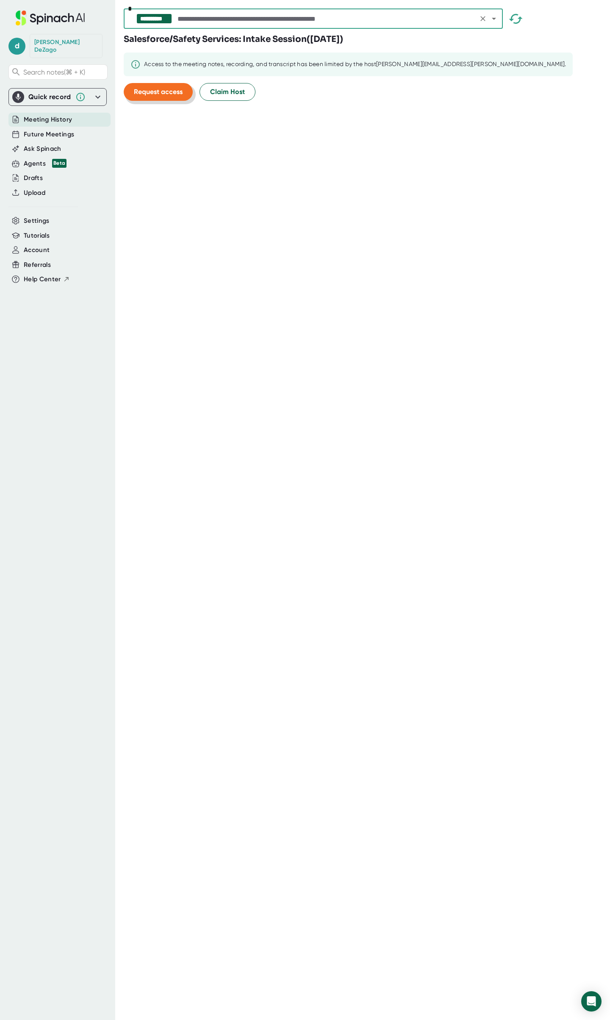
click at [143, 90] on span "Request access" at bounding box center [158, 92] width 49 height 8
click at [236, 94] on span "Claim Host" at bounding box center [227, 92] width 35 height 10
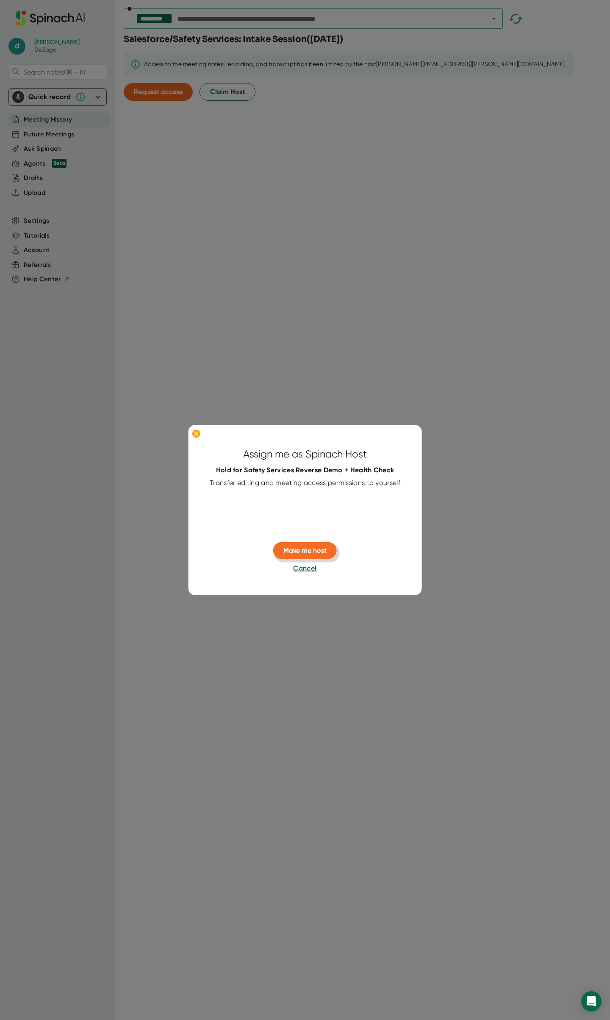
click at [322, 551] on span "Make me host" at bounding box center [304, 550] width 43 height 8
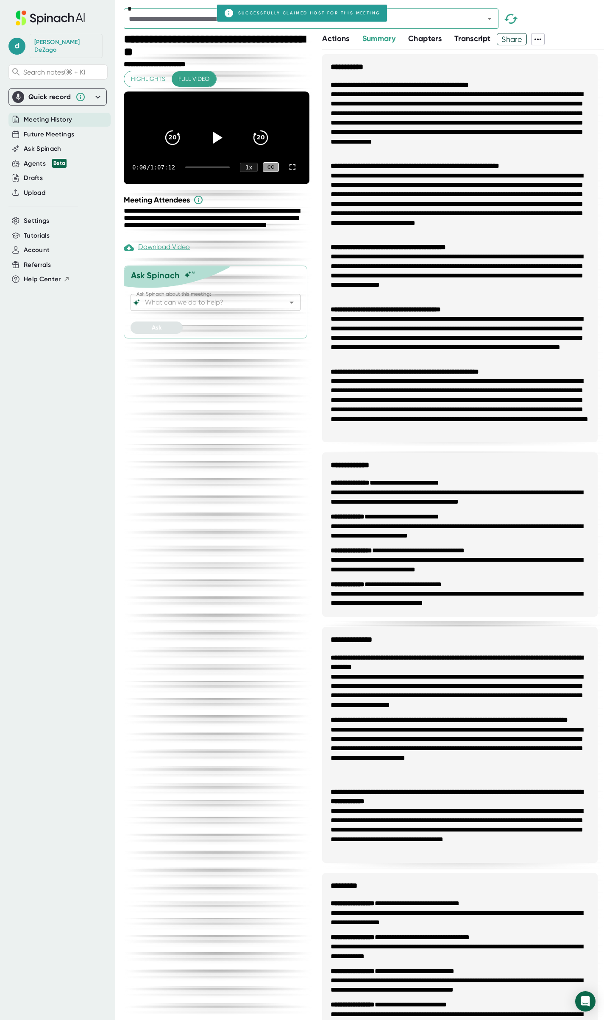
click at [541, 40] on icon at bounding box center [538, 39] width 10 height 10
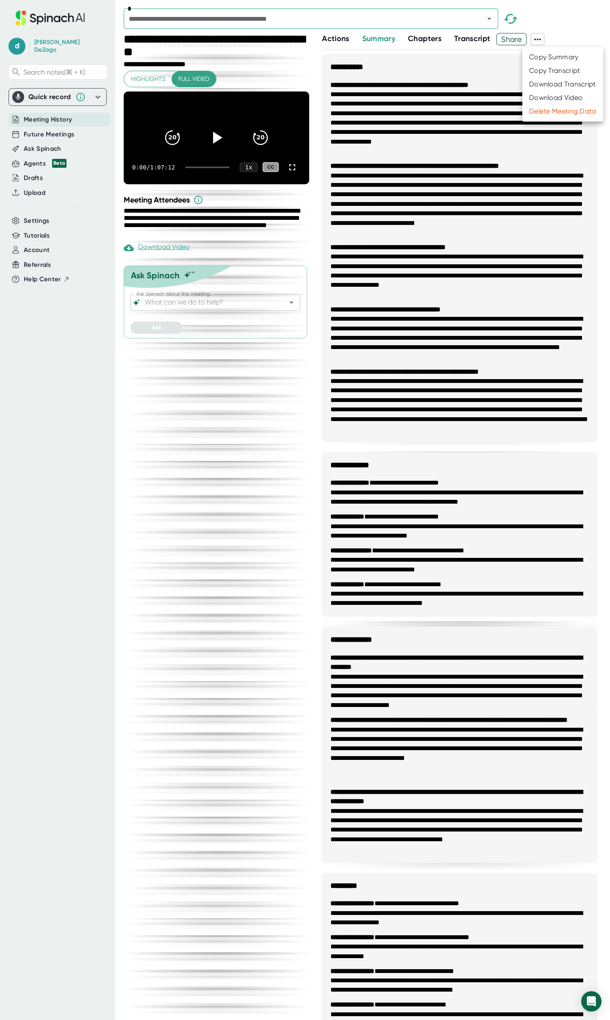
click at [545, 82] on div "Download Transcript" at bounding box center [562, 84] width 67 height 8
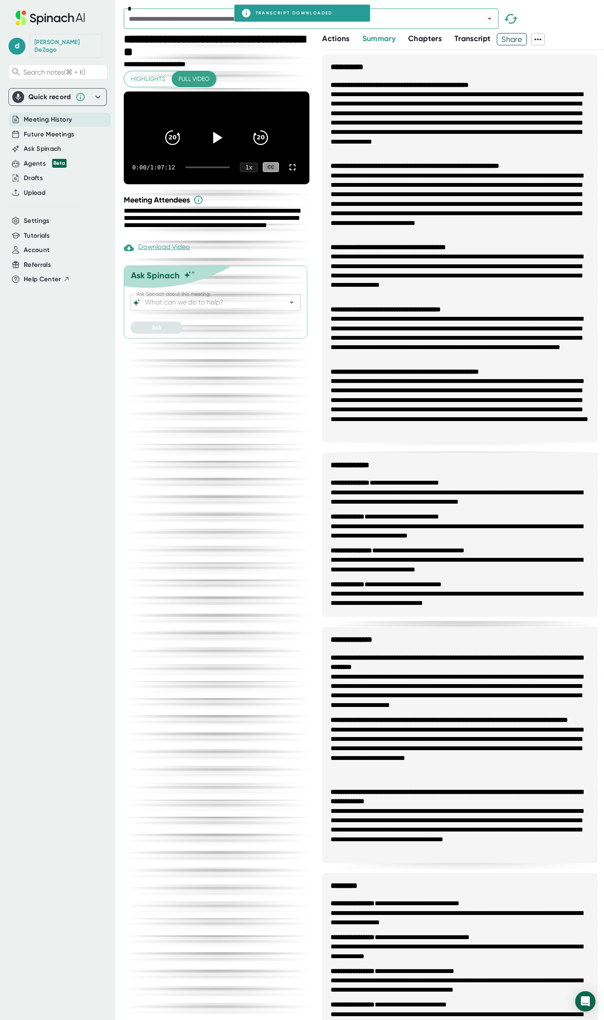
click at [564, 19] on div "*" at bounding box center [364, 20] width 480 height 25
click at [489, 18] on icon "Open" at bounding box center [489, 19] width 4 height 2
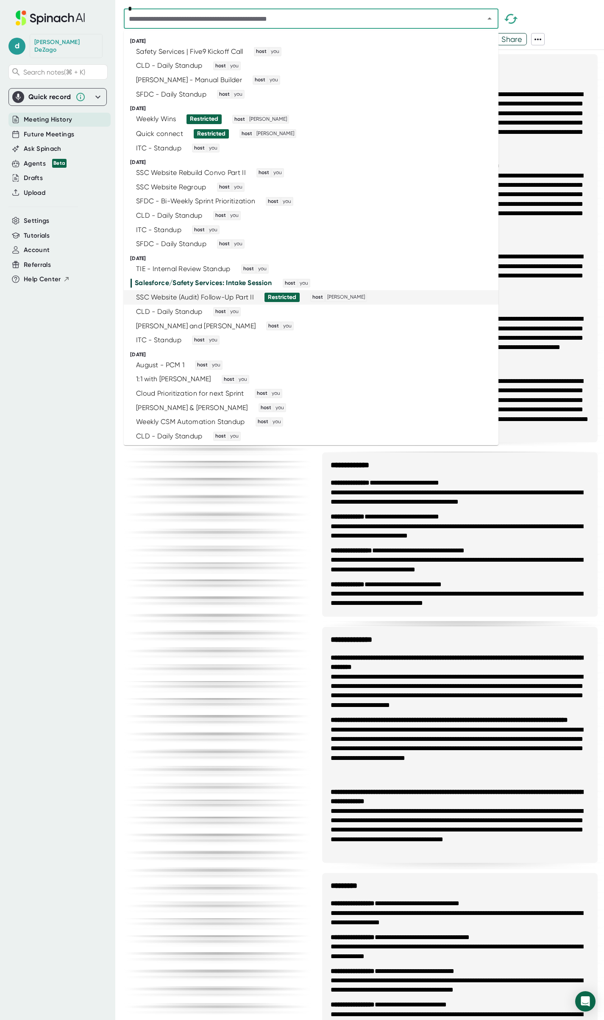
click at [259, 298] on span "Restricted" at bounding box center [279, 297] width 42 height 9
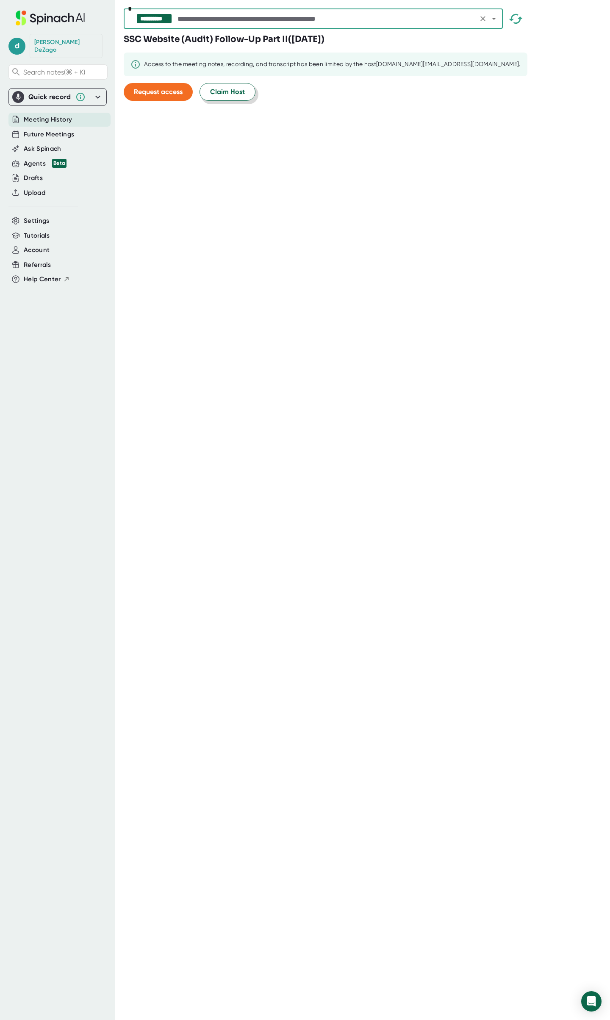
click at [232, 93] on span "Claim Host" at bounding box center [227, 92] width 35 height 10
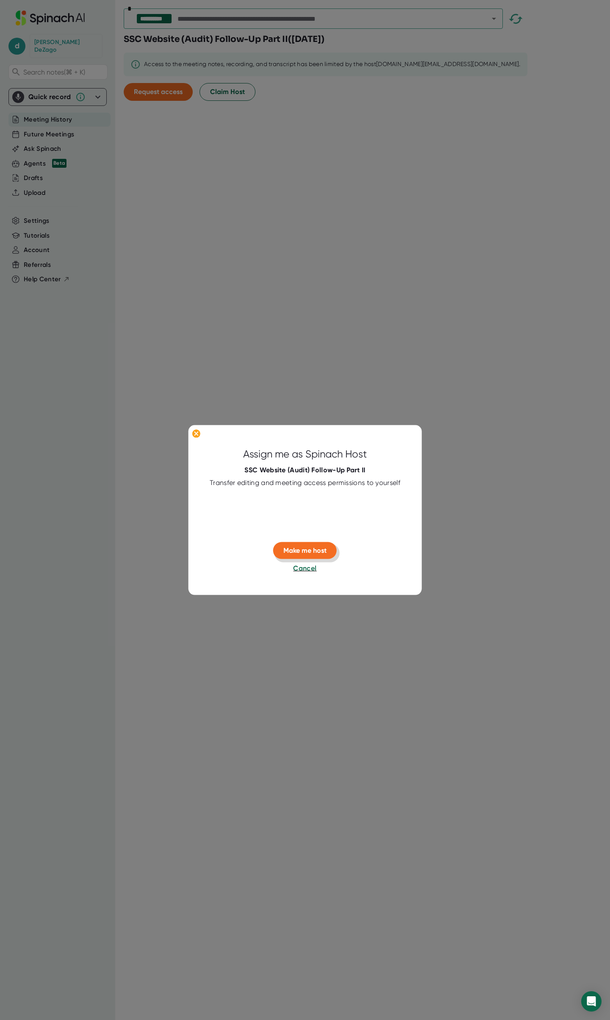
click at [312, 552] on span "Make me host" at bounding box center [304, 550] width 43 height 8
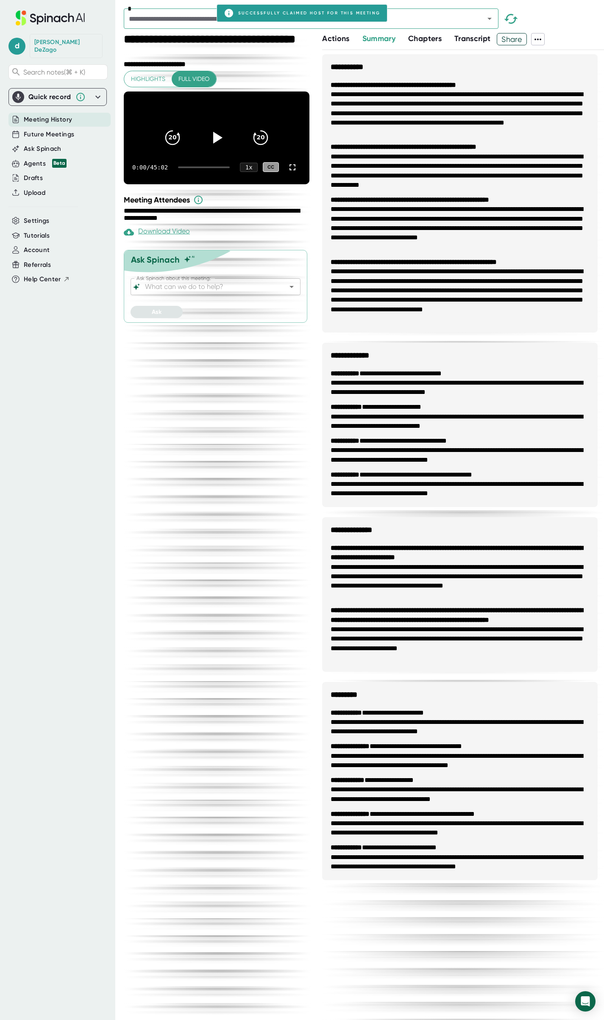
click at [541, 39] on icon at bounding box center [538, 39] width 10 height 10
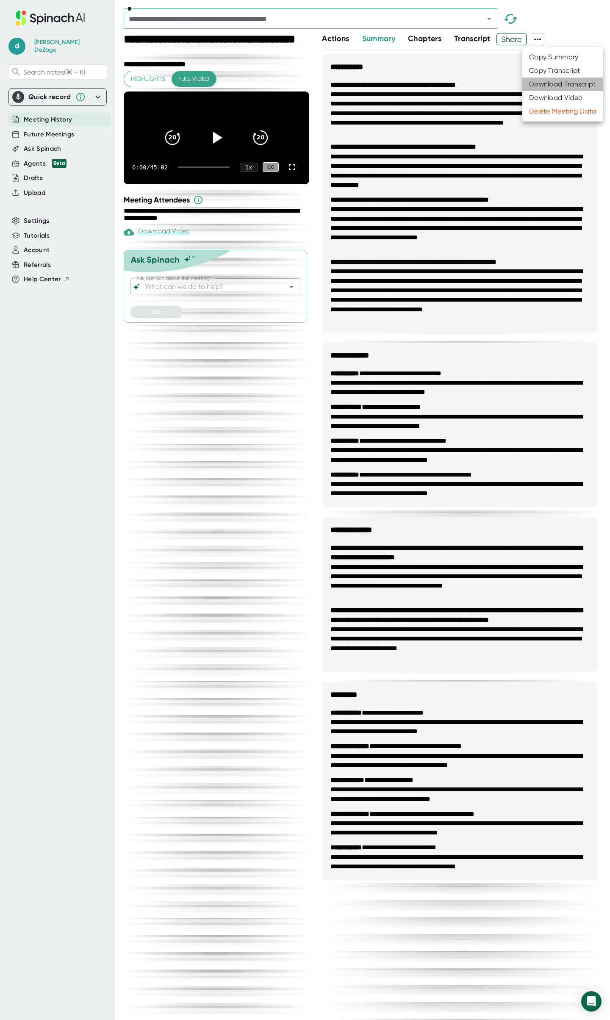
click at [558, 83] on div "Download Transcript" at bounding box center [562, 84] width 67 height 8
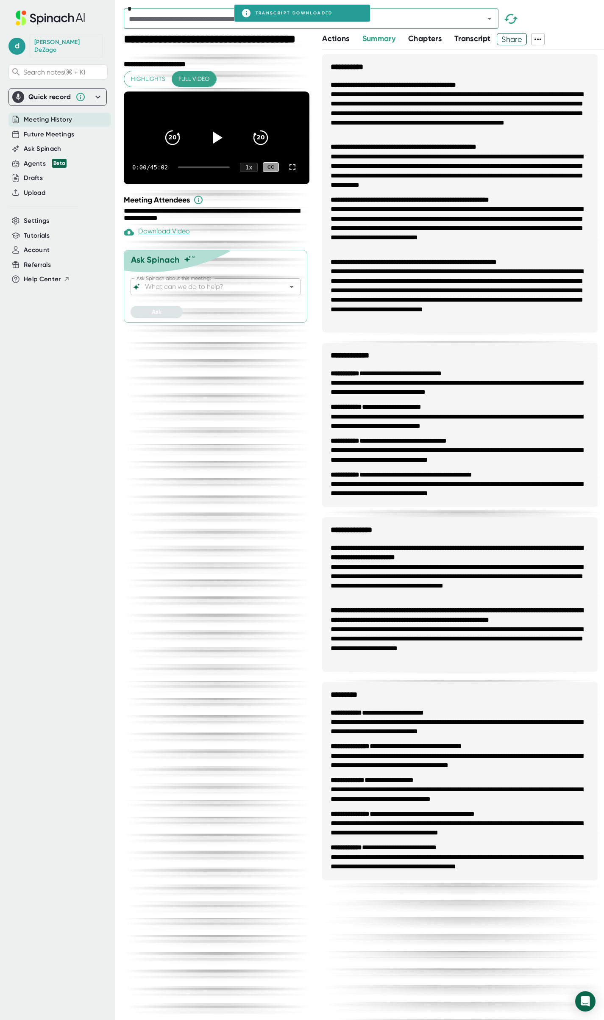
click at [585, 26] on div "*" at bounding box center [364, 20] width 480 height 25
click at [492, 21] on icon "Open" at bounding box center [489, 19] width 10 height 10
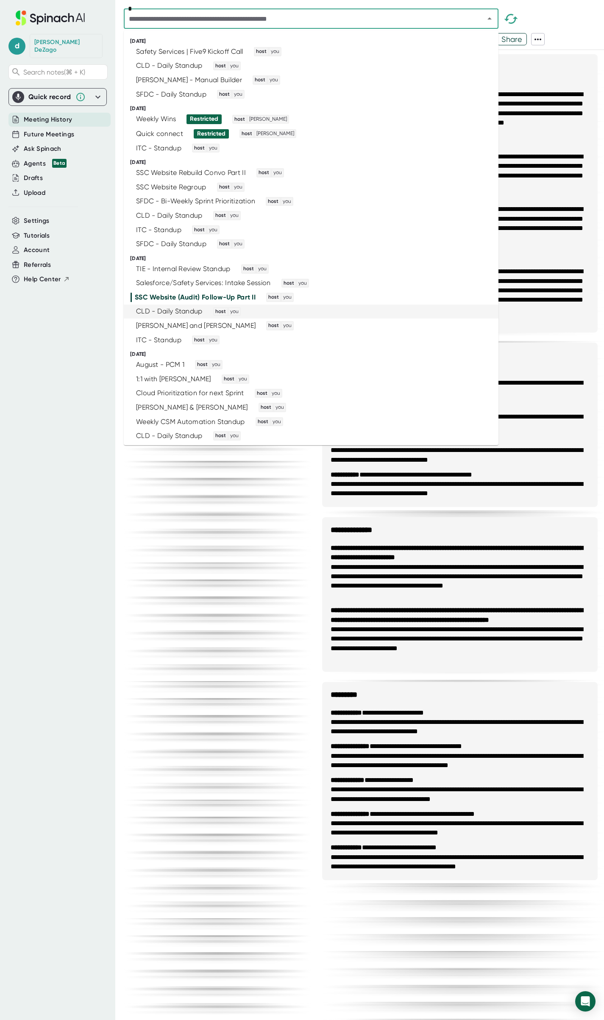
click at [374, 310] on div "CLD - Daily Standup host you" at bounding box center [307, 311] width 354 height 9
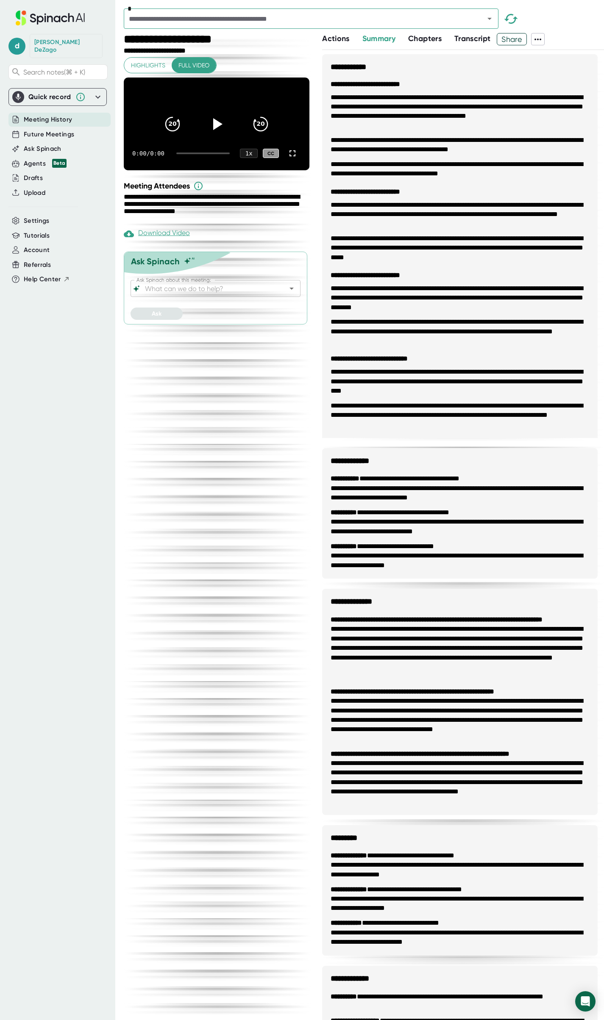
click at [542, 37] on icon at bounding box center [538, 39] width 10 height 10
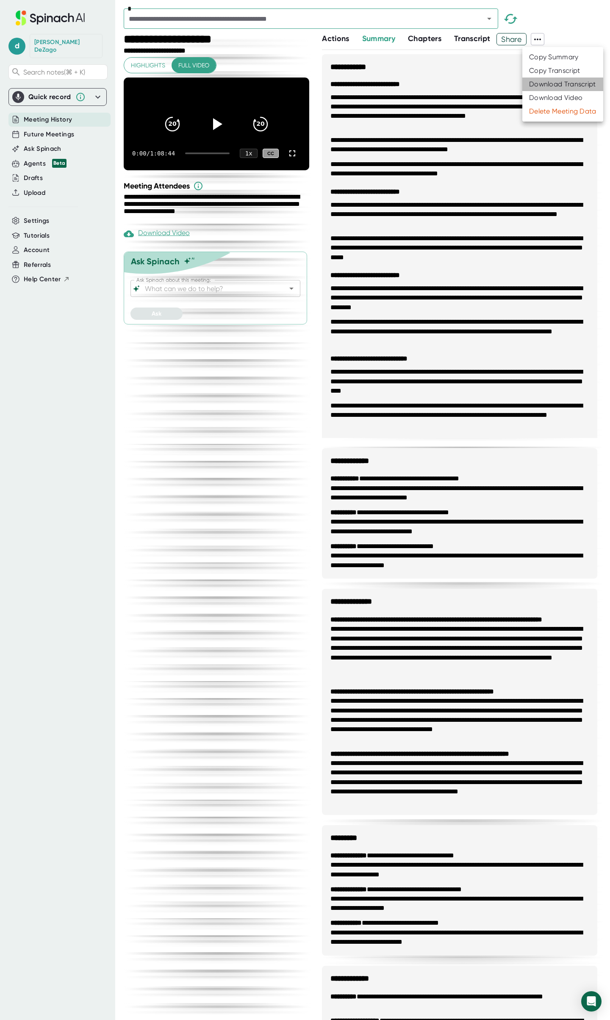
click at [558, 84] on div "Download Transcript" at bounding box center [562, 84] width 67 height 8
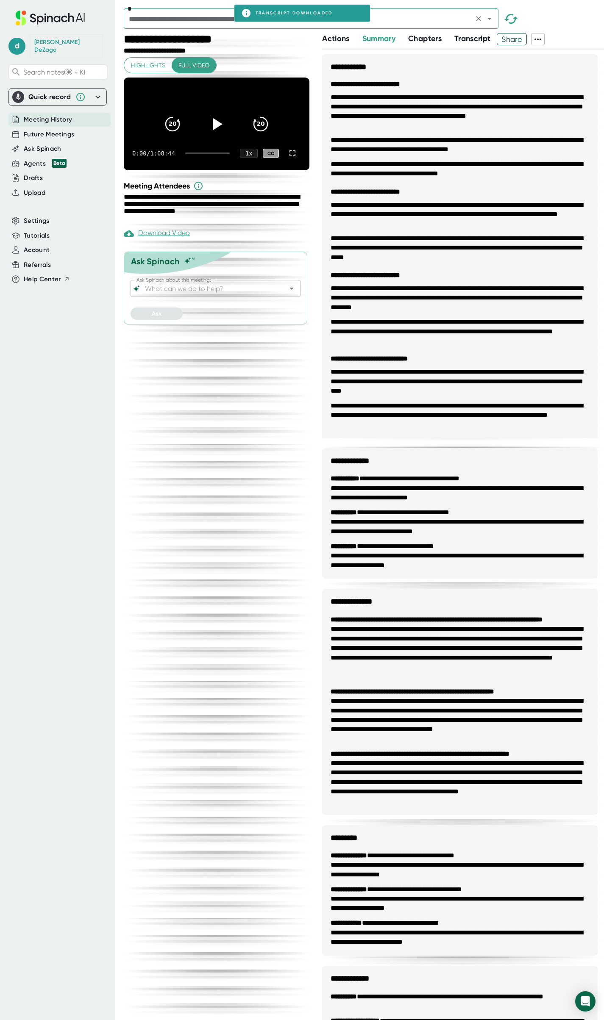
click at [491, 18] on icon "Open" at bounding box center [489, 19] width 10 height 10
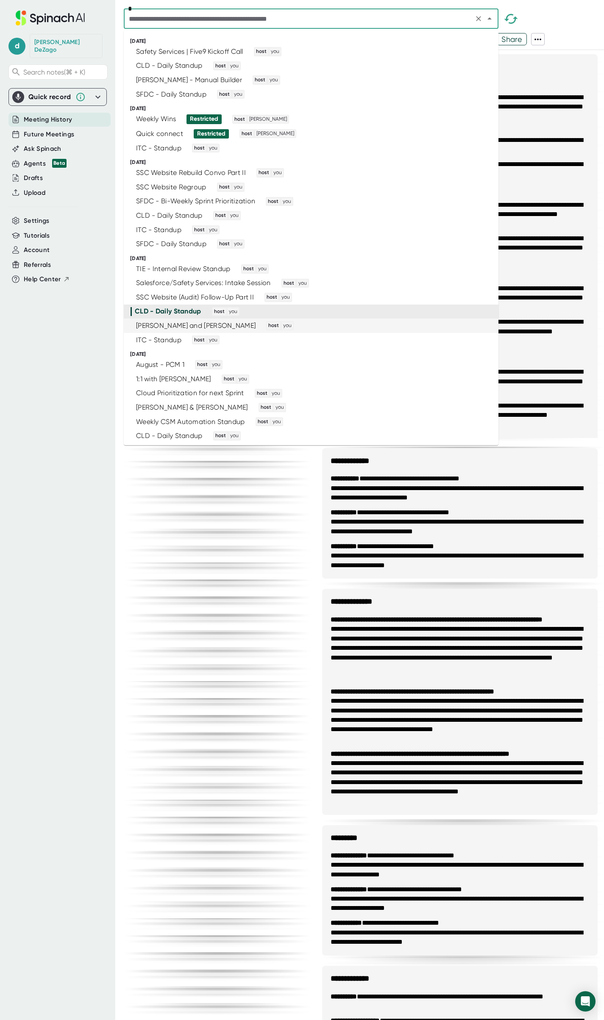
click at [380, 326] on div "[PERSON_NAME] and [PERSON_NAME] host you" at bounding box center [307, 325] width 354 height 9
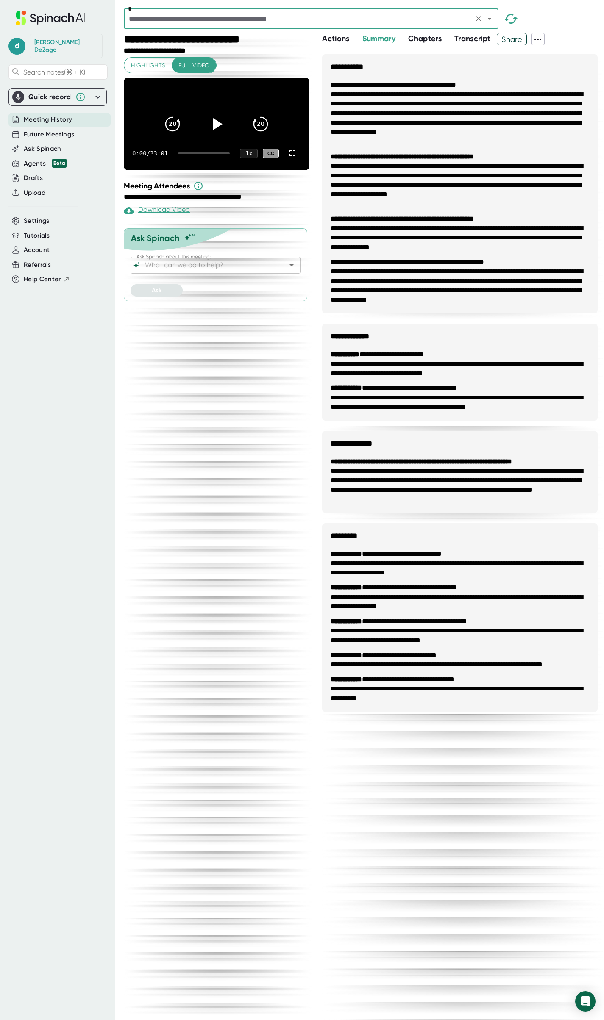
click at [541, 39] on icon at bounding box center [537, 40] width 7 height 2
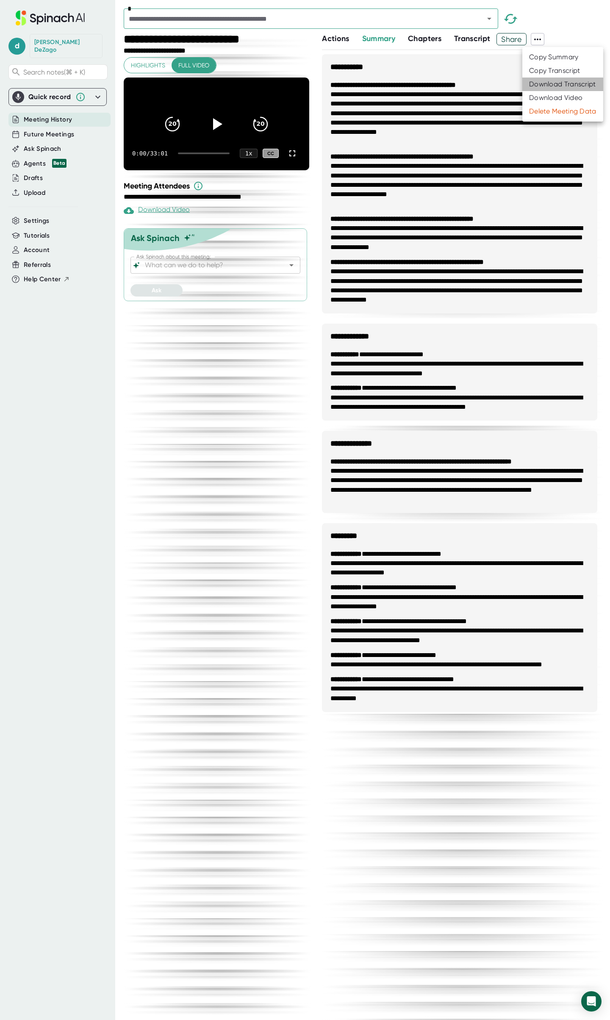
click at [551, 85] on div "Download Transcript" at bounding box center [562, 84] width 67 height 8
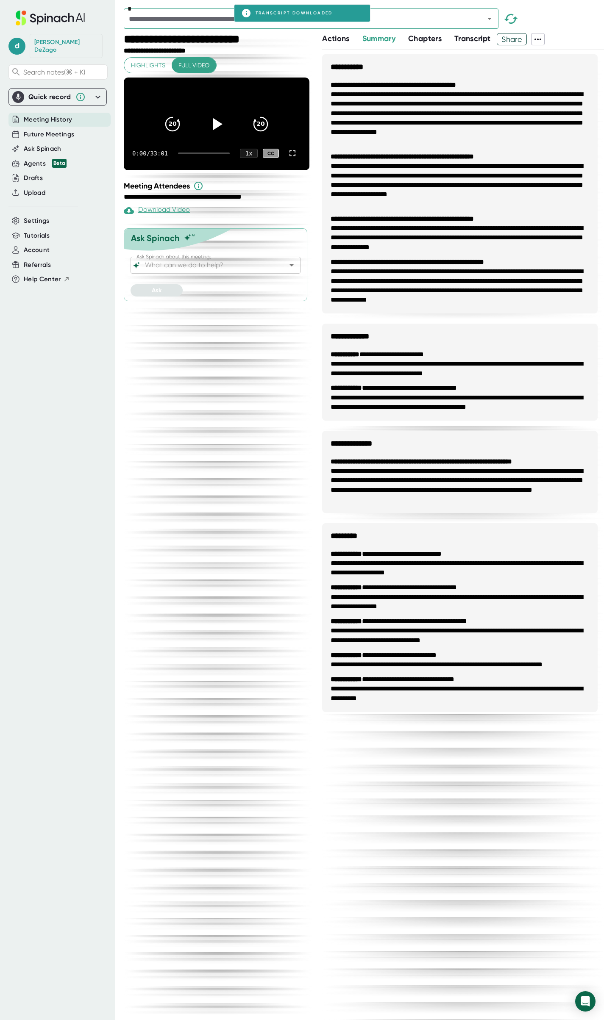
click at [488, 240] on li "**********" at bounding box center [459, 238] width 258 height 28
click at [491, 20] on icon "Open" at bounding box center [489, 19] width 10 height 10
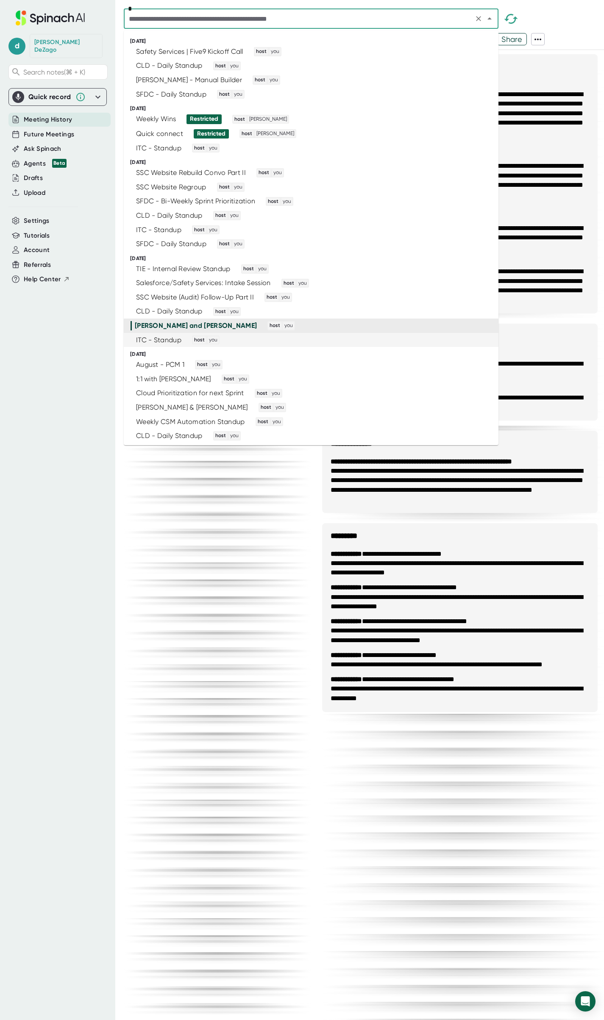
click at [327, 343] on div "ITC - Standup host you" at bounding box center [307, 340] width 354 height 9
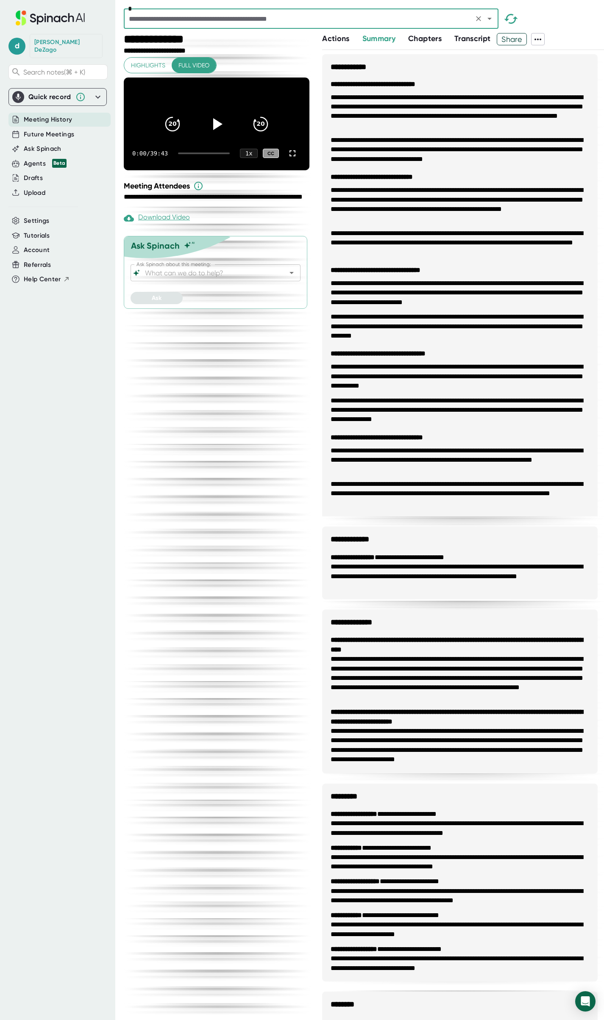
click at [539, 37] on icon at bounding box center [538, 39] width 10 height 10
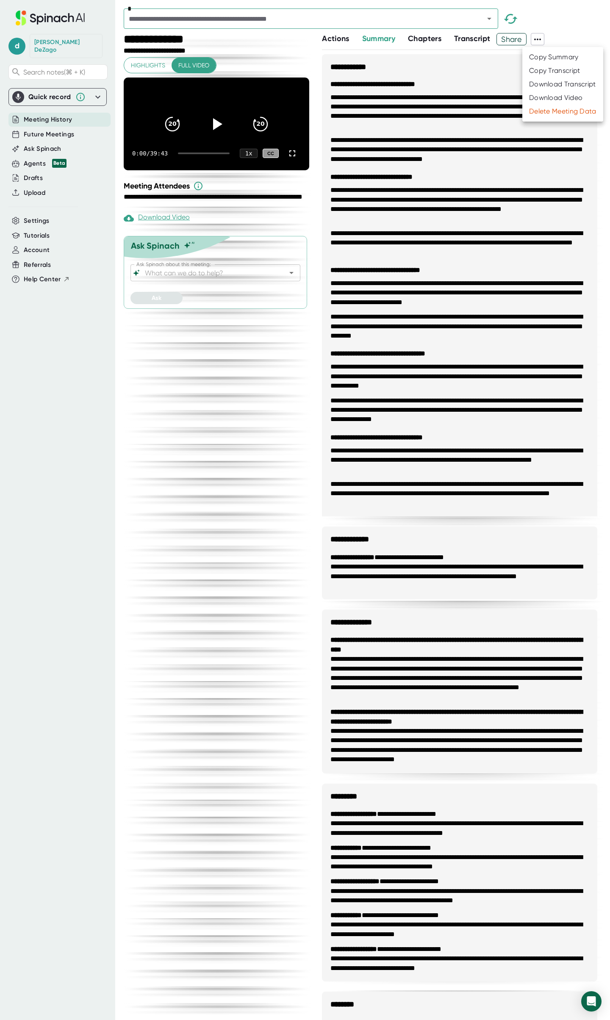
click at [556, 84] on div "Download Transcript" at bounding box center [562, 84] width 67 height 8
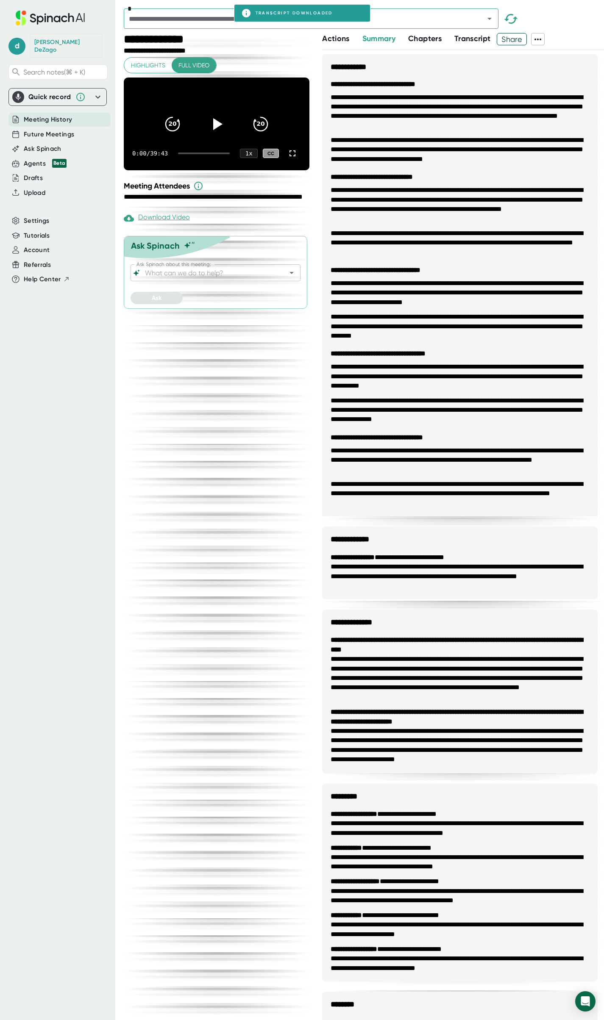
click at [568, 36] on div "Actions Summary Chapters Transcript Share" at bounding box center [463, 39] width 282 height 12
click at [492, 19] on icon "Open" at bounding box center [489, 19] width 10 height 10
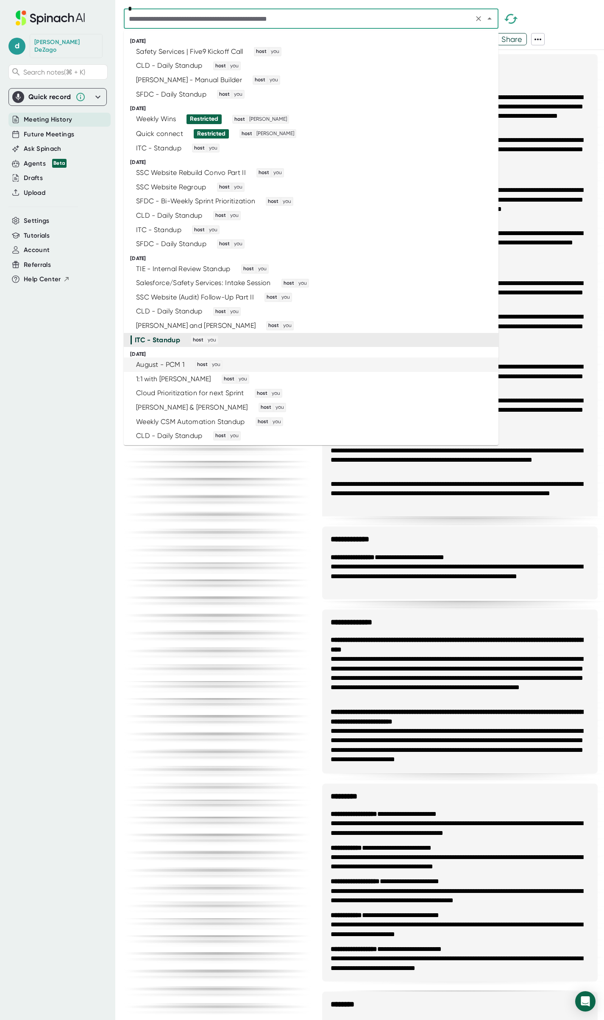
click at [317, 366] on div "August - PCM 1 host you" at bounding box center [307, 364] width 354 height 9
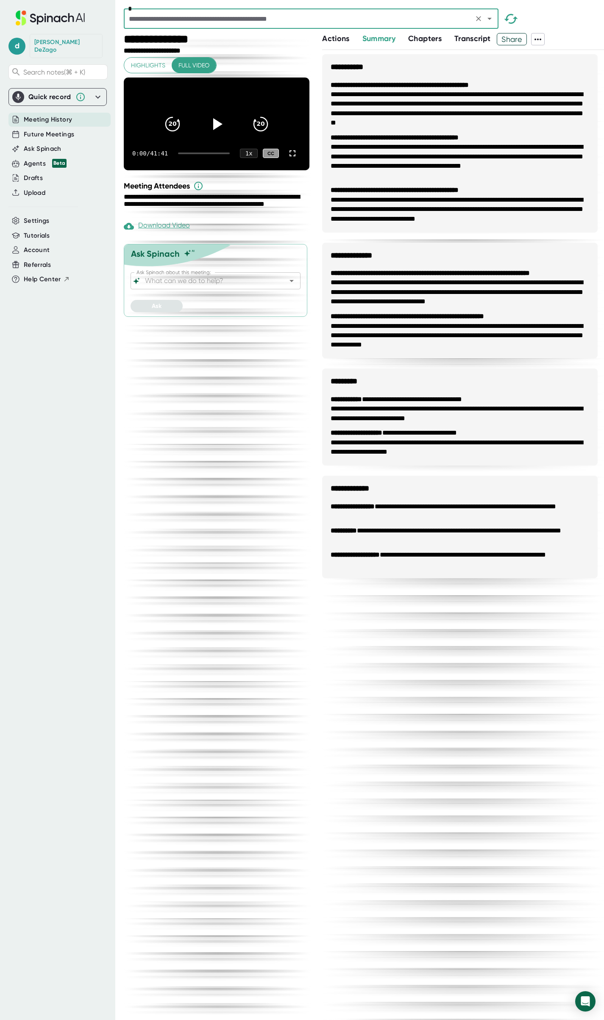
click at [538, 38] on icon at bounding box center [538, 39] width 10 height 10
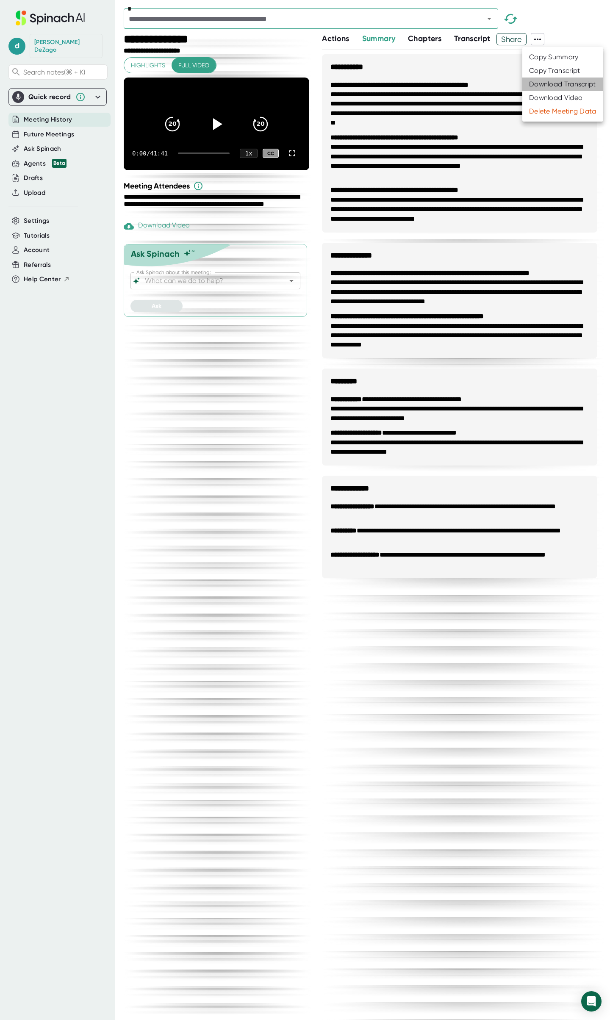
click at [550, 84] on div "Download Transcript" at bounding box center [562, 84] width 67 height 8
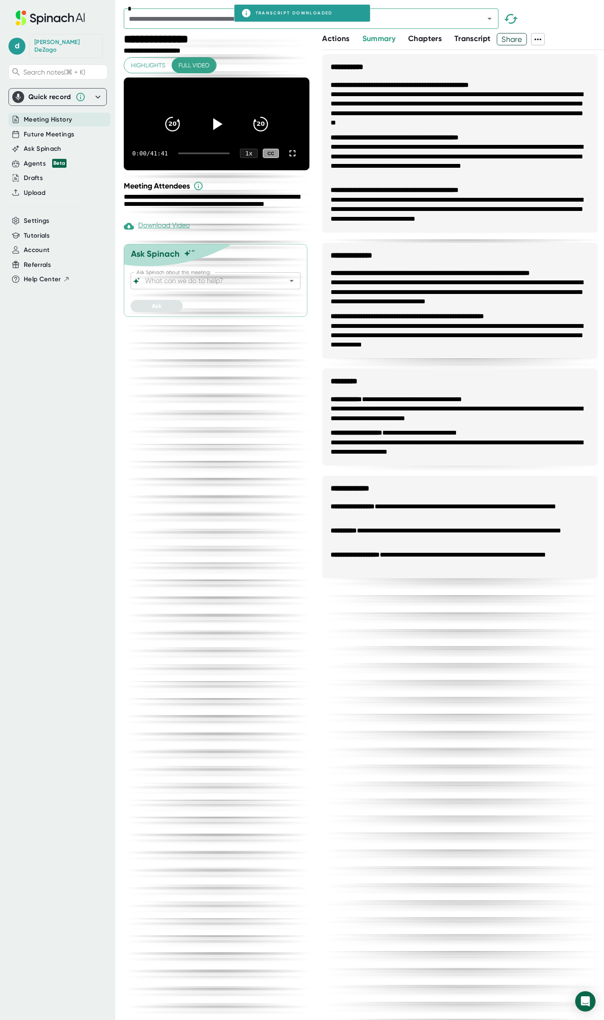
click at [570, 36] on div "Actions Summary Chapters Transcript Share" at bounding box center [463, 39] width 282 height 12
click at [489, 17] on icon "Open" at bounding box center [489, 19] width 10 height 10
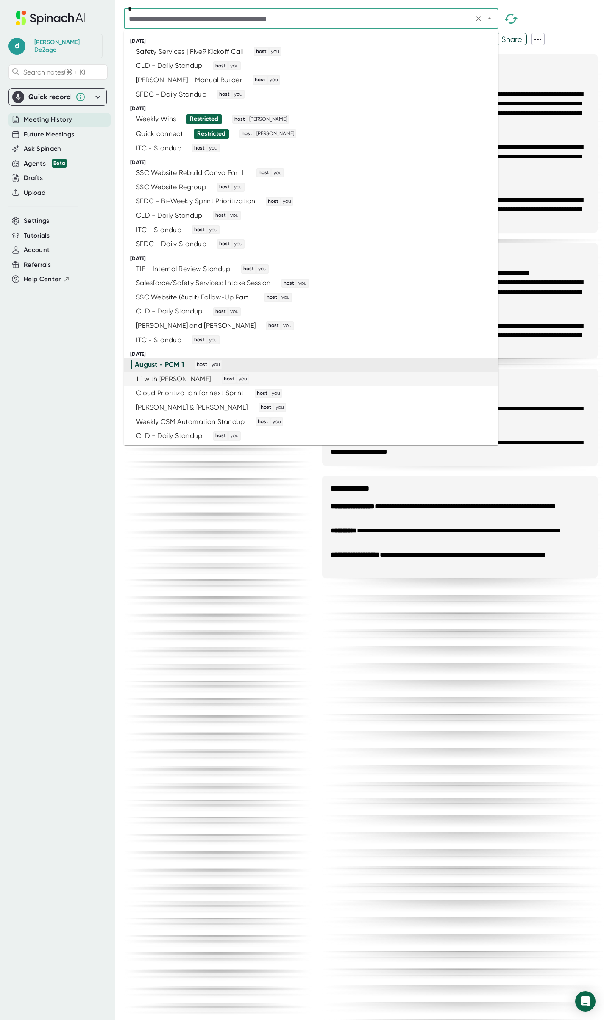
click at [318, 379] on div "1:1 with [PERSON_NAME] Mess host you" at bounding box center [307, 378] width 354 height 9
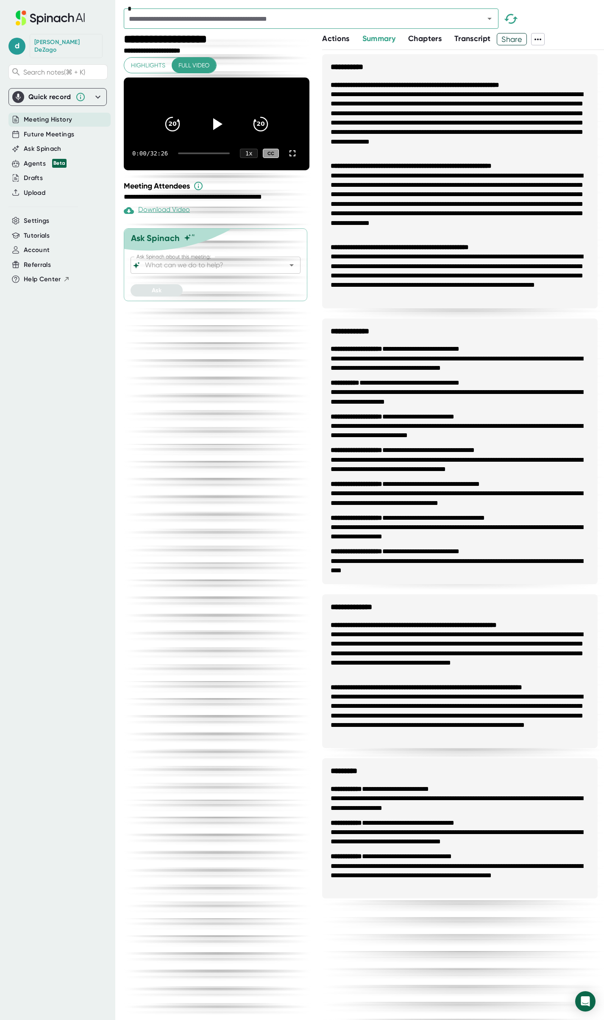
click at [541, 39] on icon at bounding box center [537, 40] width 7 height 2
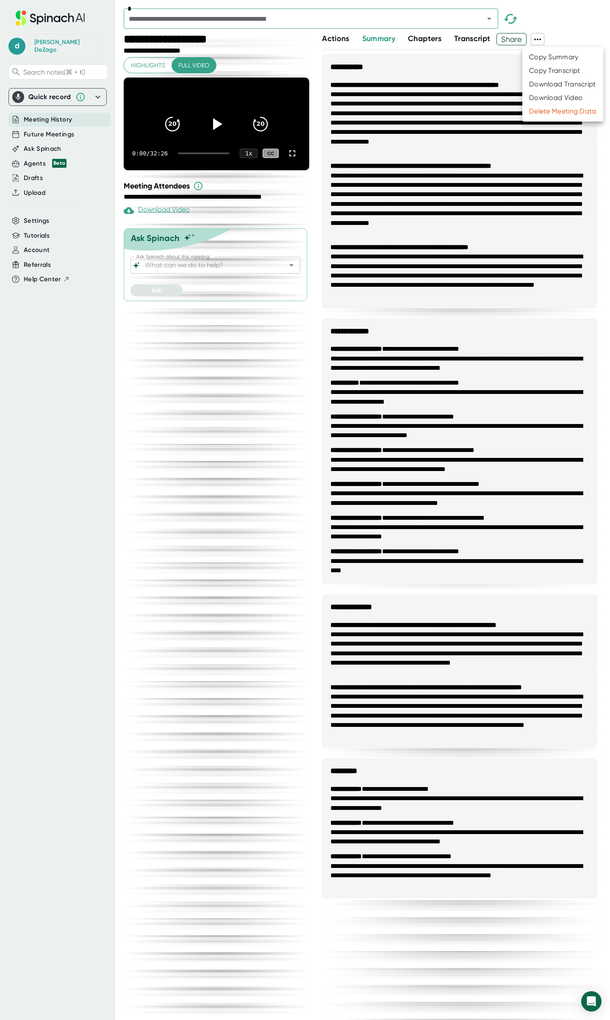
click at [550, 83] on div "Download Transcript" at bounding box center [562, 84] width 67 height 8
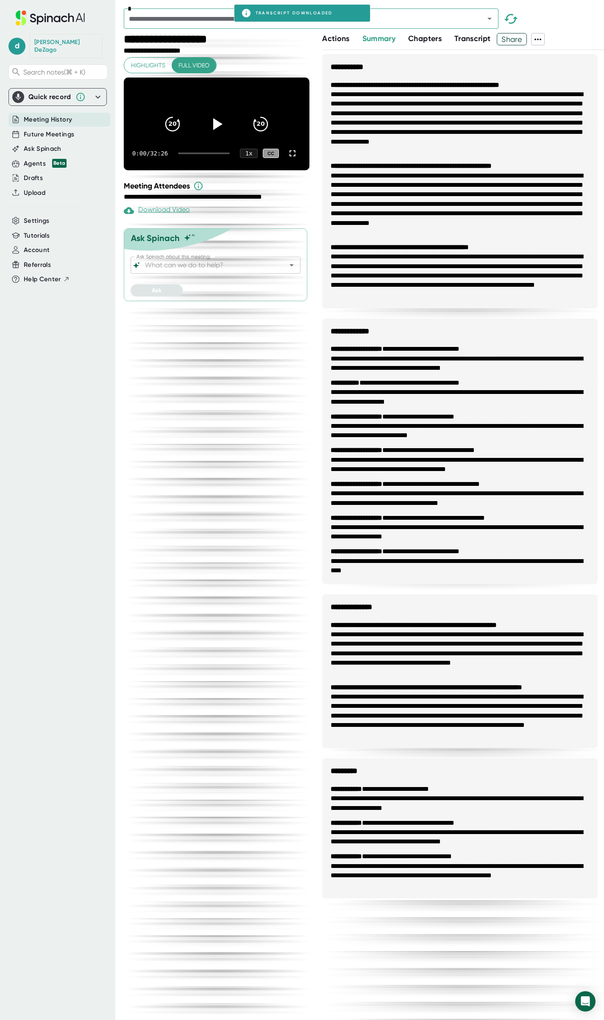
click at [575, 41] on div "Actions Summary Chapters Transcript Share" at bounding box center [463, 39] width 282 height 12
click at [489, 17] on icon "Open" at bounding box center [489, 19] width 10 height 10
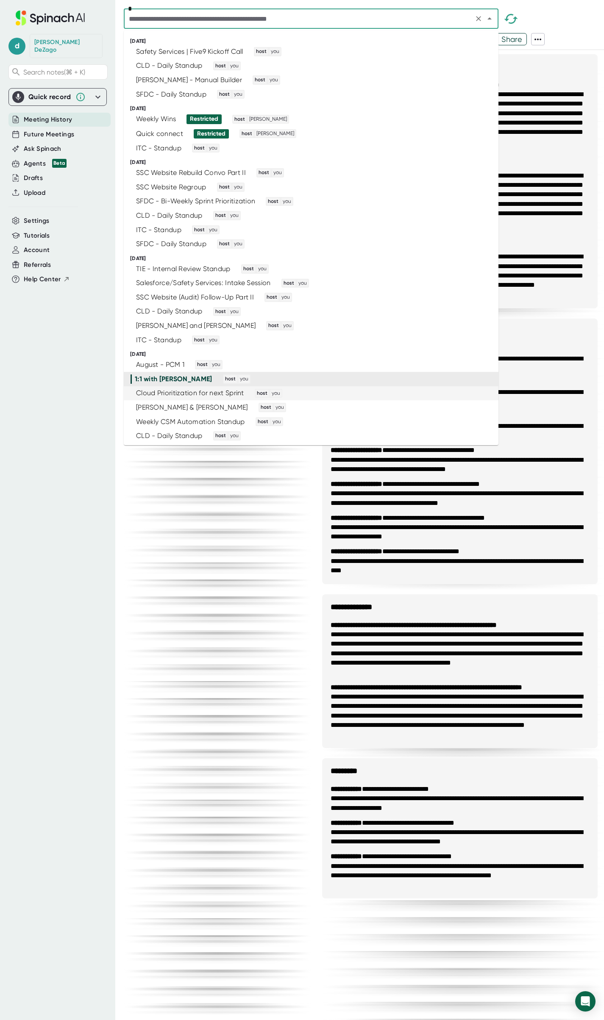
click at [310, 396] on div "Cloud Prioritization for next Sprint host you" at bounding box center [307, 393] width 354 height 9
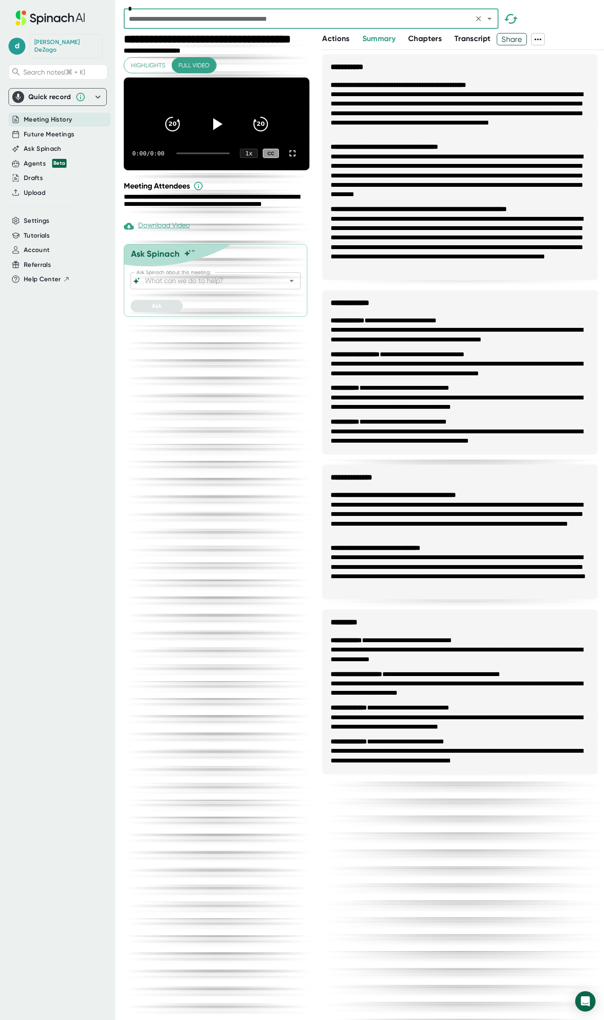
click at [540, 39] on icon at bounding box center [537, 40] width 7 height 2
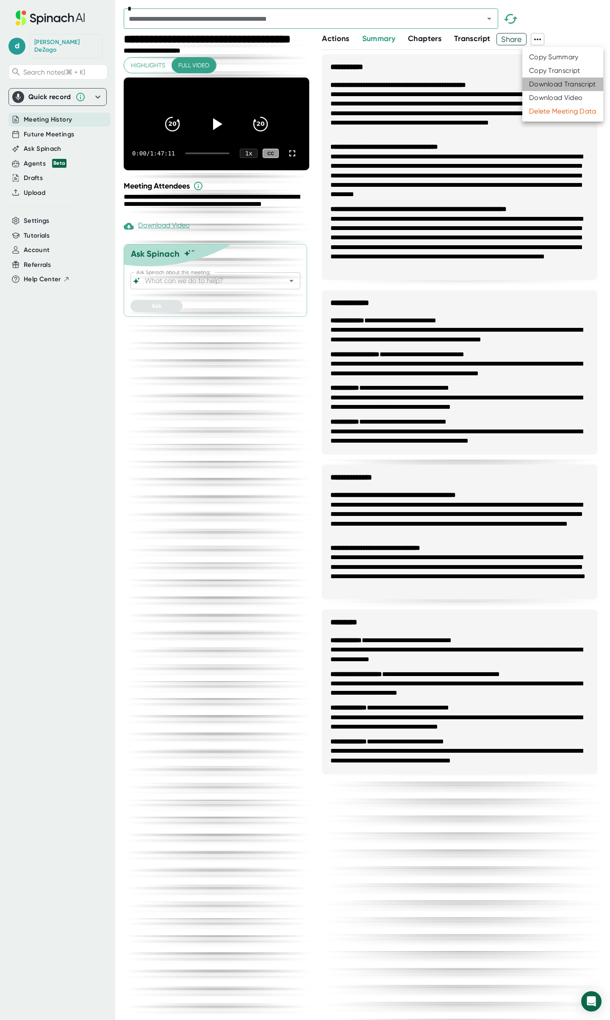
click at [551, 83] on div "Download Transcript" at bounding box center [562, 84] width 67 height 8
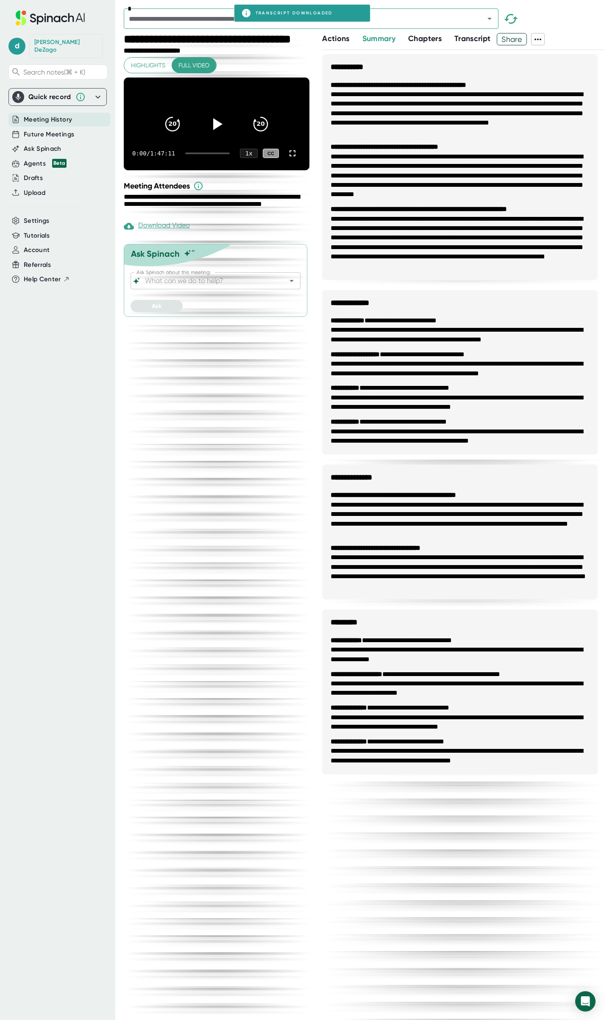
click at [572, 42] on div "Actions Summary Chapters Transcript Share" at bounding box center [463, 39] width 282 height 12
click at [487, 17] on icon "Open" at bounding box center [489, 19] width 10 height 10
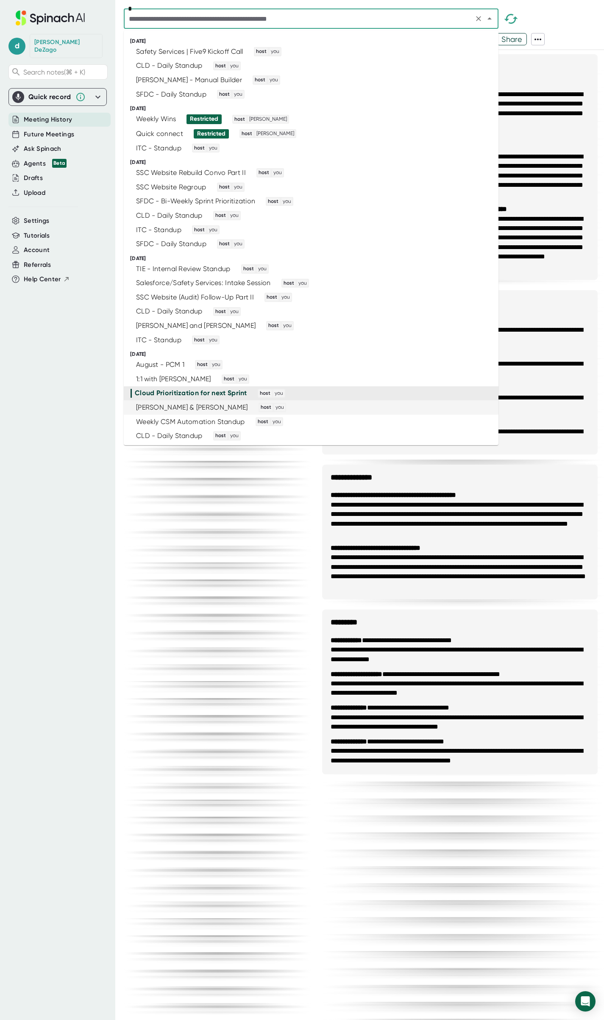
click at [352, 413] on li "[PERSON_NAME] & [PERSON_NAME] Standup host you" at bounding box center [311, 407] width 374 height 14
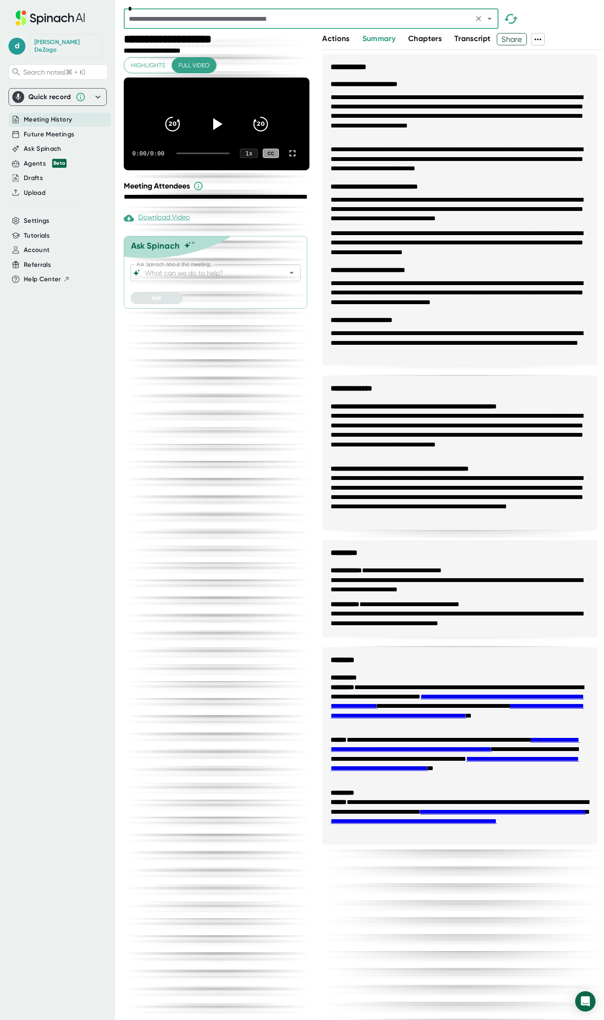
click at [560, 36] on span at bounding box center [552, 39] width 17 height 12
click at [541, 40] on icon at bounding box center [538, 39] width 10 height 10
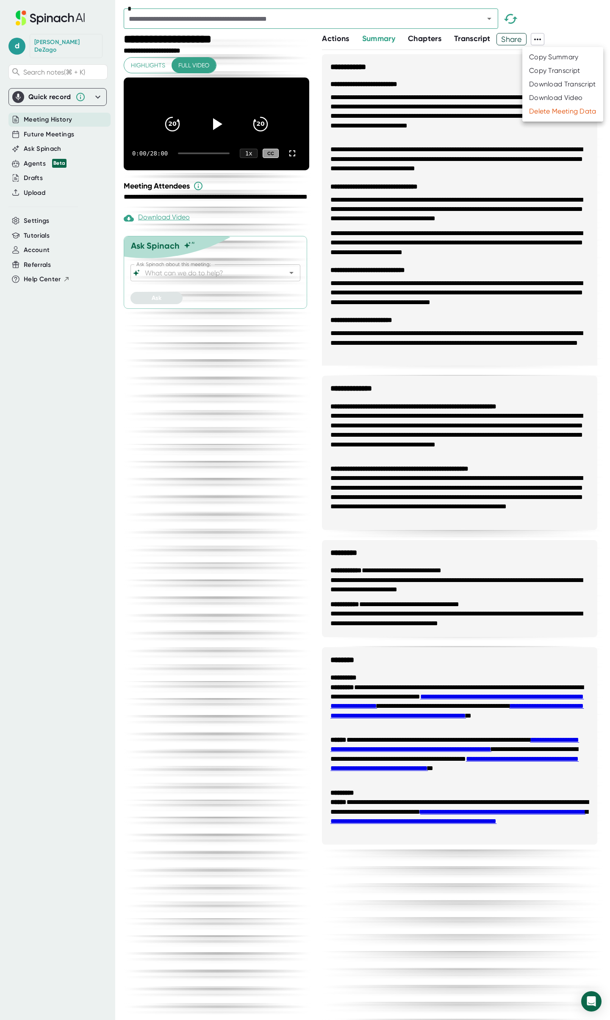
click at [544, 87] on div "Download Transcript" at bounding box center [562, 84] width 67 height 8
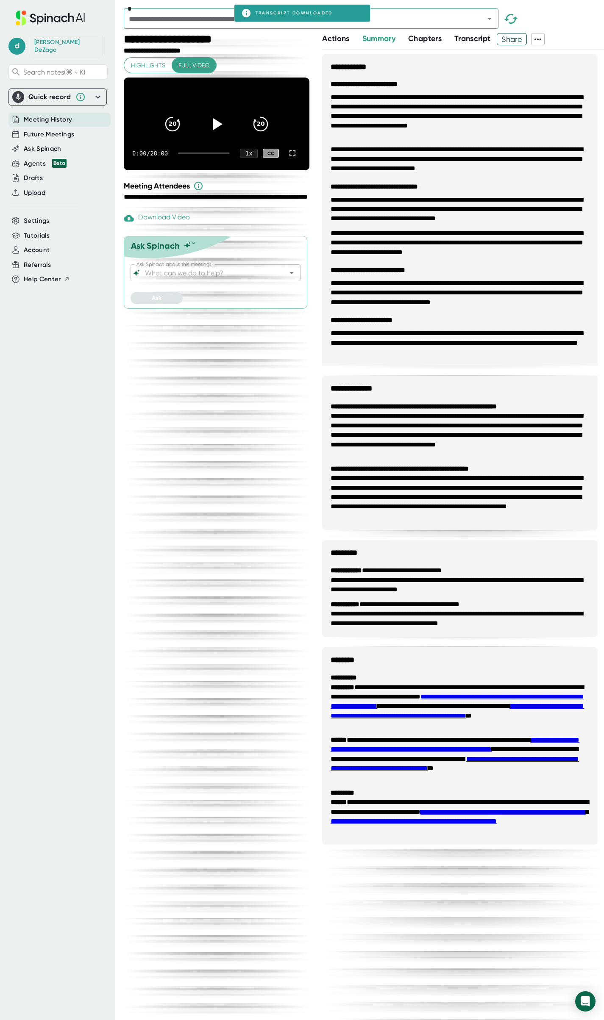
click at [578, 37] on div "Actions Summary Chapters Transcript Share" at bounding box center [463, 39] width 282 height 12
click at [488, 20] on icon "Open" at bounding box center [489, 19] width 10 height 10
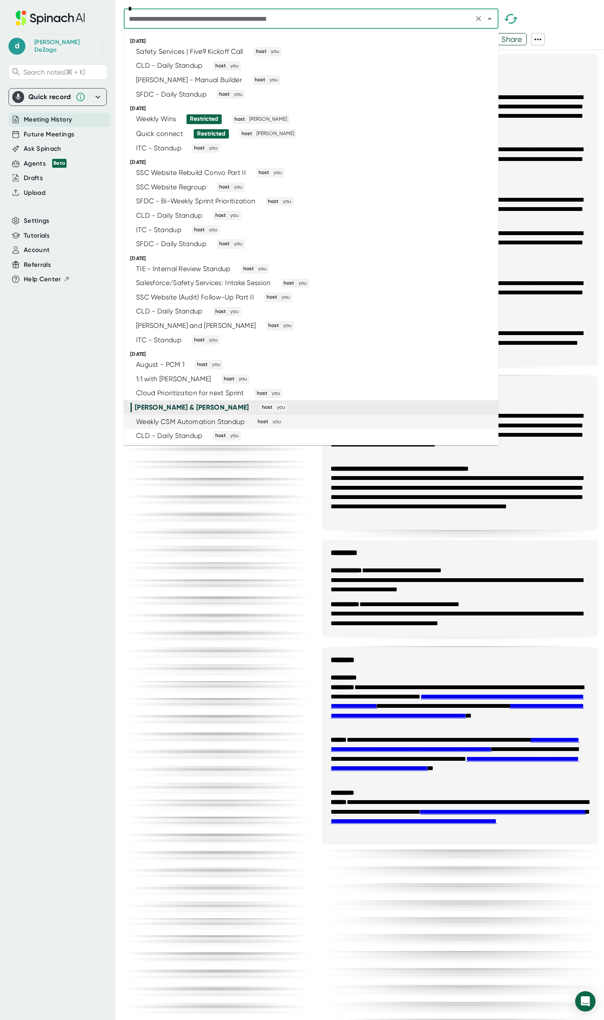
click at [334, 425] on div "Weekly CSM Automation Standup host you" at bounding box center [307, 421] width 354 height 9
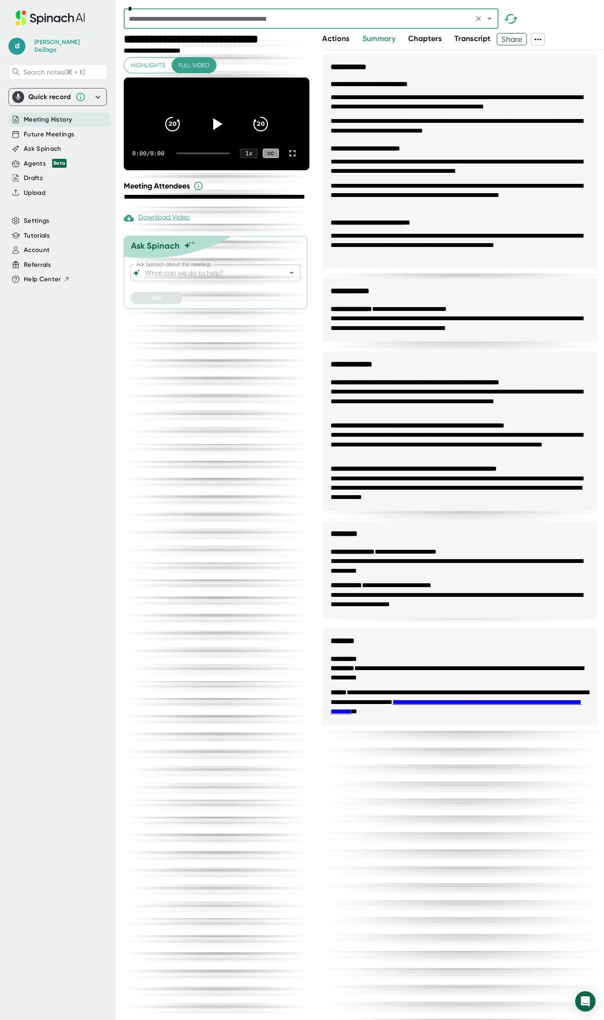
click at [571, 38] on div "Actions Summary Chapters Transcript Share" at bounding box center [463, 39] width 282 height 12
click at [542, 38] on icon at bounding box center [538, 39] width 10 height 10
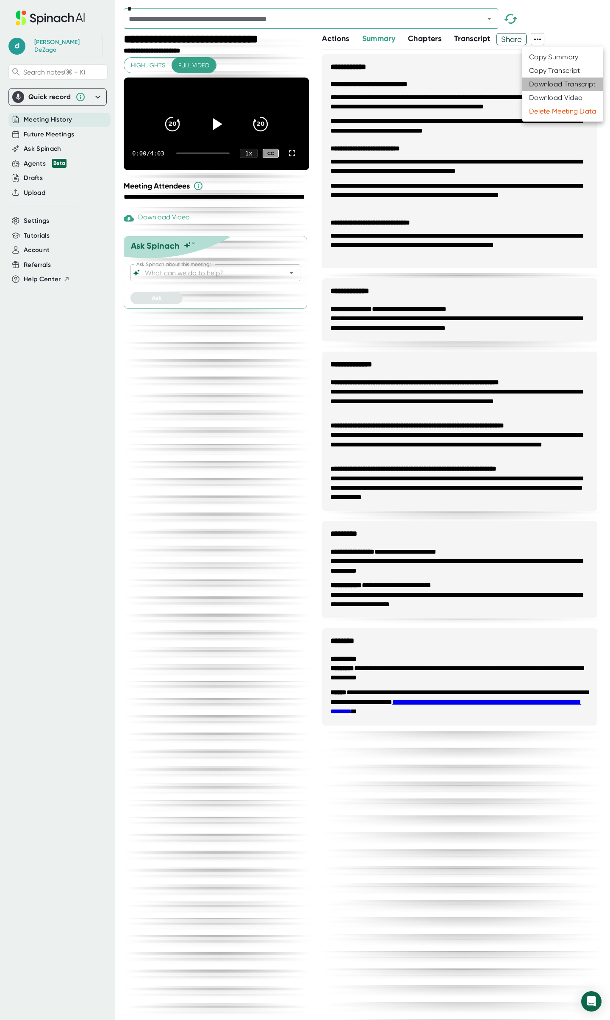
click at [549, 83] on div "Download Transcript" at bounding box center [562, 84] width 67 height 8
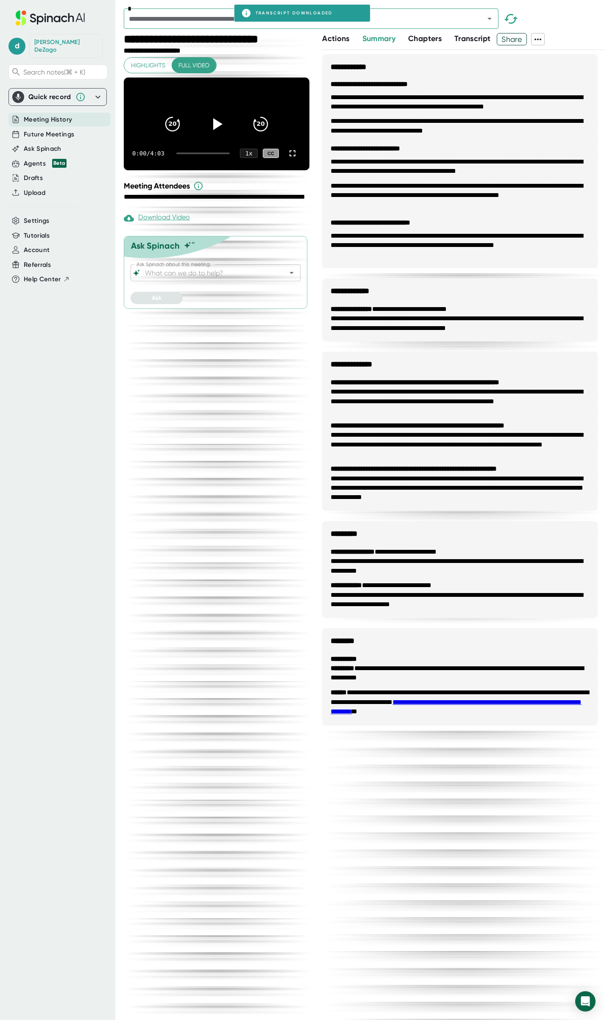
click at [574, 33] on div "*" at bounding box center [364, 20] width 480 height 25
click at [491, 17] on icon "Open" at bounding box center [489, 19] width 10 height 10
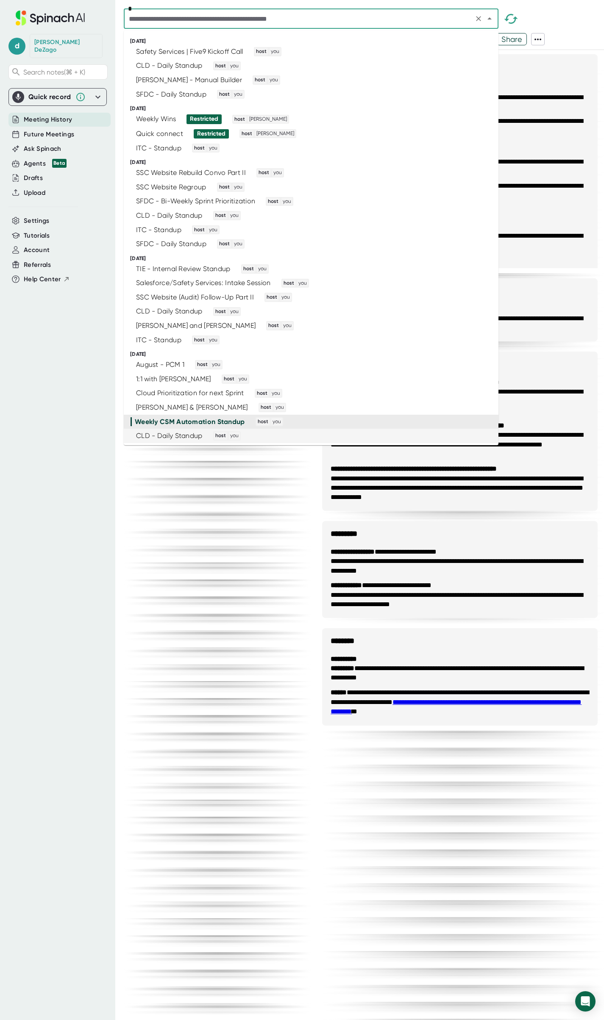
click at [358, 434] on div "CLD - Daily Standup host you" at bounding box center [307, 435] width 354 height 9
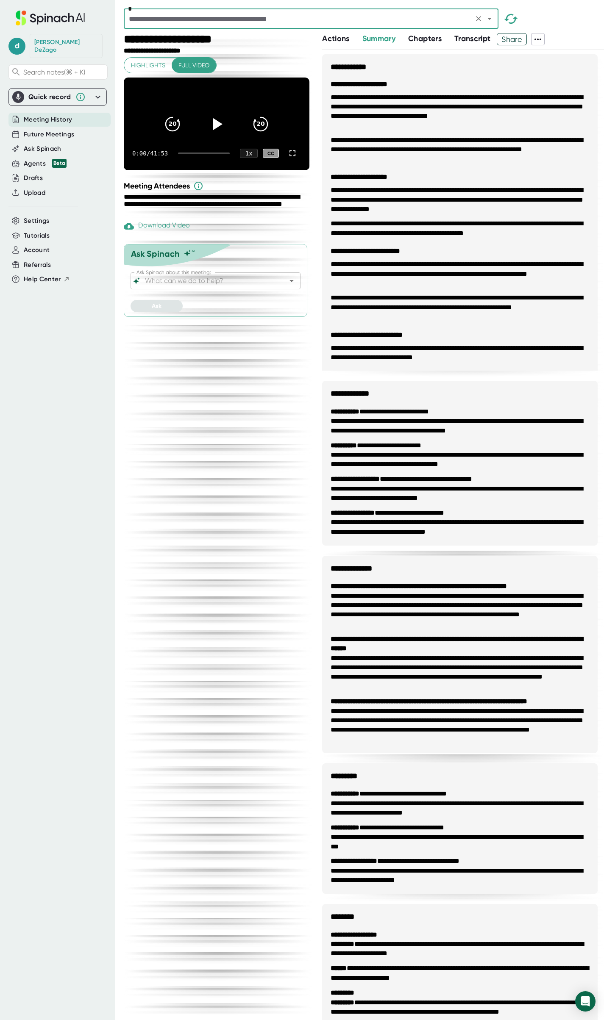
click at [541, 38] on icon at bounding box center [538, 39] width 10 height 10
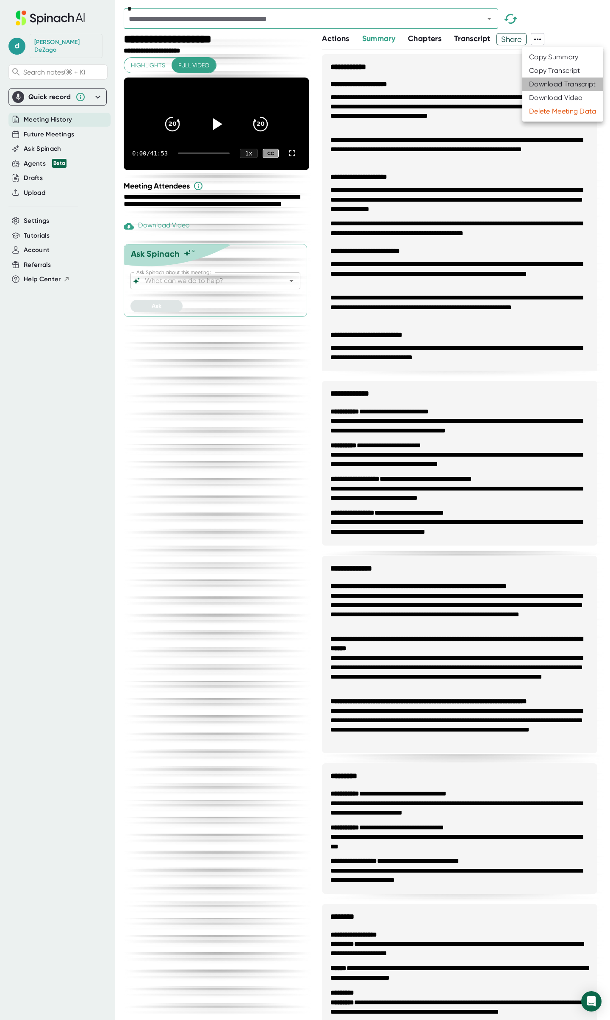
click at [555, 84] on div "Download Transcript" at bounding box center [562, 84] width 67 height 8
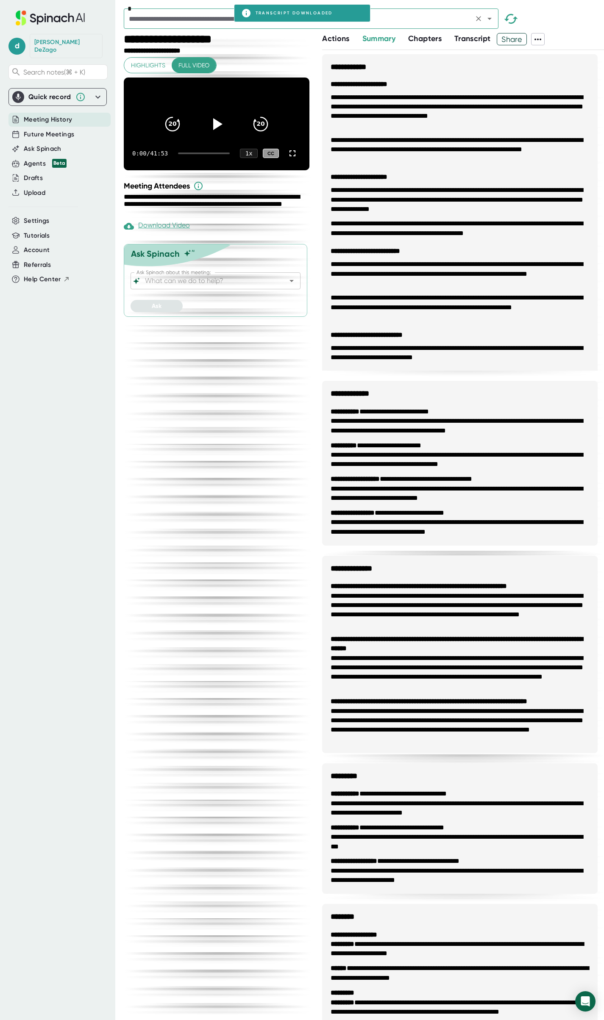
click at [488, 19] on icon "Open" at bounding box center [489, 19] width 4 height 2
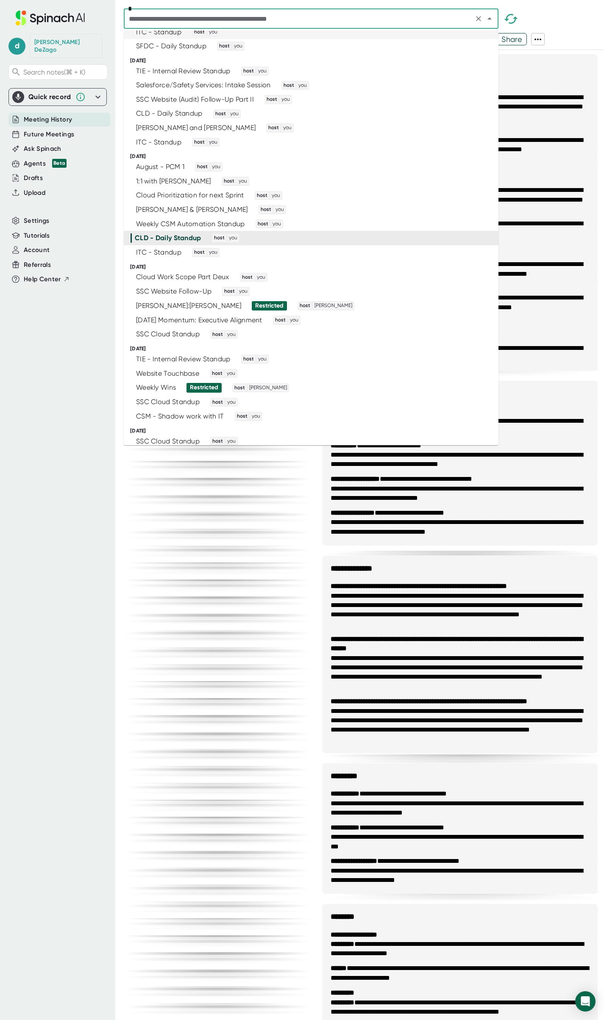
scroll to position [198, 0]
click at [388, 252] on div "ITC - Standup host you" at bounding box center [307, 251] width 354 height 9
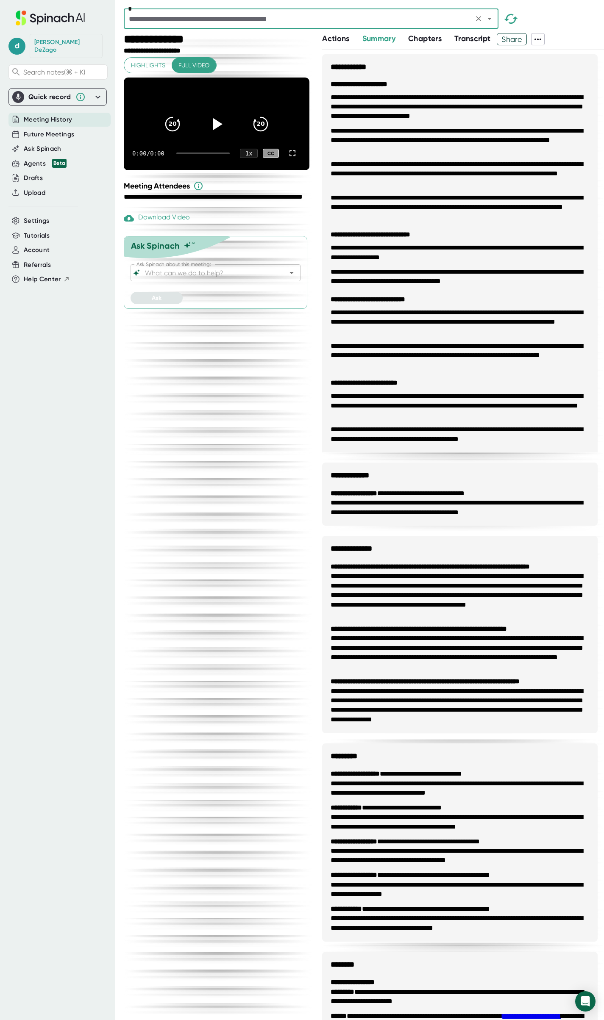
click at [561, 35] on span at bounding box center [552, 39] width 17 height 12
click at [543, 38] on icon at bounding box center [538, 39] width 10 height 10
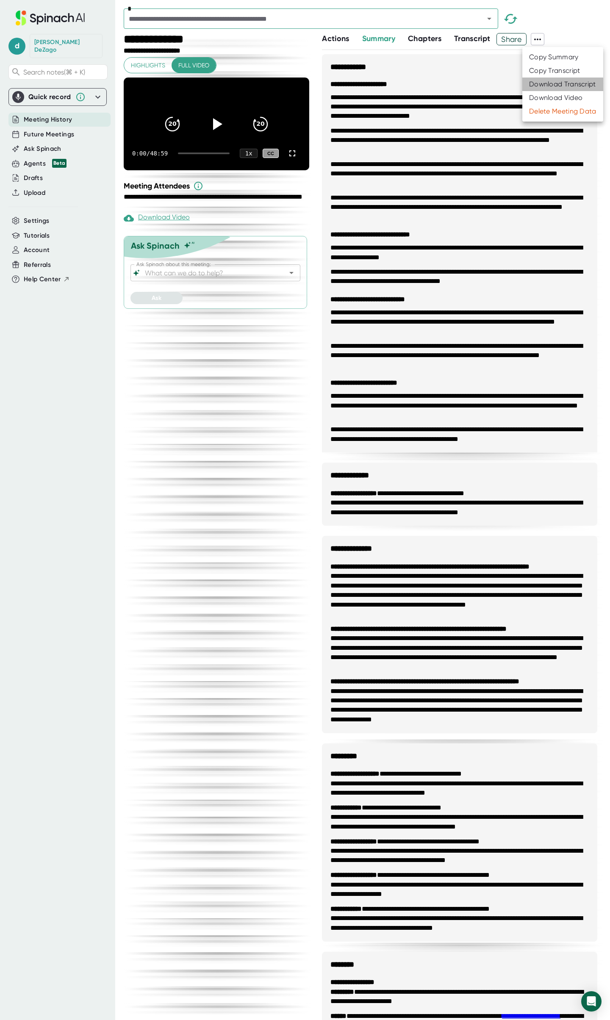
click at [551, 83] on div "Download Transcript" at bounding box center [562, 84] width 67 height 8
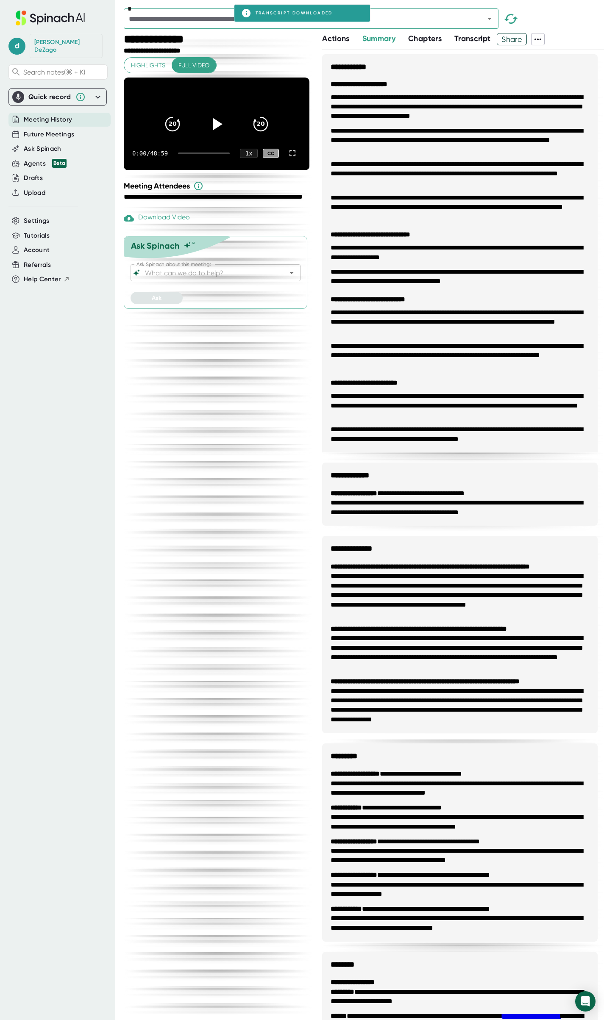
click at [573, 32] on div "*" at bounding box center [364, 20] width 480 height 25
click at [489, 17] on icon "Open" at bounding box center [489, 19] width 10 height 10
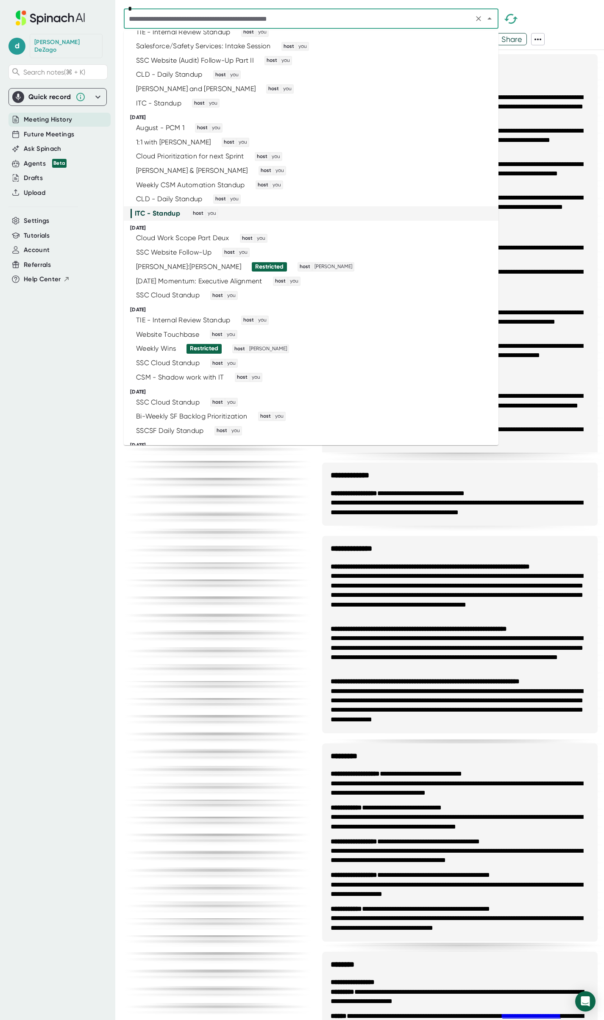
scroll to position [239, 0]
click at [392, 236] on div "Cloud Work Scope Part Deux host you" at bounding box center [307, 236] width 354 height 9
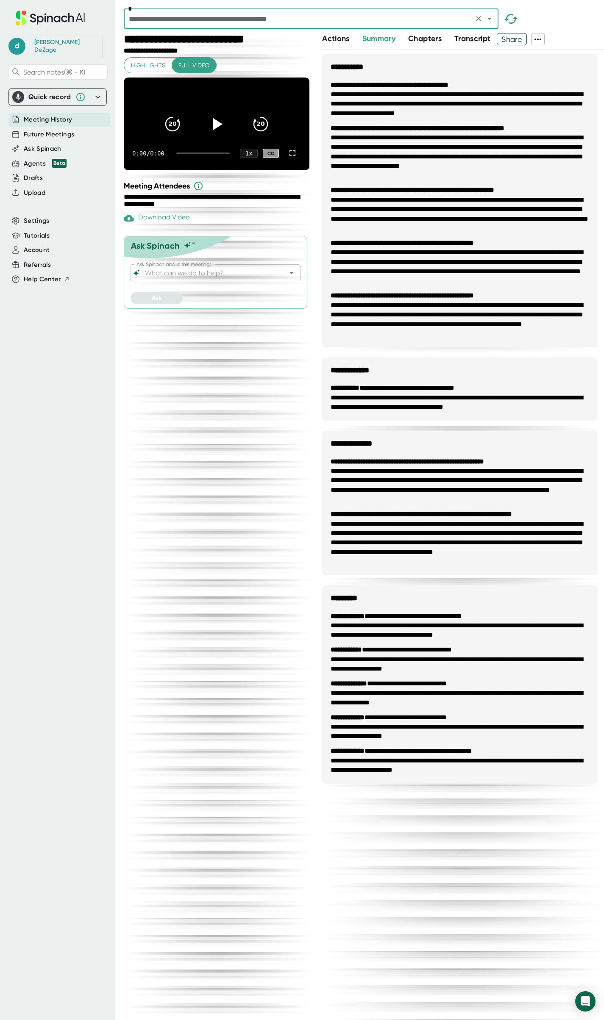
click at [541, 39] on icon at bounding box center [537, 40] width 7 height 2
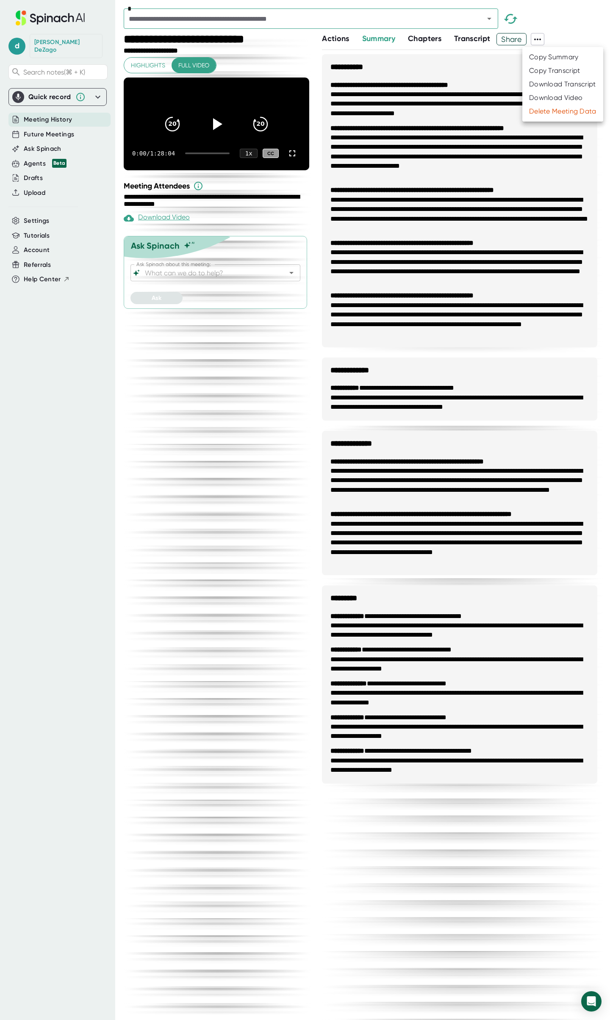
click at [548, 82] on div "Download Transcript" at bounding box center [562, 84] width 67 height 8
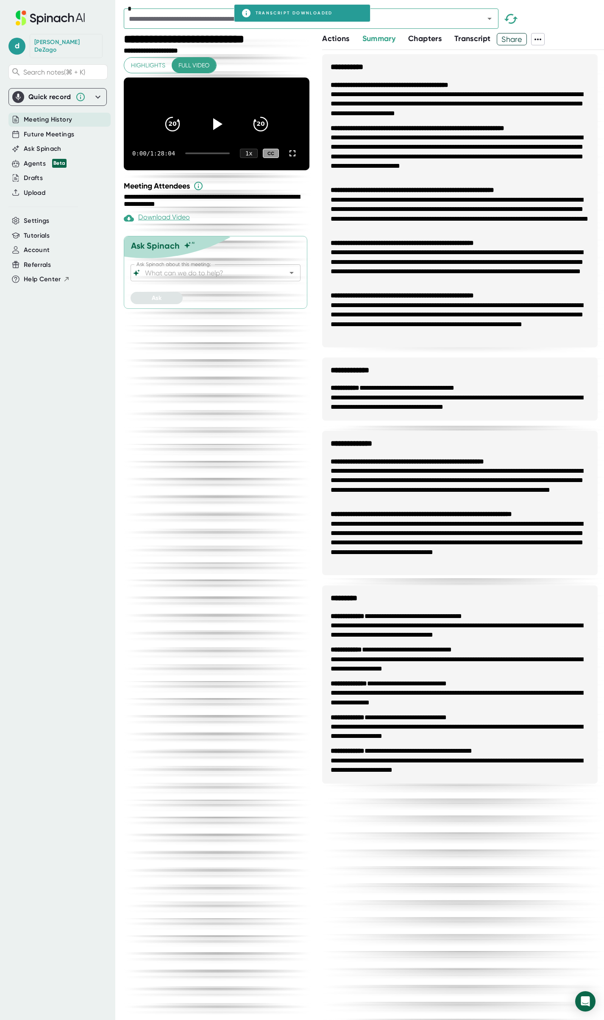
click at [569, 31] on div "*" at bounding box center [364, 20] width 480 height 25
click at [491, 17] on icon "Open" at bounding box center [489, 19] width 10 height 10
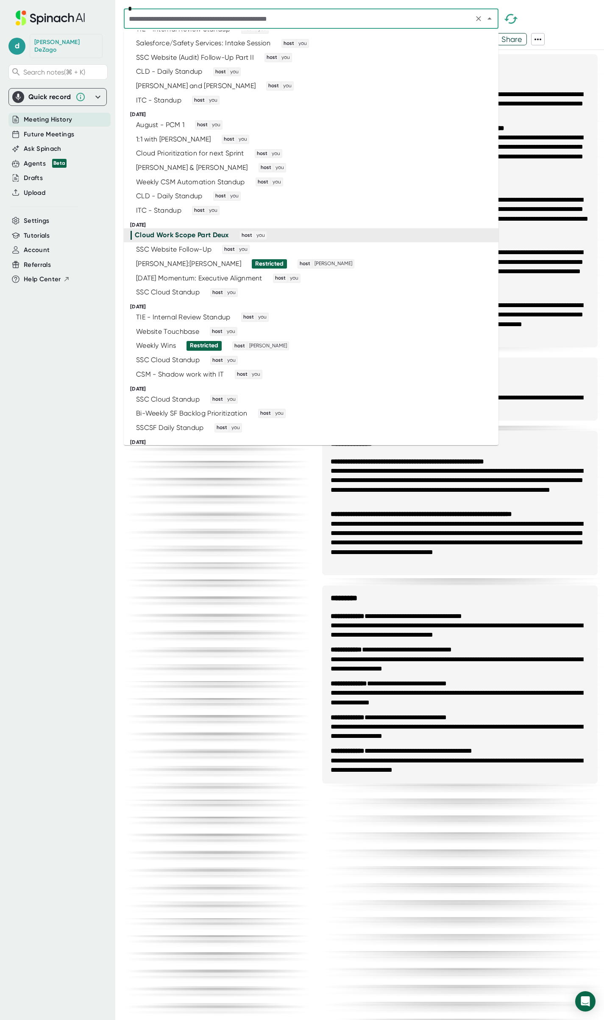
scroll to position [242, 0]
click at [339, 244] on div "SSC Website Follow-Up host you" at bounding box center [307, 247] width 354 height 9
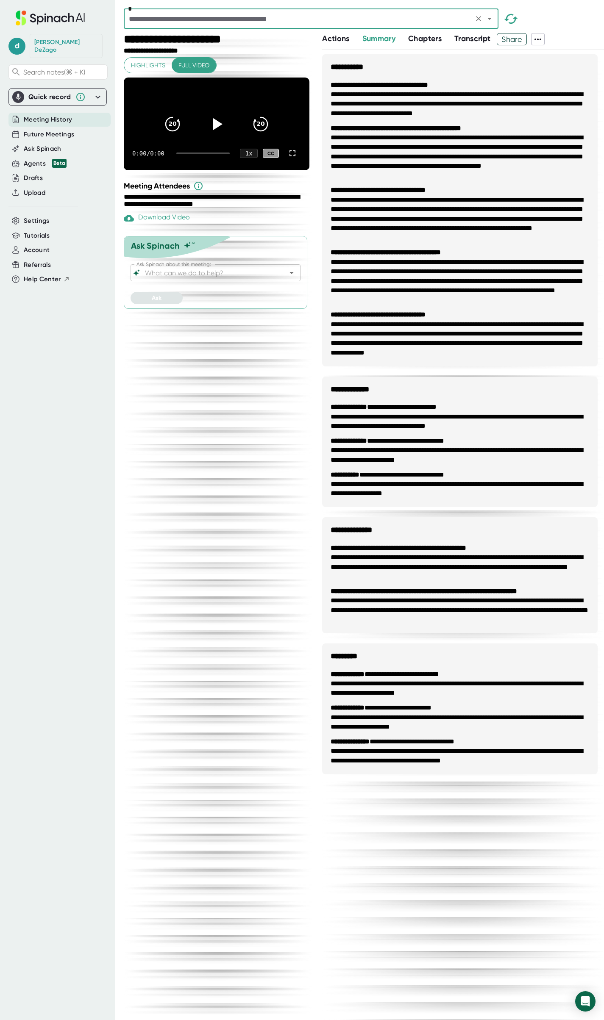
click at [539, 40] on icon at bounding box center [538, 39] width 10 height 10
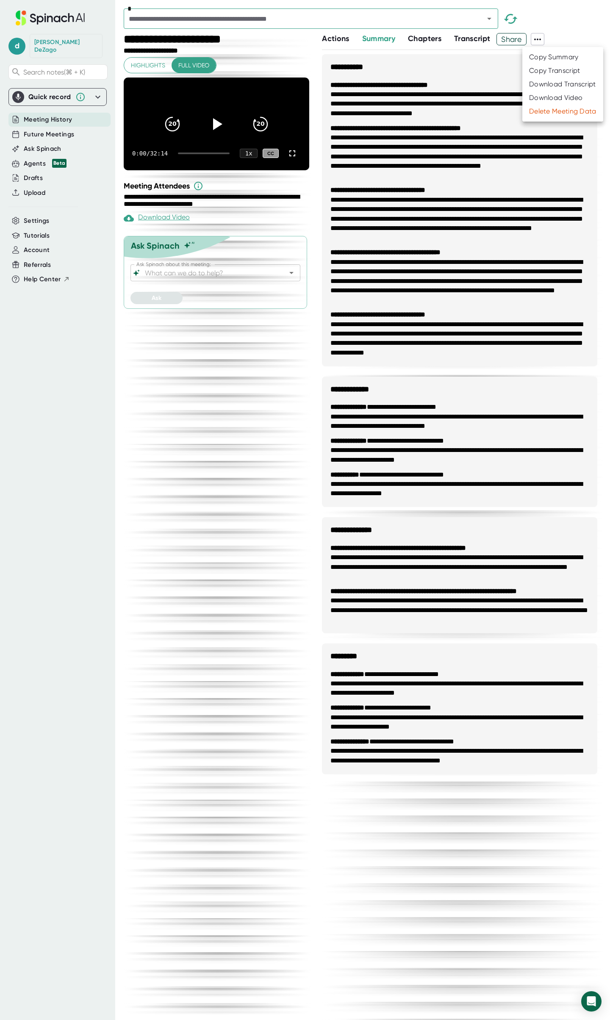
click at [544, 84] on div "Download Transcript" at bounding box center [562, 84] width 67 height 8
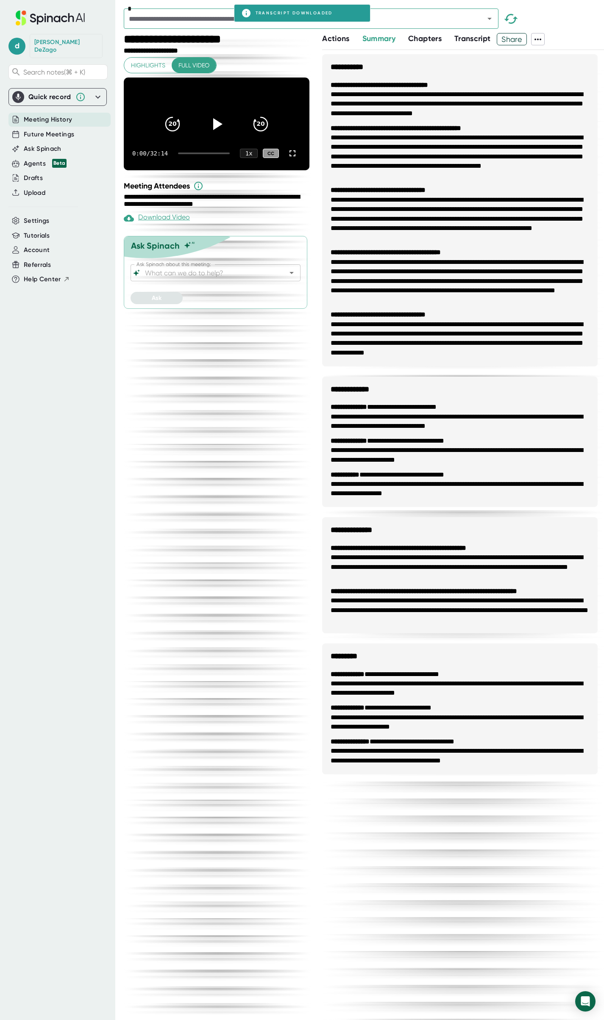
click at [561, 42] on span at bounding box center [552, 39] width 17 height 12
click at [490, 17] on icon "Open" at bounding box center [489, 19] width 10 height 10
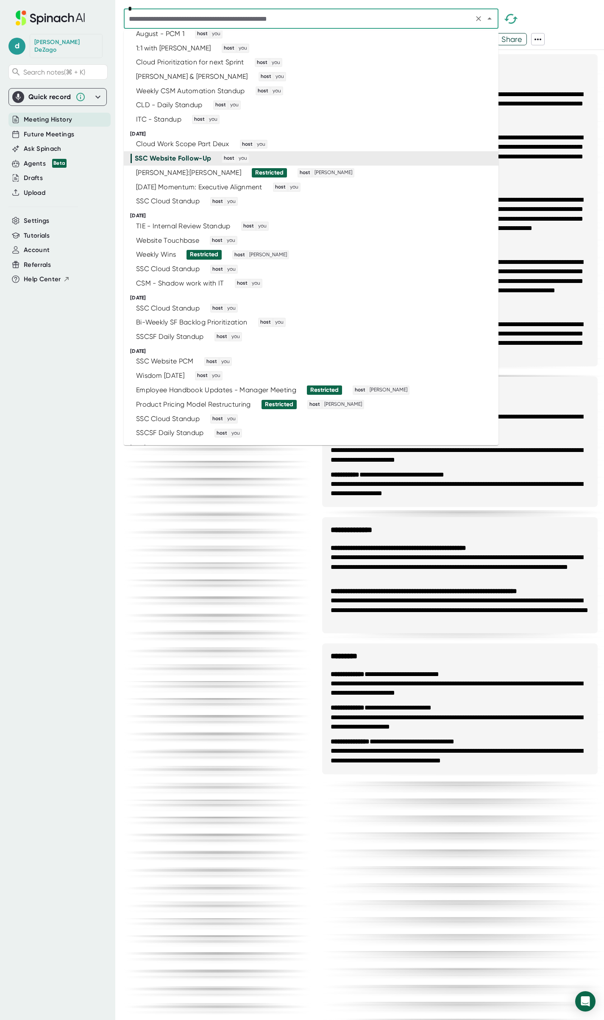
scroll to position [382, 0]
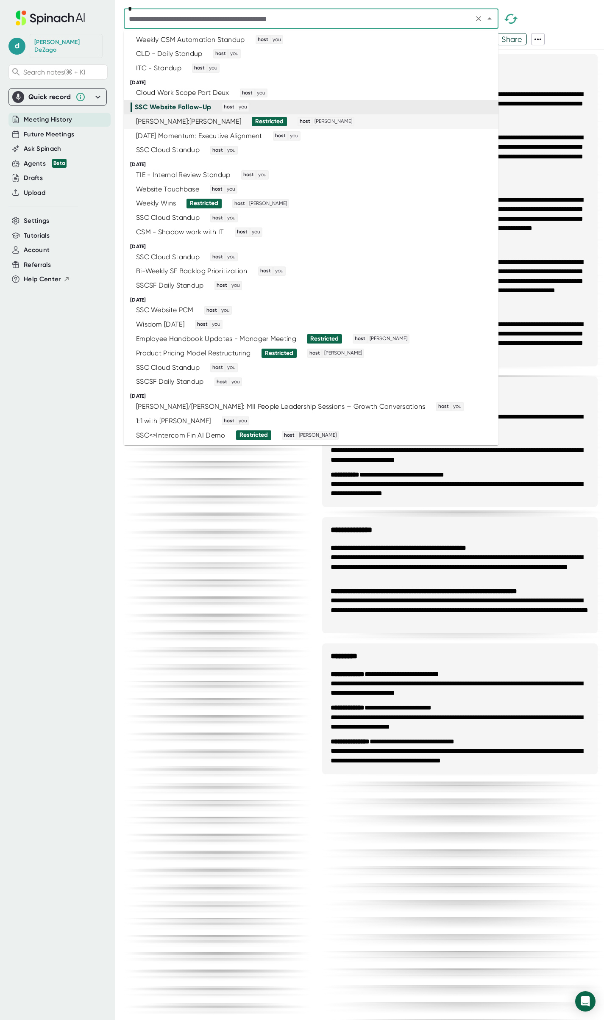
click at [342, 123] on div "[PERSON_NAME]:[PERSON_NAME] Restricted host [PERSON_NAME]" at bounding box center [307, 121] width 354 height 9
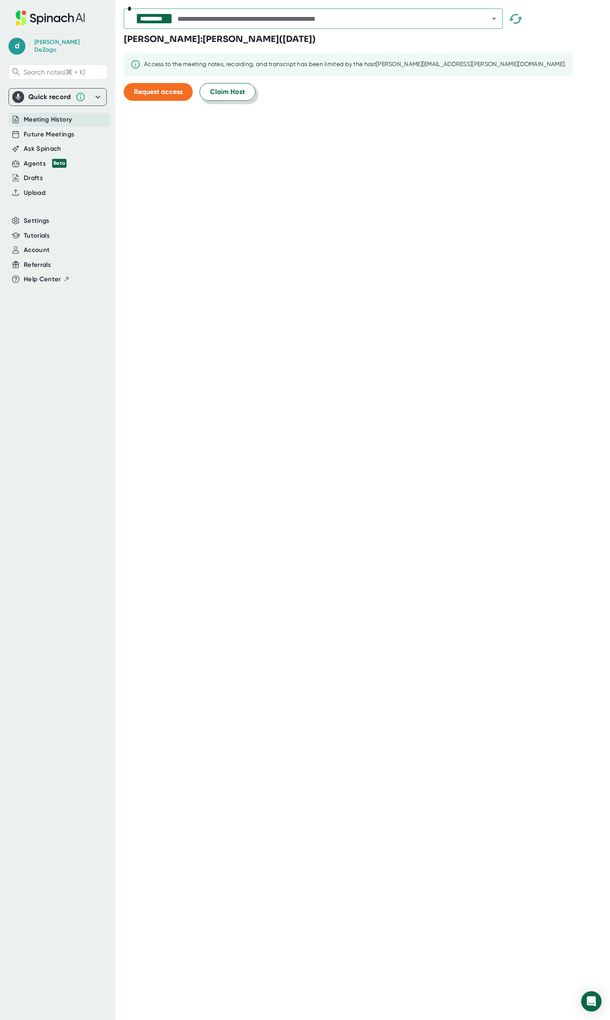
click at [239, 95] on span "Claim Host" at bounding box center [227, 92] width 35 height 10
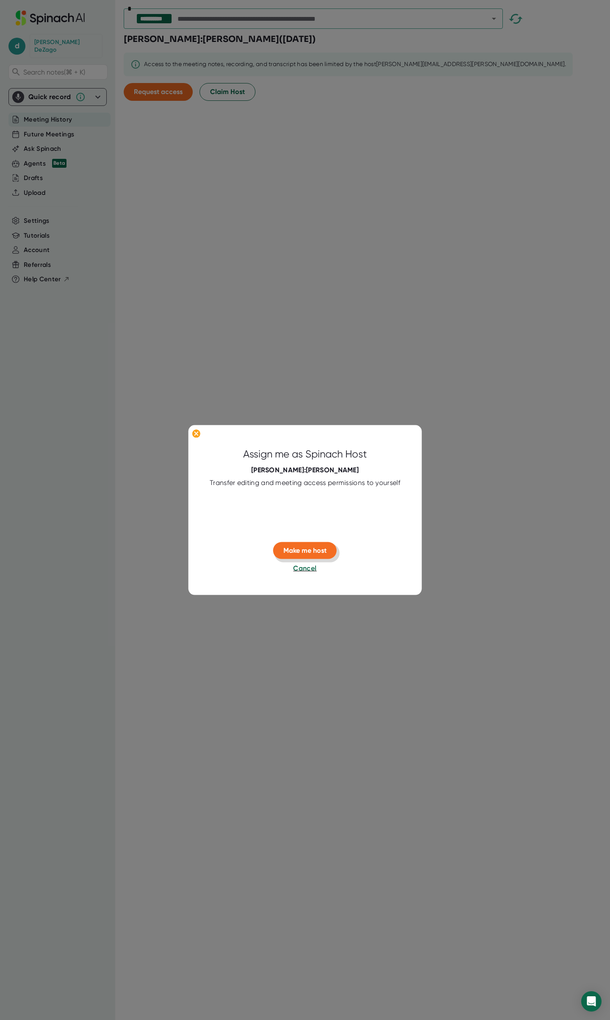
click at [325, 549] on span "Make me host" at bounding box center [304, 550] width 43 height 8
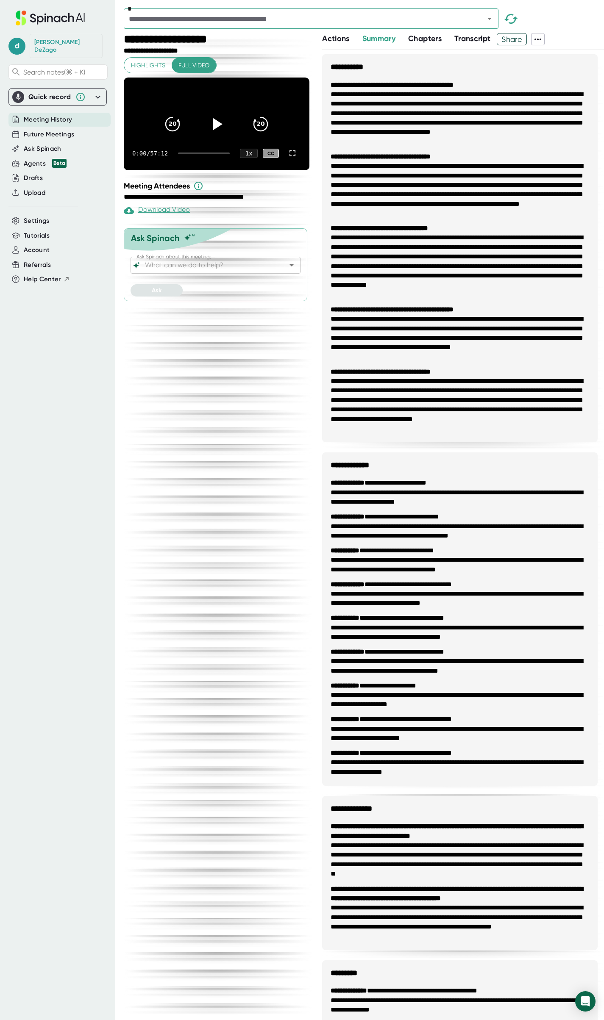
click at [540, 39] on icon at bounding box center [537, 40] width 7 height 2
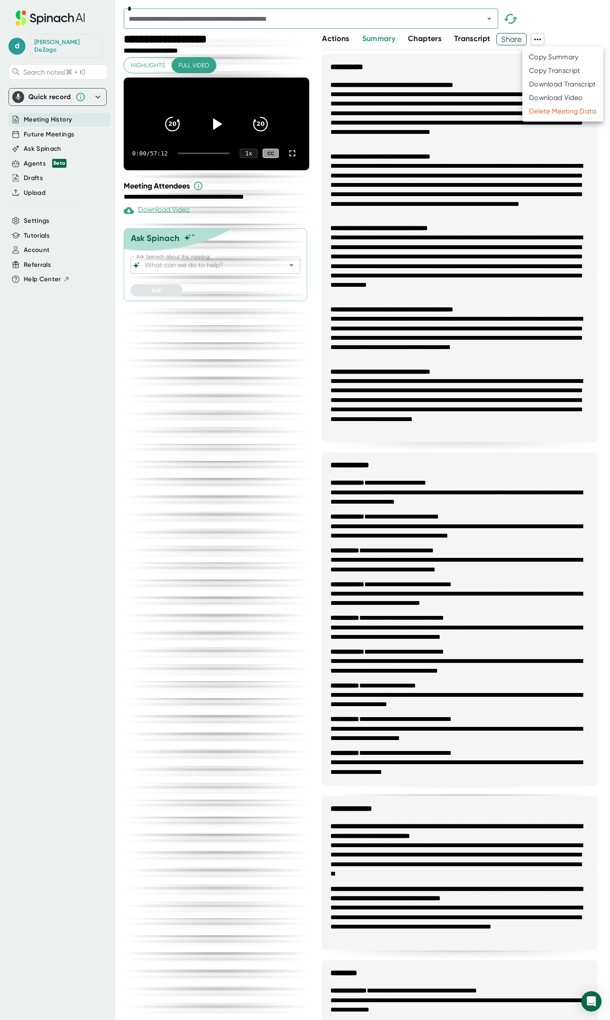
click at [547, 84] on div "Download Transcript" at bounding box center [562, 84] width 67 height 8
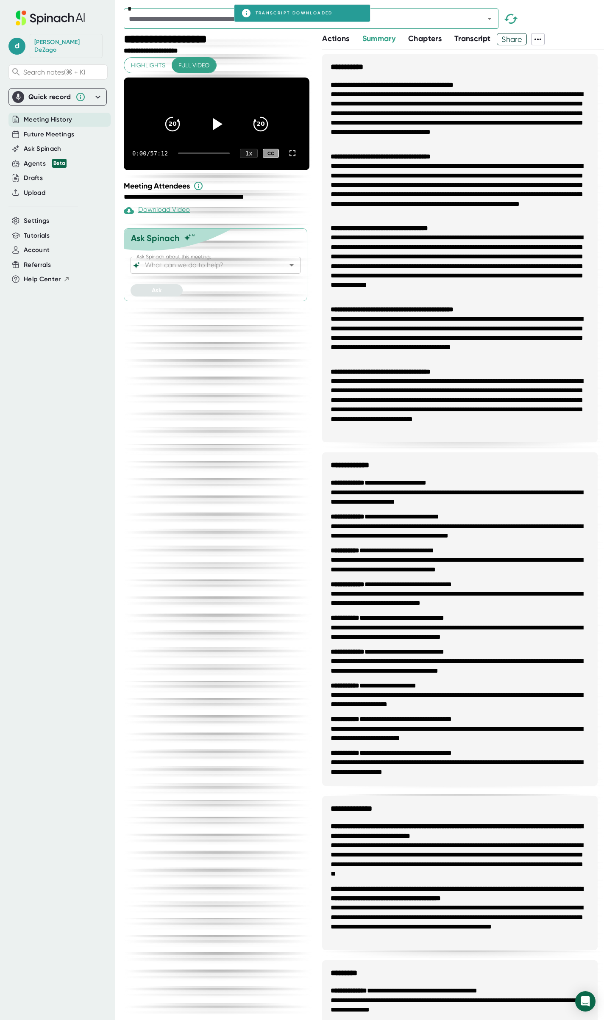
click at [572, 32] on div "*" at bounding box center [364, 20] width 480 height 25
click at [491, 19] on icon "Open" at bounding box center [489, 19] width 10 height 10
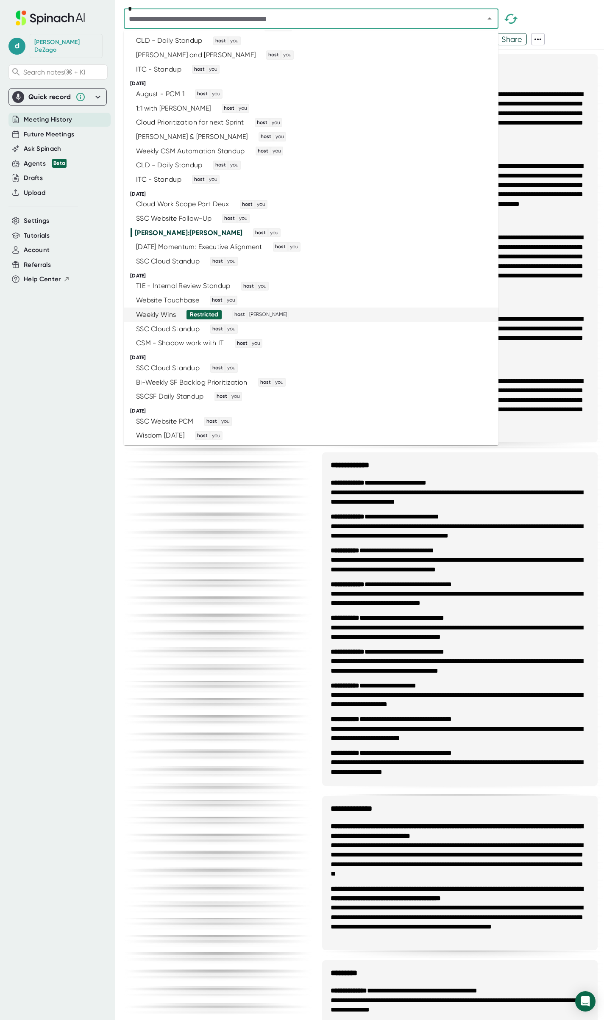
scroll to position [247, 0]
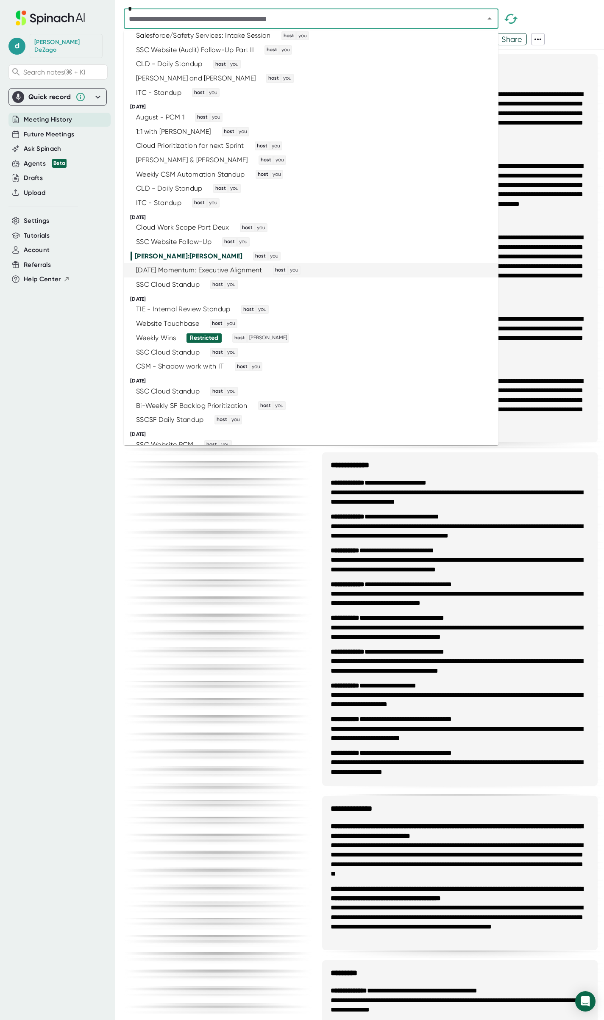
click at [328, 269] on div "[DATE] Momentum: Executive Alignment host you" at bounding box center [307, 270] width 354 height 9
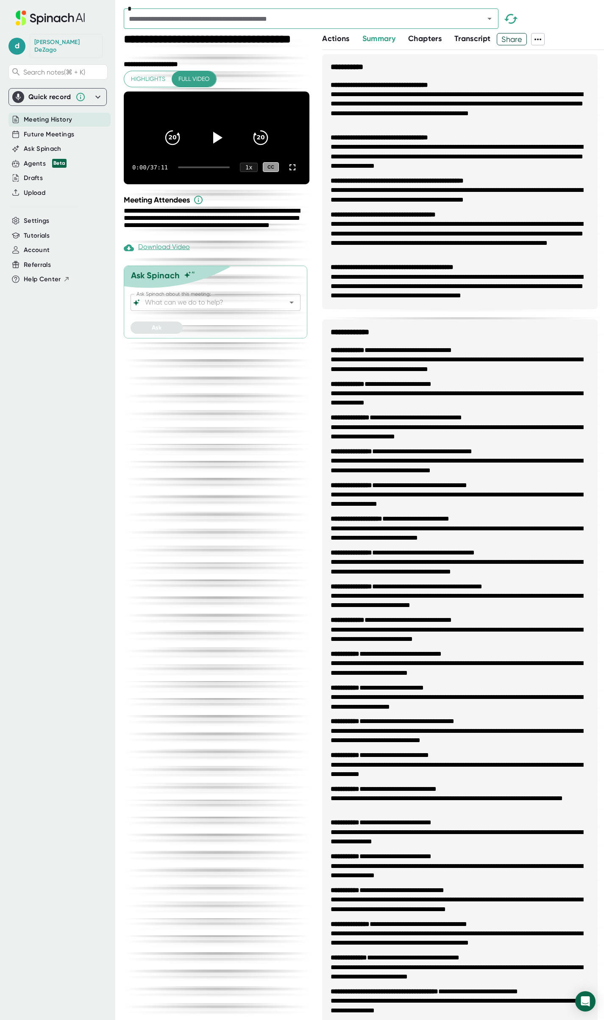
click at [540, 38] on icon at bounding box center [538, 39] width 10 height 10
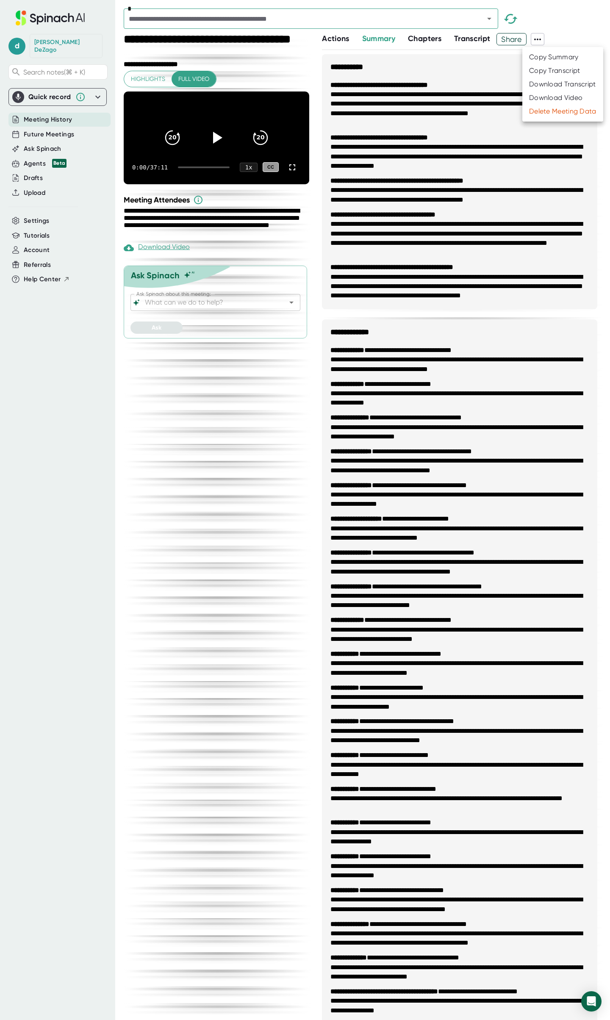
click at [549, 84] on div "Download Transcript" at bounding box center [562, 84] width 67 height 8
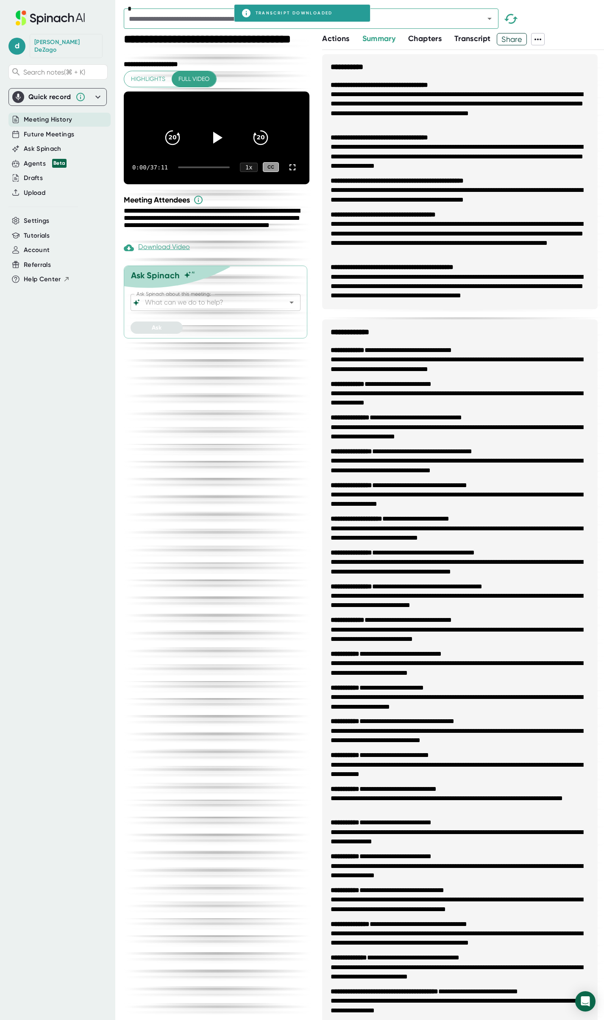
click at [575, 30] on div "*" at bounding box center [364, 20] width 480 height 25
click at [490, 17] on icon "Open" at bounding box center [489, 19] width 10 height 10
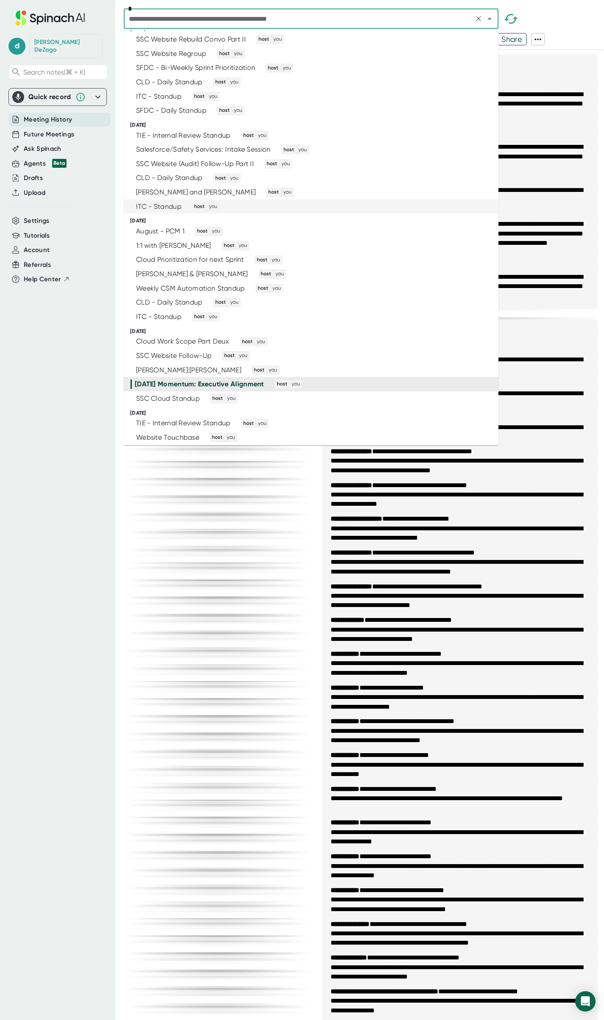
scroll to position [143, 0]
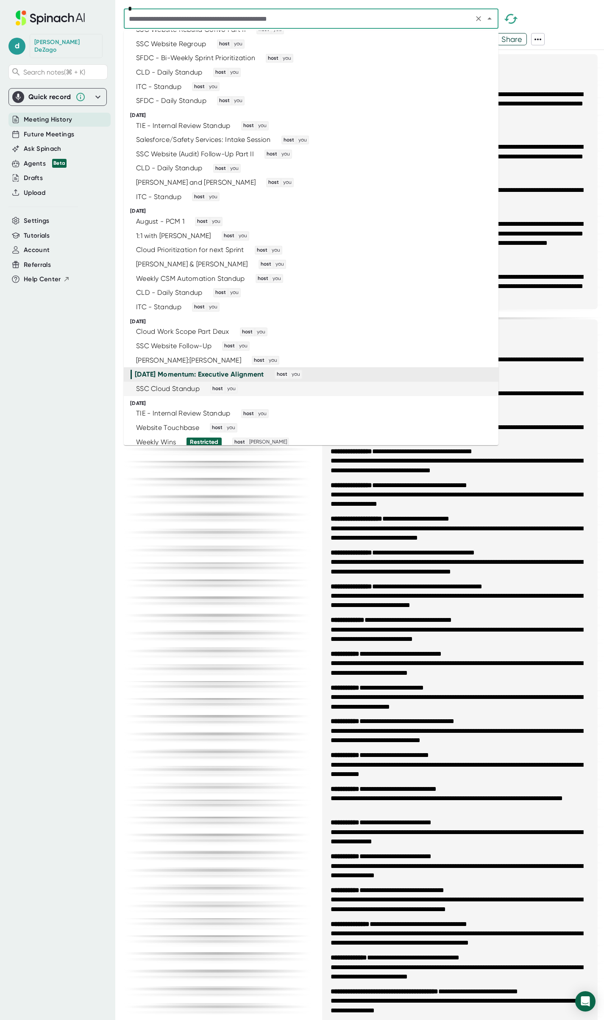
click at [284, 392] on div "SSC Cloud Standup host you" at bounding box center [307, 388] width 354 height 9
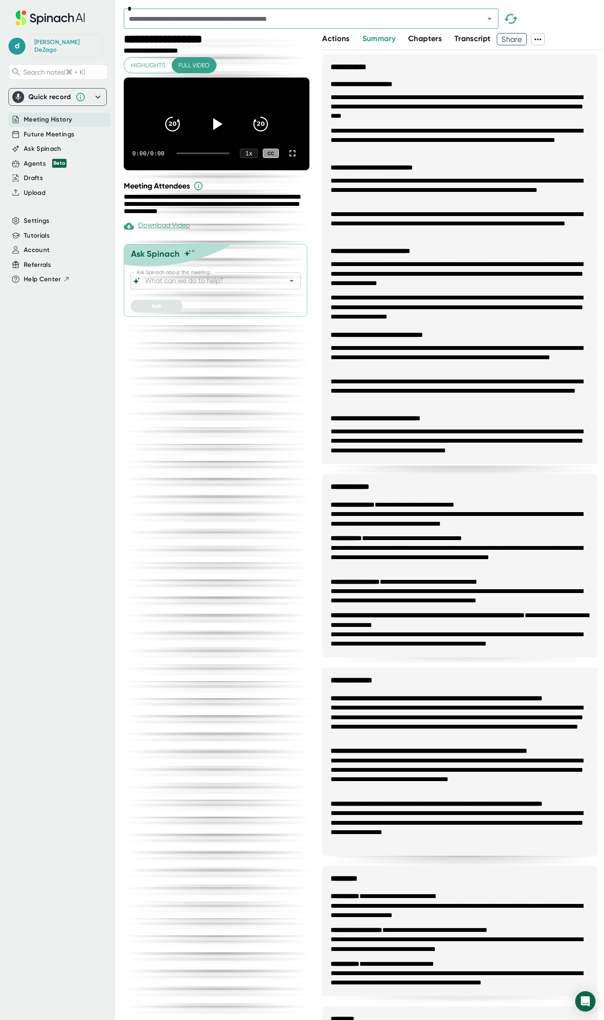
click at [541, 42] on icon at bounding box center [538, 39] width 10 height 10
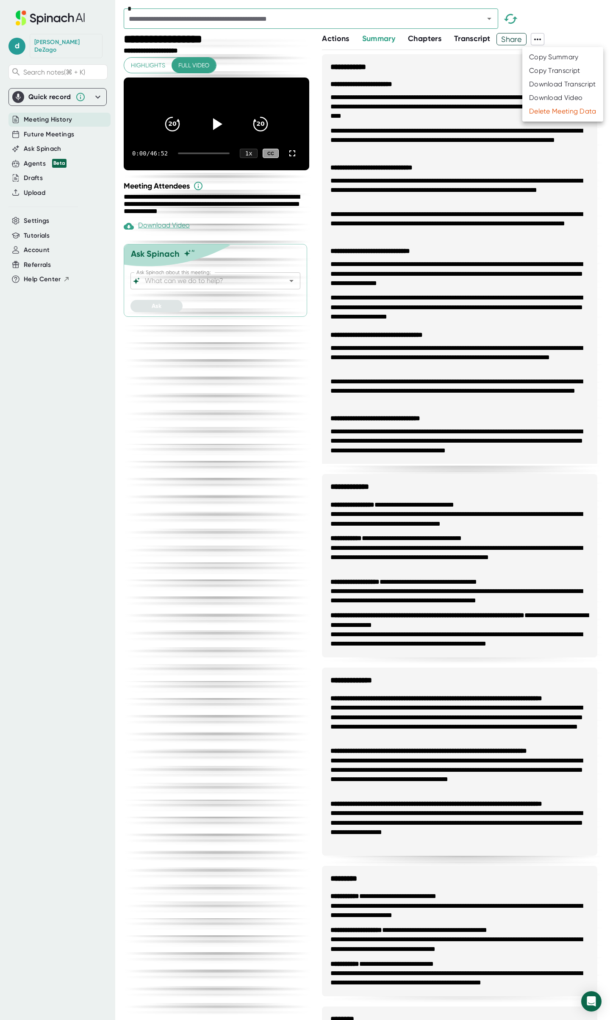
click at [547, 82] on div "Download Transcript" at bounding box center [562, 84] width 67 height 8
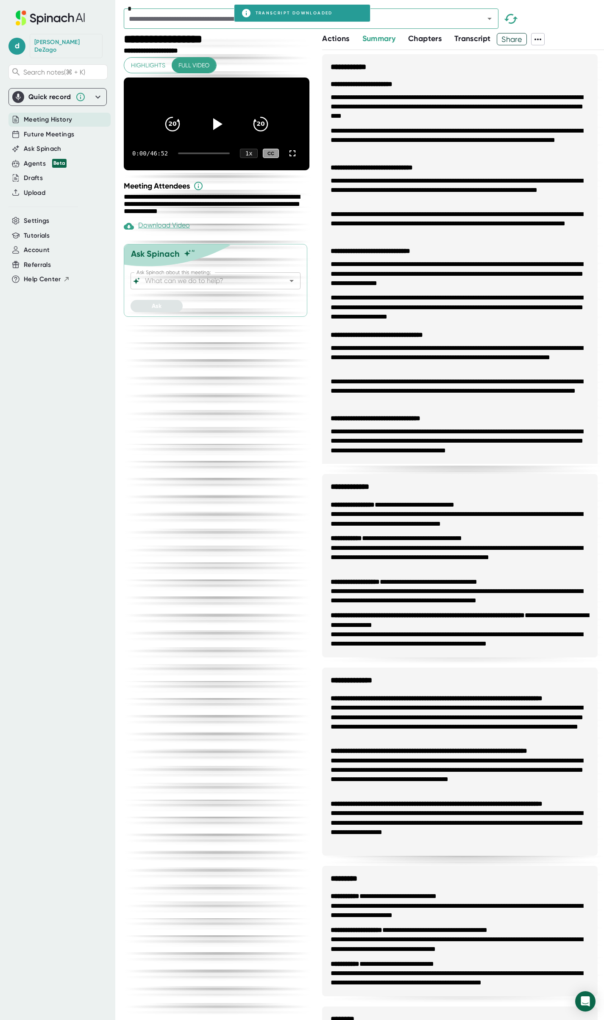
click at [584, 19] on div "*" at bounding box center [364, 20] width 480 height 25
click at [490, 20] on icon "Open" at bounding box center [489, 19] width 10 height 10
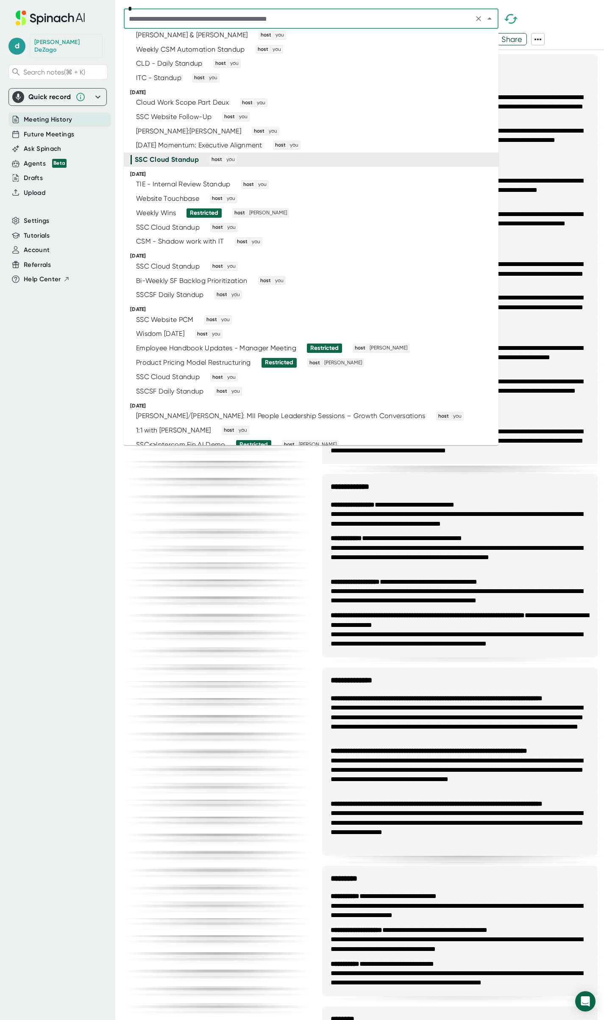
scroll to position [373, 0]
click at [339, 182] on div "TIE - Internal Review Standup host you" at bounding box center [307, 183] width 354 height 9
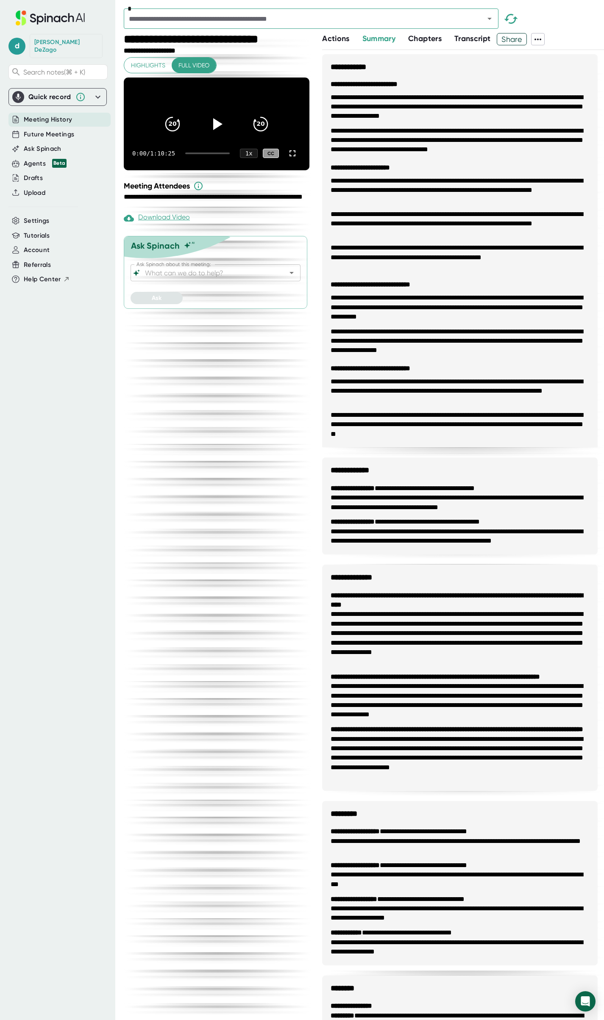
click at [539, 39] on icon at bounding box center [537, 40] width 7 height 2
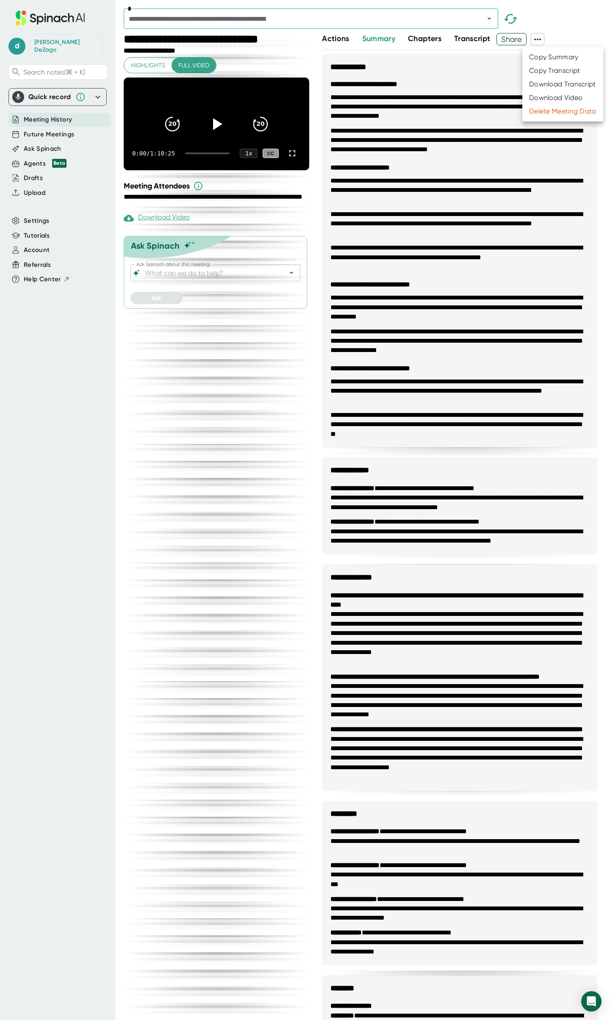
click at [551, 84] on div "Download Transcript" at bounding box center [562, 84] width 67 height 8
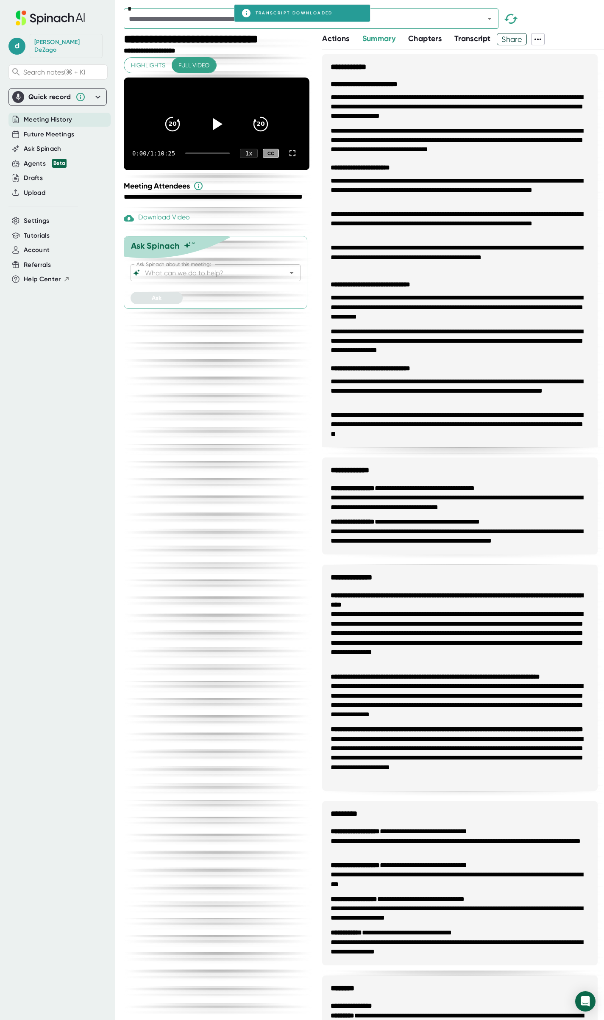
click at [577, 27] on div "*" at bounding box center [364, 20] width 480 height 25
click at [491, 17] on icon "Open" at bounding box center [489, 19] width 10 height 10
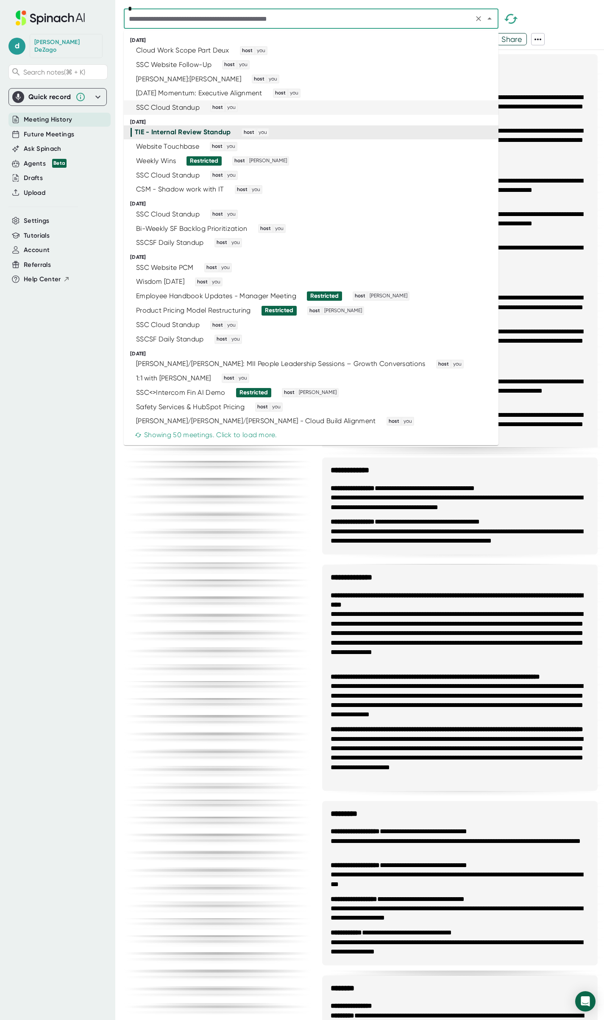
scroll to position [424, 0]
click at [327, 147] on div "Website Touchbase host you" at bounding box center [307, 146] width 354 height 9
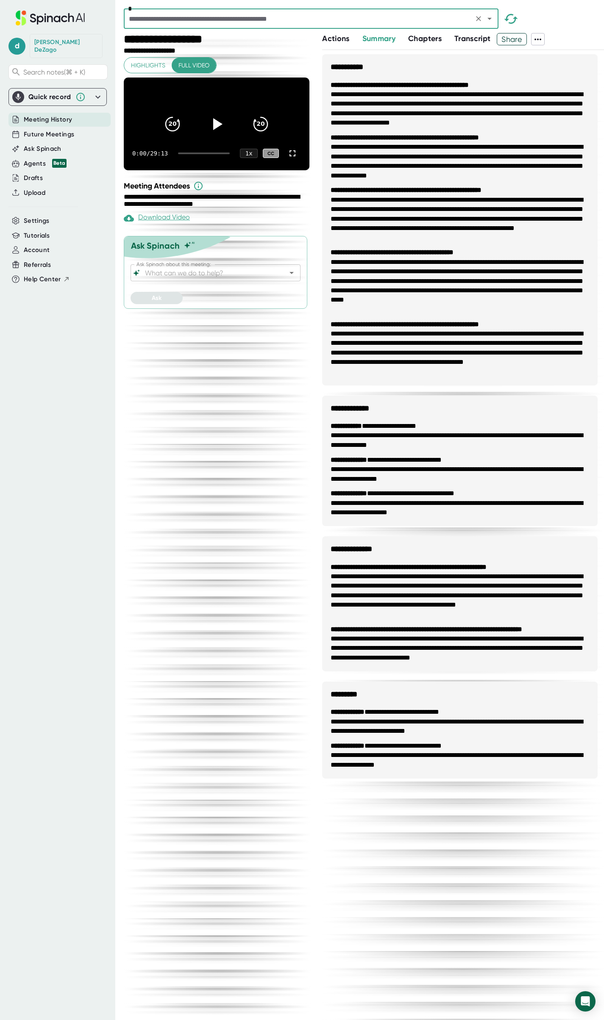
click at [540, 39] on icon at bounding box center [537, 40] width 7 height 2
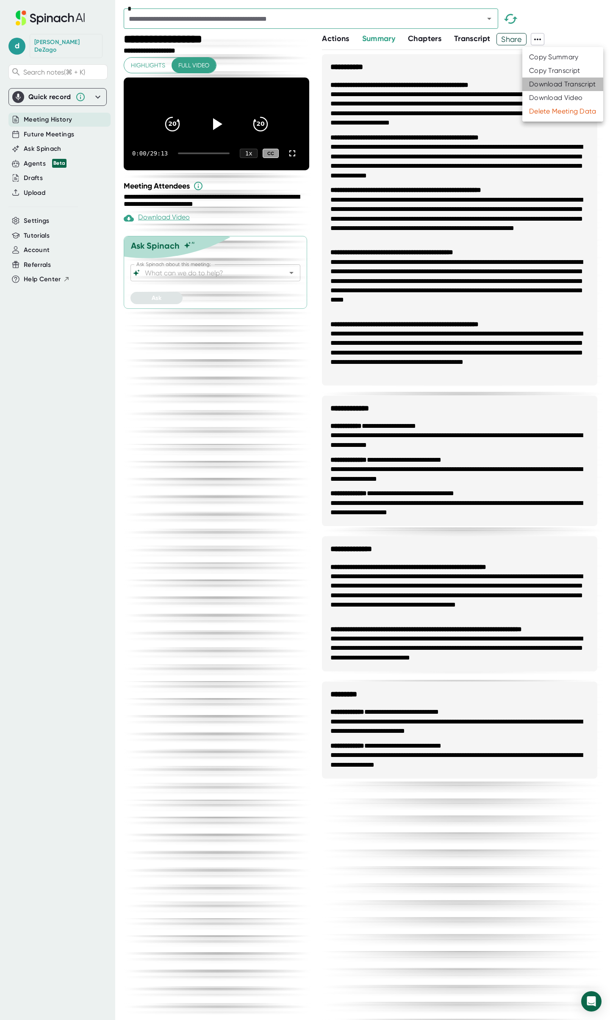
click at [566, 84] on div "Download Transcript" at bounding box center [562, 84] width 67 height 8
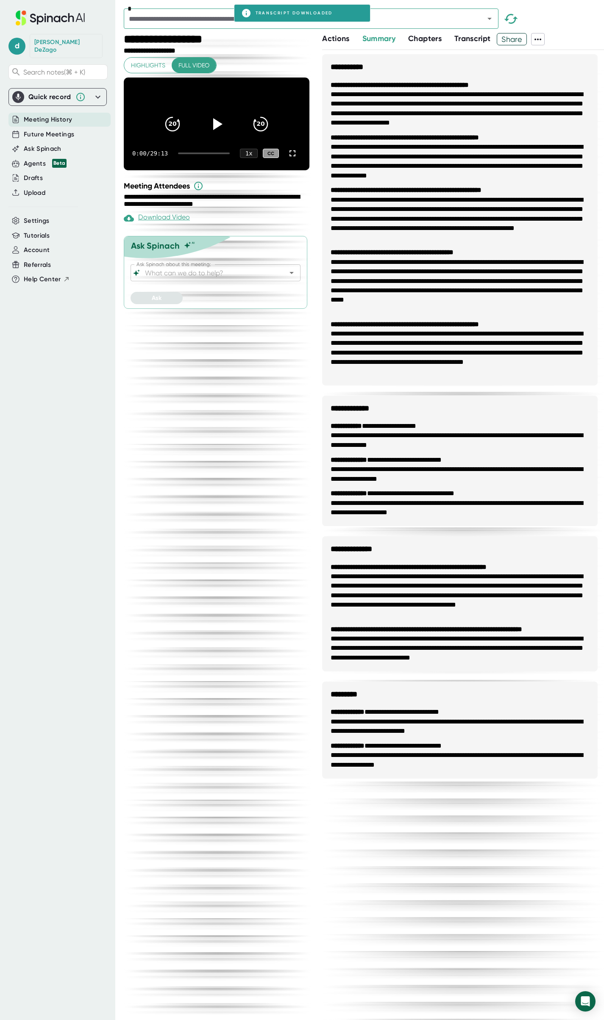
click at [575, 37] on div "Actions Summary Chapters Transcript Share" at bounding box center [463, 39] width 282 height 12
click at [488, 18] on icon "Open" at bounding box center [489, 19] width 4 height 2
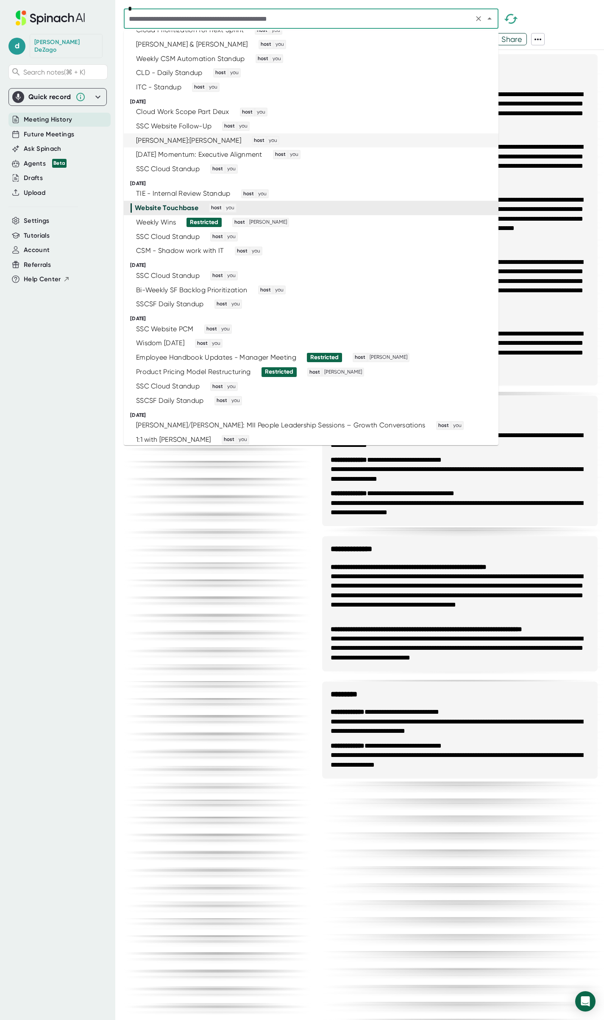
scroll to position [377, 0]
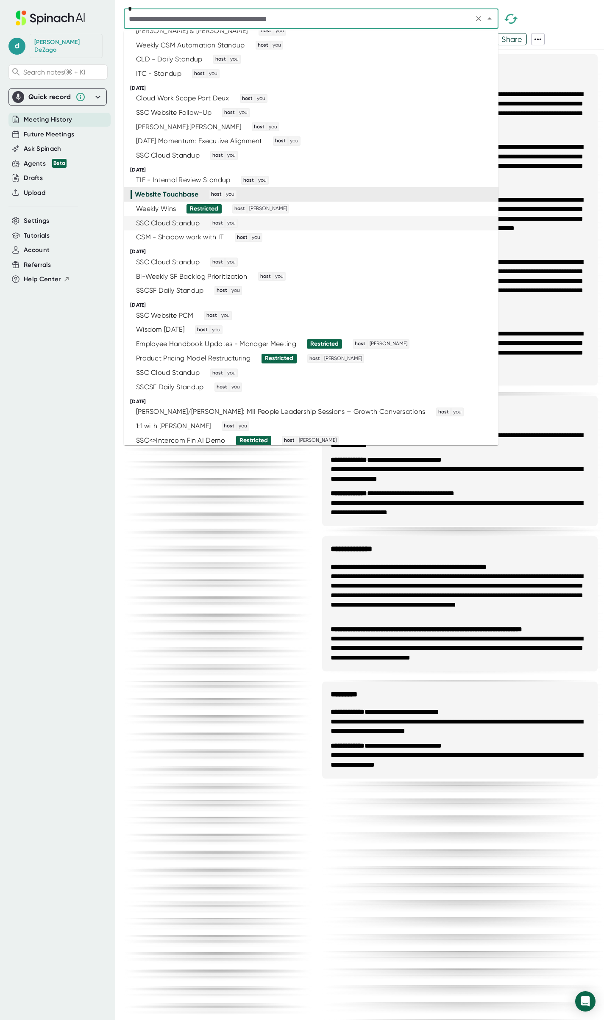
click at [332, 223] on div "SSC Cloud Standup host you" at bounding box center [307, 223] width 354 height 9
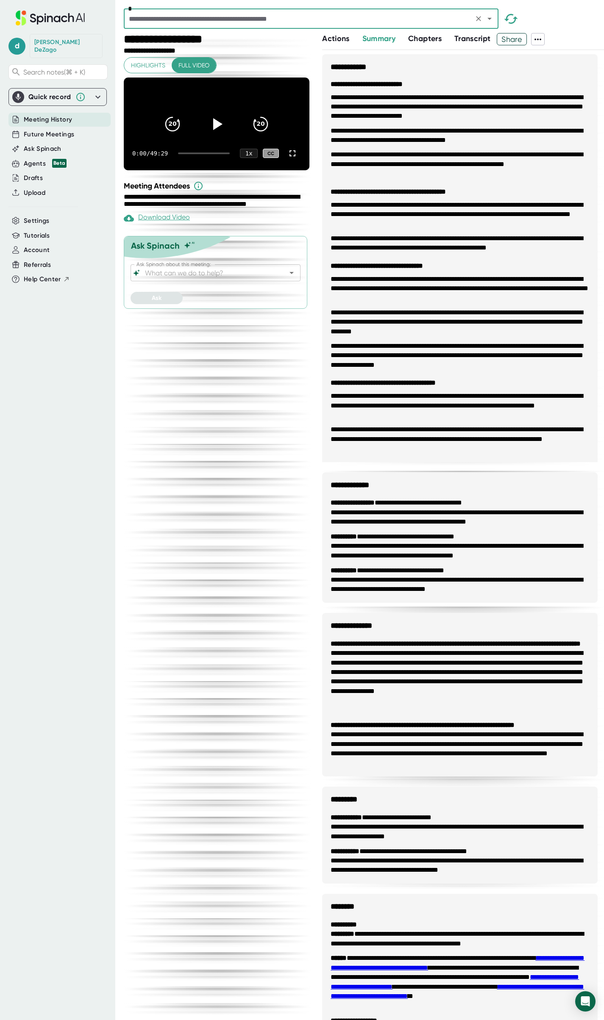
click at [541, 38] on icon at bounding box center [538, 39] width 10 height 10
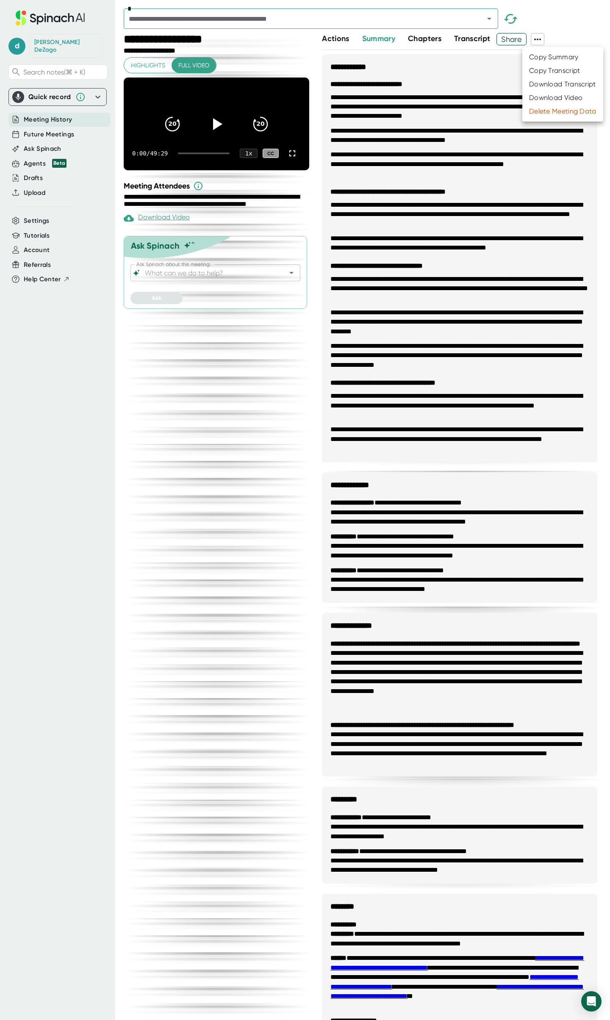
click at [540, 85] on div "Download Transcript" at bounding box center [562, 84] width 67 height 8
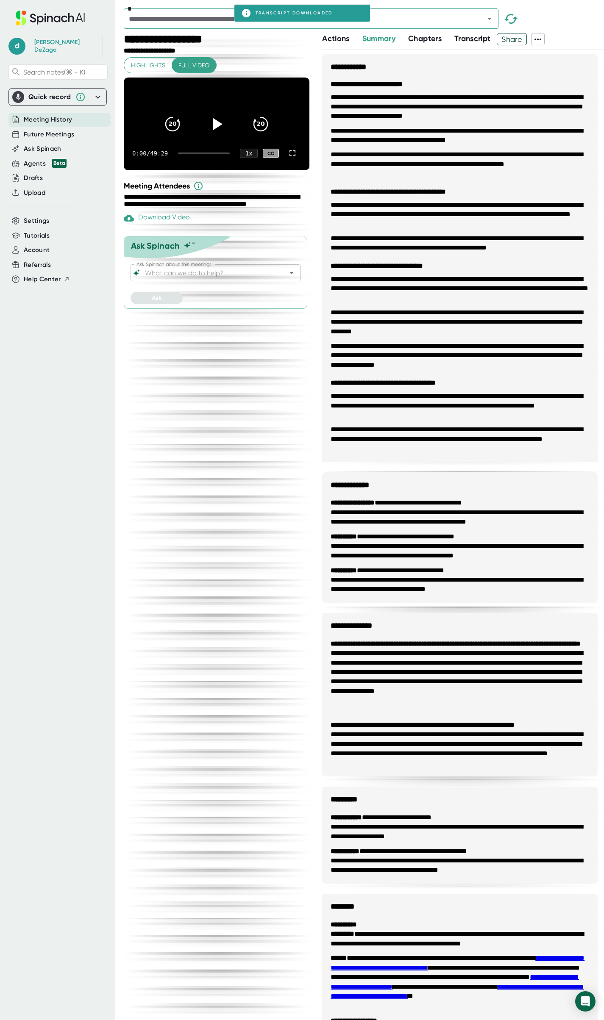
click at [566, 36] on div "Actions Summary Chapters Transcript Share" at bounding box center [463, 39] width 282 height 12
click at [491, 19] on icon "Open" at bounding box center [489, 19] width 10 height 10
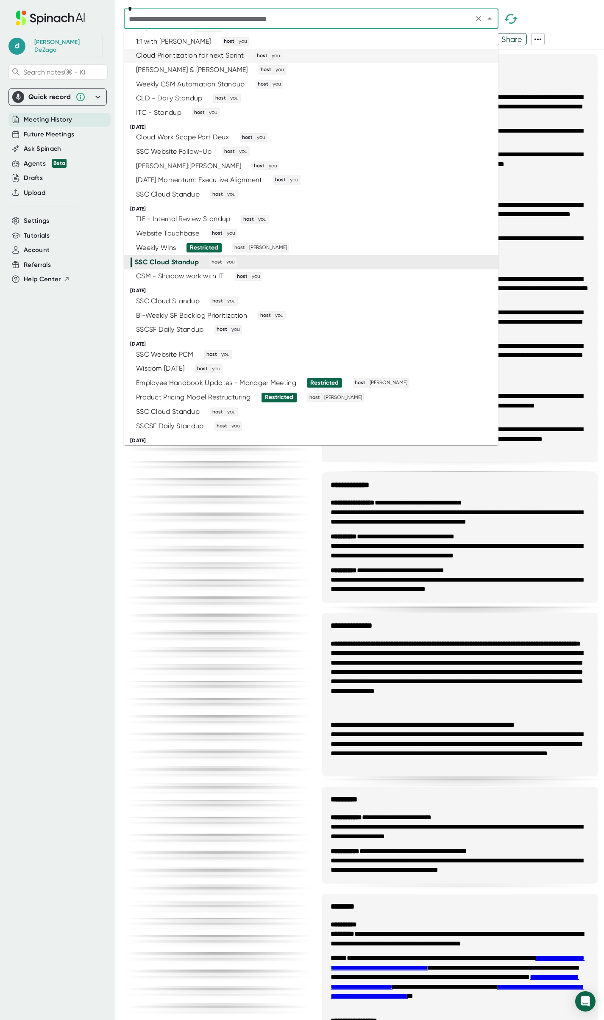
scroll to position [339, 0]
click at [346, 272] on div "CSM - Shadow work with IT host you" at bounding box center [307, 274] width 354 height 9
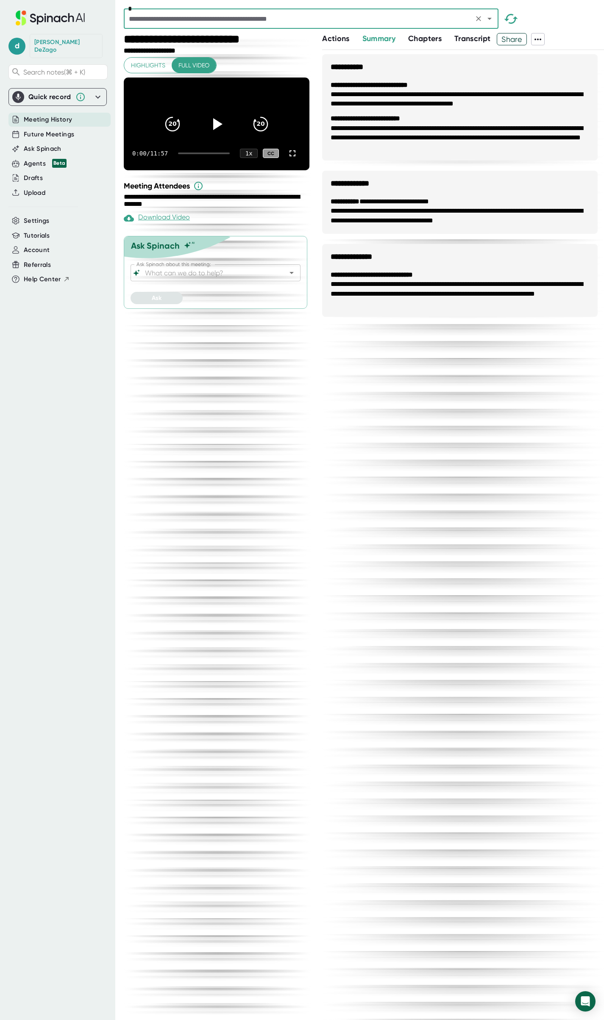
click at [539, 38] on icon at bounding box center [538, 39] width 10 height 10
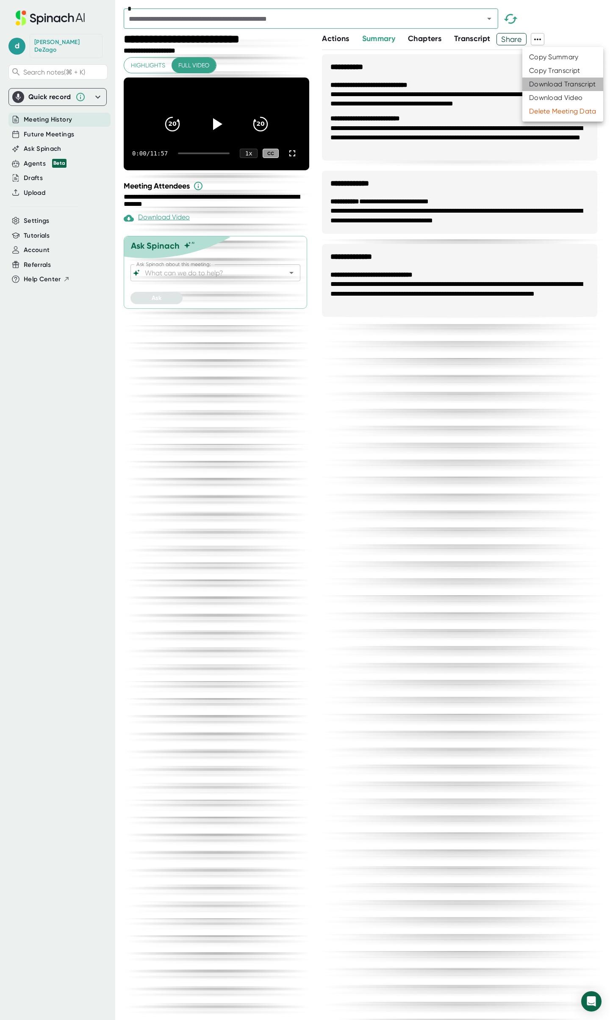
click at [544, 83] on div "Download Transcript" at bounding box center [562, 84] width 67 height 8
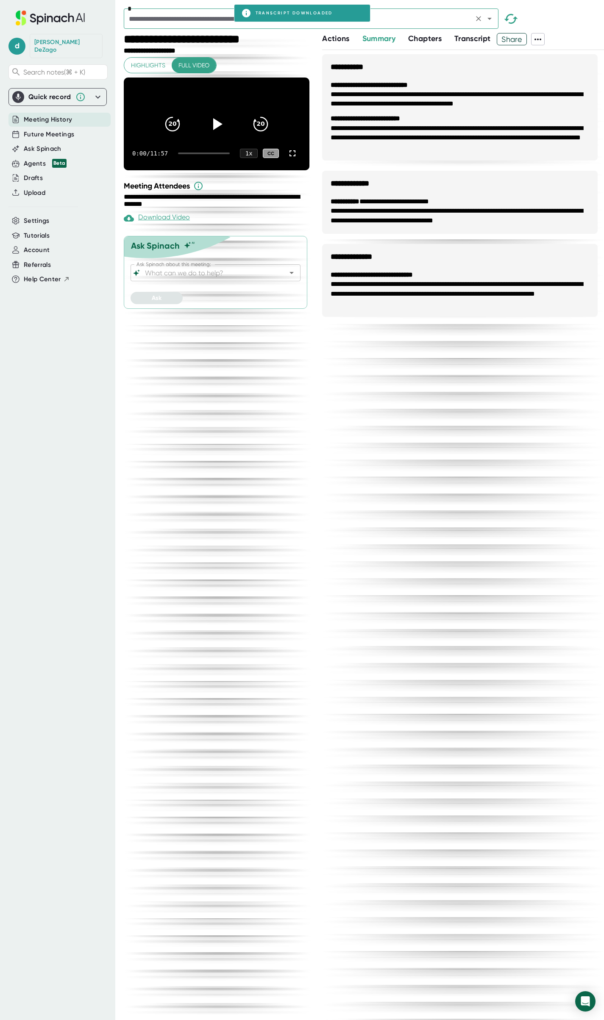
click at [488, 20] on icon "Open" at bounding box center [489, 19] width 10 height 10
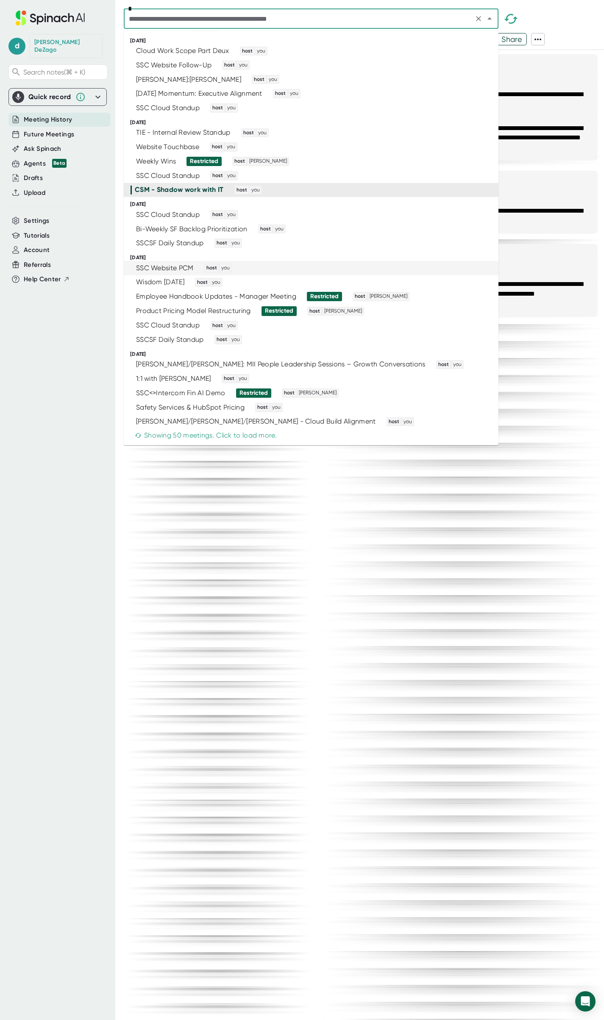
scroll to position [424, 0]
click at [338, 212] on div "SSC Cloud Standup host you" at bounding box center [307, 214] width 354 height 9
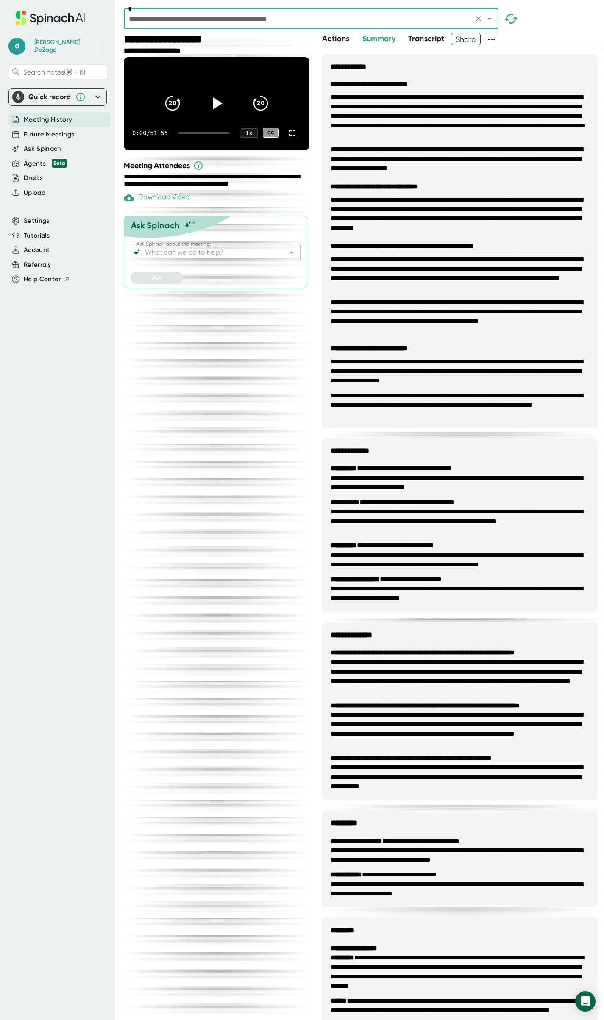
click at [495, 37] on icon at bounding box center [491, 39] width 10 height 10
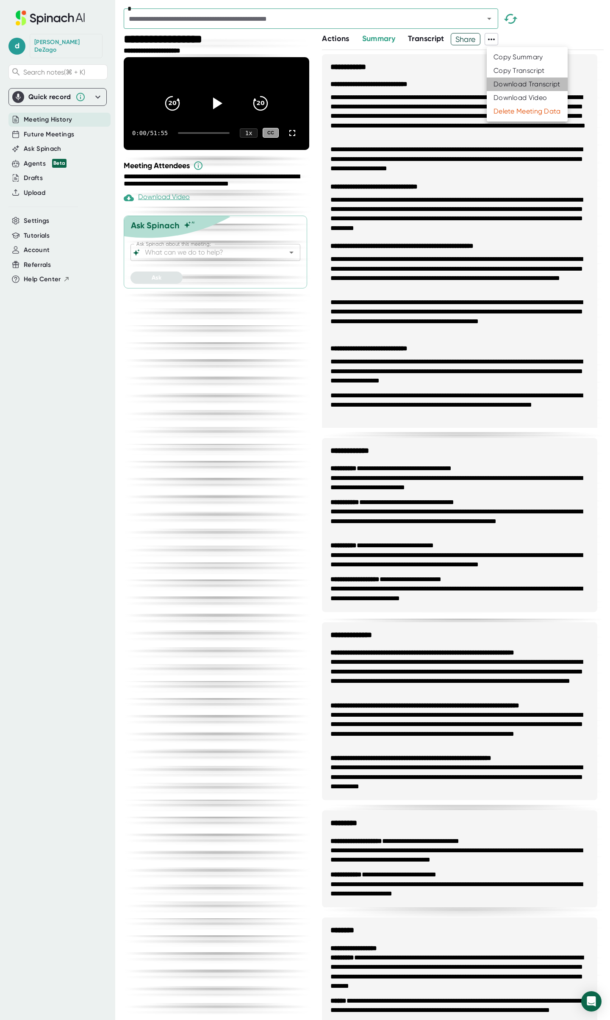
click at [507, 84] on div "Download Transcript" at bounding box center [527, 84] width 67 height 8
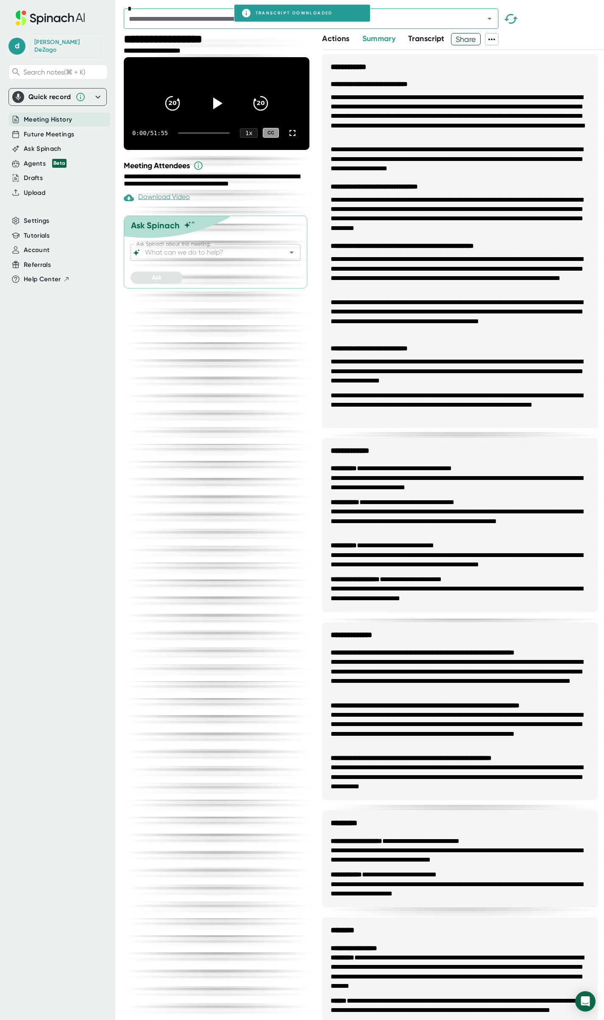
click at [555, 26] on div "*" at bounding box center [364, 20] width 480 height 25
click at [490, 19] on icon "Open" at bounding box center [489, 19] width 10 height 10
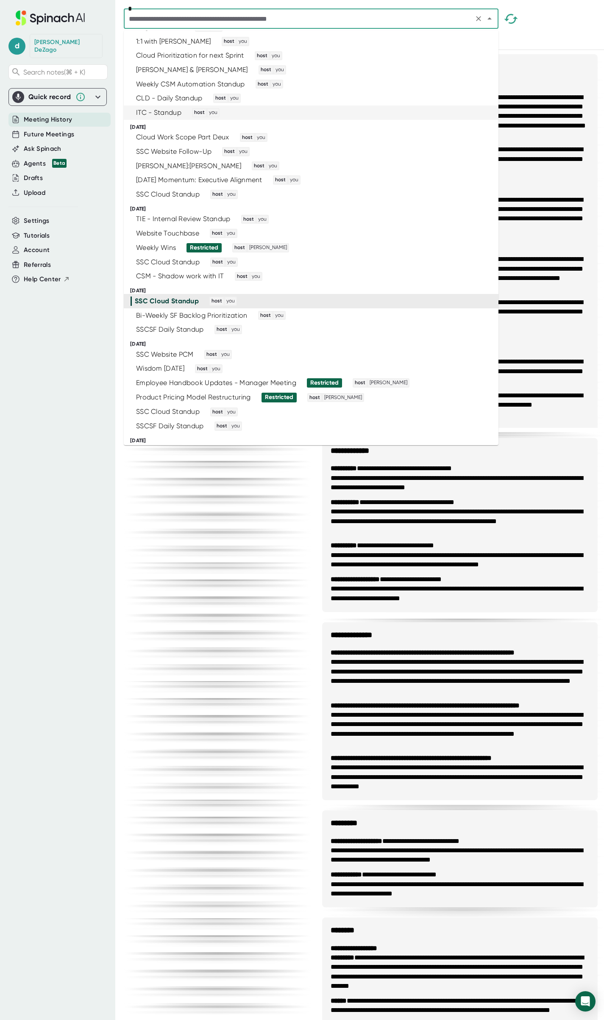
scroll to position [420, 0]
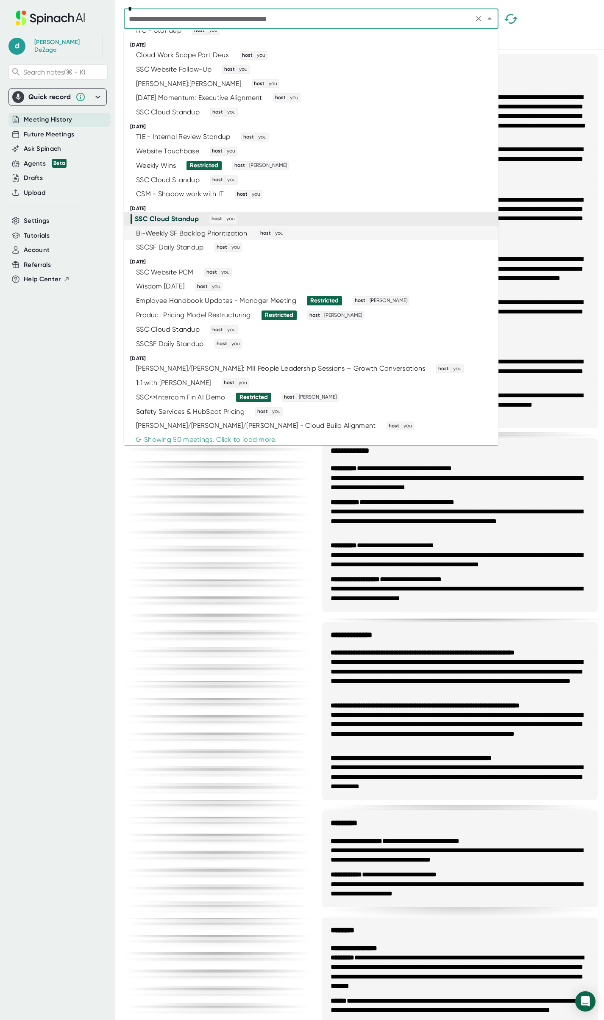
click at [337, 236] on div "Bi-Weekly SF Backlog Prioritization host you" at bounding box center [307, 233] width 354 height 9
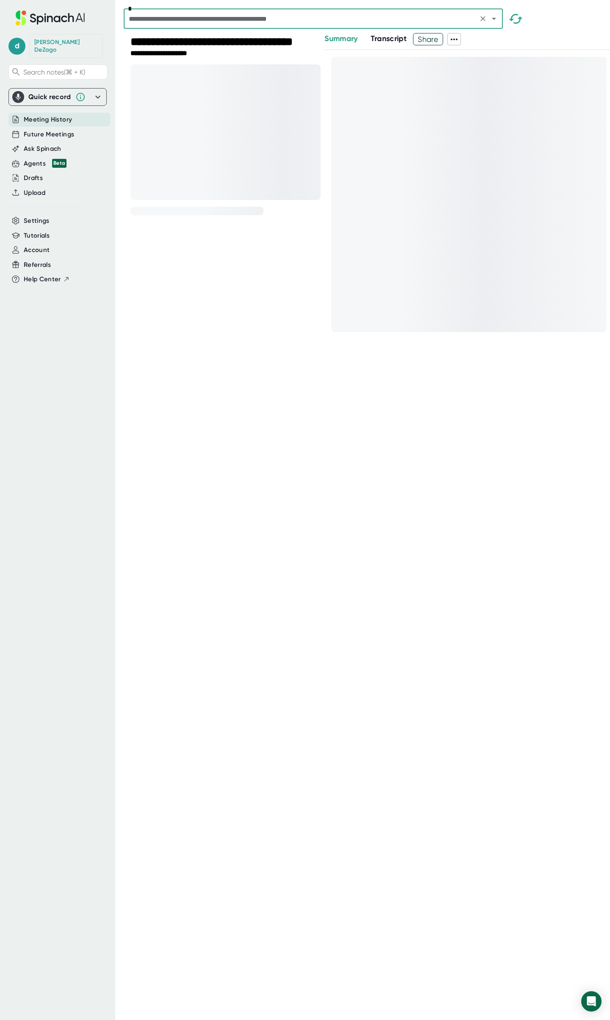
click at [456, 39] on icon at bounding box center [454, 39] width 10 height 10
click at [574, 26] on div at bounding box center [305, 510] width 610 height 1020
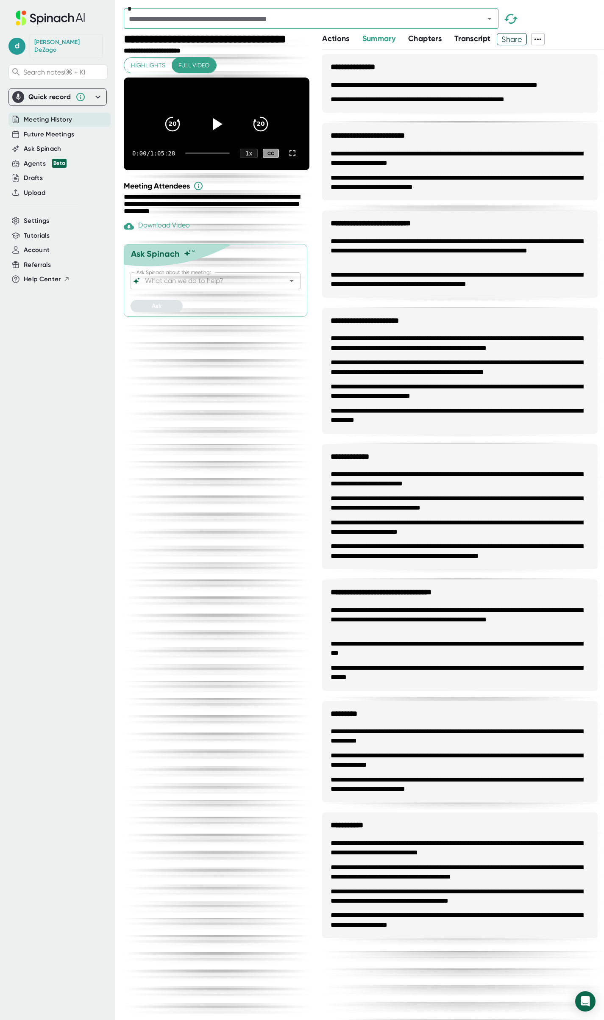
click at [542, 38] on icon at bounding box center [538, 39] width 10 height 10
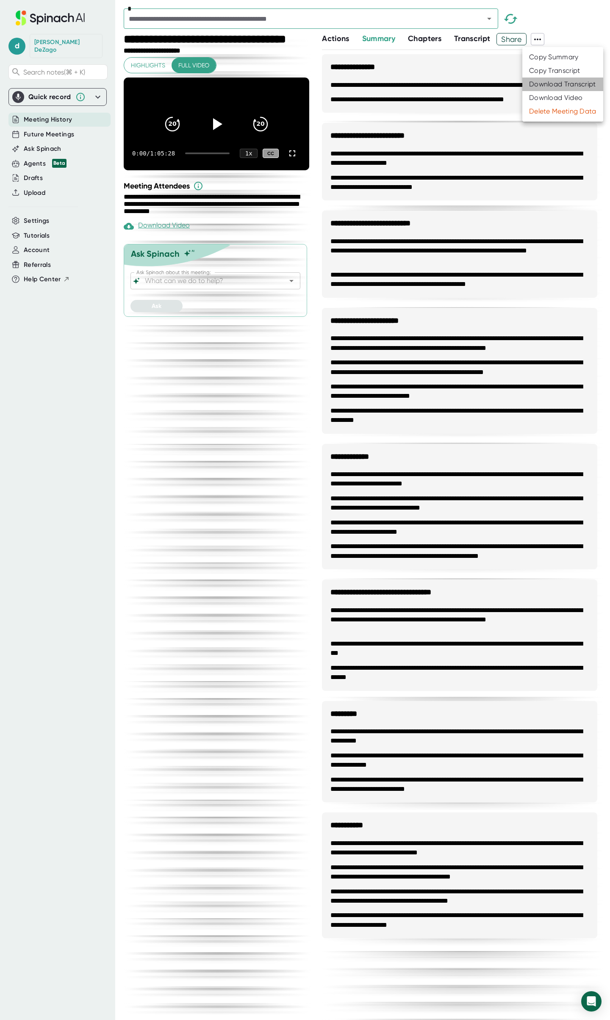
click at [552, 84] on div "Download Transcript" at bounding box center [562, 84] width 67 height 8
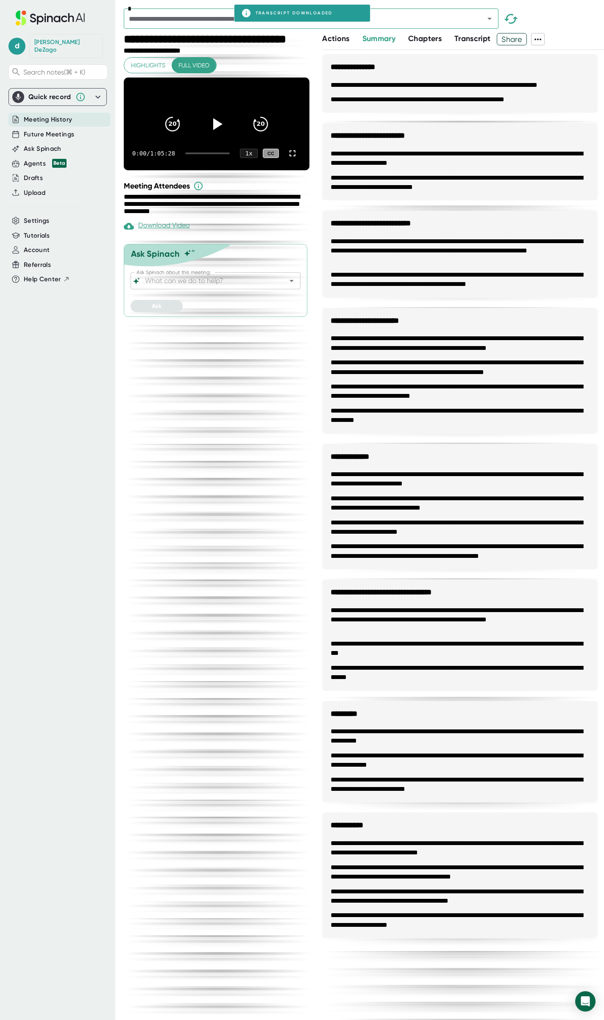
click at [573, 37] on div "Actions Summary Chapters Transcript Share" at bounding box center [463, 39] width 282 height 12
click at [488, 17] on icon "Open" at bounding box center [489, 19] width 10 height 10
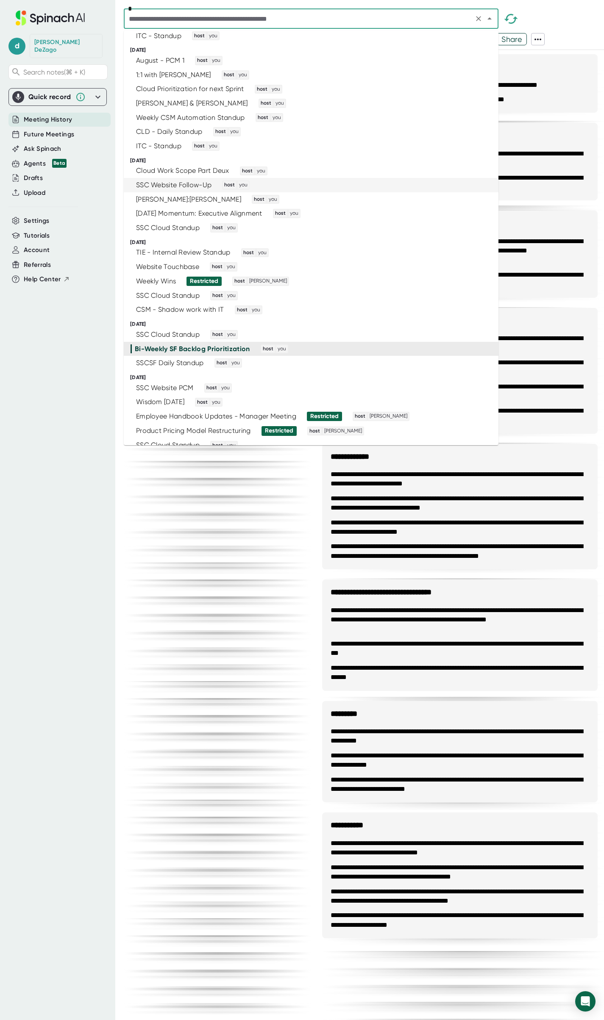
scroll to position [305, 0]
click at [344, 360] on div "SSCSF Daily Standup host you" at bounding box center [307, 361] width 354 height 9
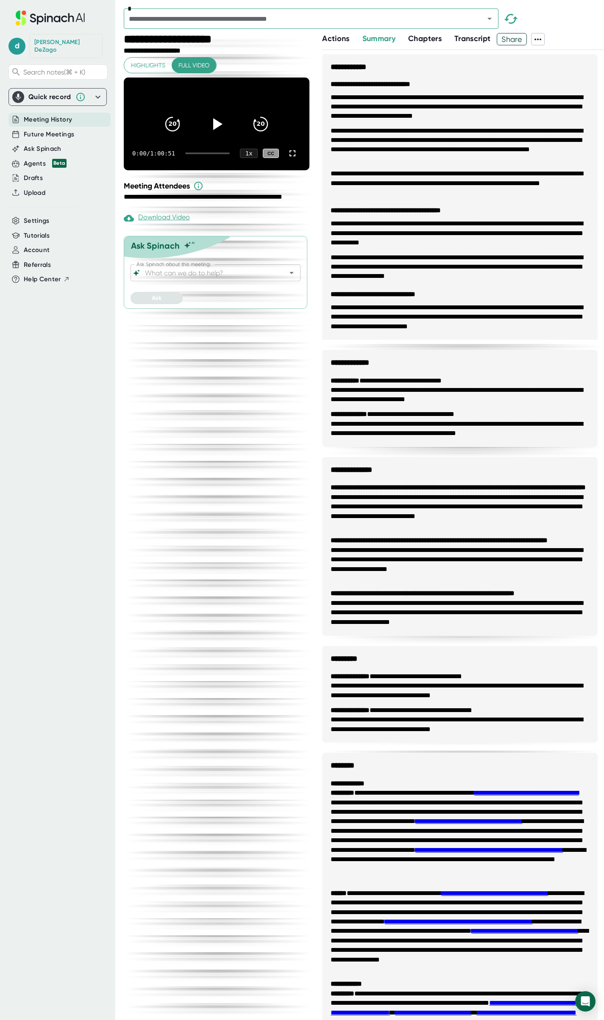
click at [541, 39] on icon at bounding box center [538, 39] width 10 height 10
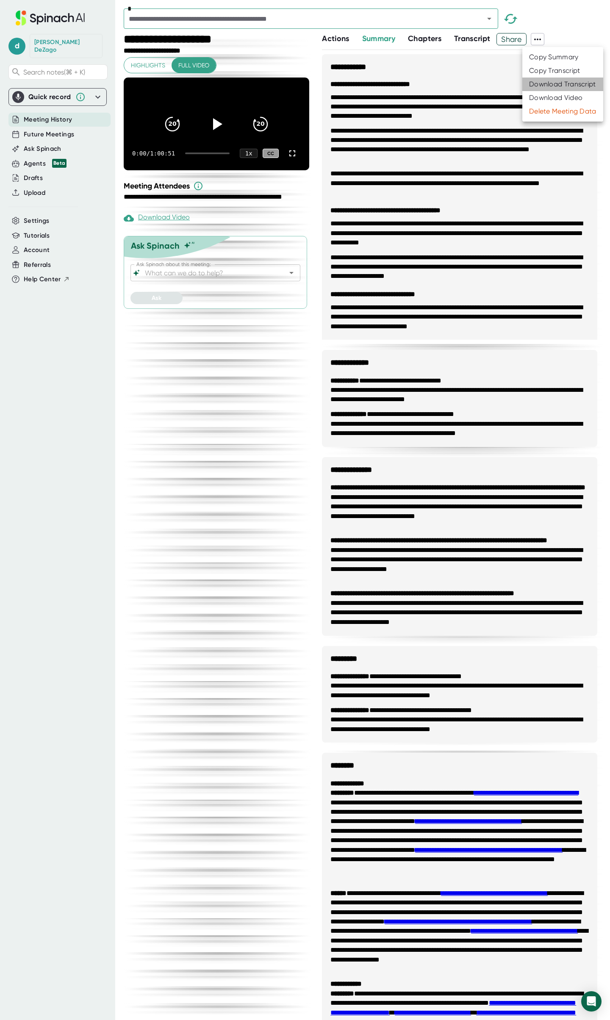
click at [567, 83] on div "Download Transcript" at bounding box center [562, 84] width 67 height 8
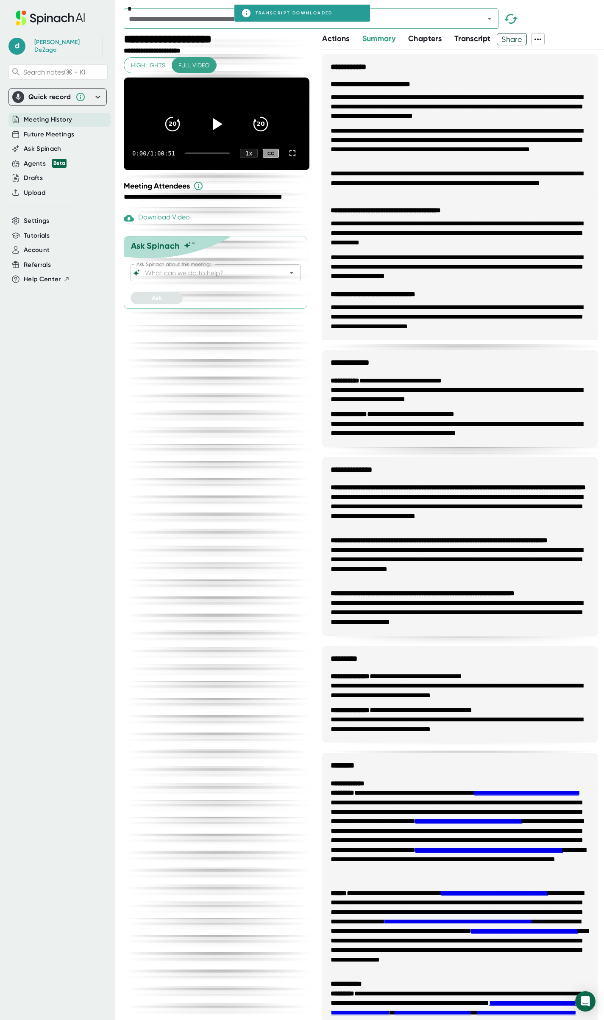
click at [566, 16] on div "*" at bounding box center [364, 20] width 480 height 25
click at [489, 18] on icon "Open" at bounding box center [489, 19] width 4 height 2
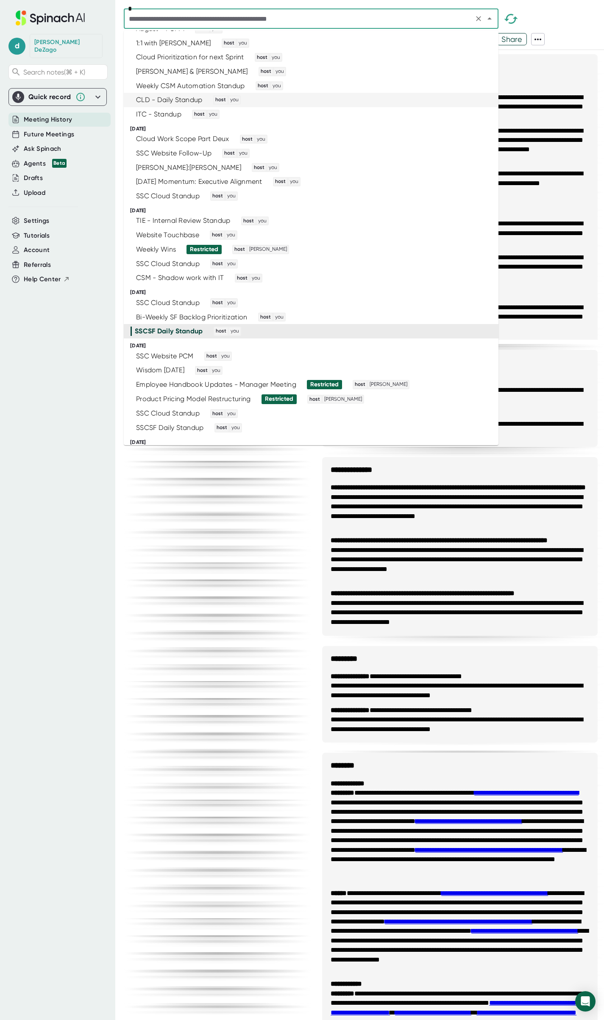
scroll to position [348, 0]
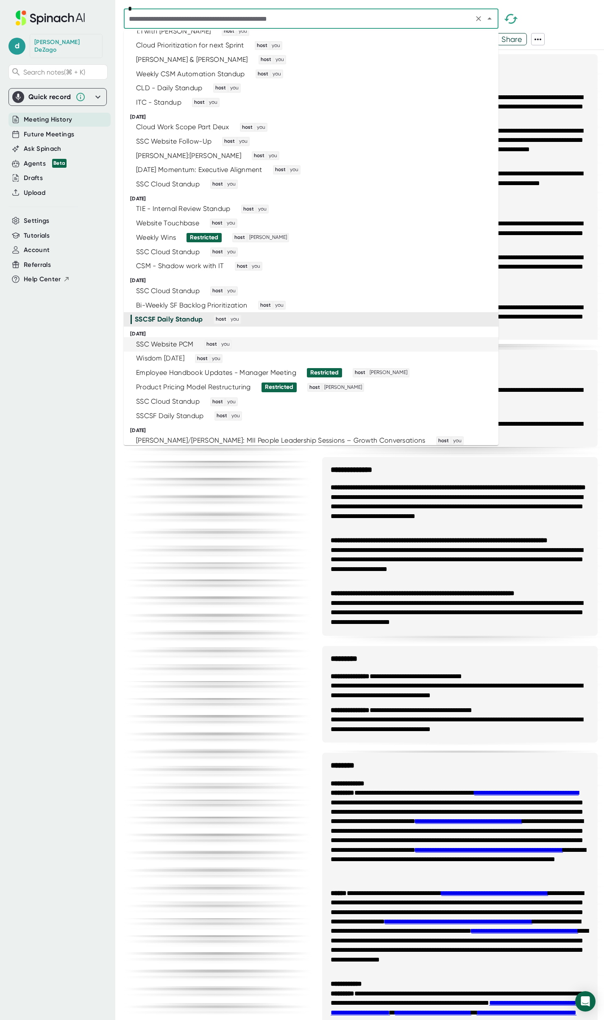
click at [292, 345] on div "SSC Website PCM host you" at bounding box center [307, 344] width 354 height 9
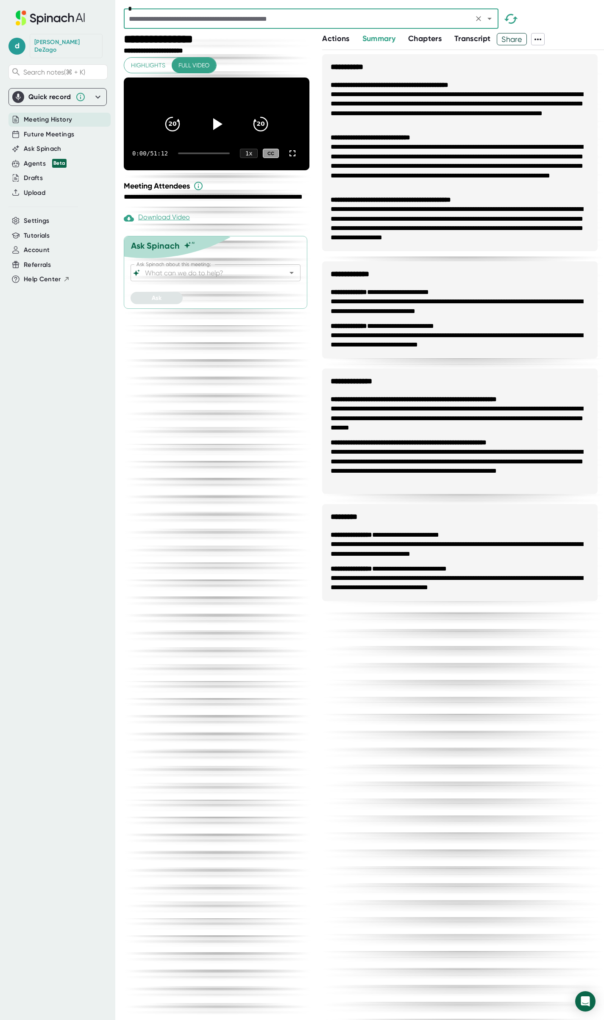
click at [541, 38] on icon at bounding box center [538, 39] width 10 height 10
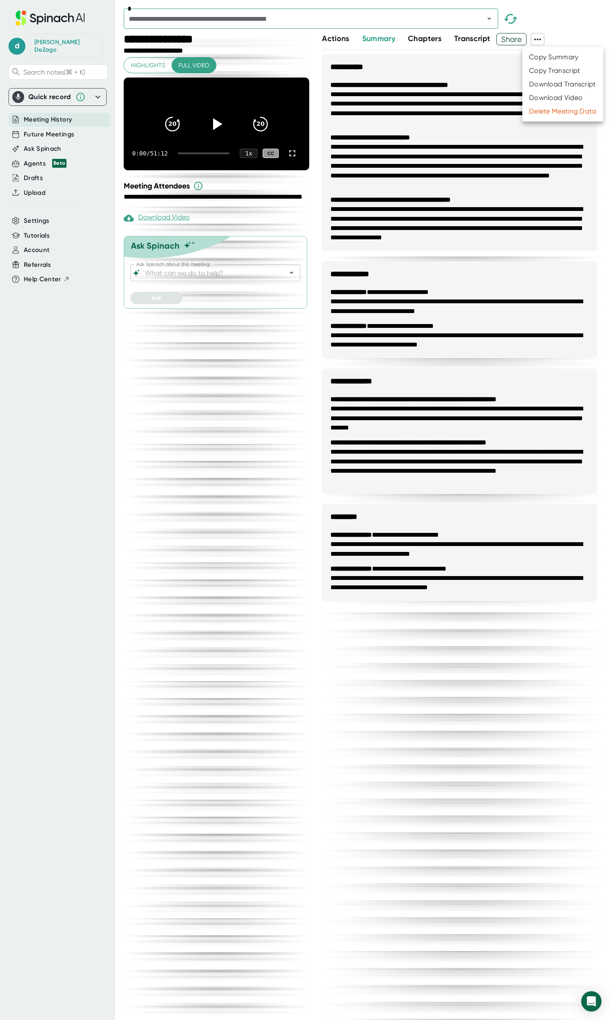
click at [571, 83] on div "Download Transcript" at bounding box center [562, 84] width 67 height 8
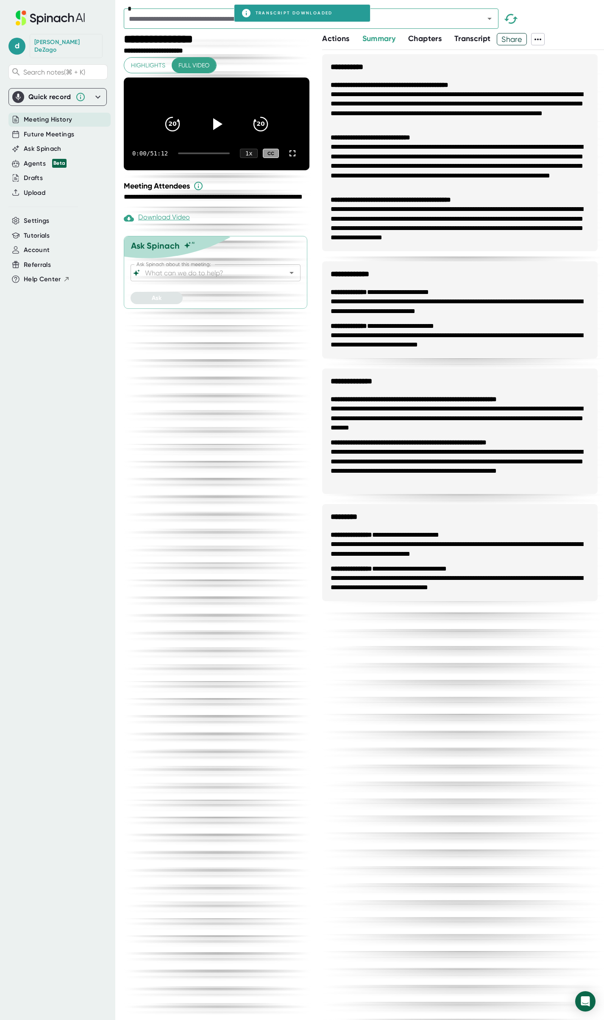
click at [575, 25] on div "*" at bounding box center [364, 20] width 480 height 25
click at [489, 19] on icon "Open" at bounding box center [489, 19] width 4 height 2
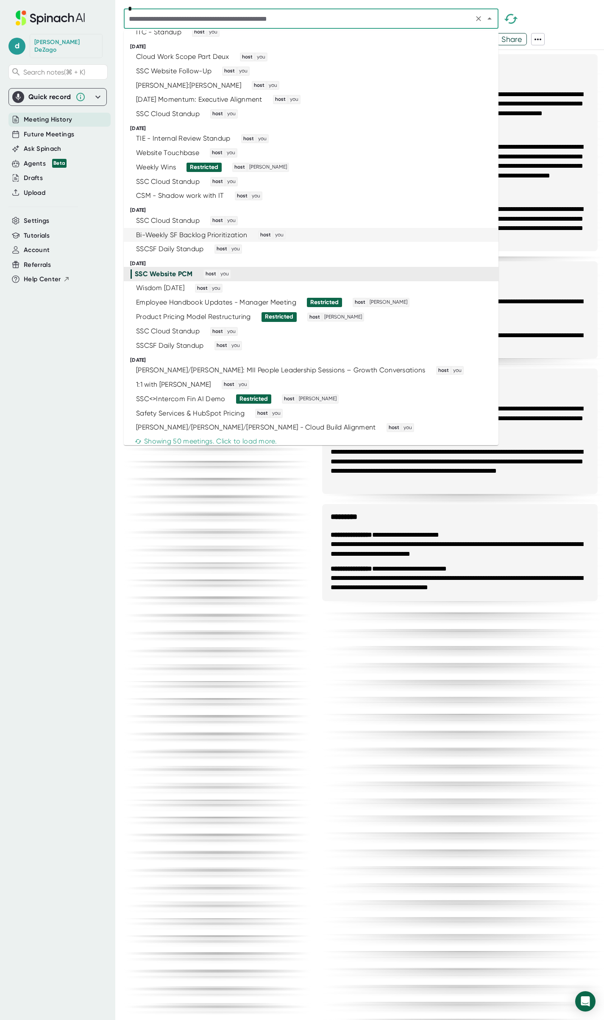
scroll to position [424, 0]
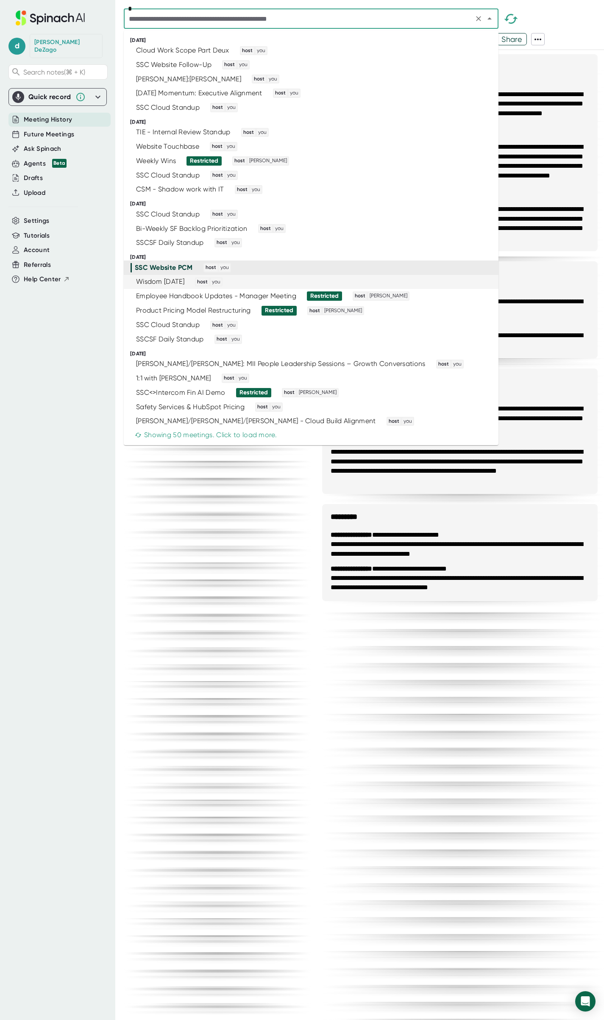
click at [270, 283] on div "Wisdom [DATE] host you" at bounding box center [307, 281] width 354 height 9
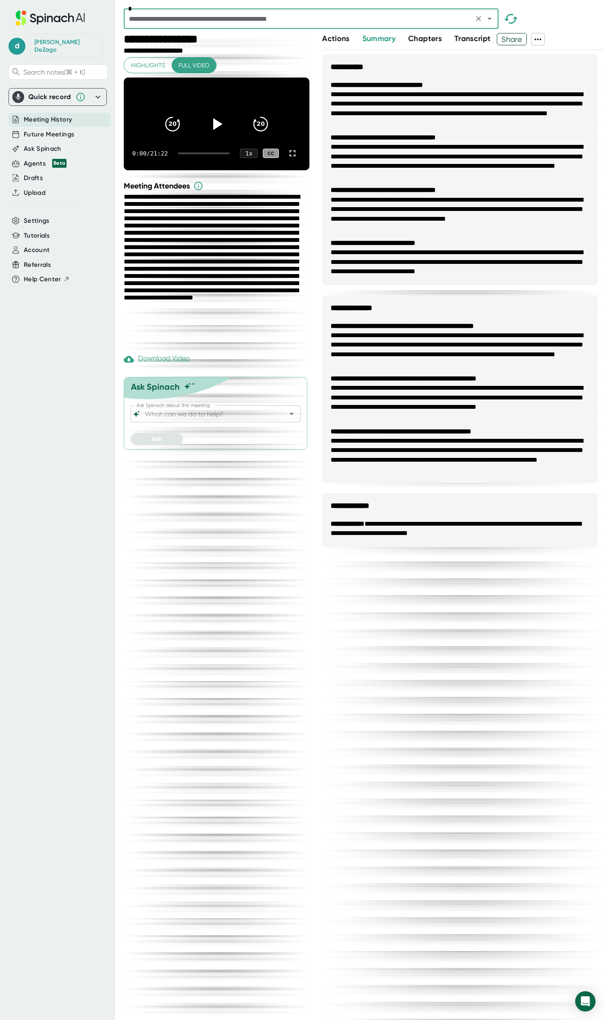
click at [542, 38] on icon at bounding box center [538, 39] width 10 height 10
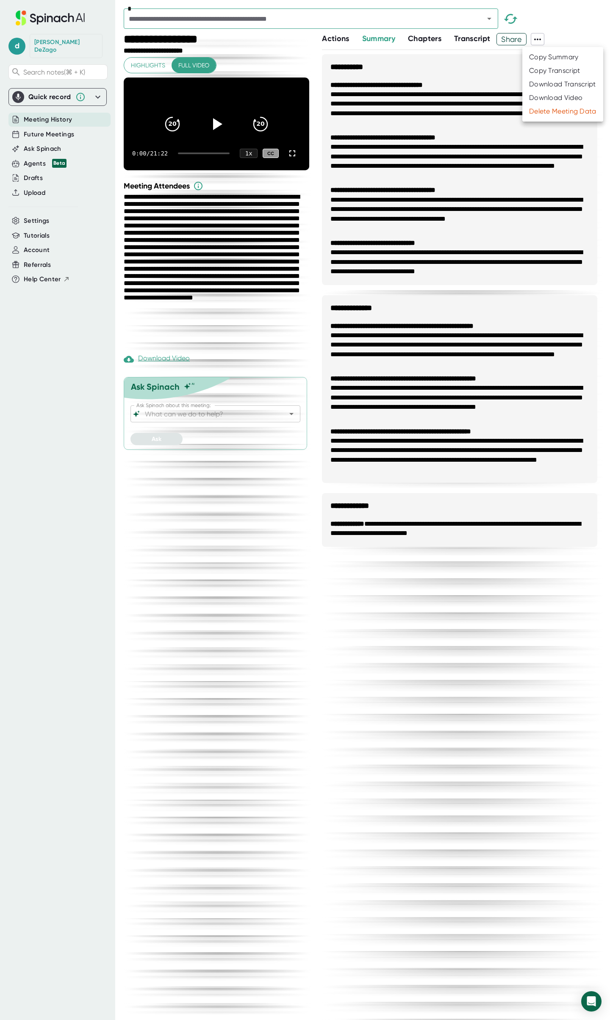
click at [559, 84] on div "Download Transcript" at bounding box center [562, 84] width 67 height 8
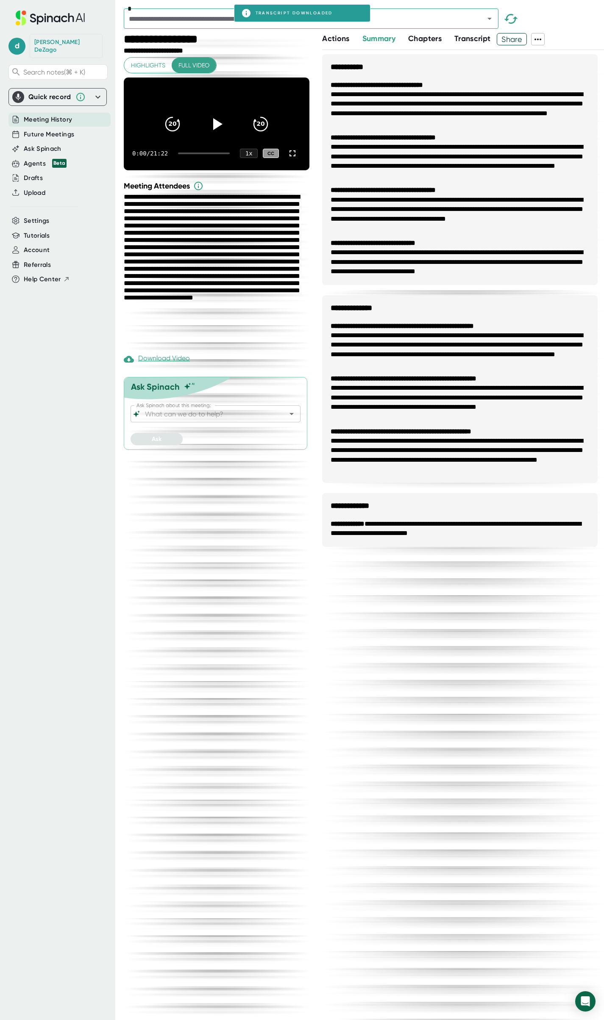
click at [577, 28] on div "*" at bounding box center [364, 20] width 480 height 25
click at [489, 18] on icon "Open" at bounding box center [489, 19] width 4 height 2
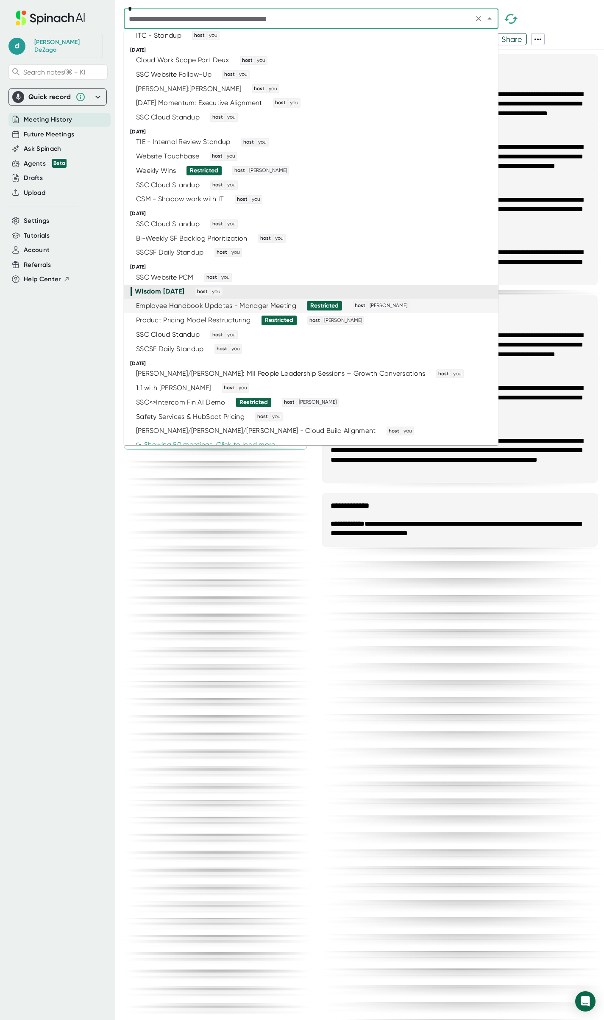
scroll to position [424, 0]
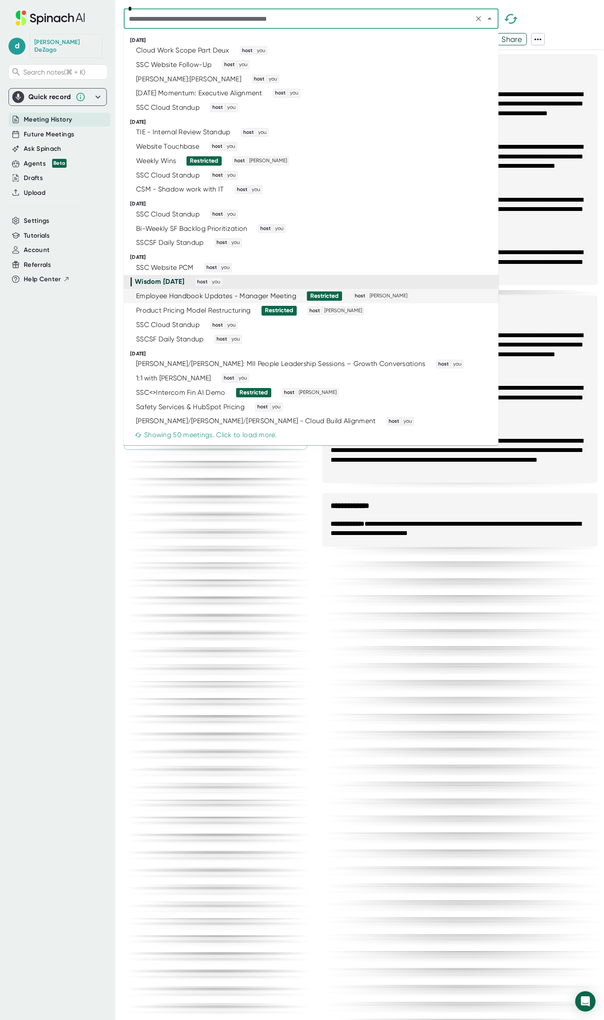
click at [416, 298] on div "Employee Handbook Updates - Manager Meeting Restricted host [PERSON_NAME]" at bounding box center [307, 295] width 354 height 9
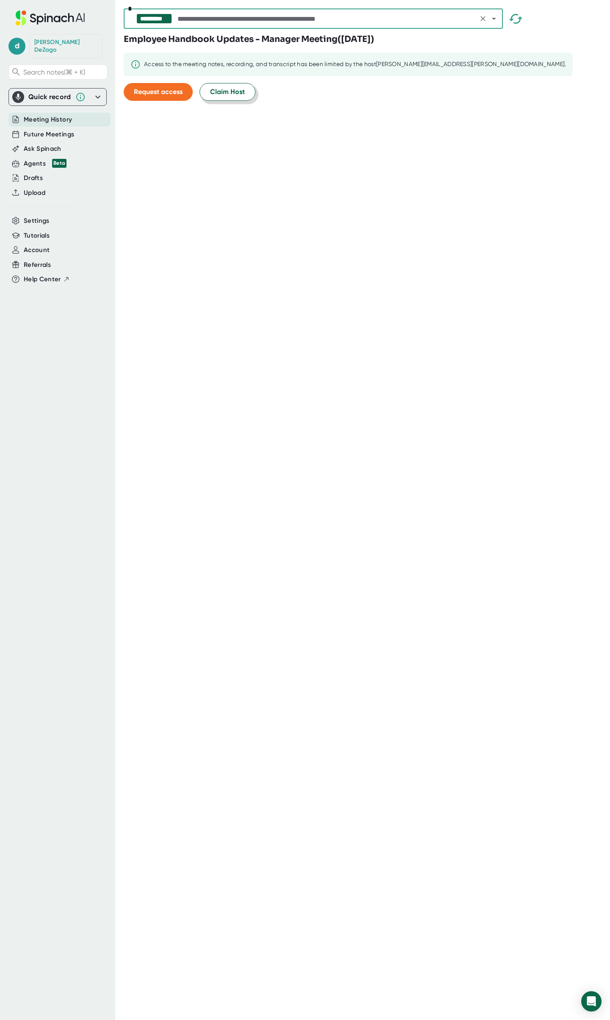
click at [228, 90] on span "Claim Host" at bounding box center [227, 92] width 35 height 10
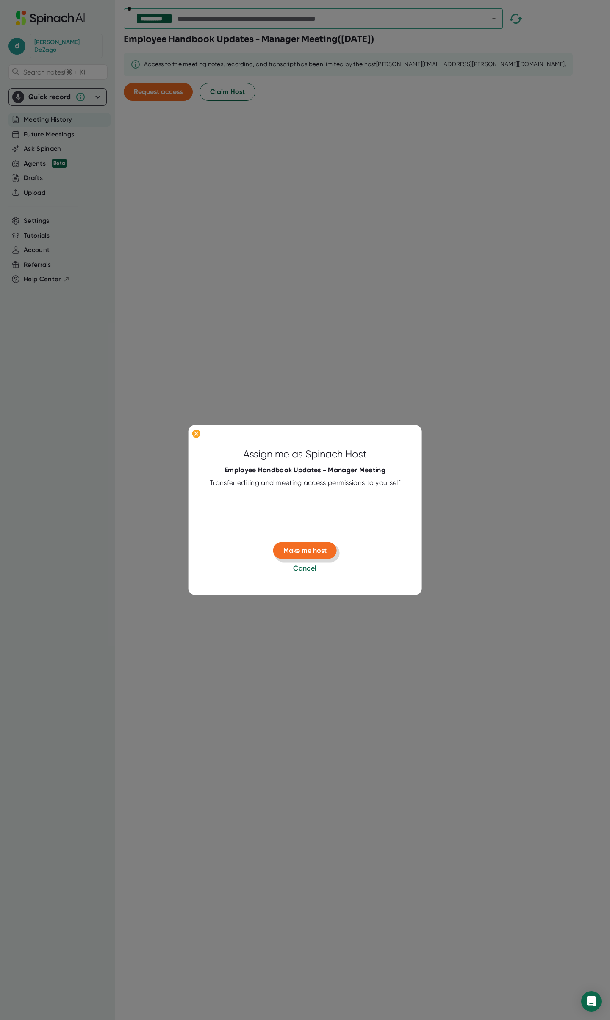
click at [299, 549] on span "Make me host" at bounding box center [304, 550] width 43 height 8
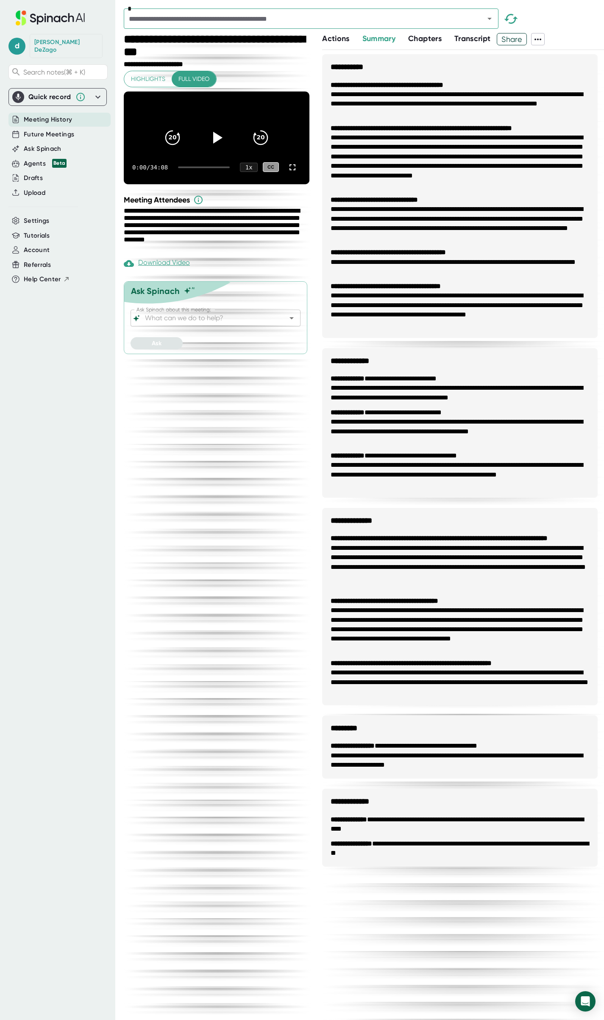
click at [541, 39] on icon at bounding box center [538, 39] width 10 height 10
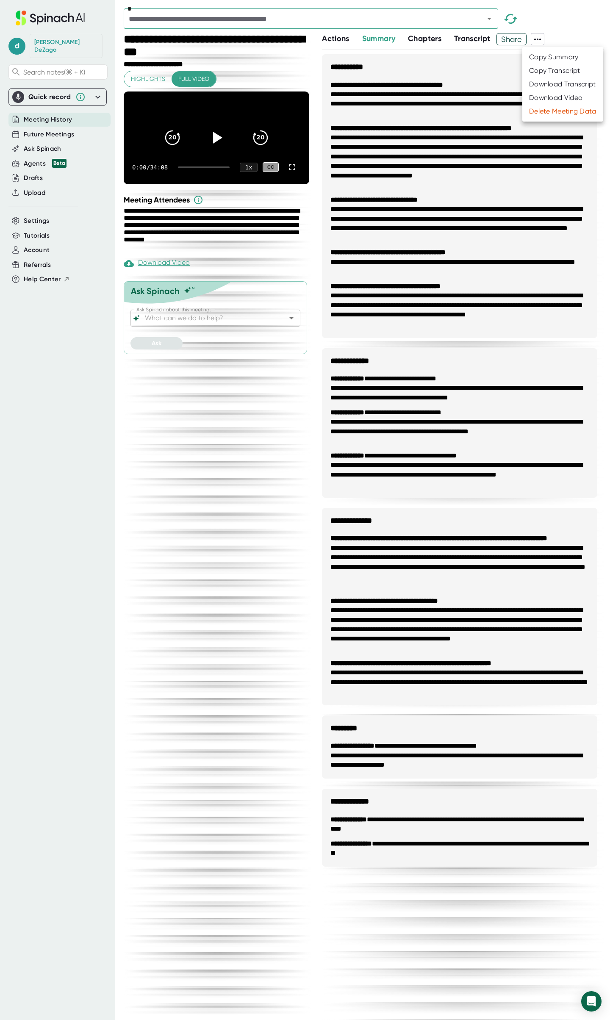
click at [558, 86] on div "Download Transcript" at bounding box center [562, 84] width 67 height 8
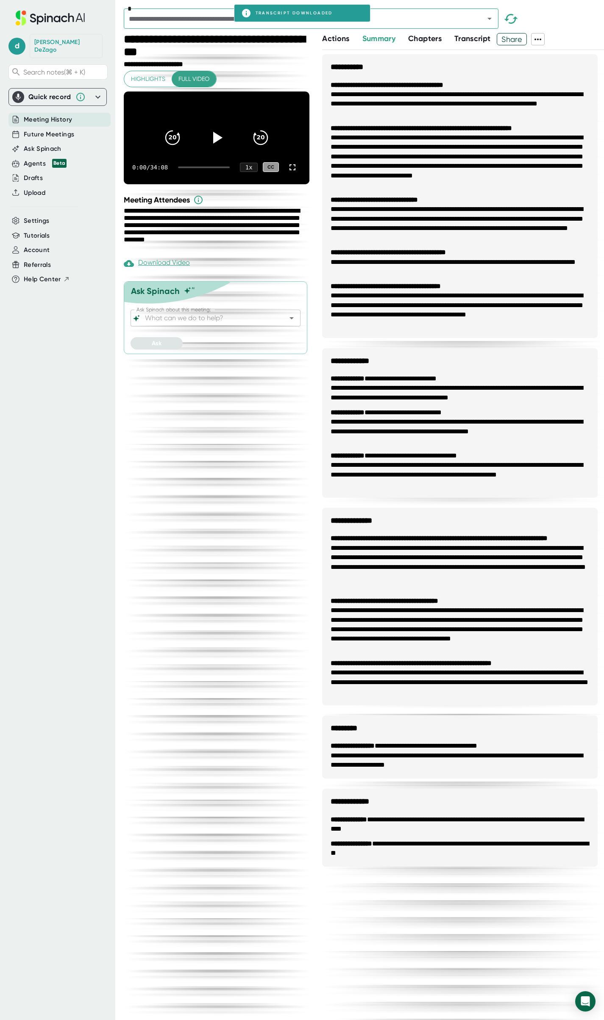
click at [579, 28] on div "*" at bounding box center [364, 20] width 480 height 25
click at [489, 19] on icon "Open" at bounding box center [489, 19] width 4 height 2
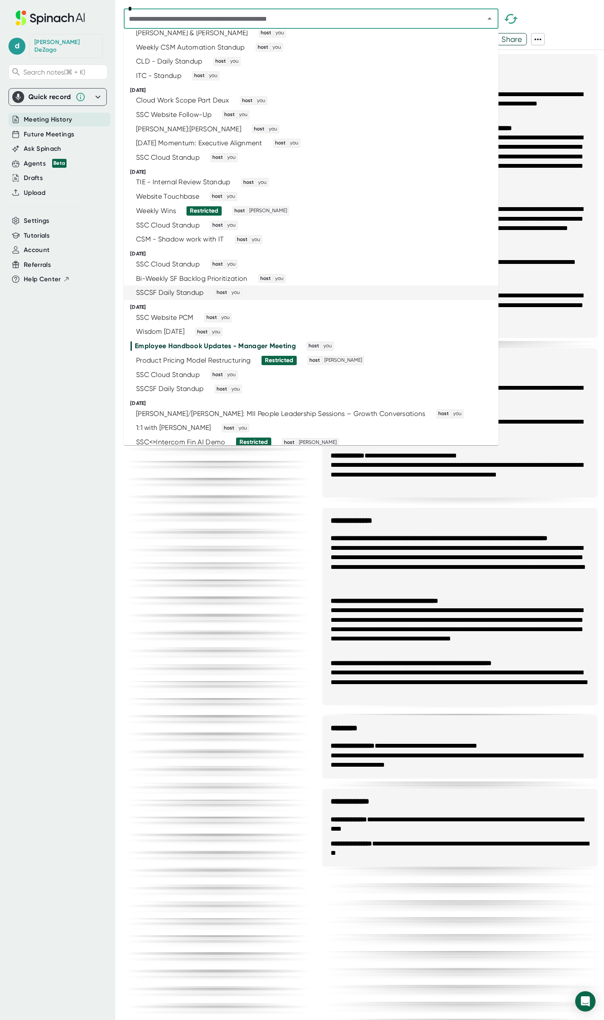
scroll to position [424, 0]
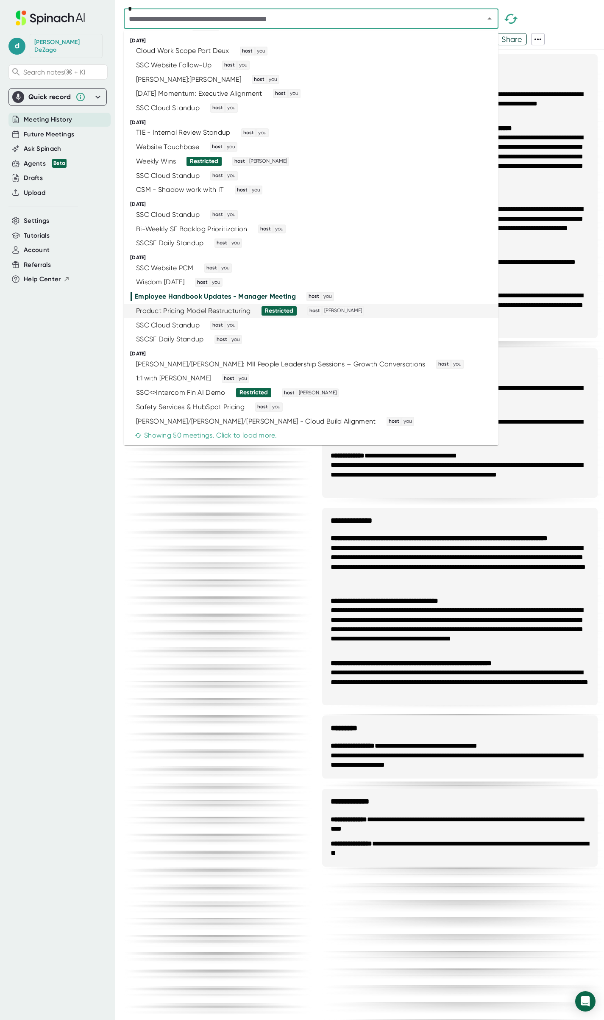
click at [409, 310] on div "Product Pricing Model Restructuring Restricted host [PERSON_NAME]" at bounding box center [307, 310] width 354 height 9
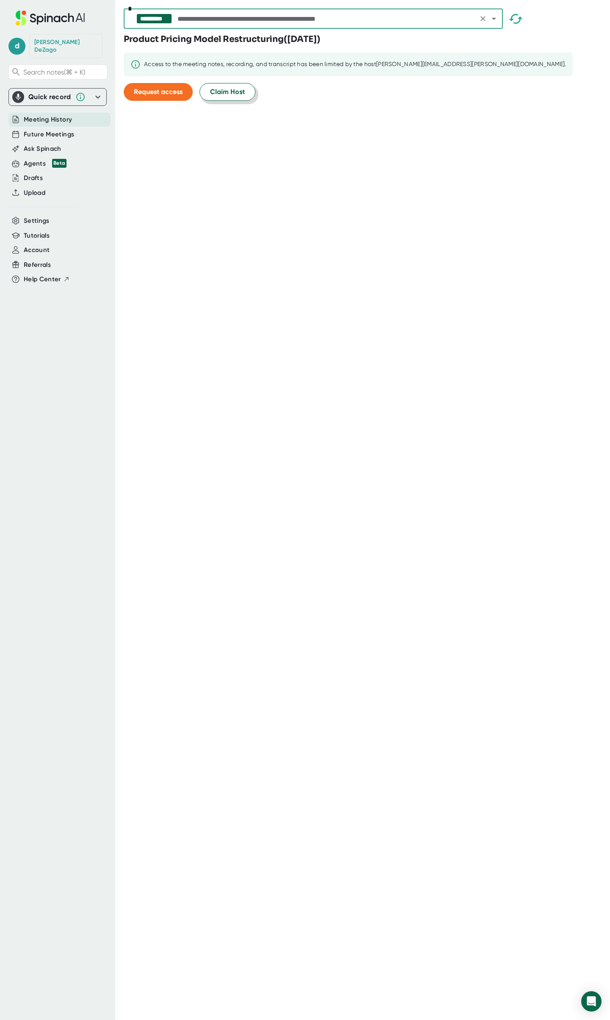
click at [222, 91] on span "Claim Host" at bounding box center [227, 92] width 35 height 10
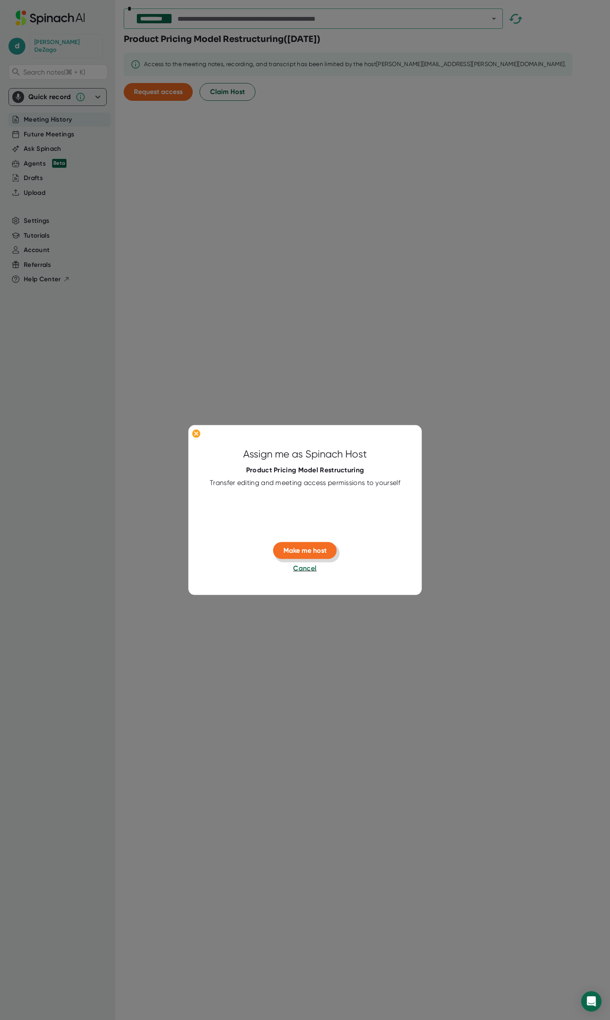
click at [322, 550] on span "Make me host" at bounding box center [304, 550] width 43 height 8
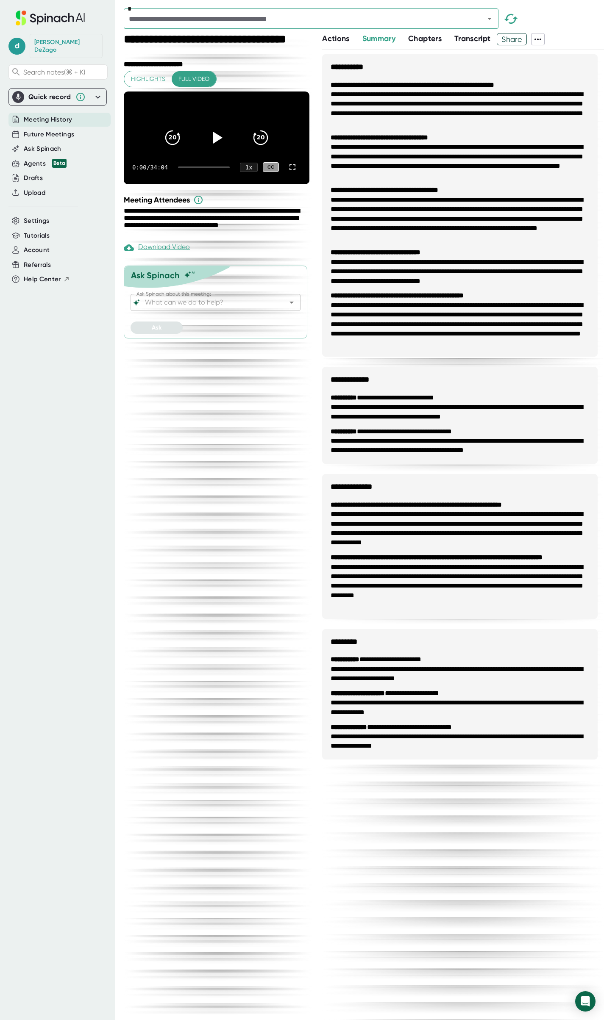
click at [540, 40] on icon at bounding box center [537, 40] width 7 height 2
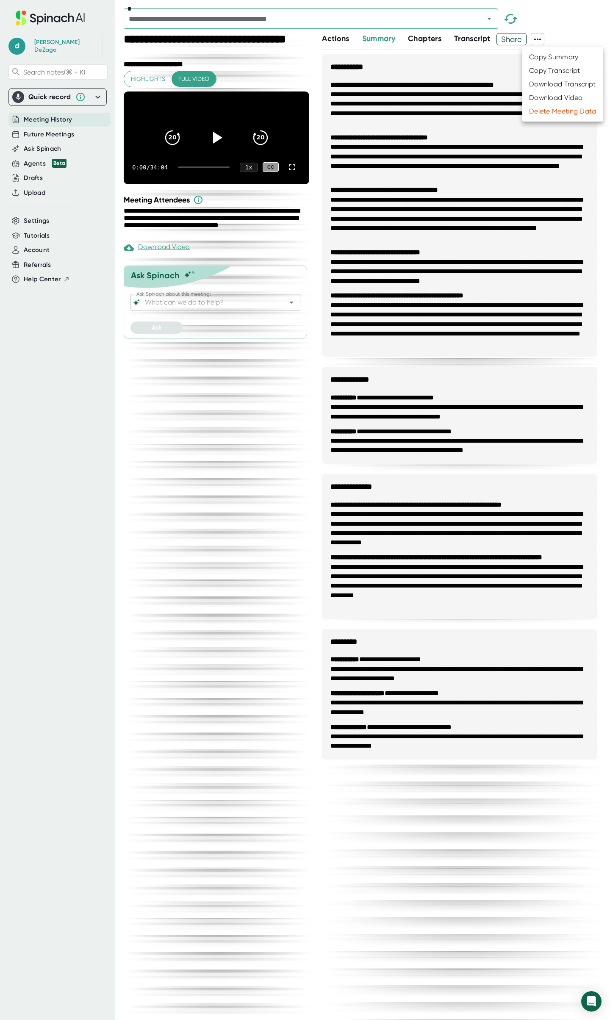
click at [558, 82] on div "Download Transcript" at bounding box center [562, 84] width 67 height 8
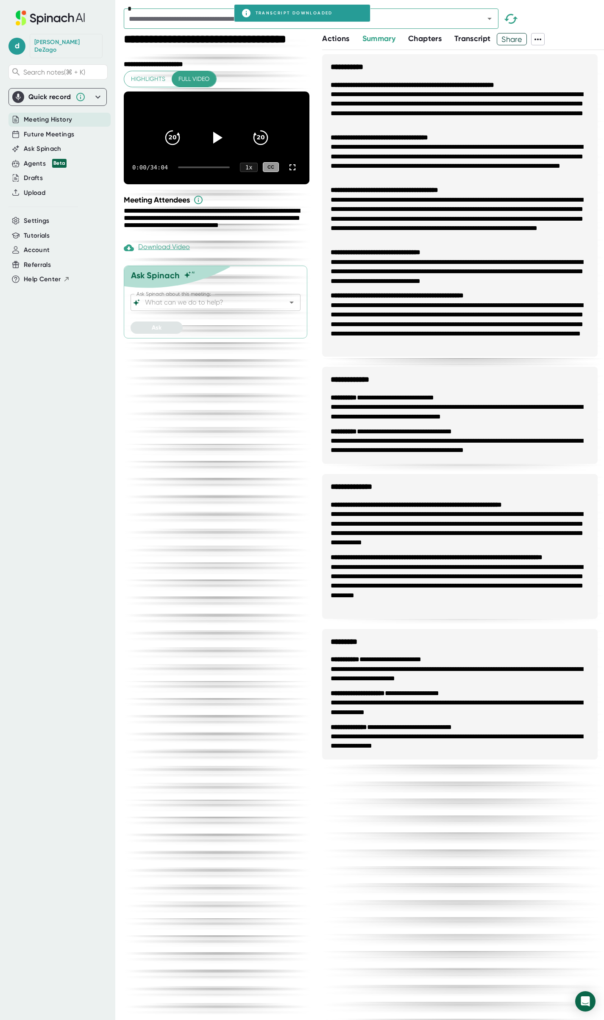
click at [572, 33] on div "Actions Summary Chapters Transcript Share" at bounding box center [463, 39] width 282 height 12
click at [541, 39] on icon at bounding box center [538, 39] width 10 height 10
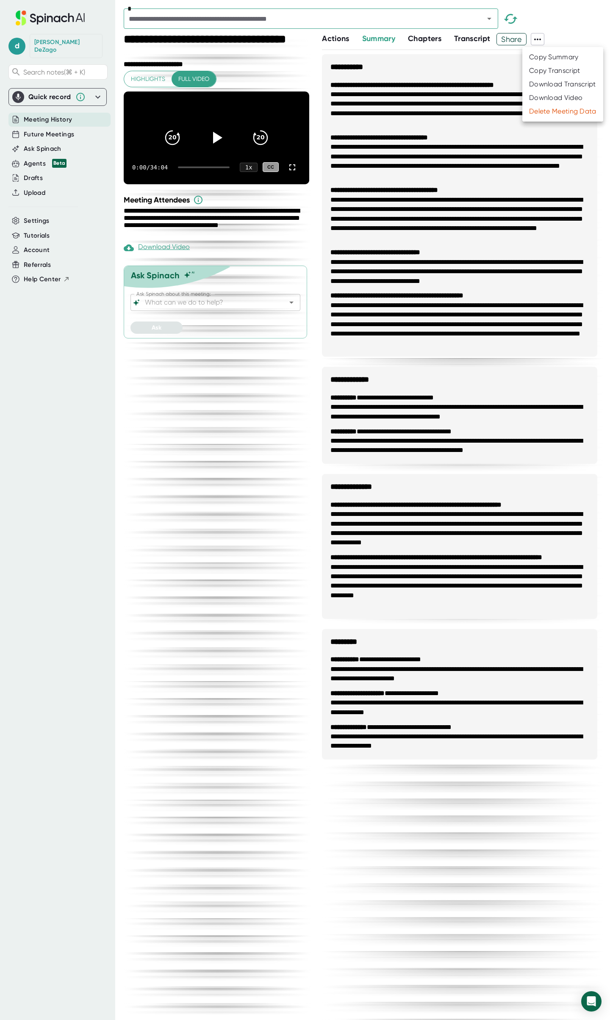
click at [566, 20] on div at bounding box center [305, 510] width 610 height 1020
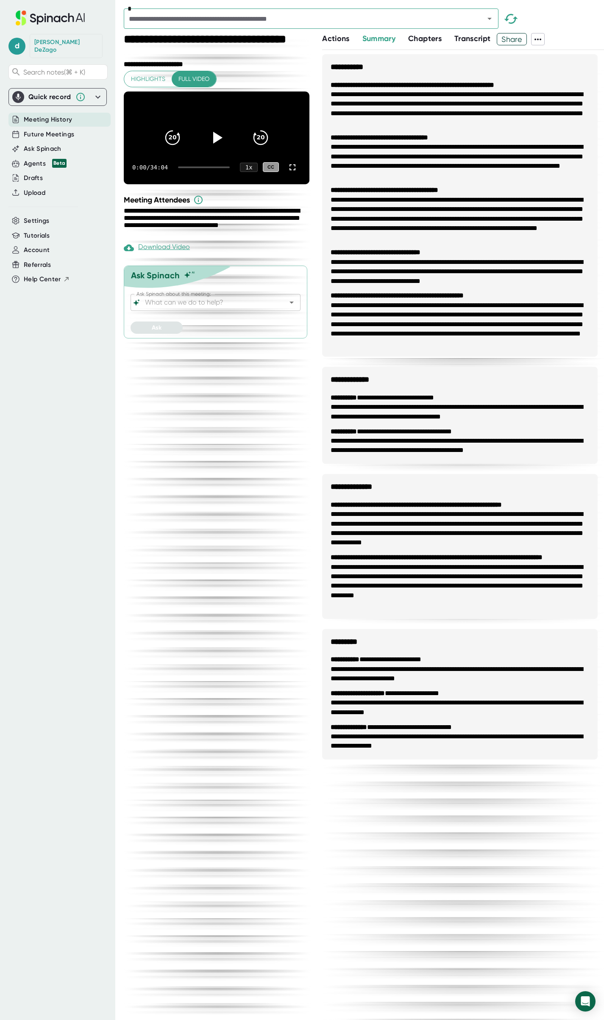
click at [490, 17] on icon "Open" at bounding box center [489, 19] width 10 height 10
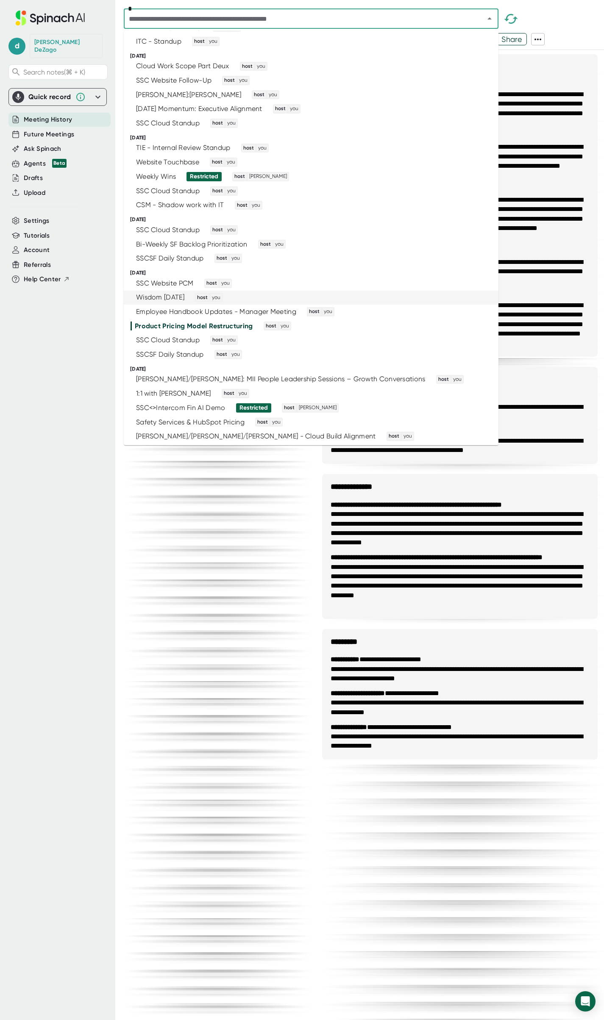
scroll to position [424, 0]
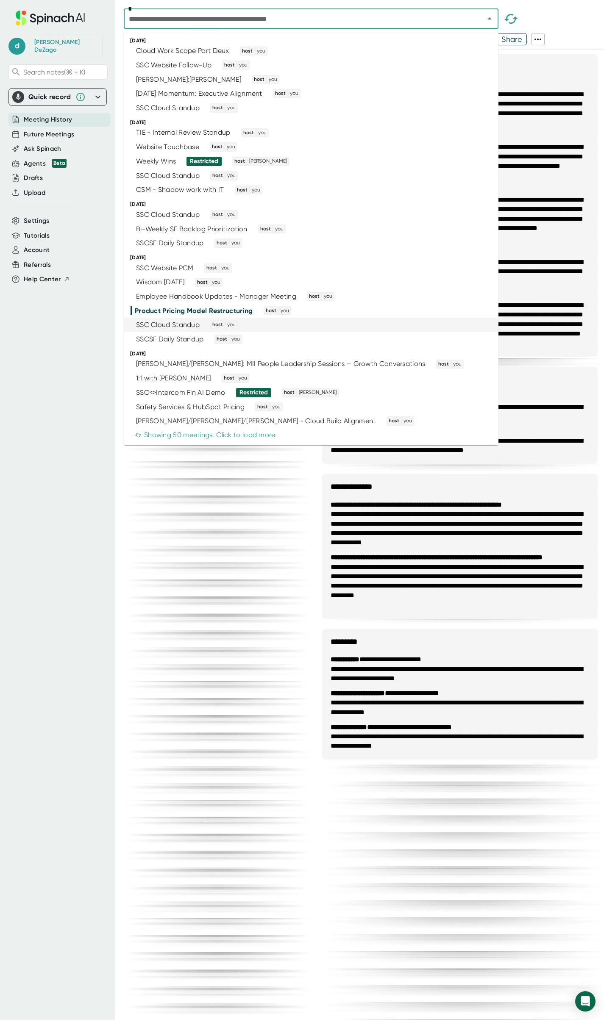
click at [391, 325] on div "SSC Cloud Standup host you" at bounding box center [307, 324] width 354 height 9
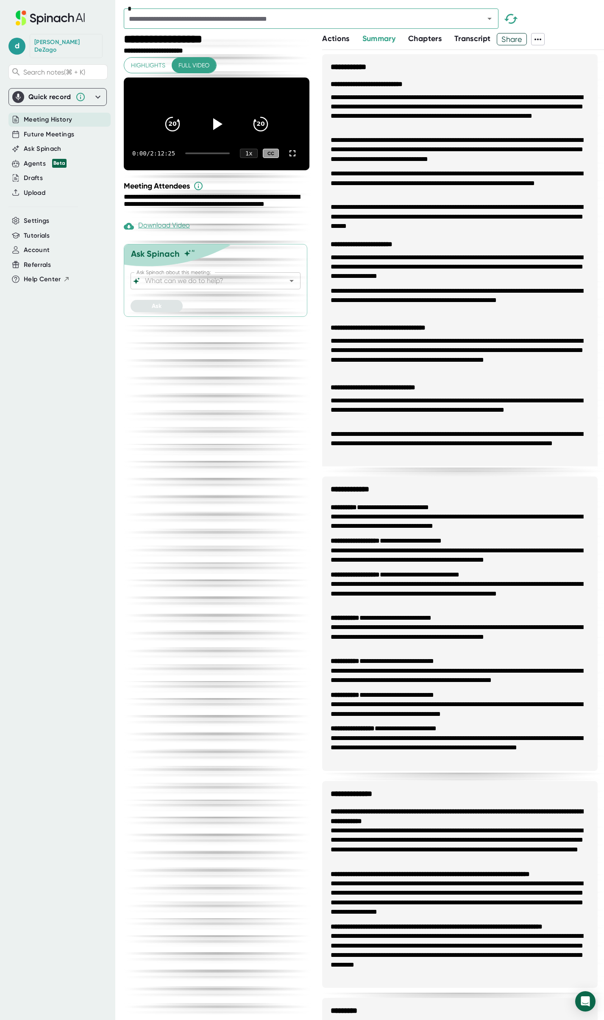
click at [540, 36] on icon at bounding box center [538, 39] width 10 height 10
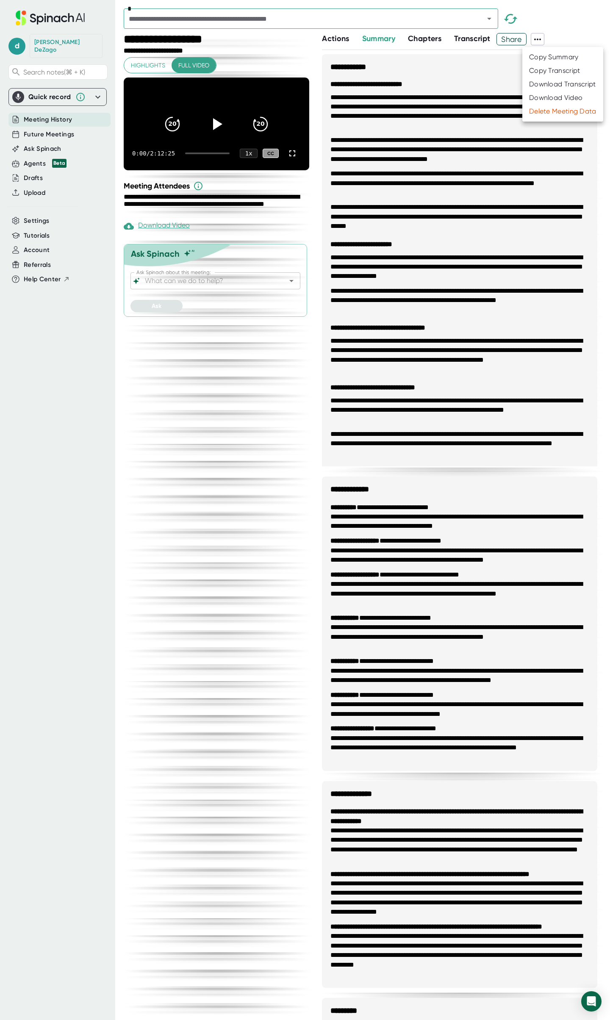
click at [552, 82] on div "Download Transcript" at bounding box center [562, 84] width 67 height 8
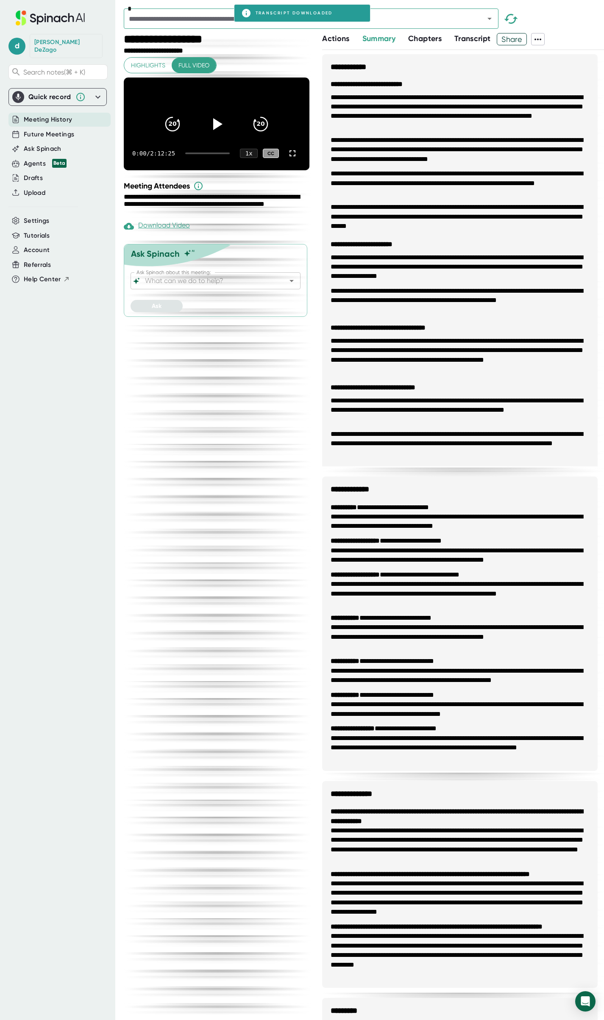
click at [569, 22] on div "*" at bounding box center [364, 20] width 480 height 25
click at [491, 22] on icon "Open" at bounding box center [489, 19] width 10 height 10
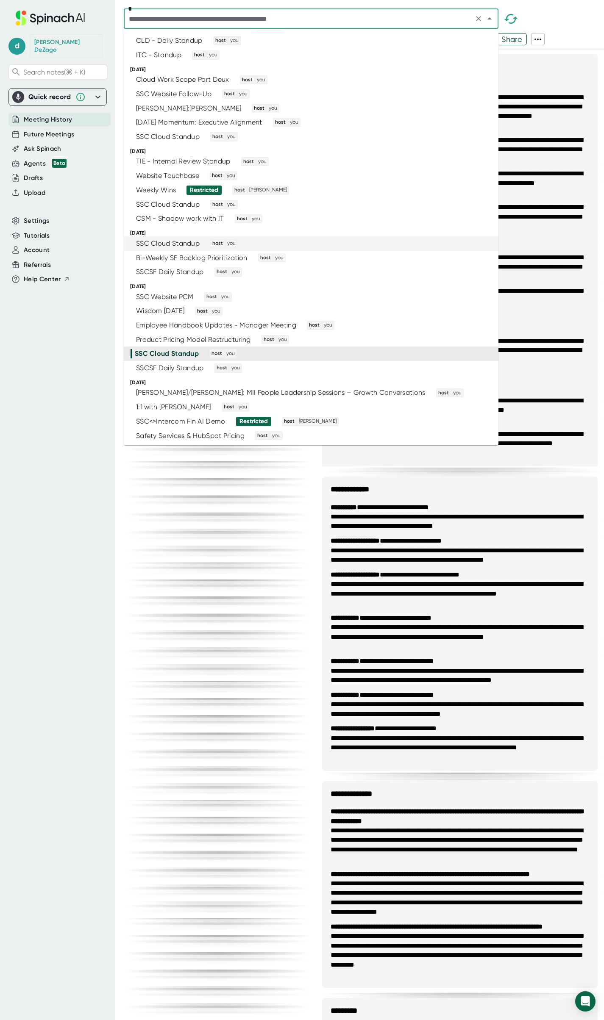
scroll to position [424, 0]
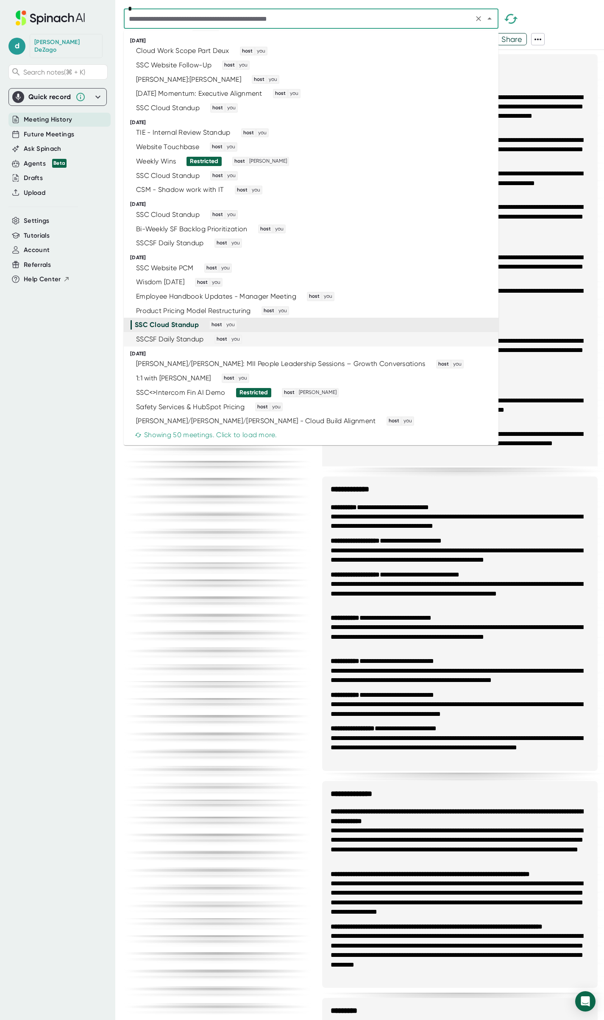
click at [387, 341] on div "SSCSF Daily Standup host you" at bounding box center [307, 339] width 354 height 9
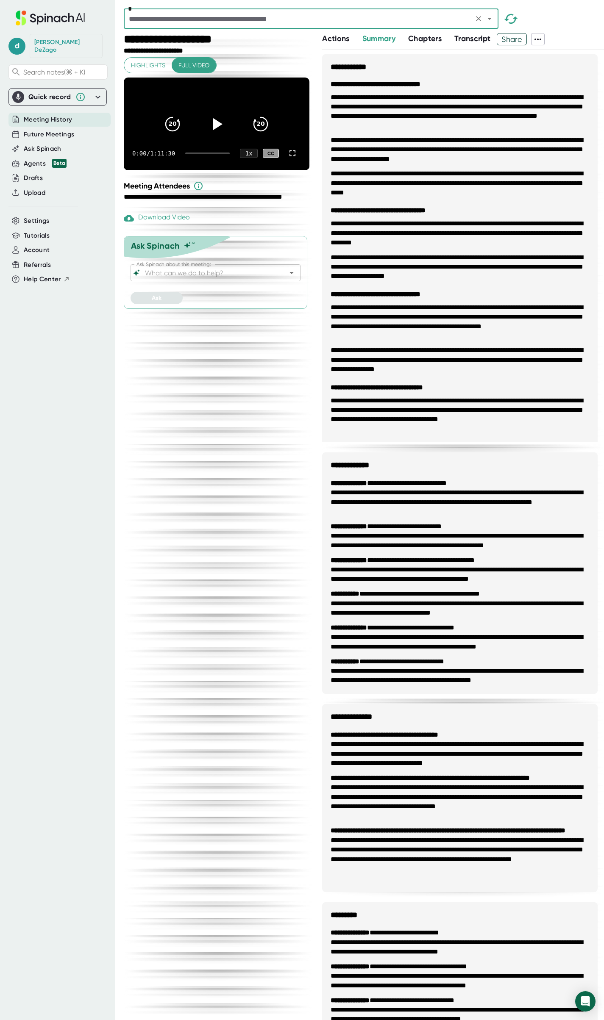
click at [540, 37] on icon at bounding box center [538, 39] width 10 height 10
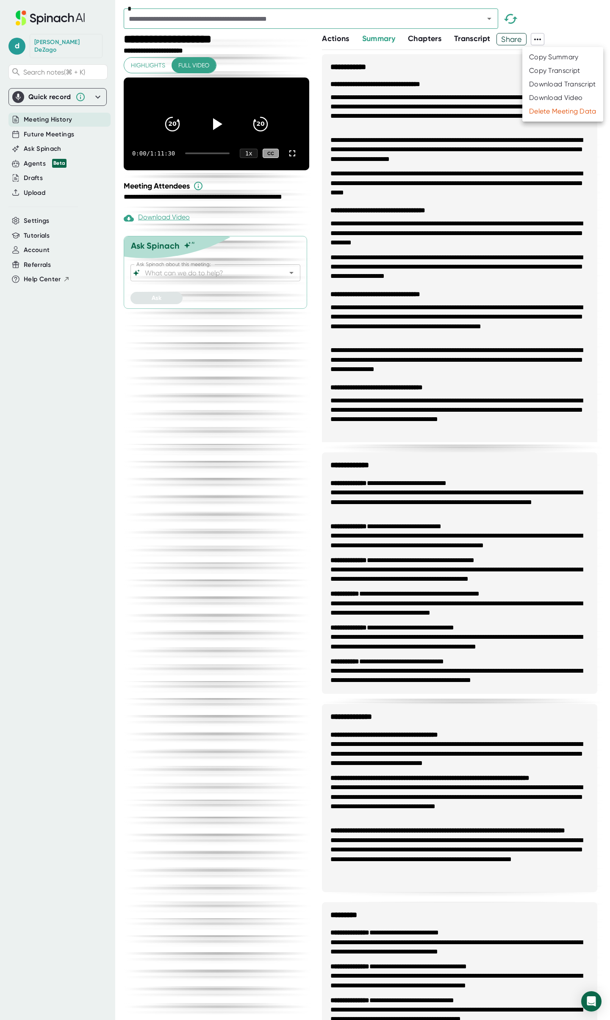
click at [544, 84] on div "Download Transcript" at bounding box center [562, 84] width 67 height 8
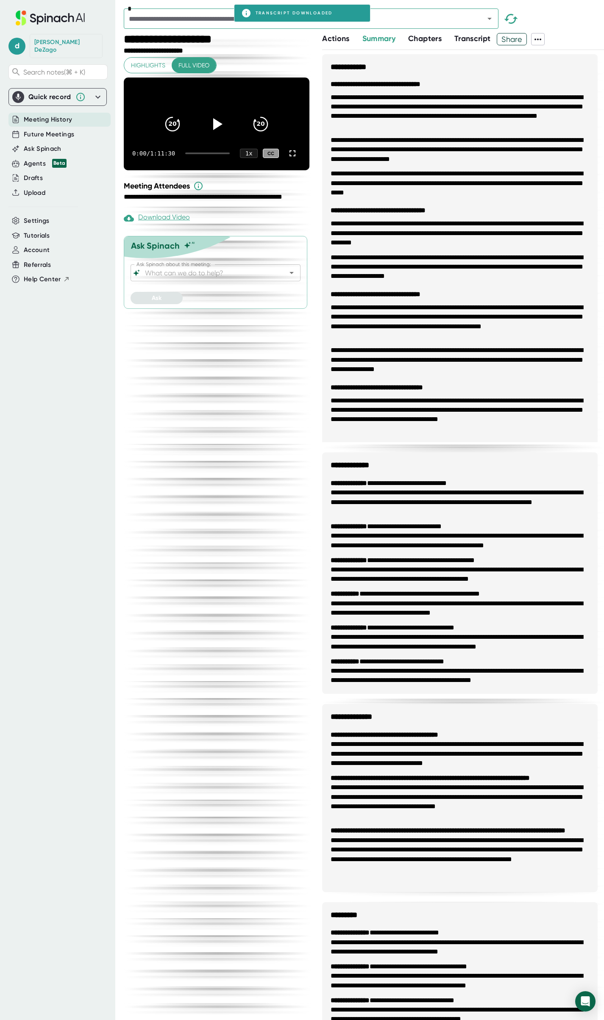
click at [586, 24] on div "*" at bounding box center [364, 20] width 480 height 25
click at [491, 19] on icon "Open" at bounding box center [489, 19] width 10 height 10
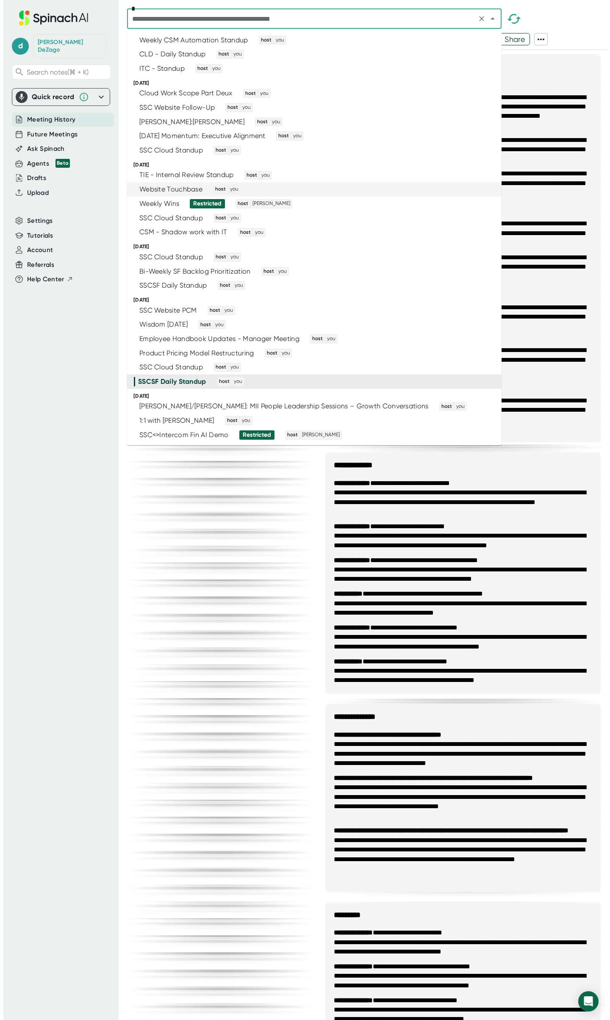
scroll to position [424, 0]
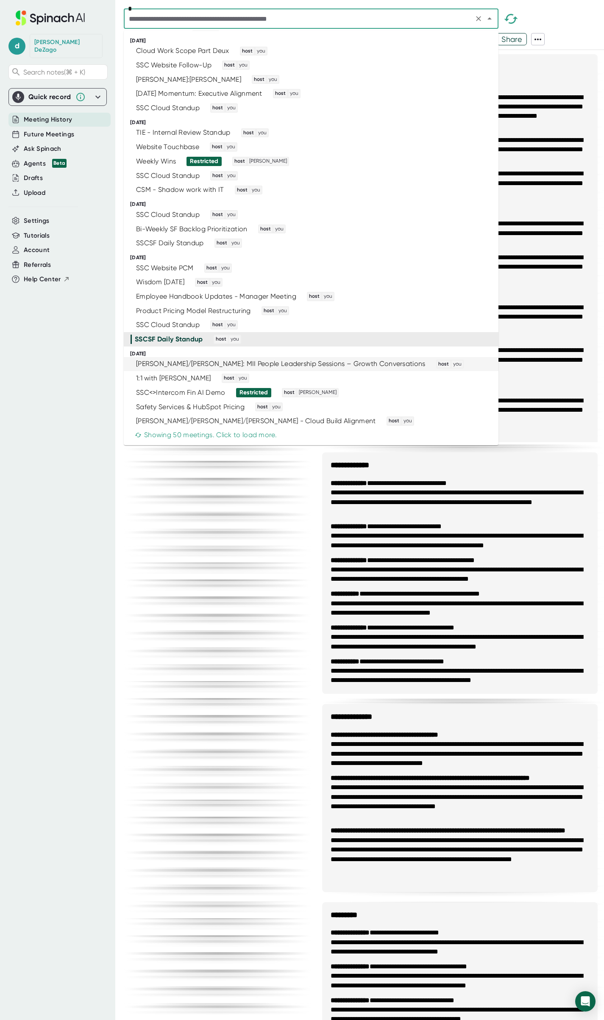
click at [413, 365] on div "[PERSON_NAME]/[PERSON_NAME]: MII People Leadership Sessions – Growth Conversati…" at bounding box center [307, 364] width 354 height 9
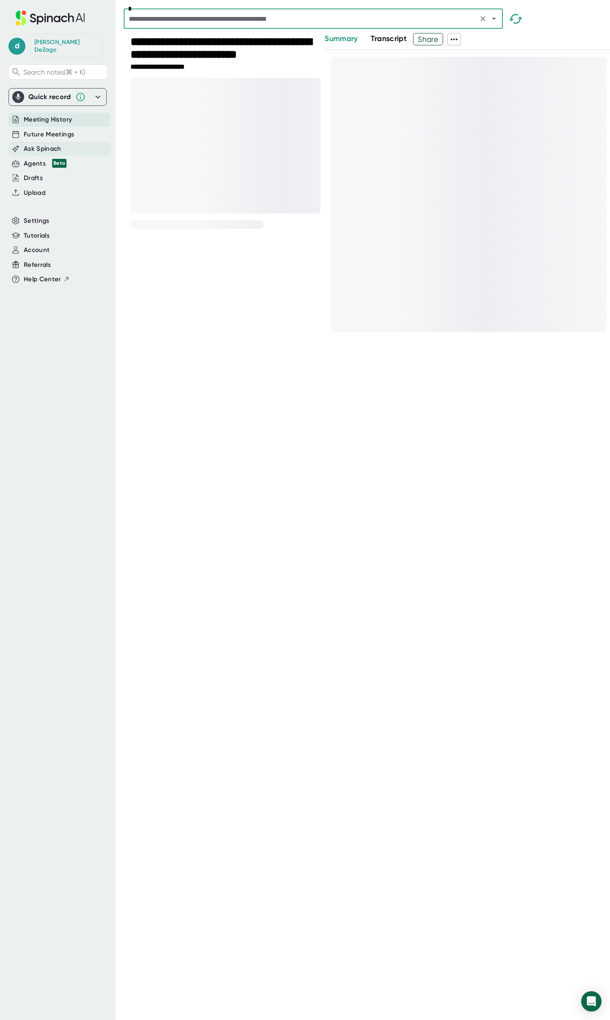
click at [44, 144] on span "Ask Spinach" at bounding box center [43, 149] width 38 height 10
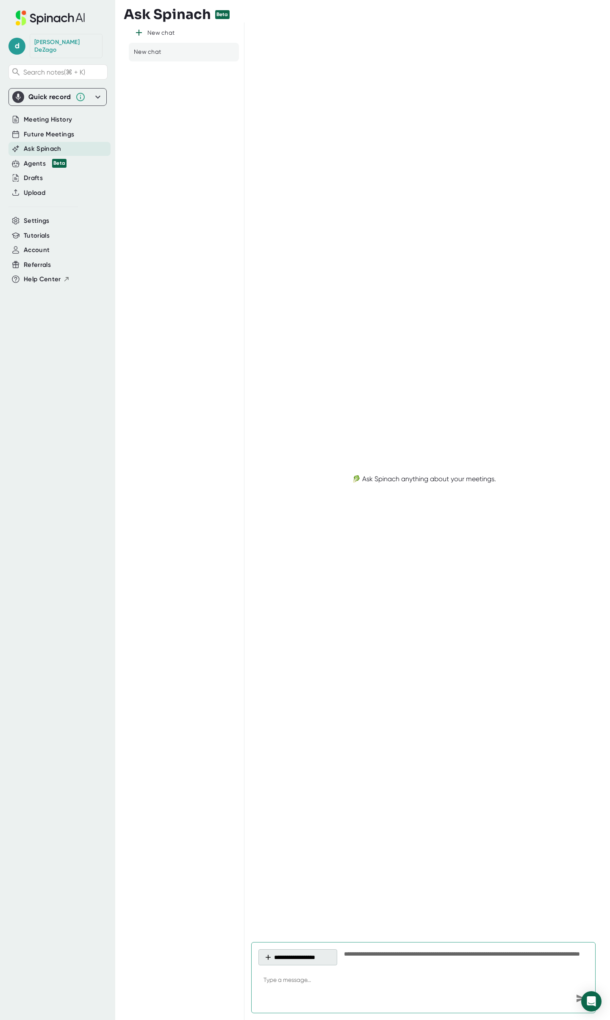
click at [313, 960] on button "**********" at bounding box center [297, 957] width 79 height 16
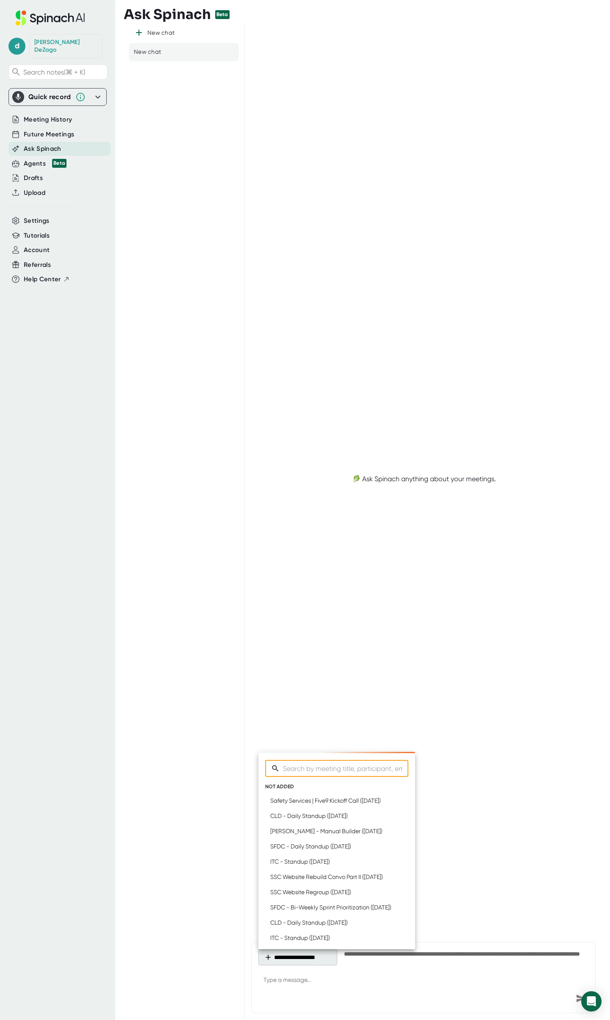
type textarea "x"
click at [368, 774] on input "Search meetings" at bounding box center [345, 768] width 125 height 17
type input "we"
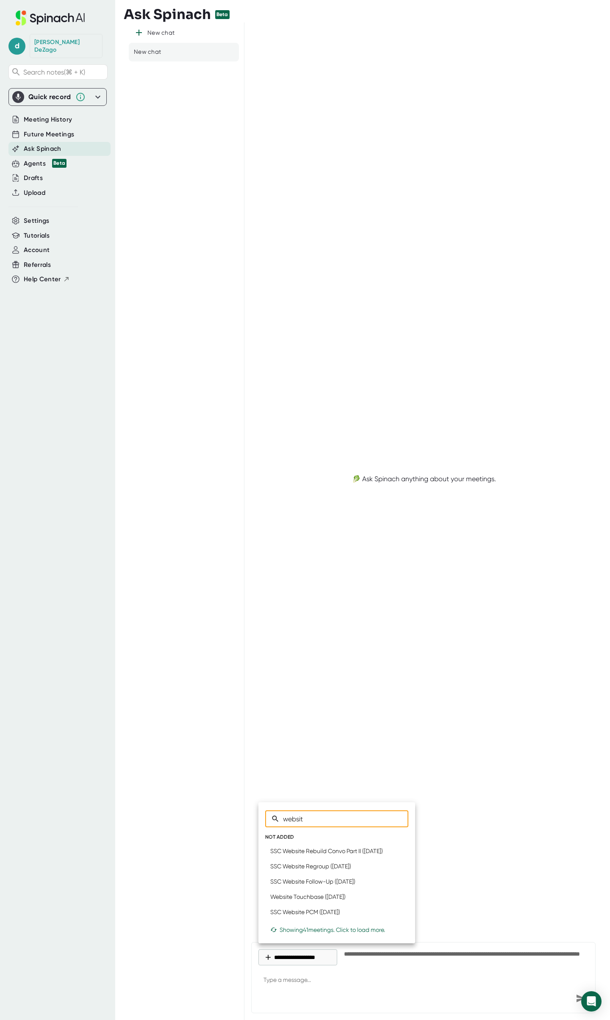
type input "website"
click at [344, 933] on div "Showing 41 meetings. Click to load more." at bounding box center [336, 929] width 133 height 7
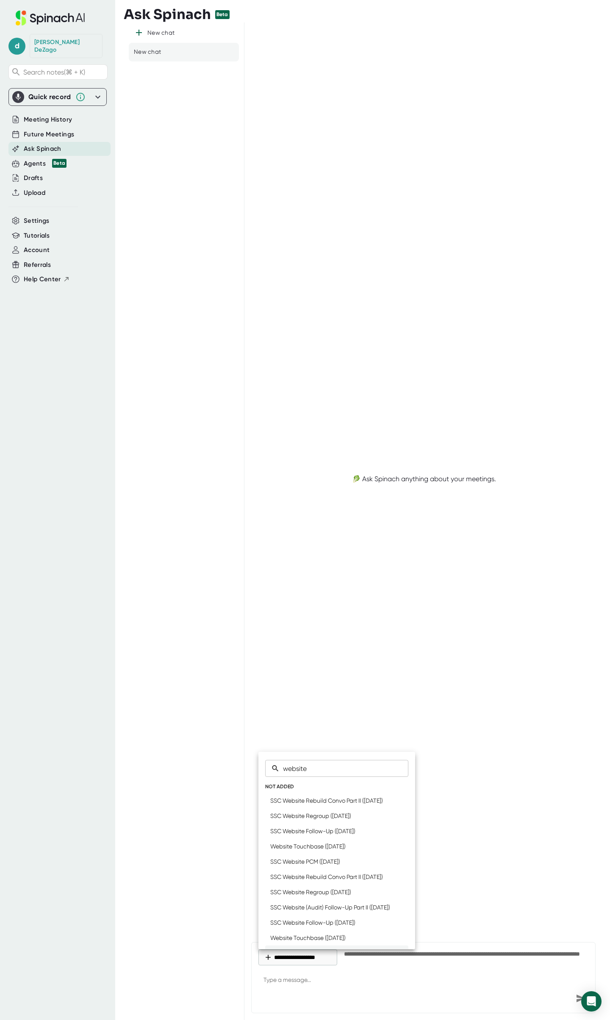
click at [397, 925] on icon at bounding box center [399, 922] width 5 height 5
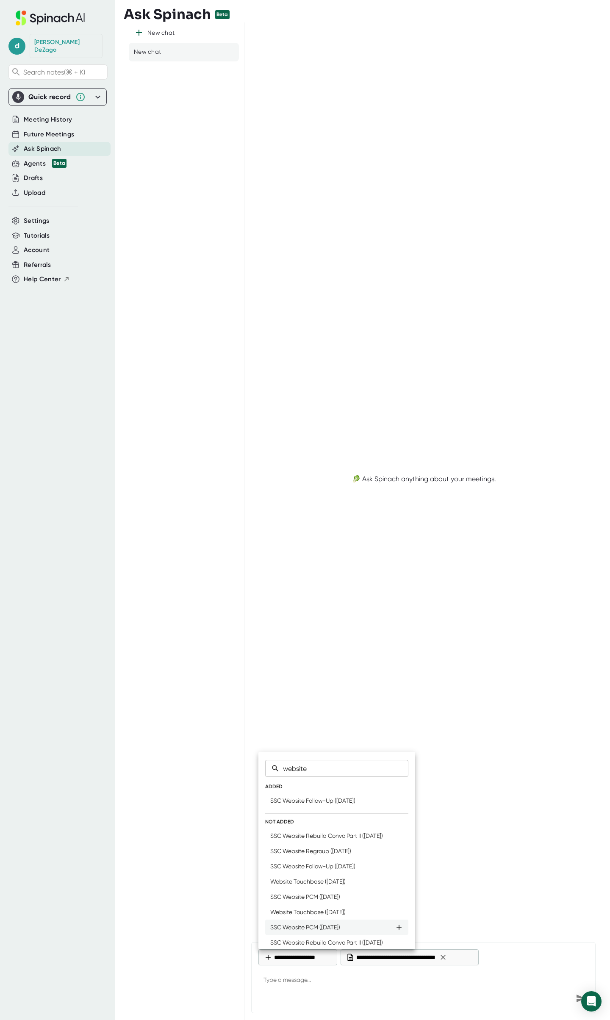
click at [397, 930] on icon at bounding box center [399, 927] width 5 height 5
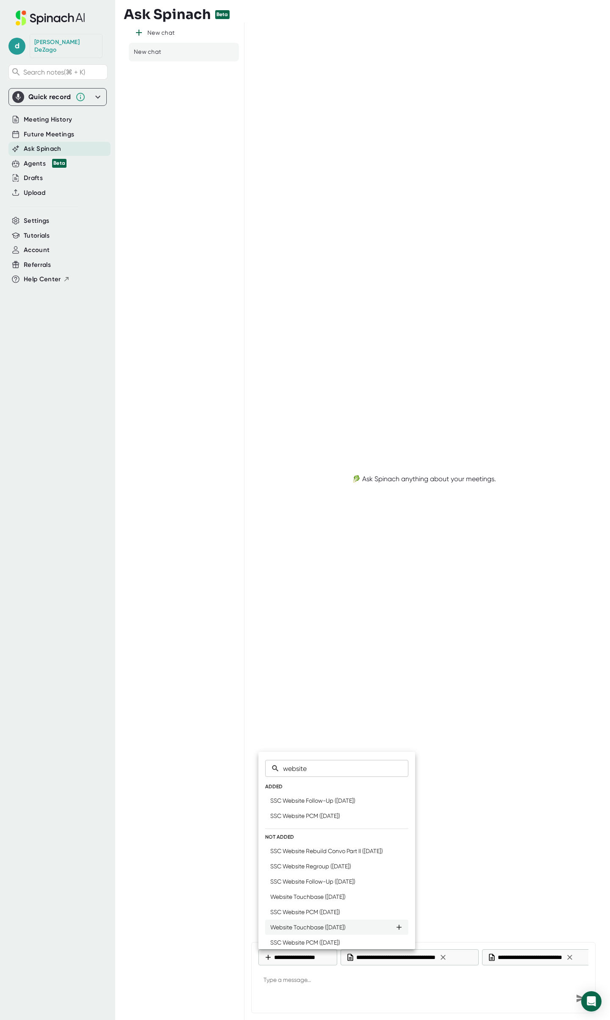
click at [397, 930] on icon at bounding box center [399, 927] width 5 height 5
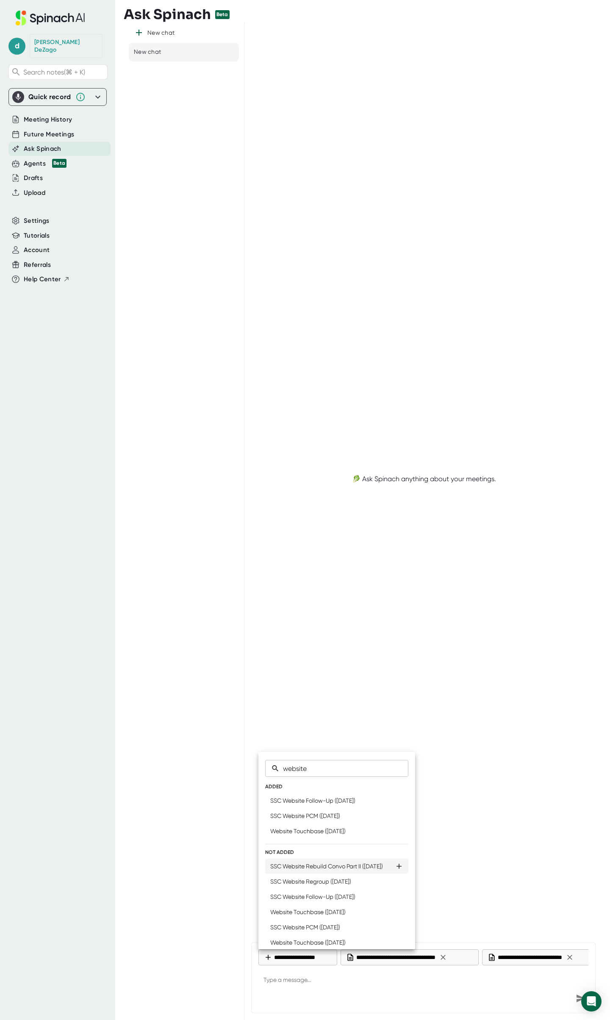
click at [395, 870] on icon at bounding box center [399, 866] width 8 height 8
click at [397, 884] on icon at bounding box center [399, 881] width 5 height 5
click at [397, 899] on icon at bounding box center [399, 896] width 5 height 5
type textarea "x"
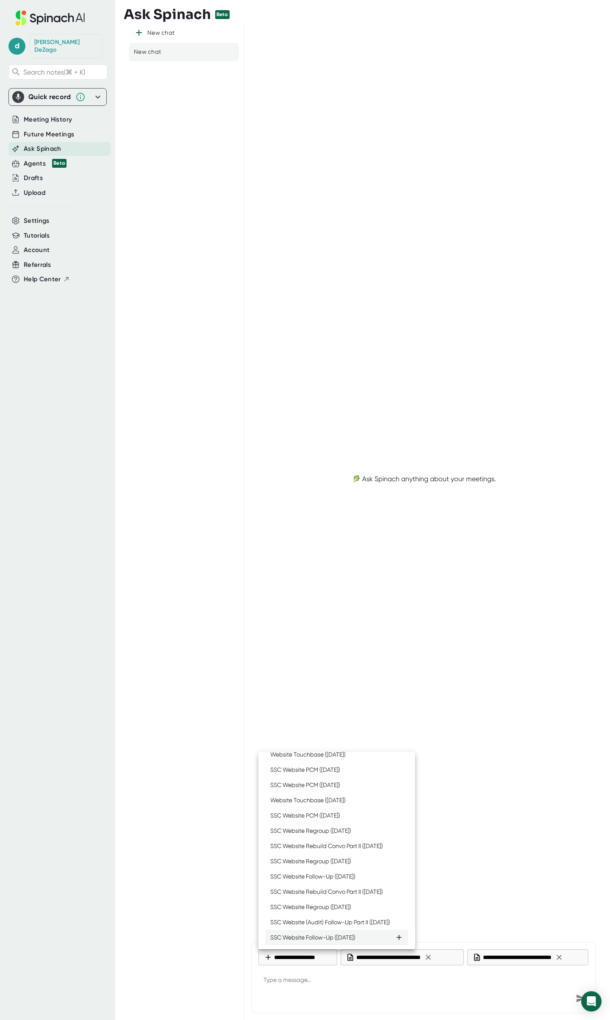
scroll to position [261, 0]
click at [477, 809] on div at bounding box center [305, 510] width 610 height 1020
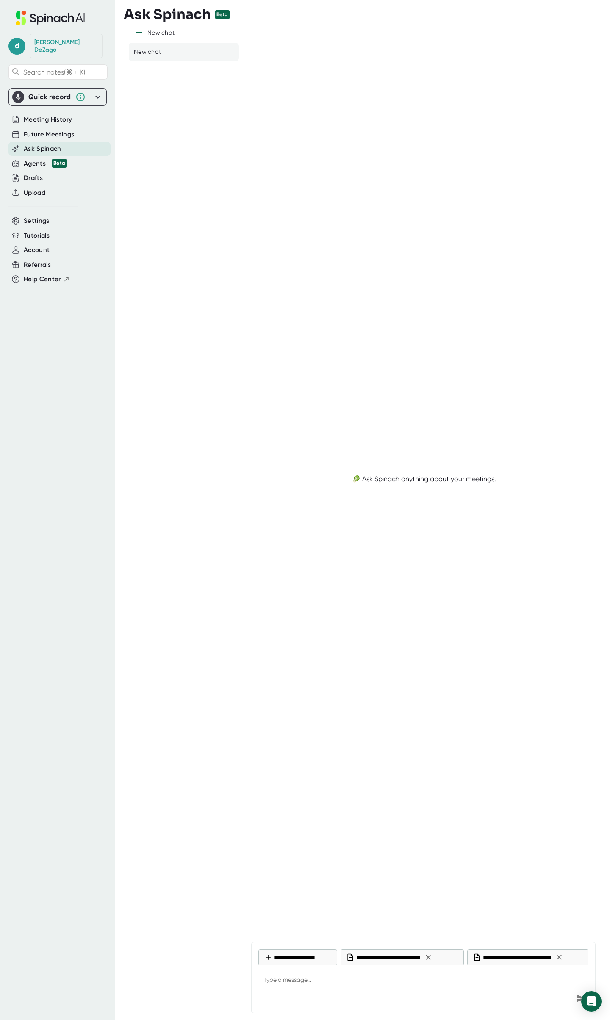
scroll to position [0, 0]
click at [75, 113] on div "Meeting History" at bounding box center [59, 120] width 102 height 14
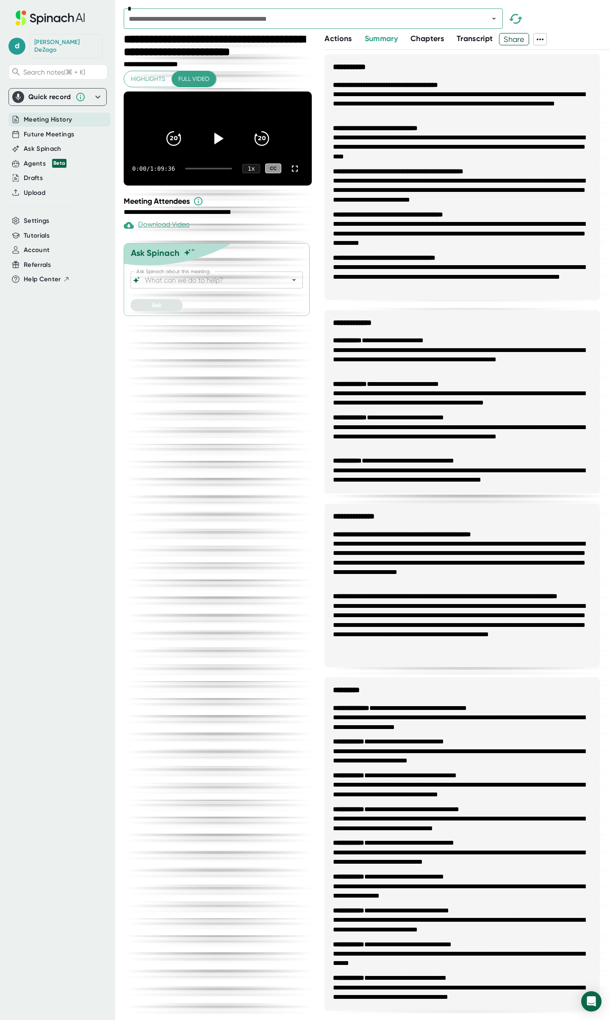
click at [543, 38] on icon at bounding box center [540, 39] width 10 height 10
click at [544, 85] on div "Download Transcript" at bounding box center [562, 84] width 67 height 8
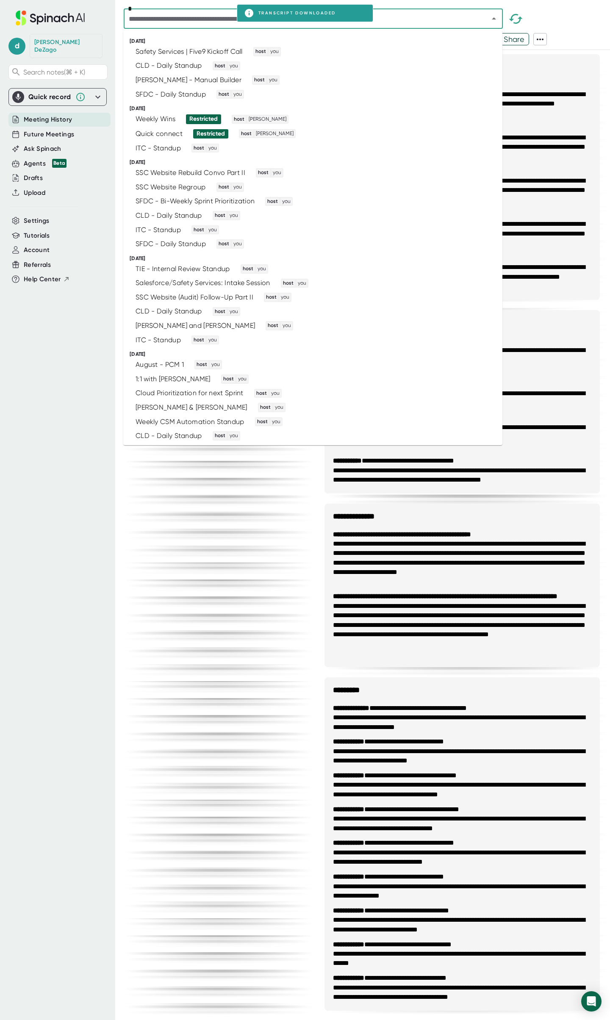
click at [210, 21] on input "text" at bounding box center [300, 19] width 349 height 12
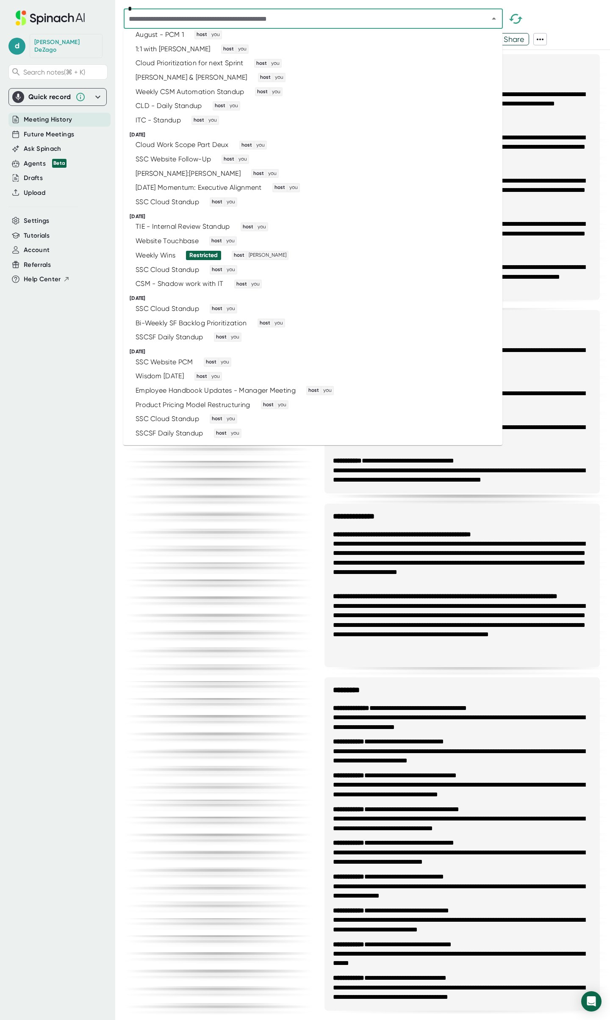
scroll to position [424, 0]
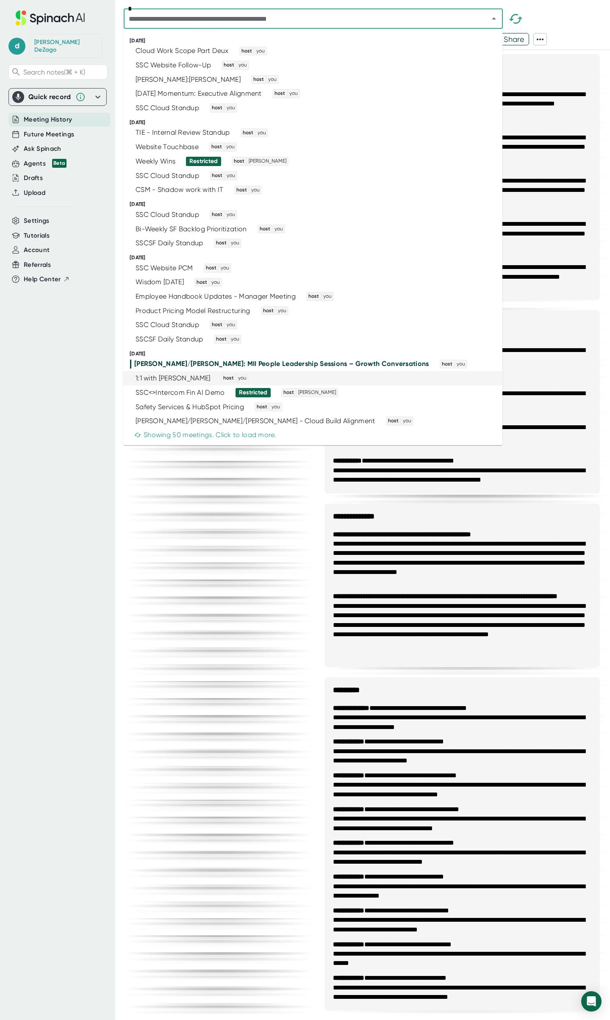
click at [368, 378] on div "1:1 with [PERSON_NAME] Mess host you" at bounding box center [309, 378] width 358 height 9
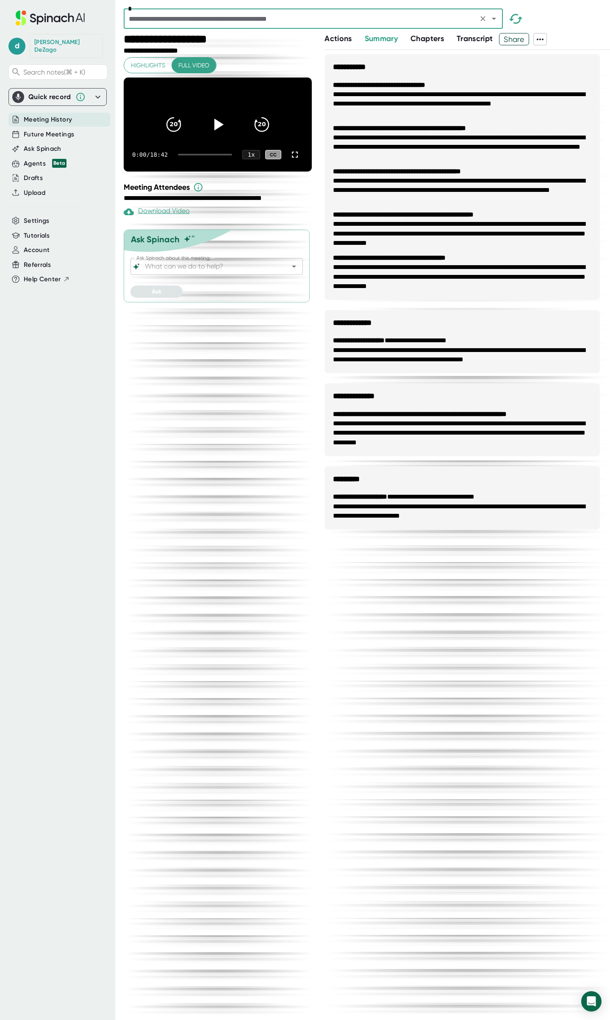
click at [542, 39] on icon at bounding box center [540, 40] width 7 height 2
click at [546, 85] on div "Download Transcript" at bounding box center [562, 84] width 67 height 8
click at [555, 18] on div "*" at bounding box center [367, 20] width 486 height 25
click at [494, 19] on icon "Open" at bounding box center [494, 19] width 10 height 10
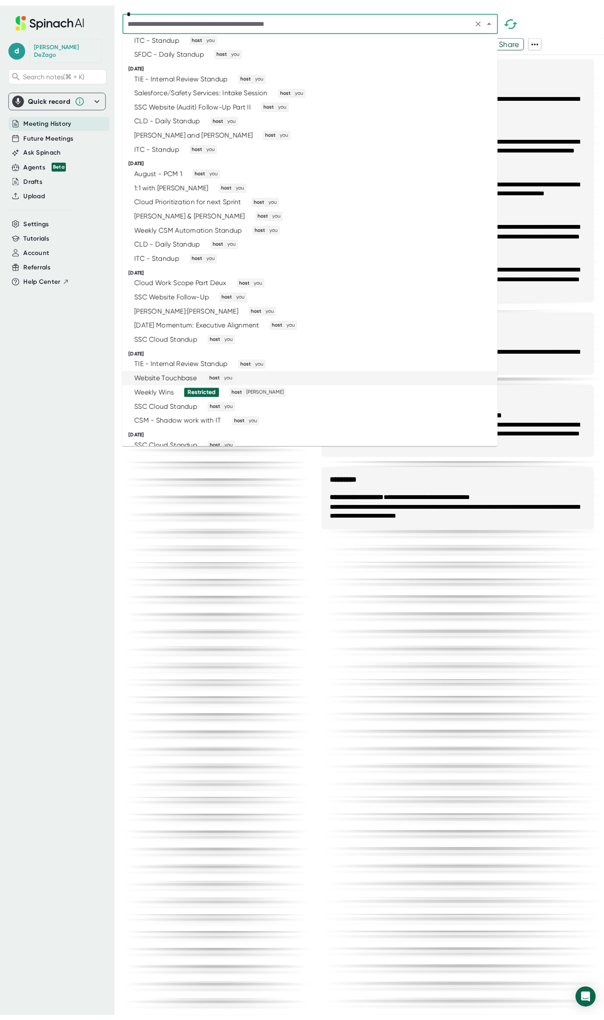
scroll to position [424, 0]
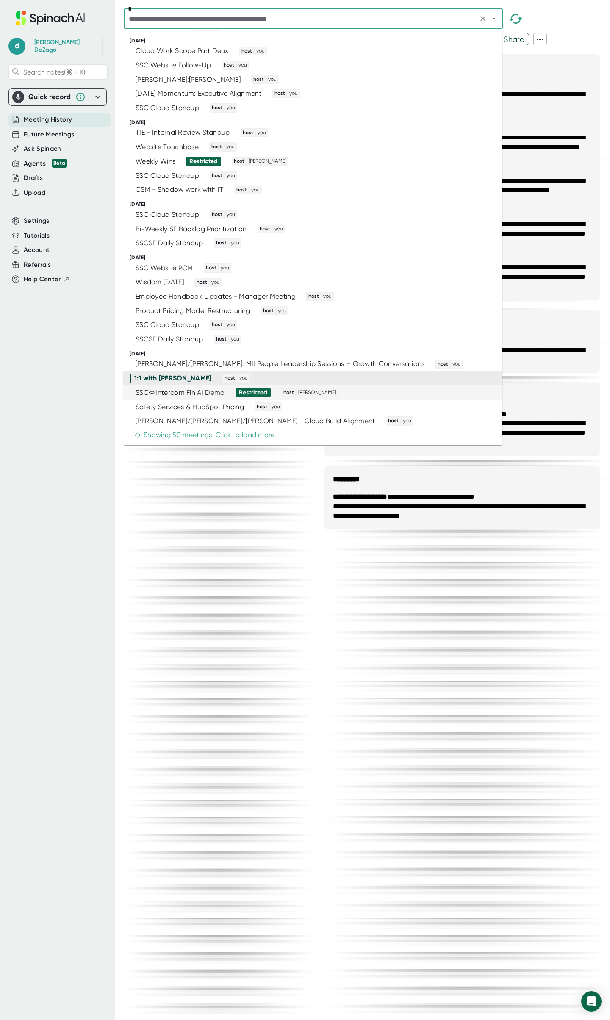
click at [383, 389] on div "SSC<>Intercom Fin AI Demo Restricted host [PERSON_NAME]" at bounding box center [309, 392] width 358 height 9
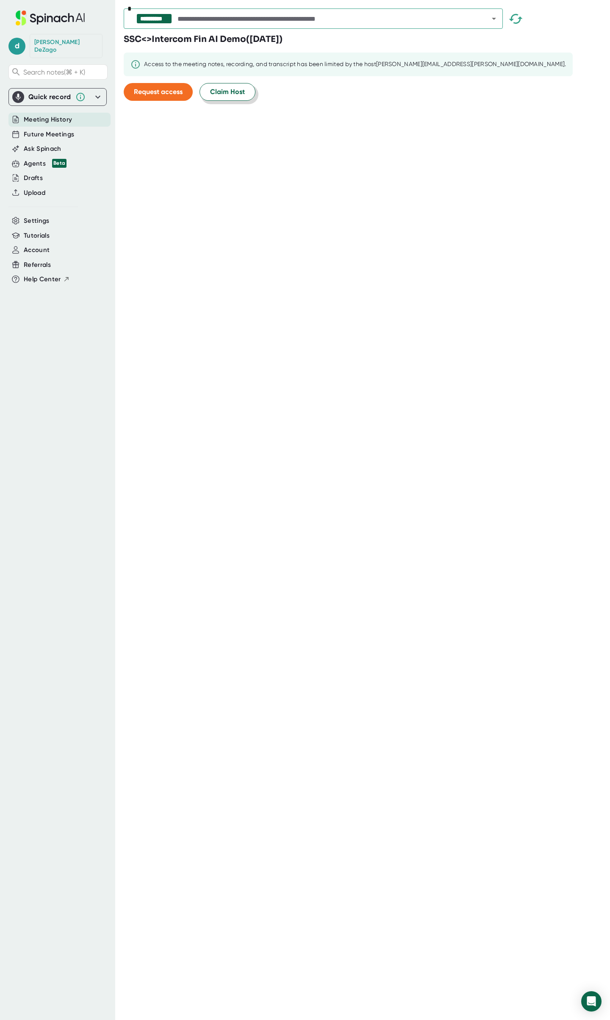
click at [237, 91] on span "Claim Host" at bounding box center [227, 92] width 35 height 10
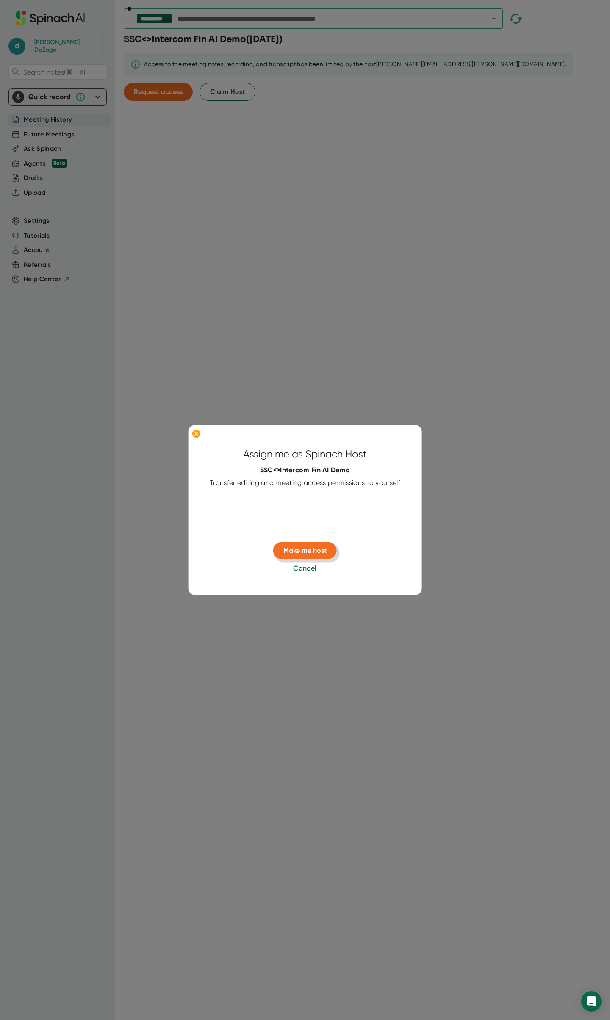
click at [318, 551] on span "Make me host" at bounding box center [304, 550] width 43 height 8
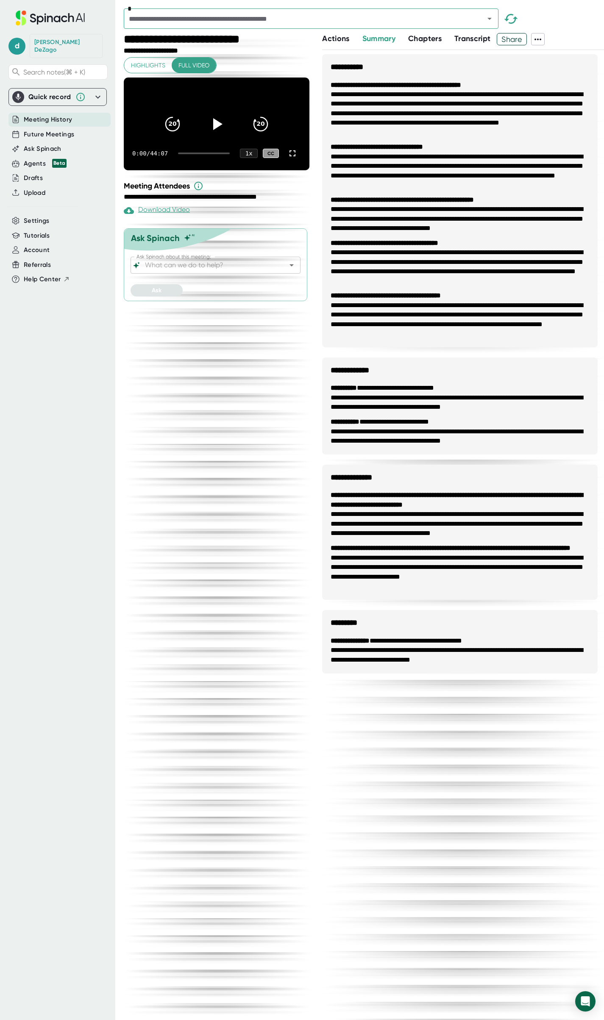
click at [541, 38] on icon at bounding box center [538, 39] width 10 height 10
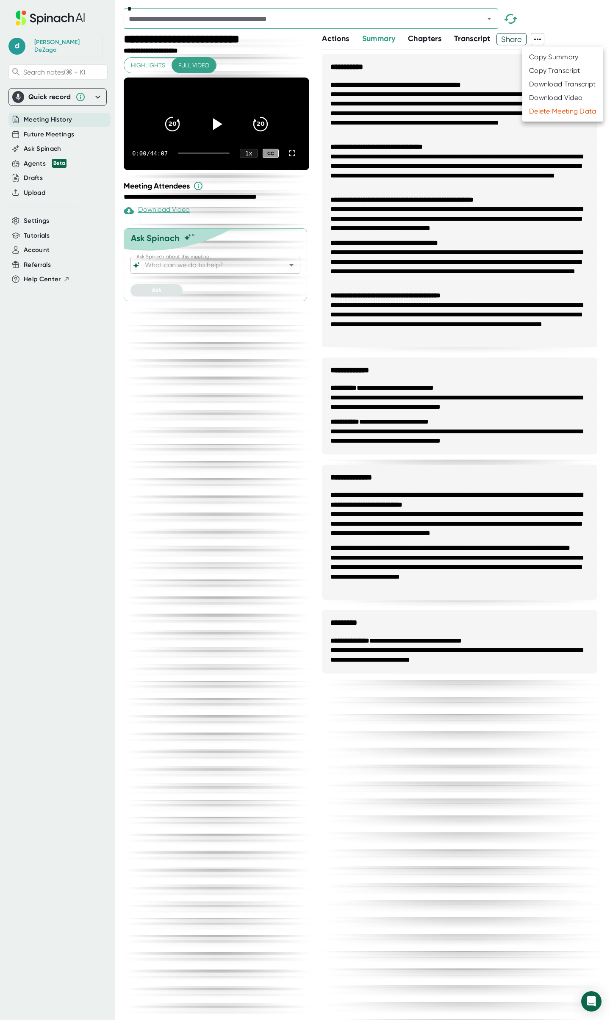
click at [549, 84] on div "Download Transcript" at bounding box center [562, 84] width 67 height 8
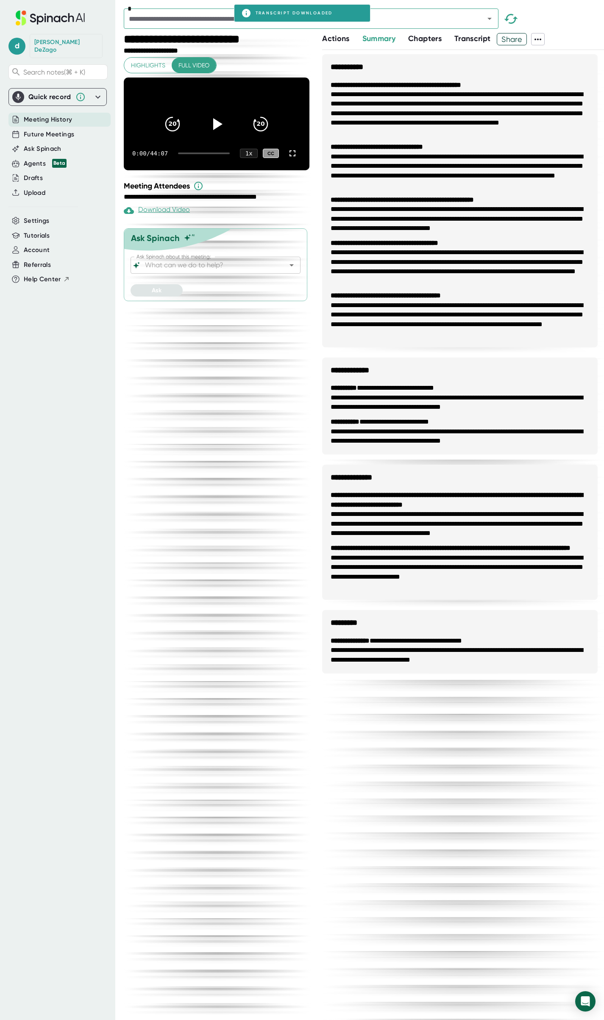
click at [571, 28] on div "*" at bounding box center [364, 20] width 480 height 25
click at [488, 20] on icon "Open" at bounding box center [489, 19] width 10 height 10
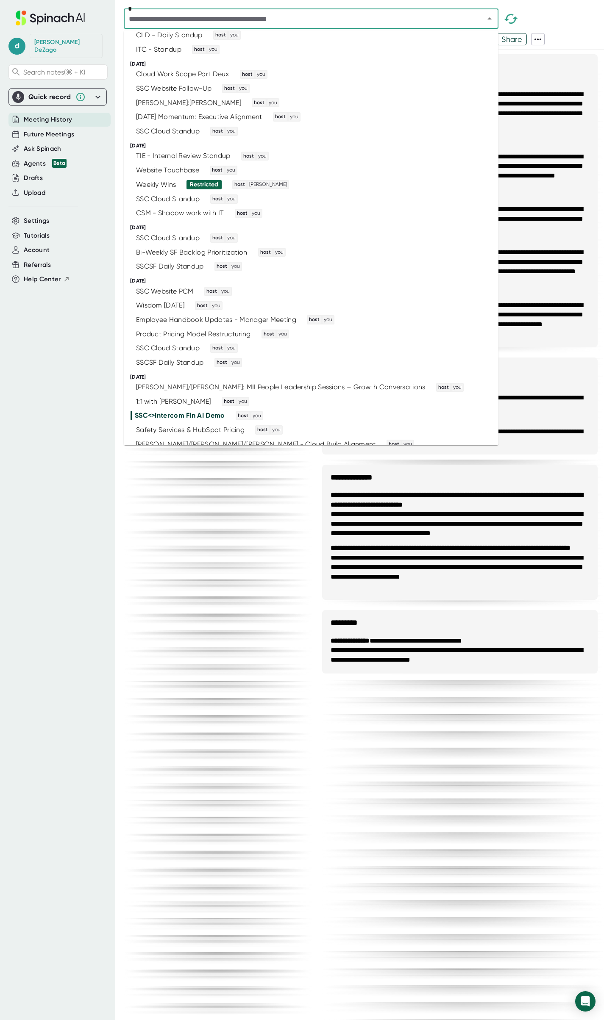
scroll to position [424, 0]
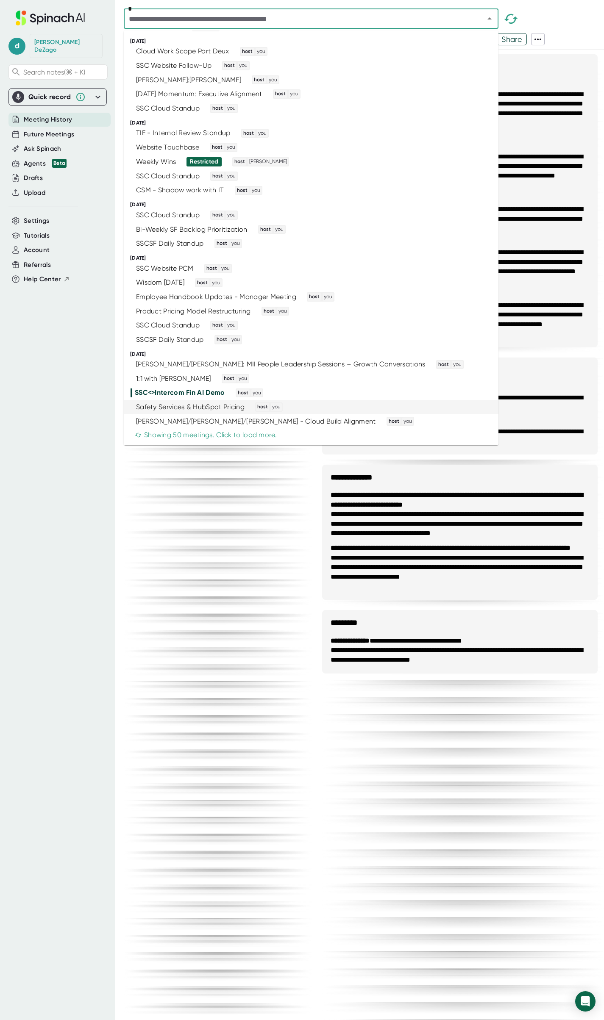
click at [355, 411] on div "Safety Services & HubSpot Pricing host you" at bounding box center [307, 406] width 354 height 9
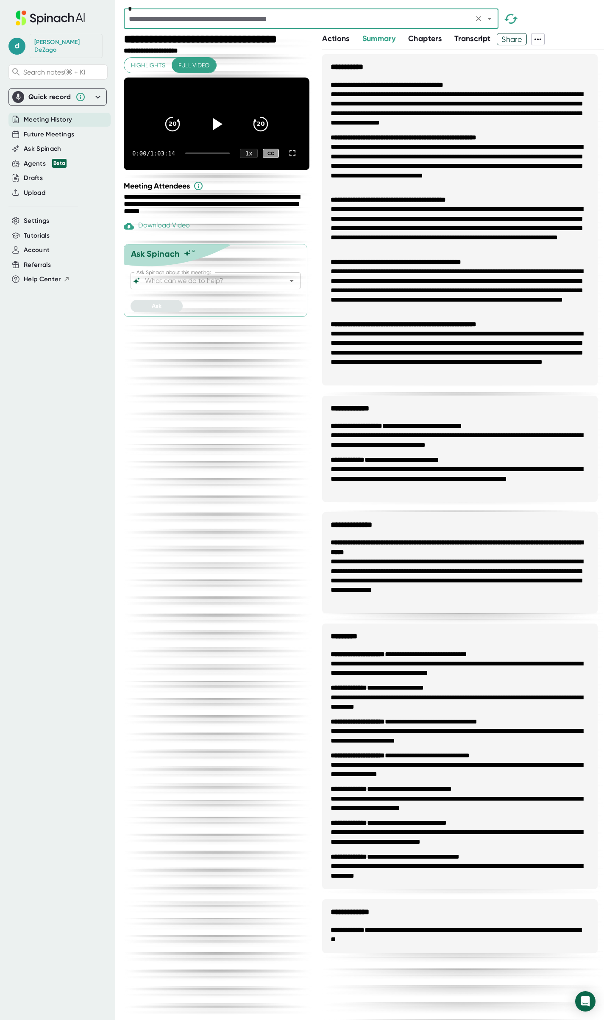
click at [543, 38] on icon at bounding box center [538, 39] width 10 height 10
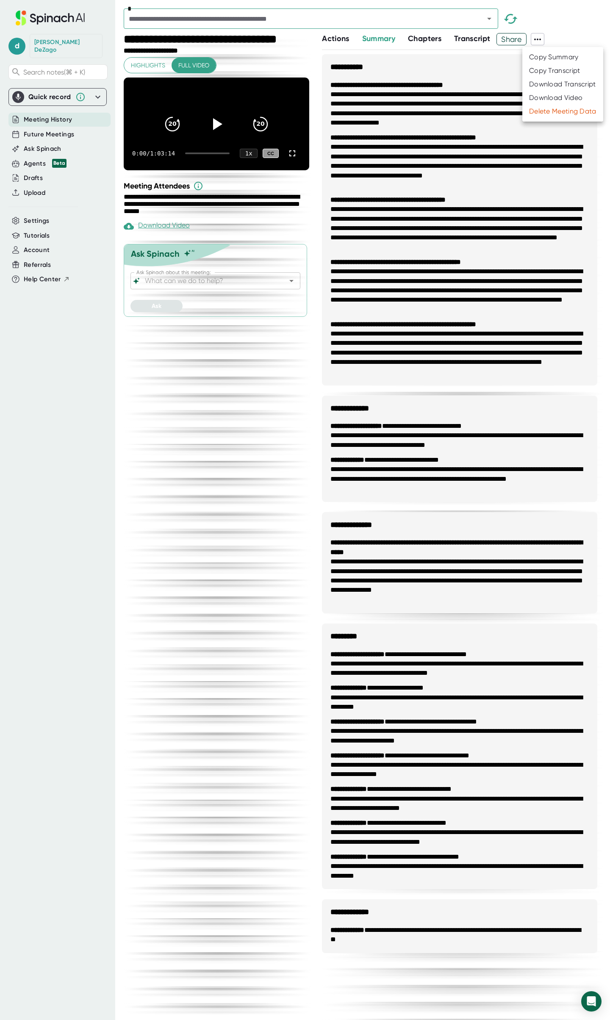
click at [571, 84] on div "Download Transcript" at bounding box center [562, 84] width 67 height 8
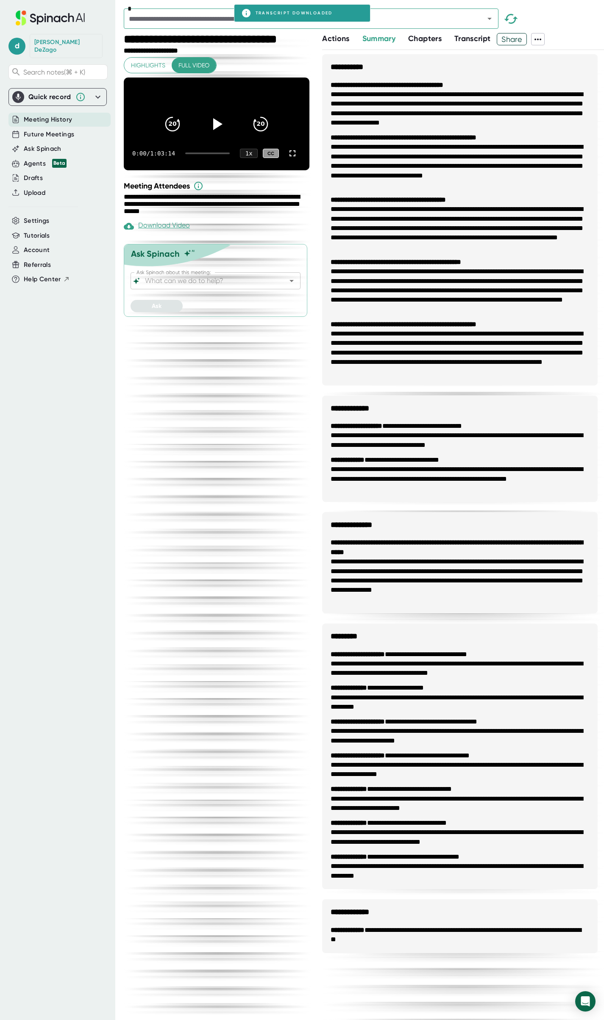
click at [574, 19] on div "*" at bounding box center [364, 20] width 480 height 25
click at [491, 17] on icon "Open" at bounding box center [489, 19] width 10 height 10
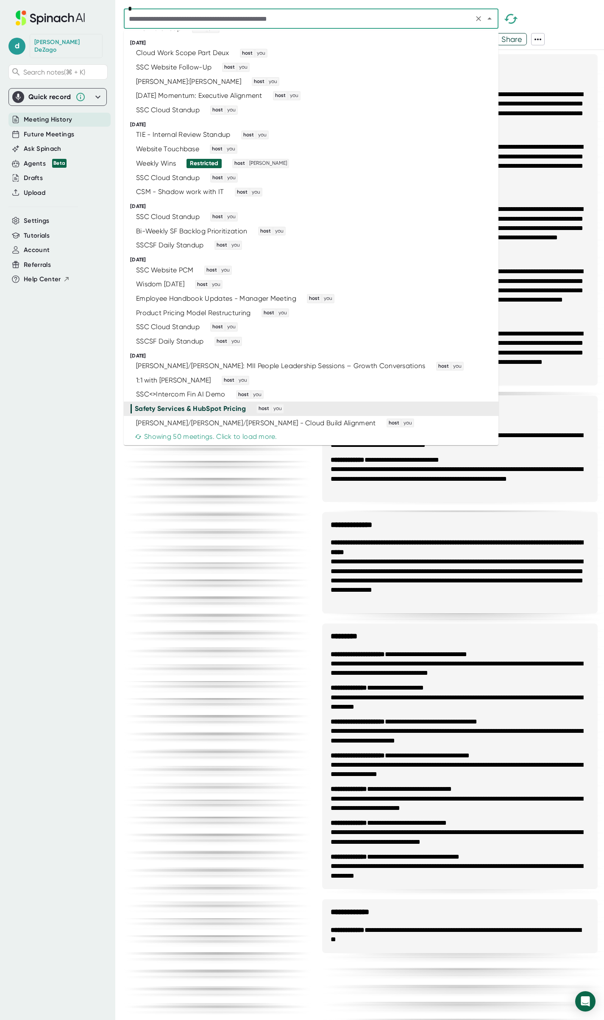
scroll to position [424, 0]
click at [367, 424] on div "[PERSON_NAME]/[PERSON_NAME]/[PERSON_NAME] - Cloud Build Alignment host you" at bounding box center [307, 421] width 354 height 9
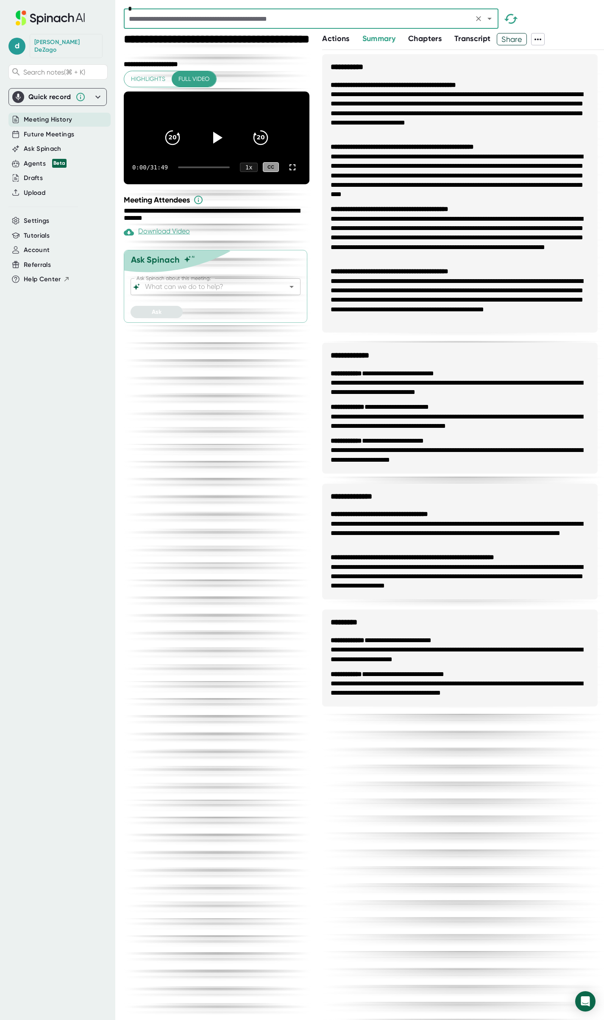
click at [540, 38] on icon at bounding box center [538, 39] width 10 height 10
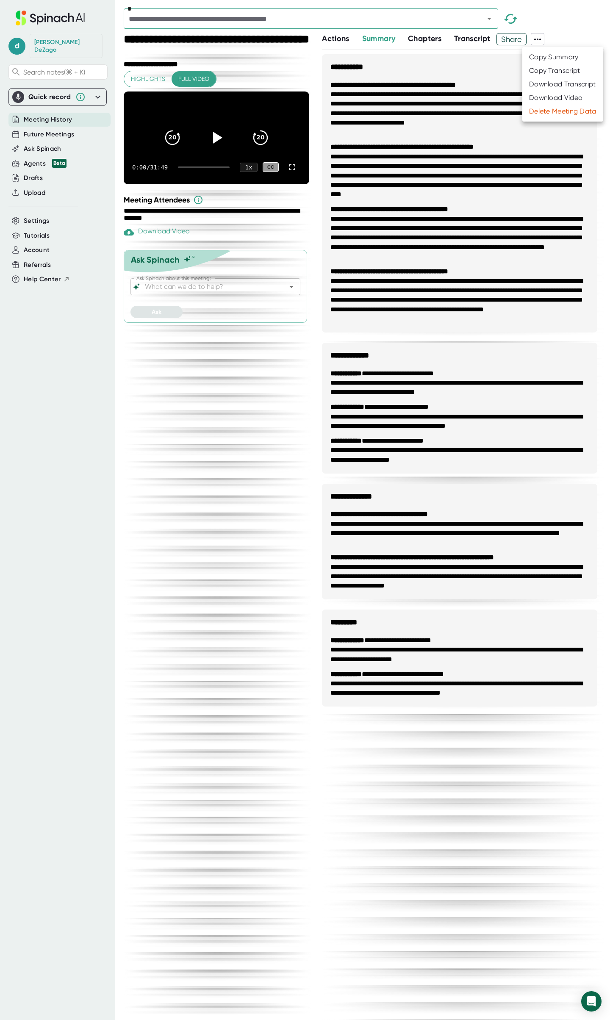
click at [544, 83] on div "Download Transcript" at bounding box center [562, 84] width 67 height 8
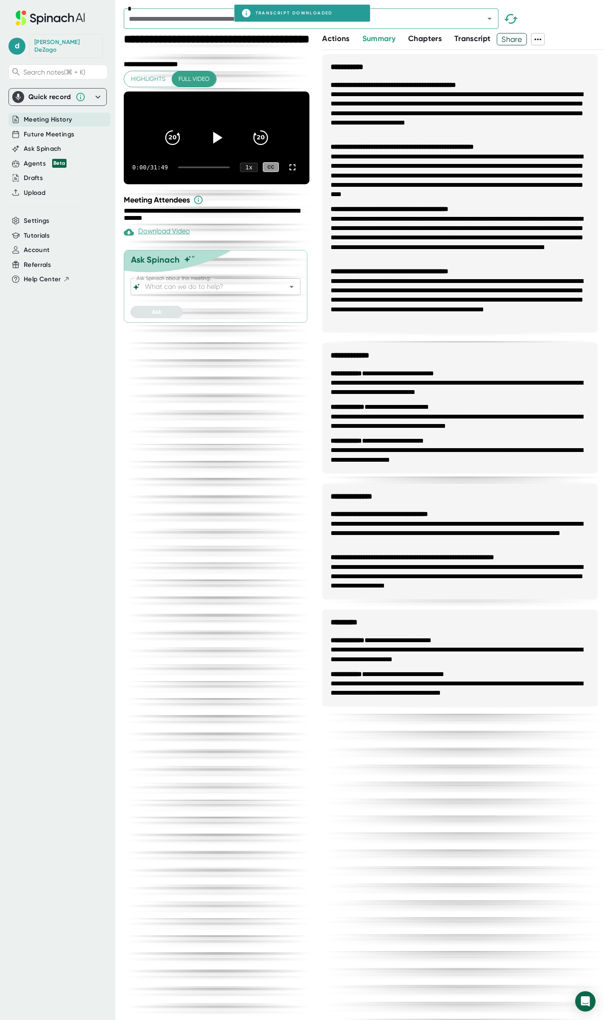
click at [570, 25] on div "*" at bounding box center [364, 20] width 480 height 25
click at [488, 18] on icon "Open" at bounding box center [489, 19] width 4 height 2
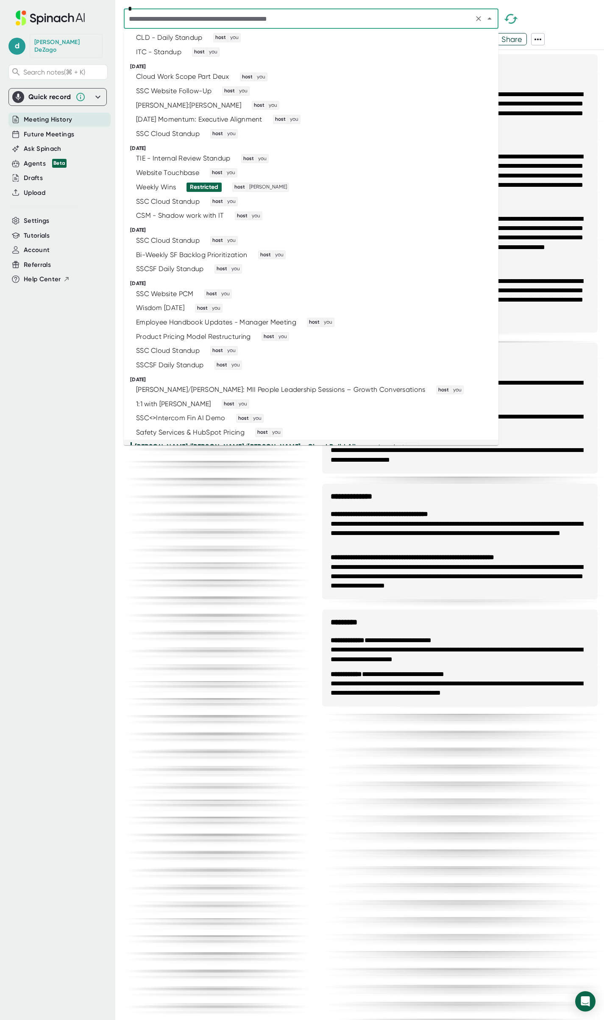
scroll to position [424, 0]
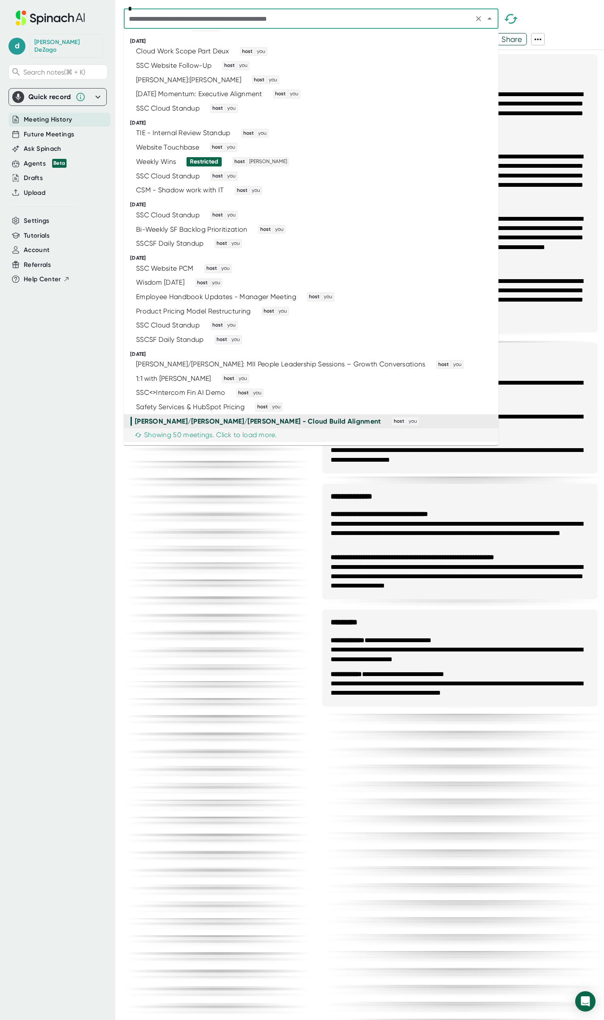
click at [259, 436] on div "Showing 50 meetings. Click to load more." at bounding box center [206, 435] width 142 height 8
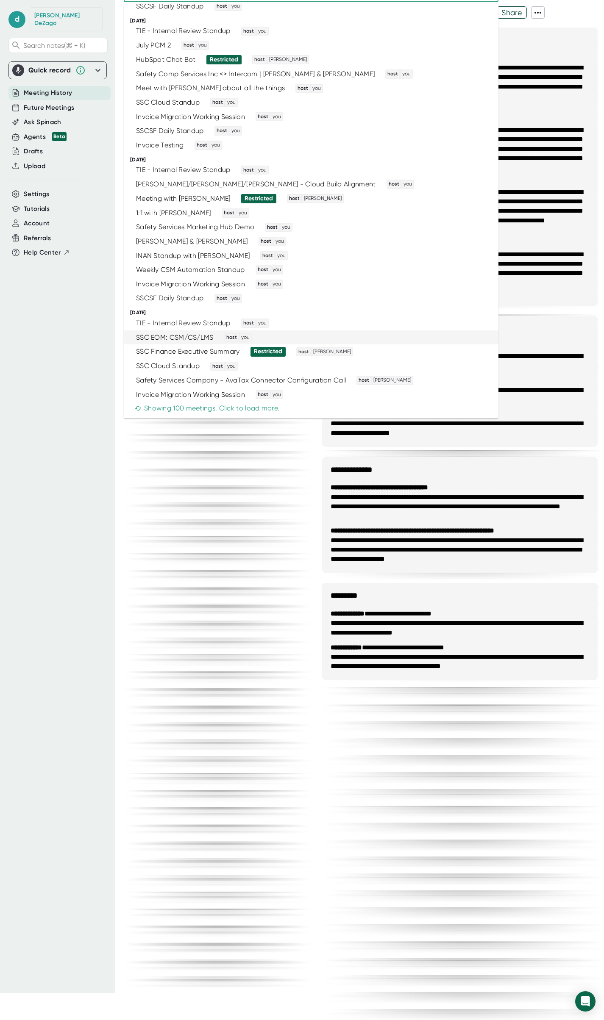
scroll to position [33, 0]
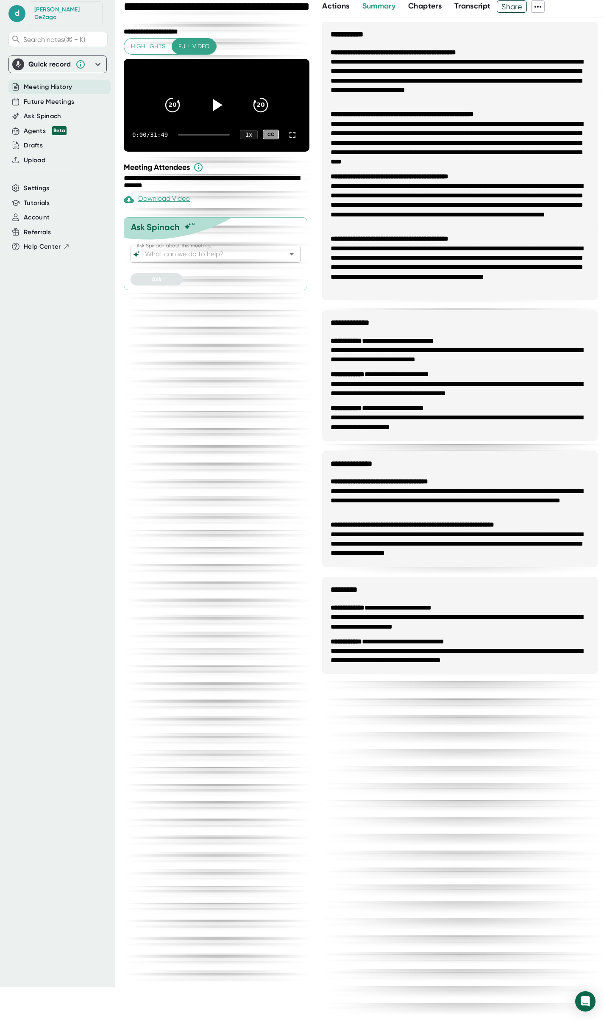
click at [538, 6] on icon at bounding box center [538, 7] width 10 height 10
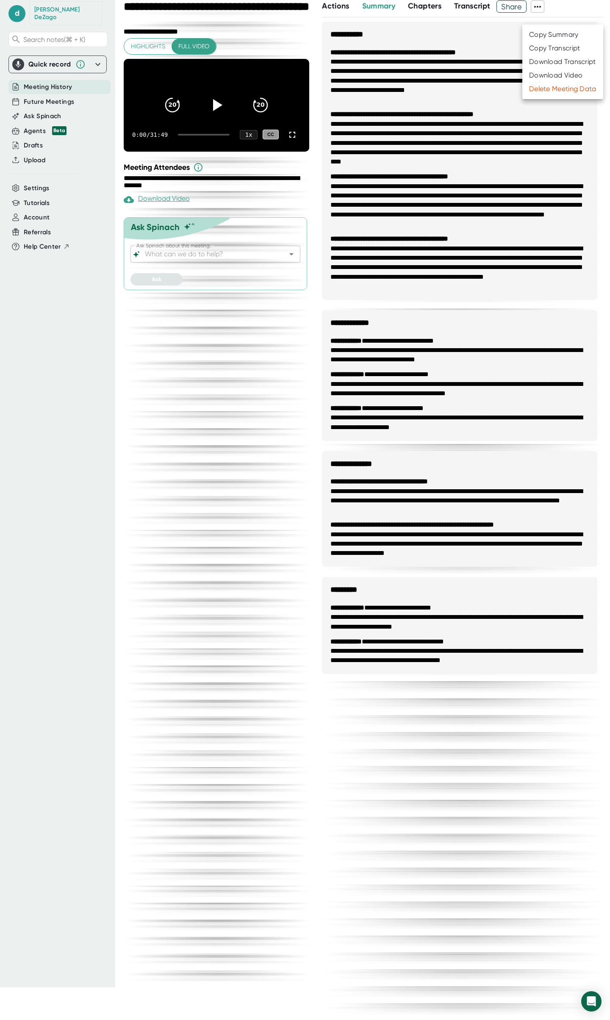
click at [261, 448] on div at bounding box center [305, 510] width 610 height 1020
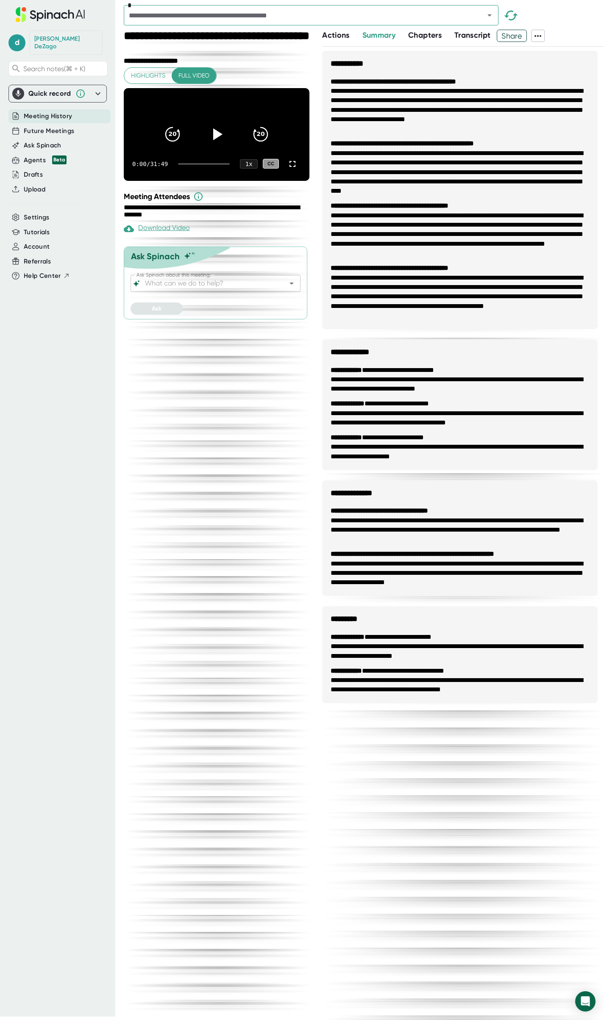
scroll to position [0, 0]
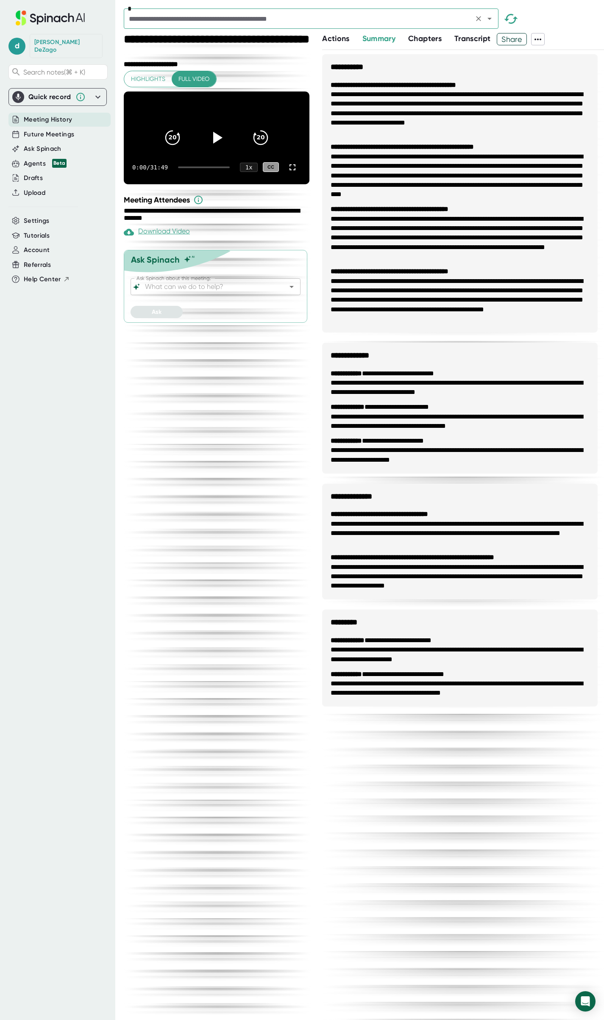
click at [491, 19] on icon "Open" at bounding box center [489, 19] width 10 height 10
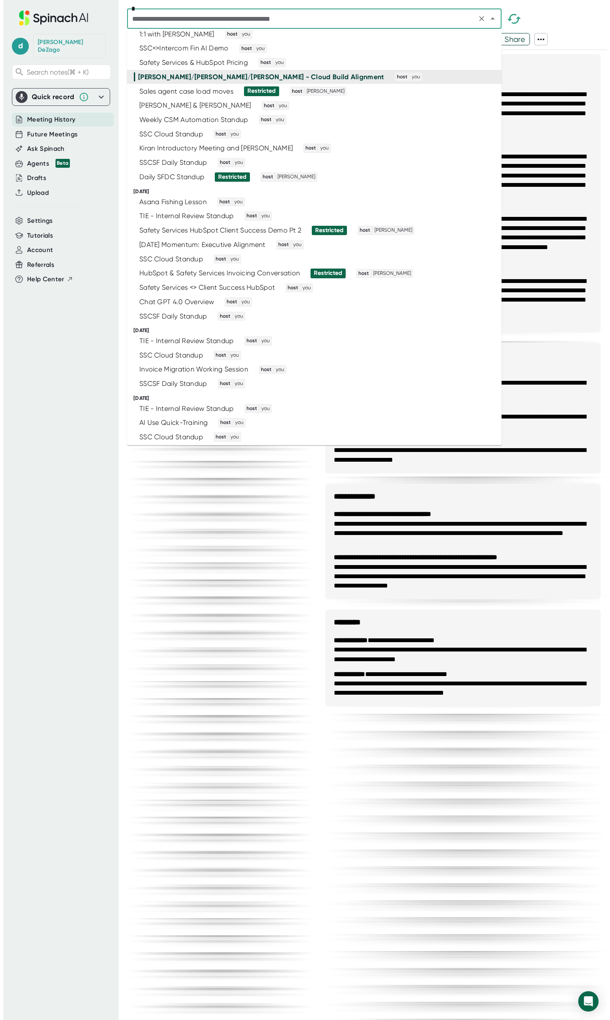
scroll to position [765, 0]
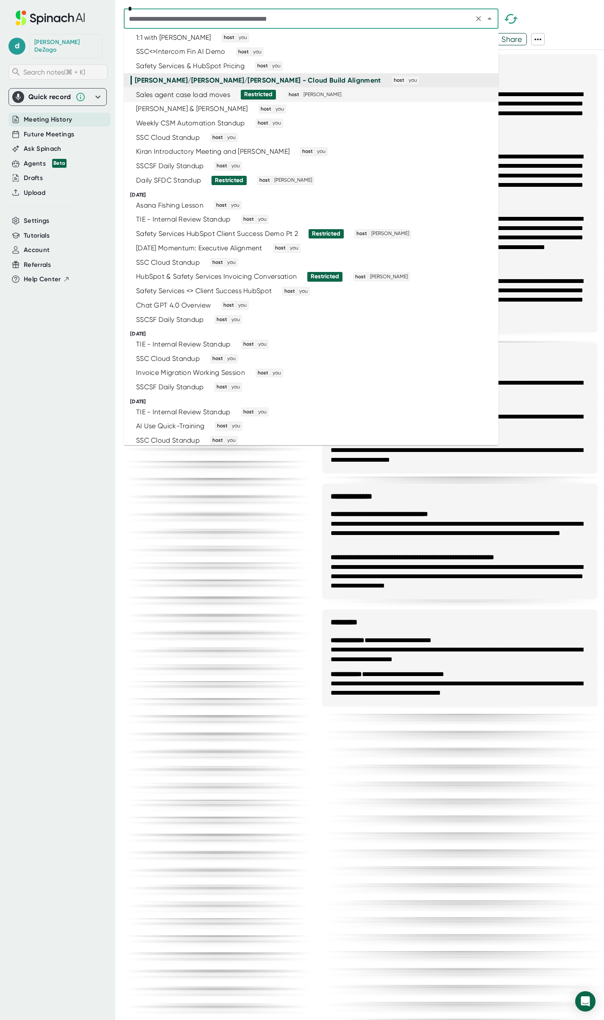
click at [59, 68] on span "Search notes (⌘ + K)" at bounding box center [54, 72] width 62 height 8
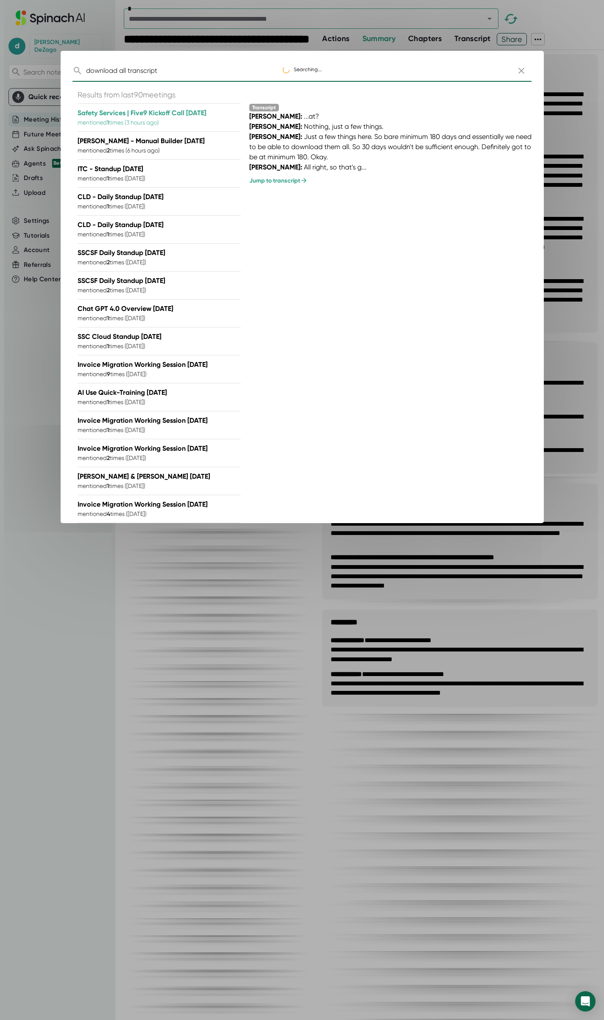
type input "download all transcripts"
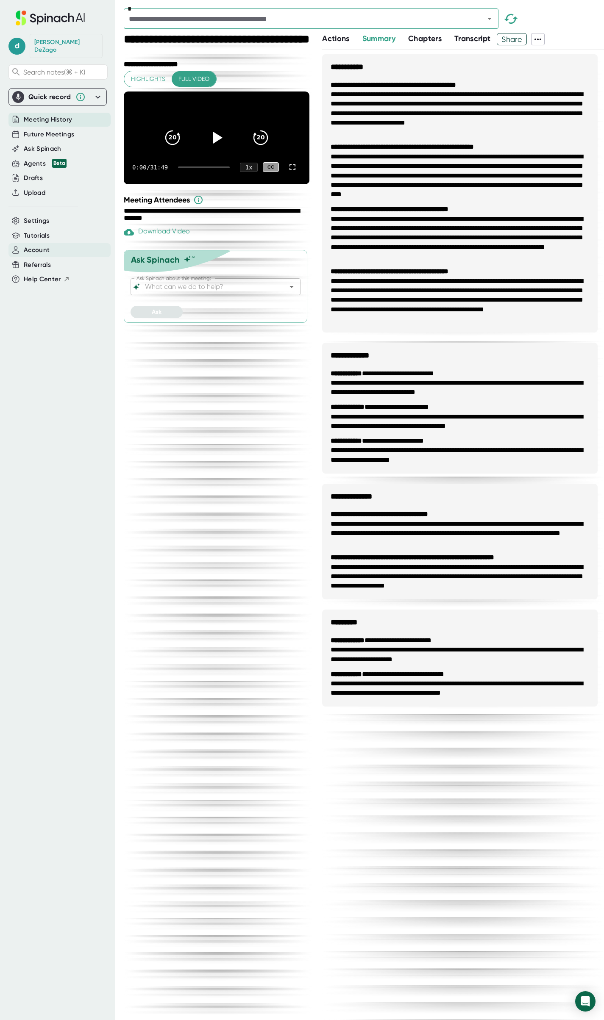
click at [47, 245] on span "Account" at bounding box center [37, 250] width 26 height 10
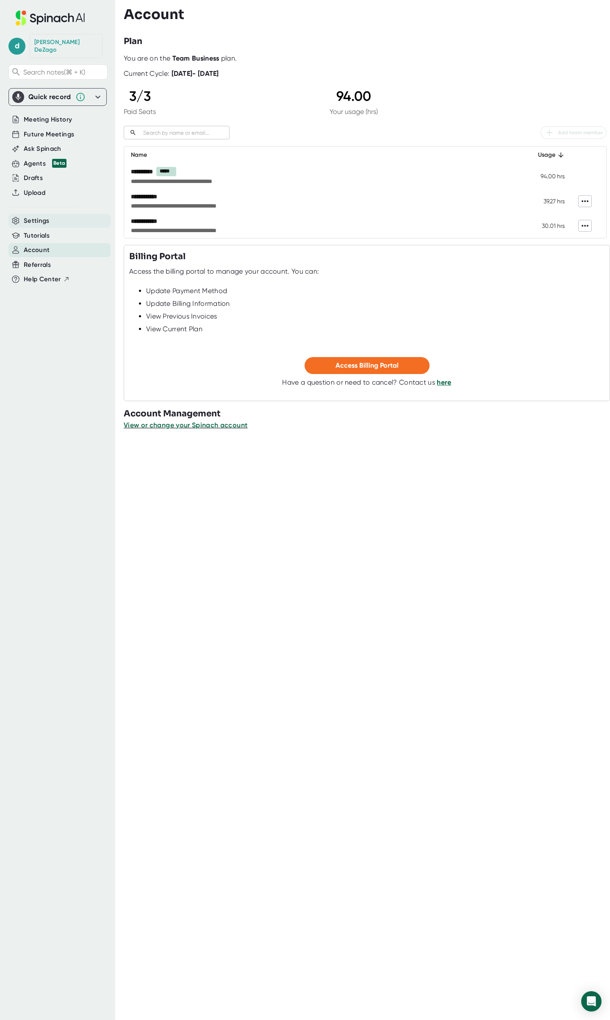
click at [41, 216] on span "Settings" at bounding box center [37, 221] width 26 height 10
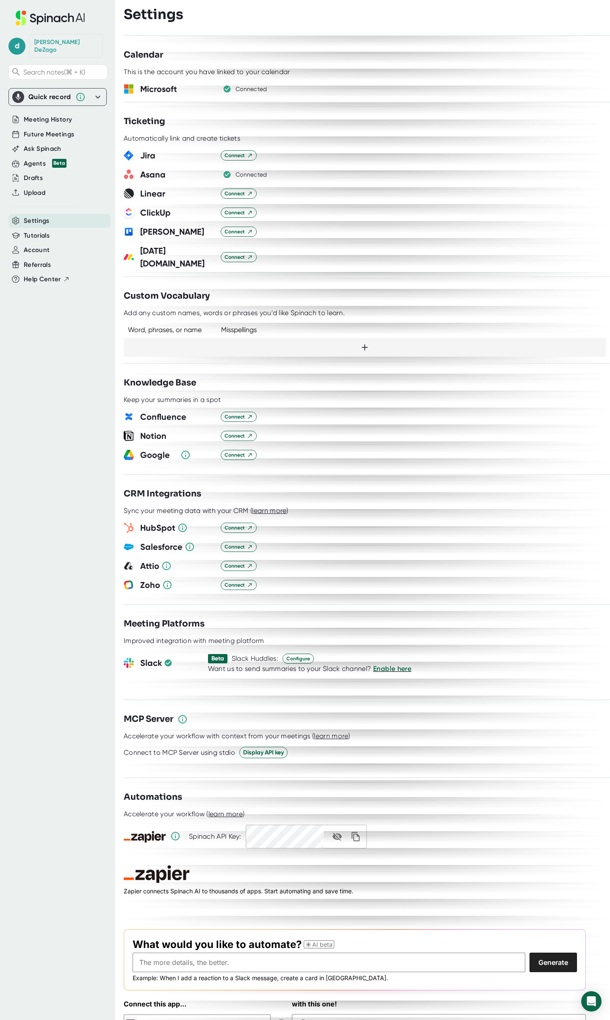
scroll to position [506, 0]
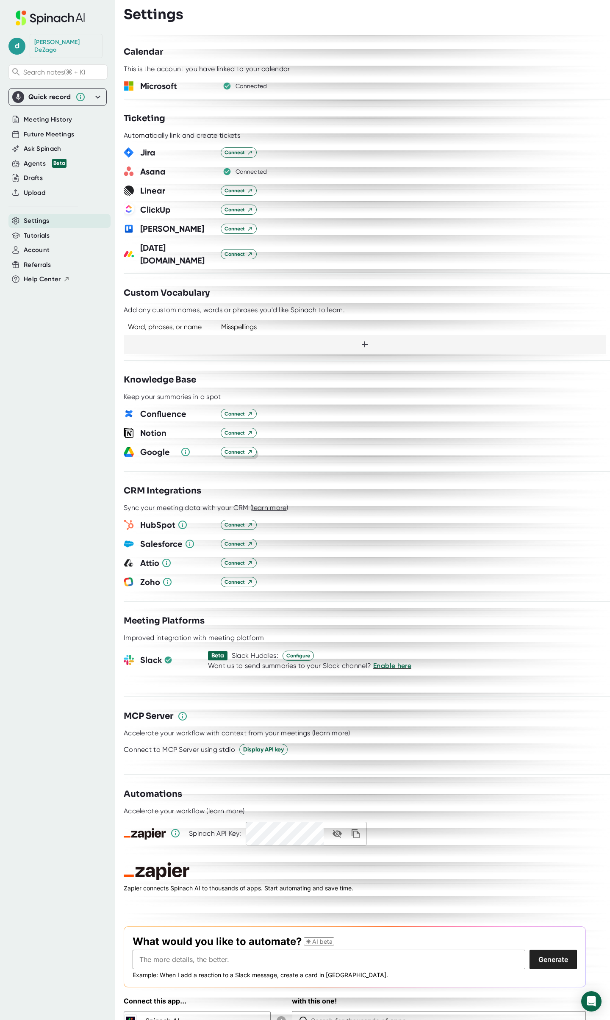
click at [241, 448] on span "Connect" at bounding box center [239, 452] width 28 height 8
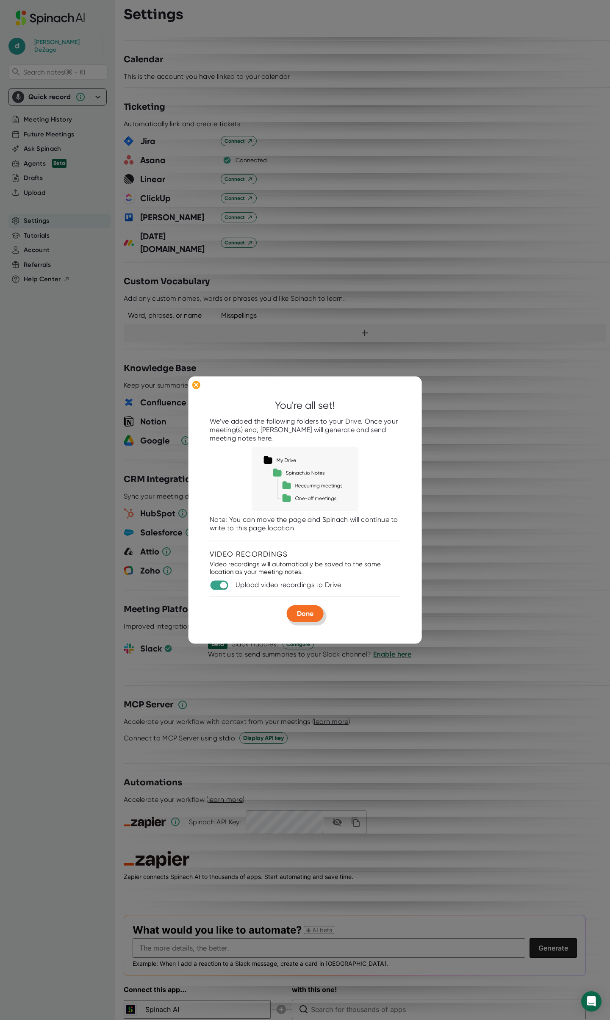
click at [306, 613] on span "Done" at bounding box center [305, 614] width 17 height 8
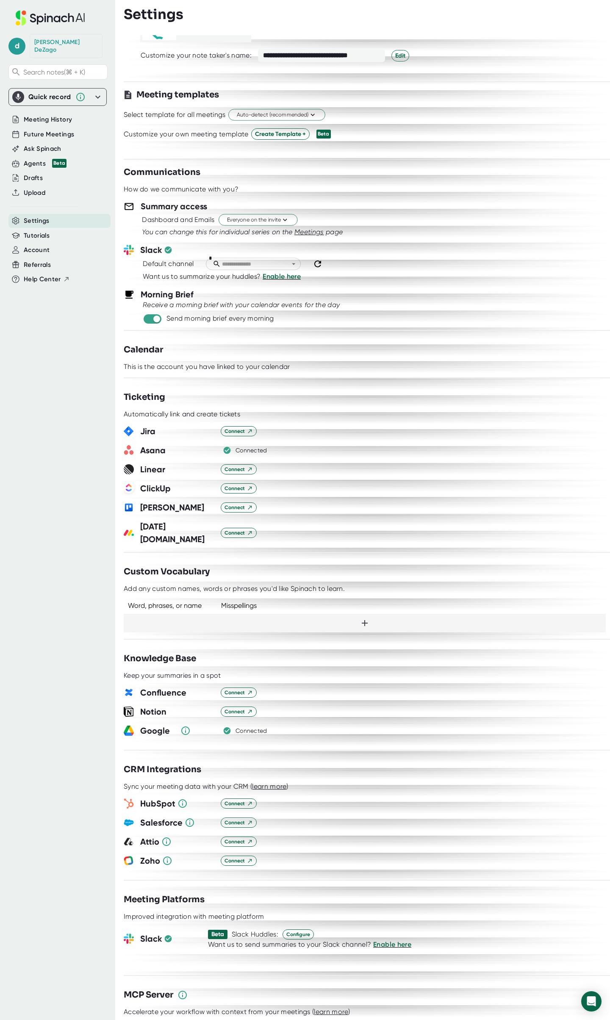
scroll to position [0, 0]
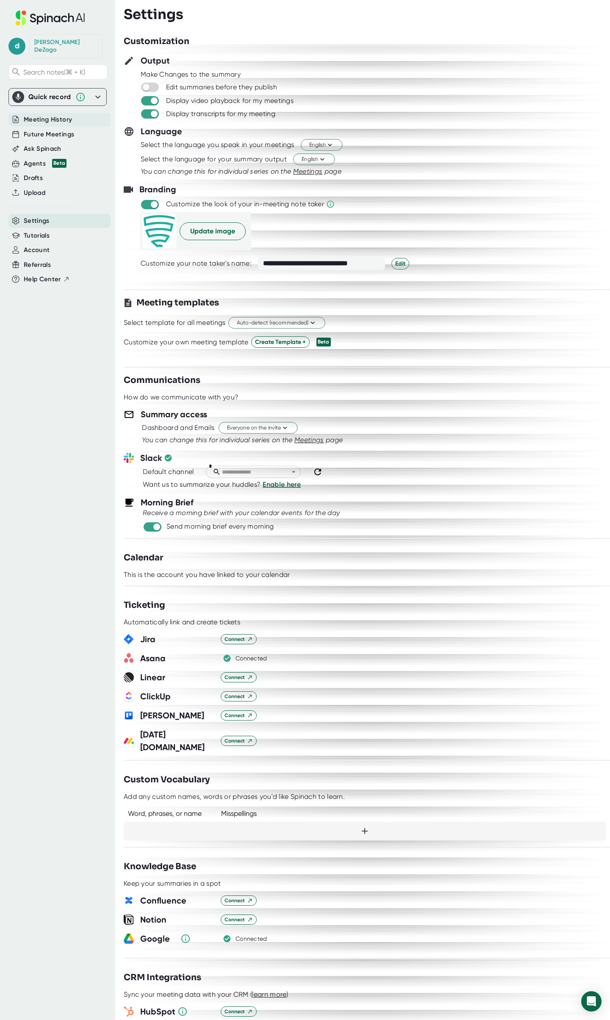
click at [71, 115] on span "Meeting History" at bounding box center [48, 120] width 48 height 10
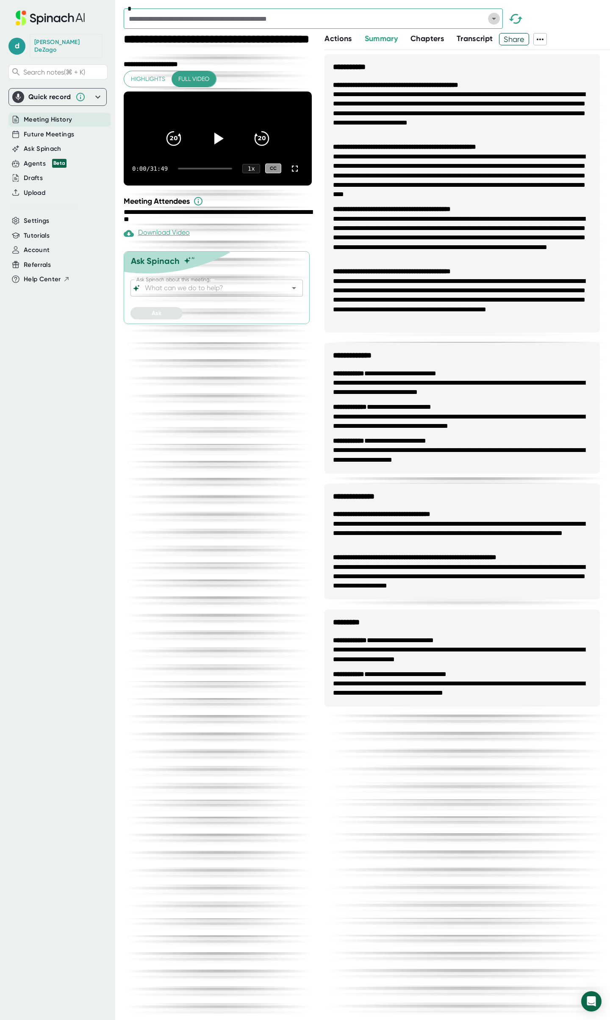
click at [495, 20] on icon "Open" at bounding box center [494, 19] width 10 height 10
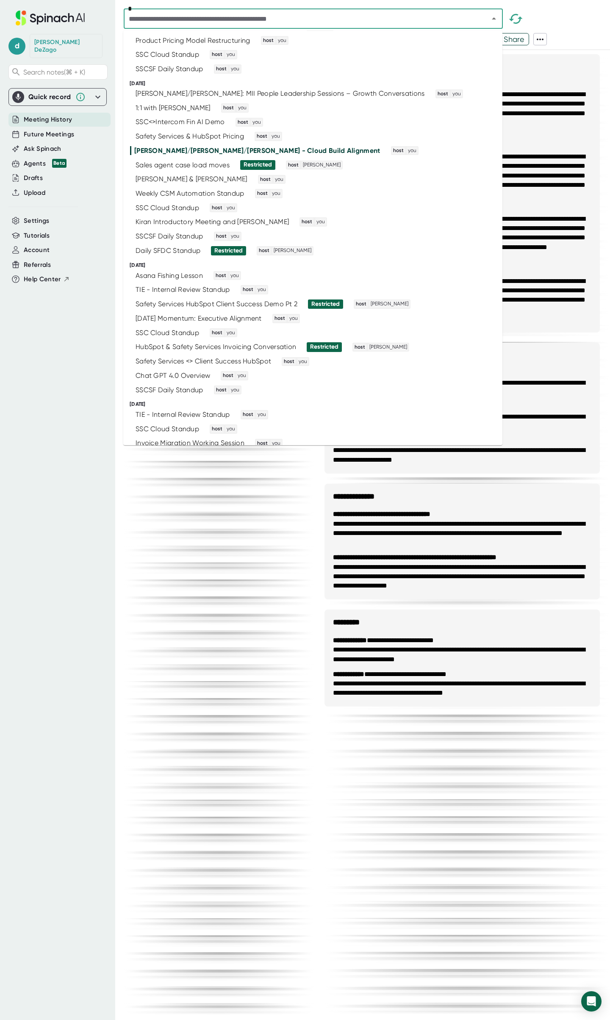
scroll to position [688, 0]
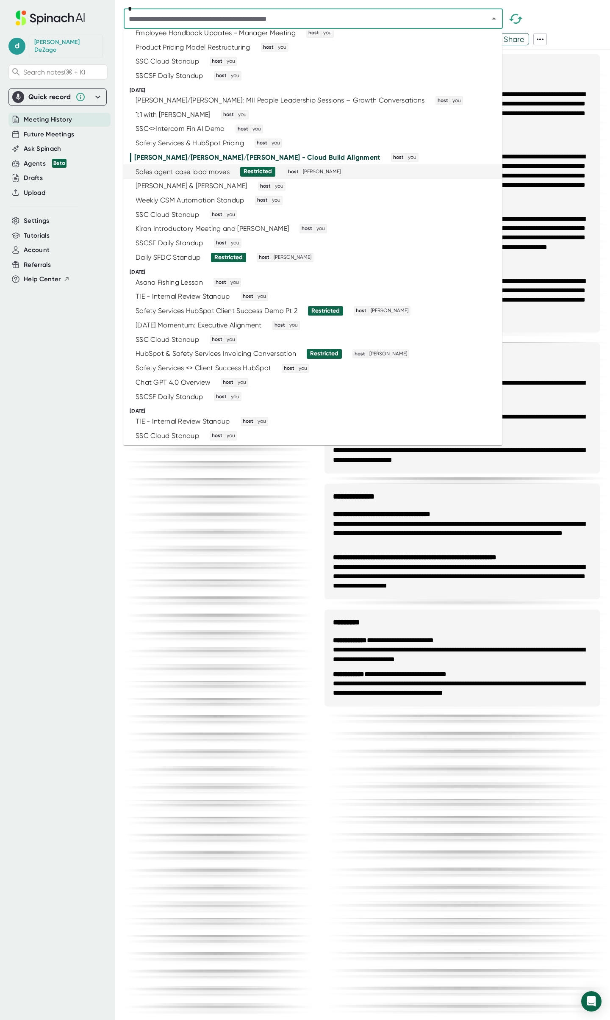
click at [209, 170] on div "Sales agent case load moves" at bounding box center [183, 172] width 94 height 8
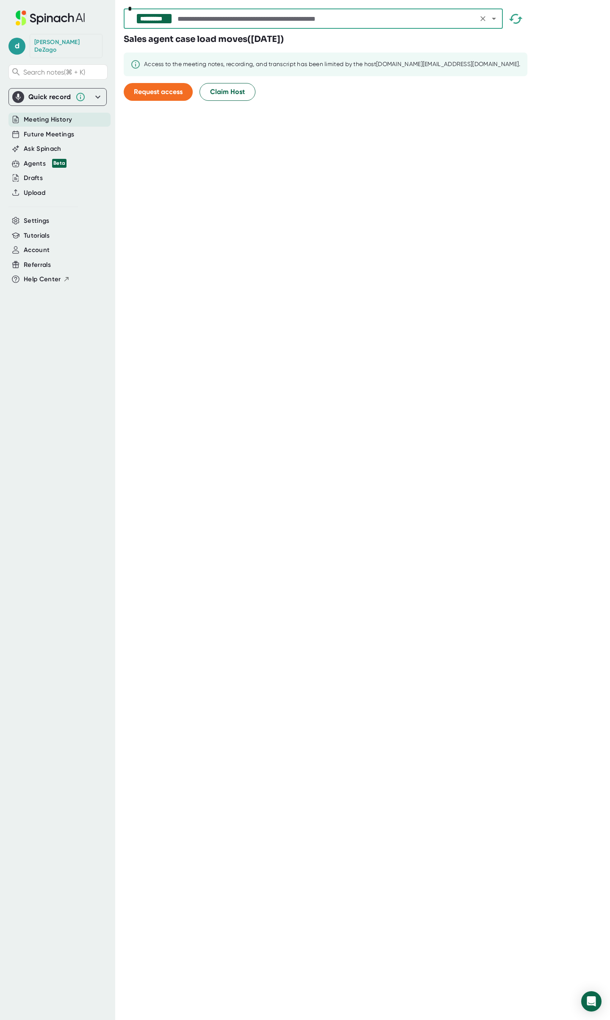
click at [496, 18] on icon "Open" at bounding box center [494, 19] width 10 height 10
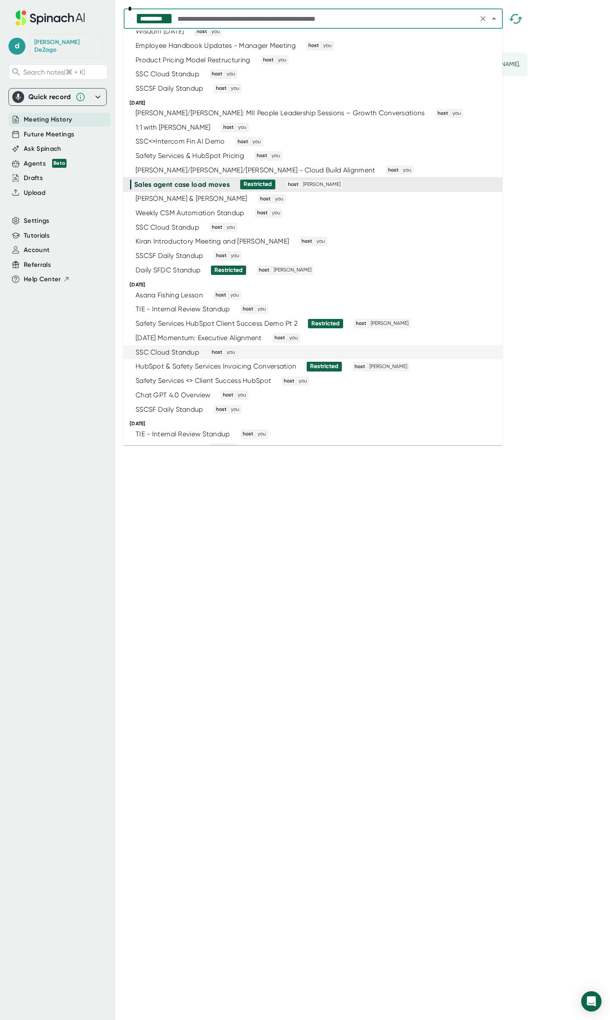
scroll to position [675, 0]
click at [306, 200] on div "[PERSON_NAME] & [PERSON_NAME] Standup host you" at bounding box center [309, 198] width 358 height 9
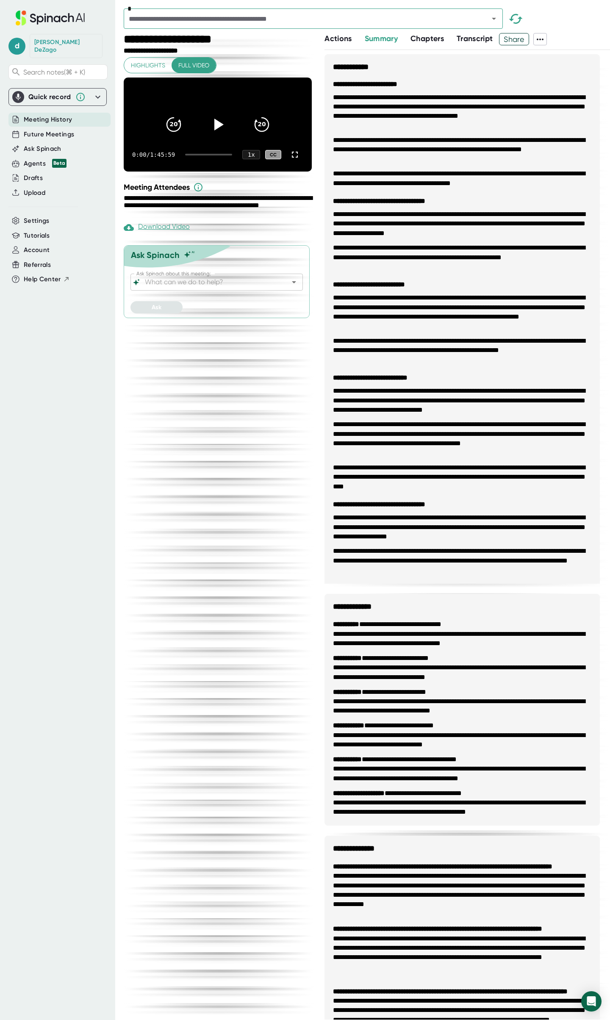
click at [542, 41] on icon at bounding box center [540, 39] width 10 height 10
click at [550, 83] on div "Download Transcript" at bounding box center [562, 84] width 67 height 8
click at [567, 22] on div "*" at bounding box center [367, 20] width 486 height 25
click at [498, 18] on icon "Open" at bounding box center [494, 19] width 10 height 10
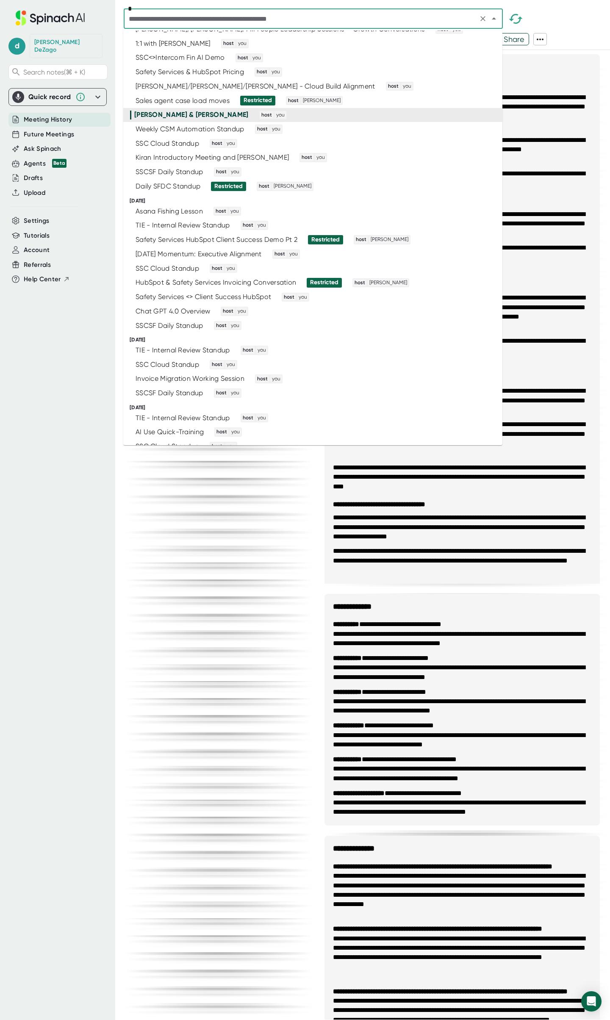
scroll to position [747, 0]
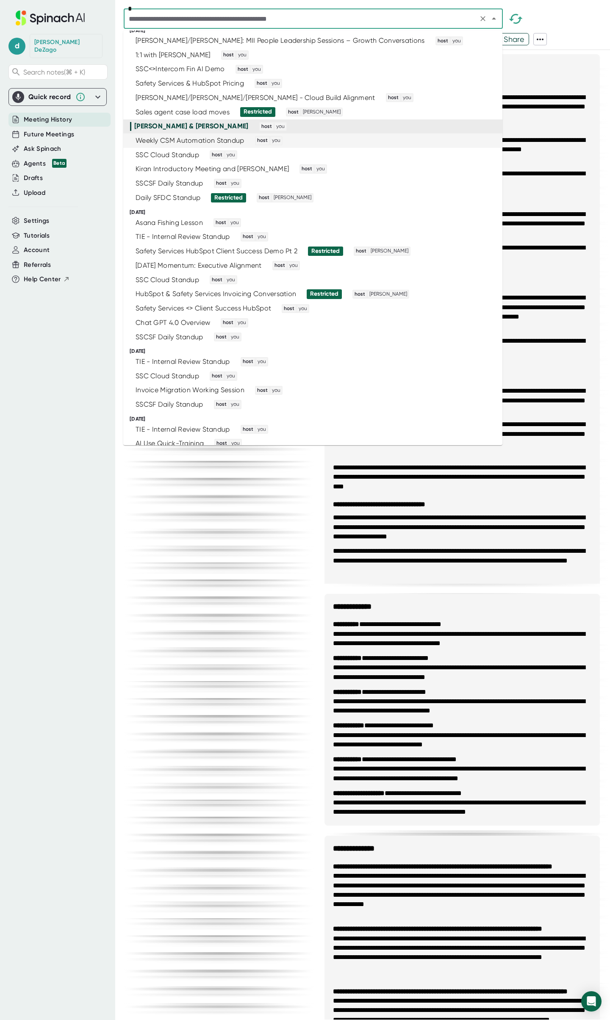
click at [309, 140] on div "Weekly CSM Automation Standup host you" at bounding box center [309, 140] width 358 height 9
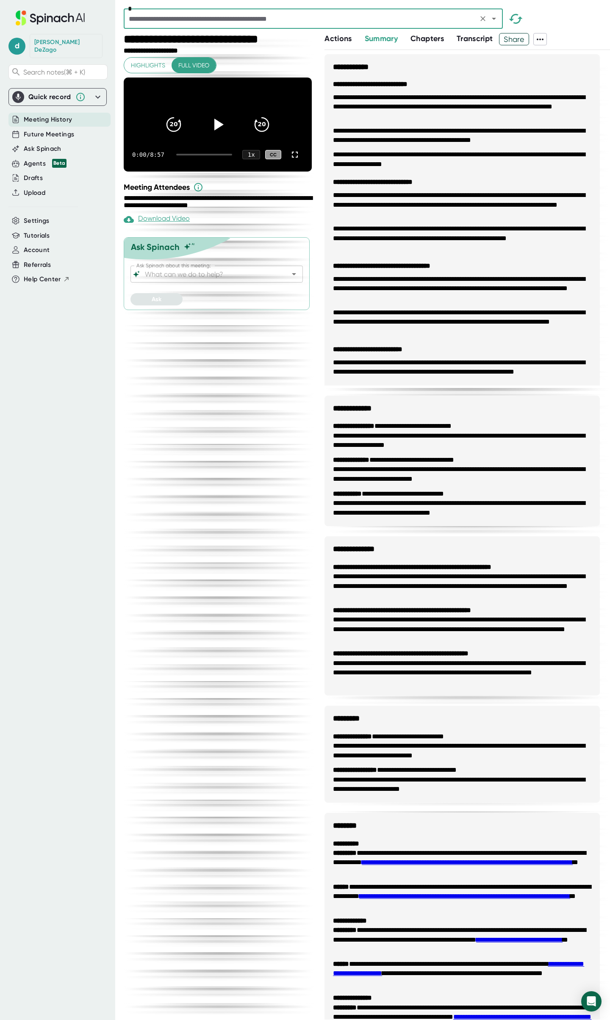
click at [365, 18] on input "text" at bounding box center [300, 19] width 349 height 12
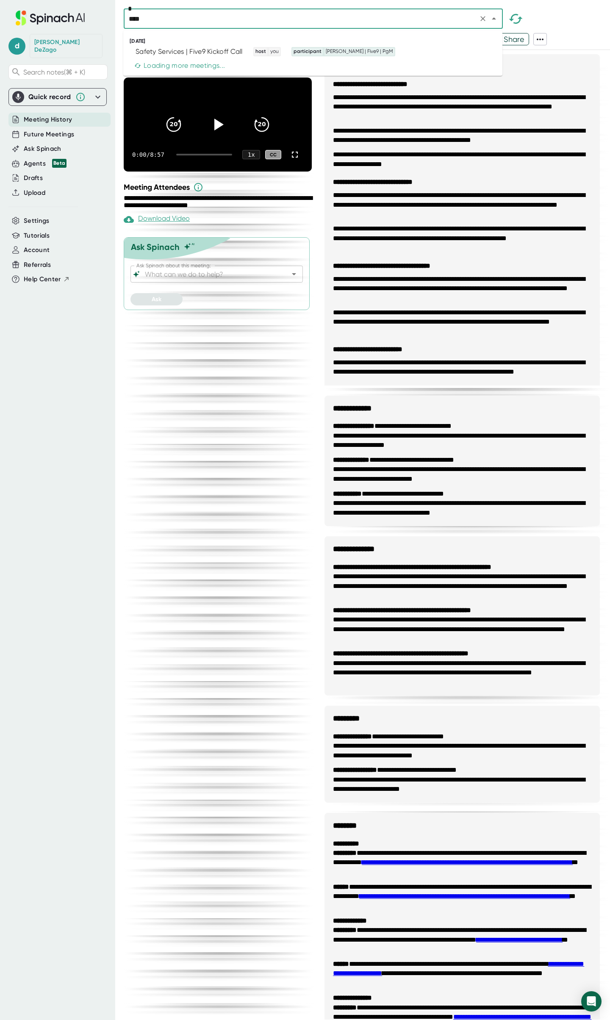
type input "*****"
click at [253, 51] on span "host you" at bounding box center [264, 51] width 34 height 9
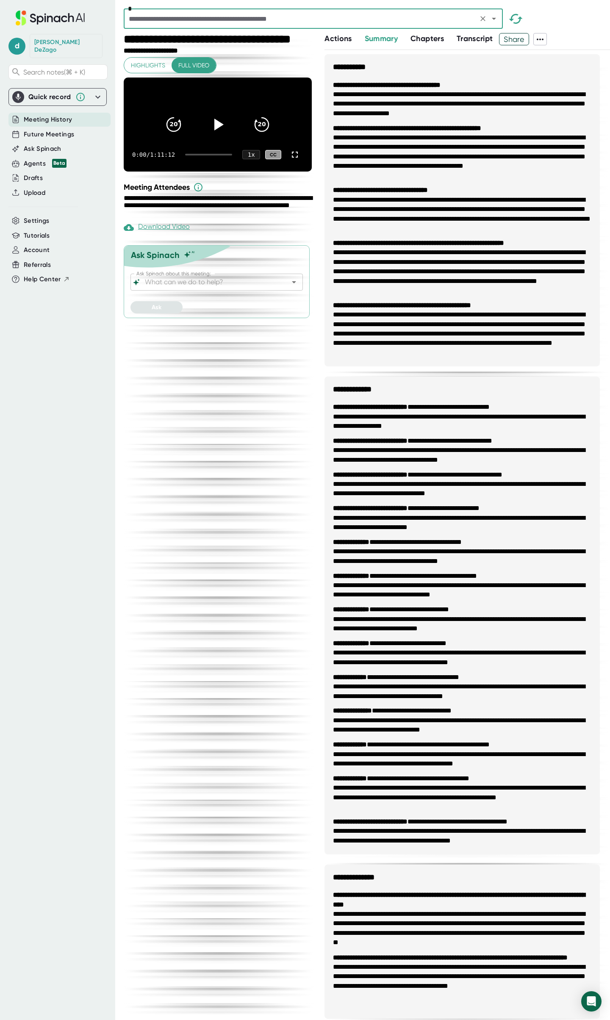
click at [217, 288] on input "Ask Spinach about this meeting:" at bounding box center [209, 282] width 132 height 12
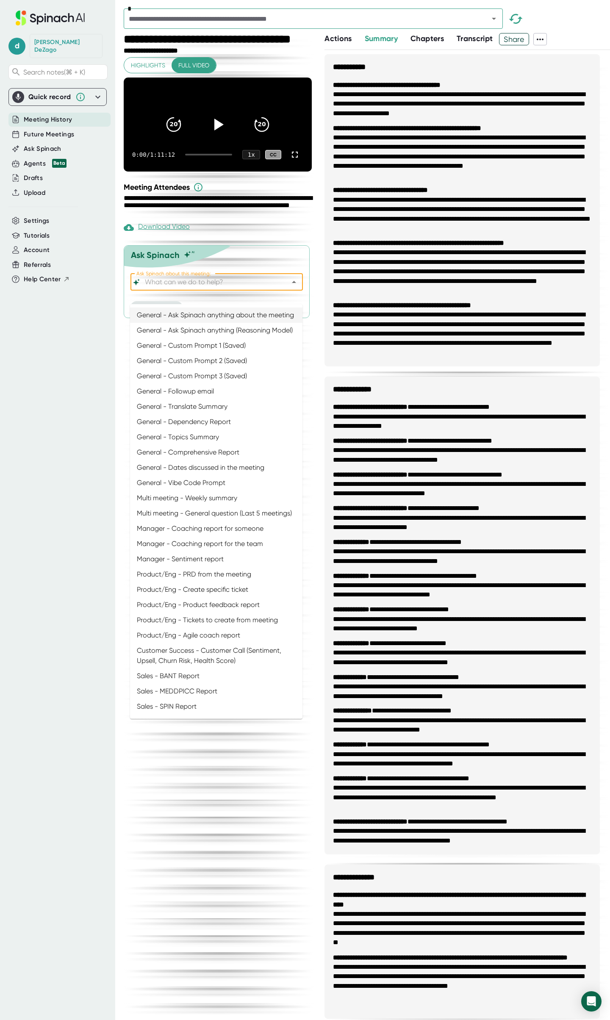
click at [218, 315] on li "General - Ask Spinach anything about the meeting" at bounding box center [216, 315] width 172 height 15
type input "General - Ask Spinach anything about the meeting"
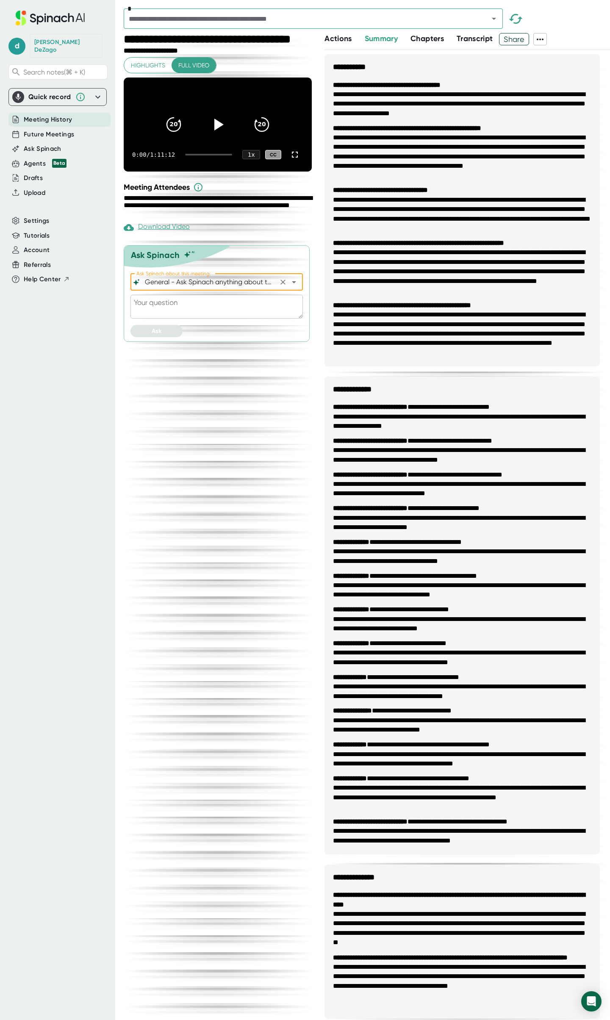
click at [217, 316] on textarea at bounding box center [216, 307] width 172 height 24
paste textarea "Loremi: Dolor Sitame Consectetu Adip Elits Doeiusm Tem inc ut laboreetd magnaa …"
type textarea "Loremi: Dolor Sitame Consectetu Adip Elits Doeiusm Tem inc ut laboreetd magnaa …"
type textarea "x"
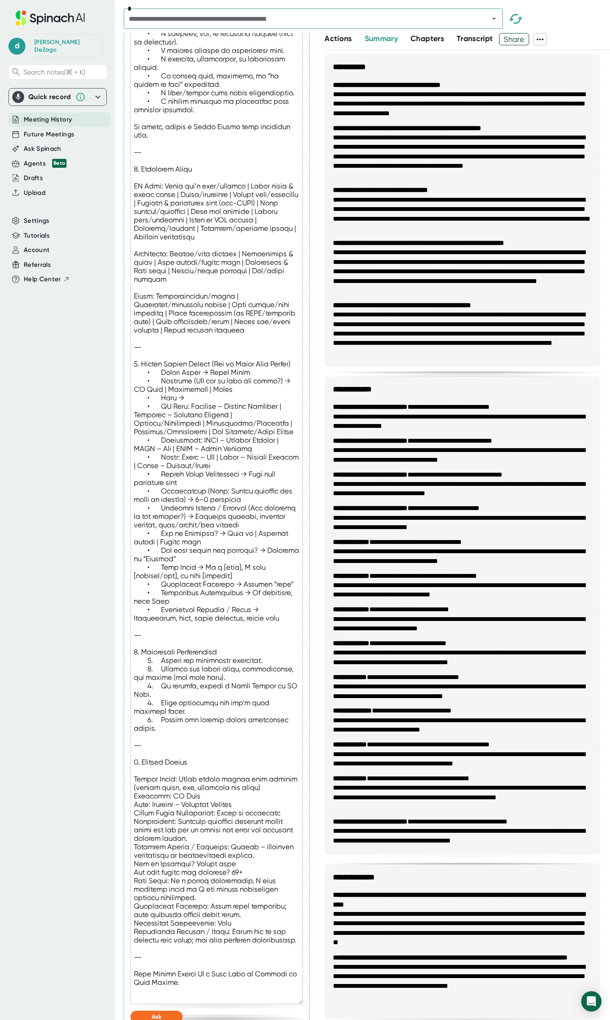
scroll to position [535, 0]
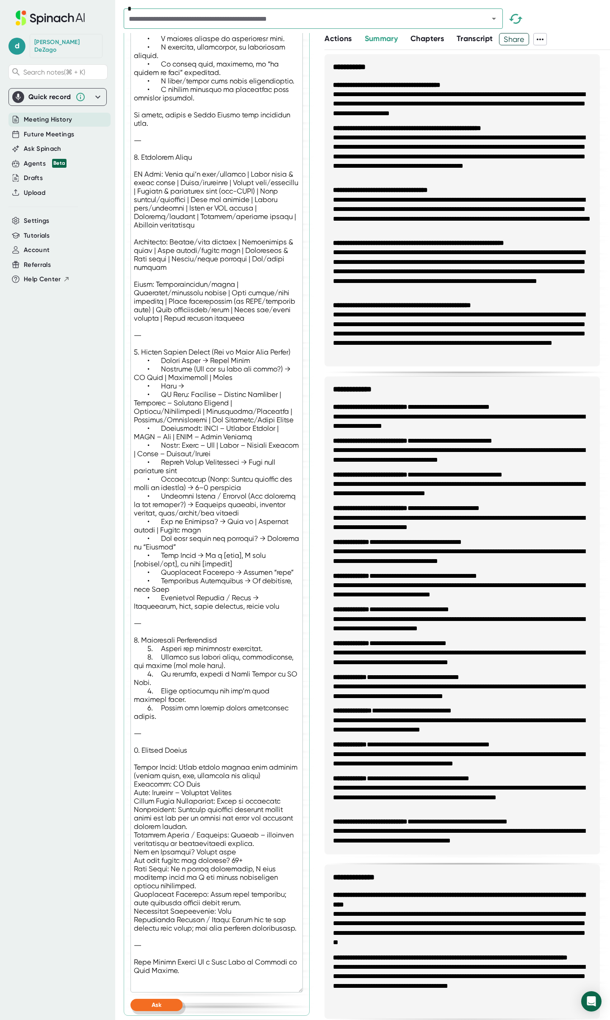
type textarea "Loremi: Dolor Sitame Consectetu Adip Elits Doeiusm Tem inc ut laboreetd magnaa …"
click at [163, 1004] on button "Ask" at bounding box center [156, 1005] width 52 height 12
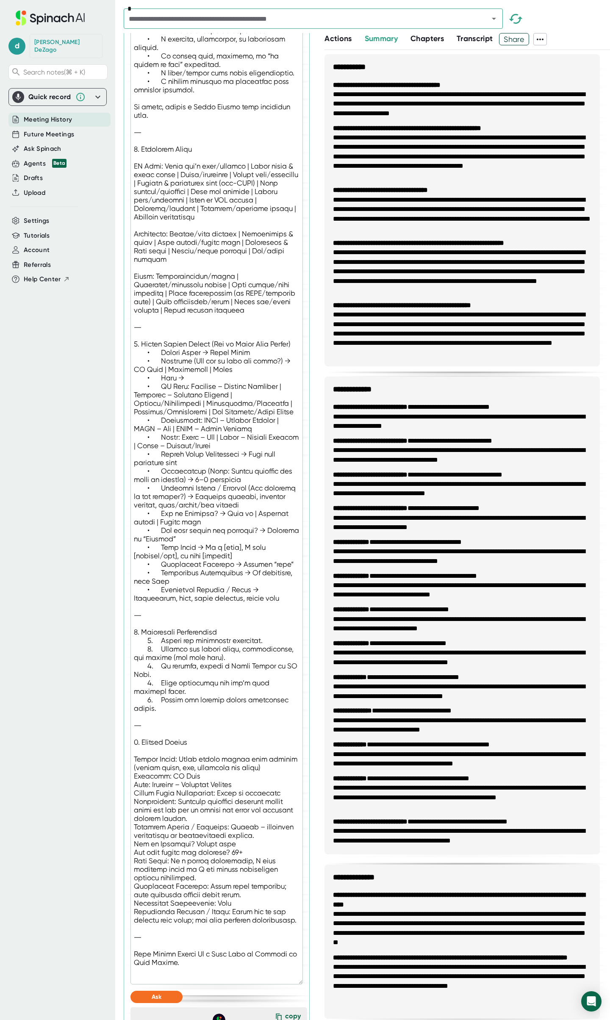
click at [541, 42] on icon at bounding box center [540, 39] width 10 height 10
click at [547, 55] on div "Copy Summary" at bounding box center [554, 57] width 50 height 8
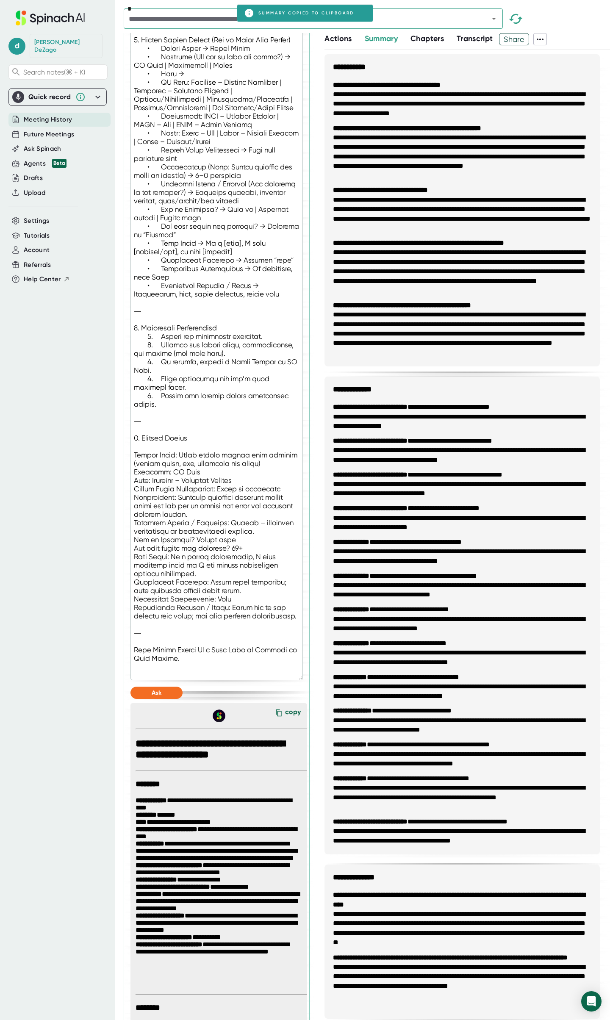
scroll to position [851, 0]
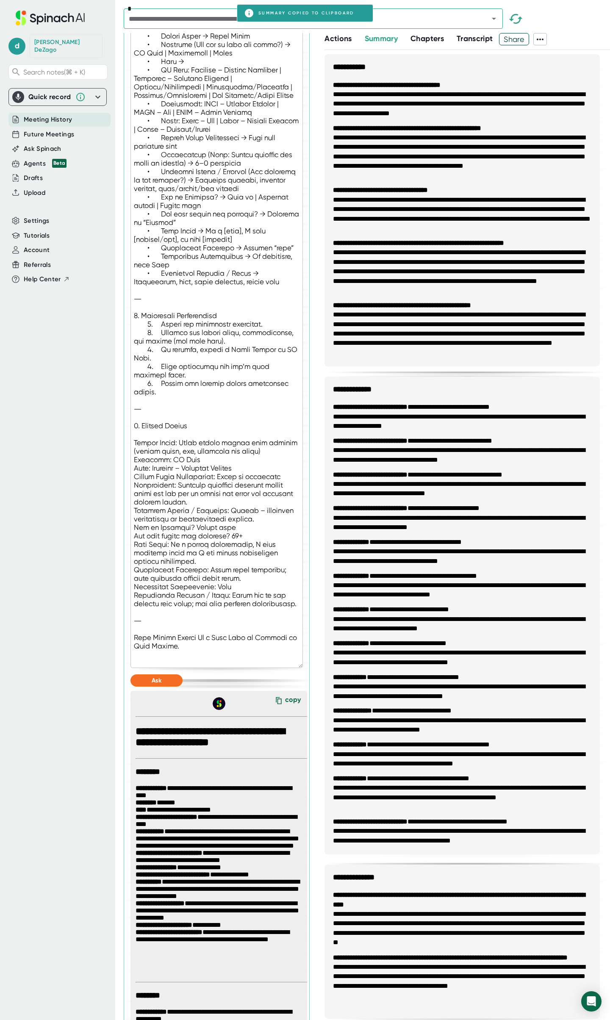
click at [187, 666] on textarea at bounding box center [216, 56] width 172 height 1224
type textarea "x"
type textarea "Loremi: Dolor Sitame Consectetu Adip Elits Doeiusm Tem inc ut laboreetd magnaa …"
type textarea "x"
type textarea "Loremi: Dolor Sitame Consectetu Adip Elits Doeiusm Tem inc ut laboreetd magnaa …"
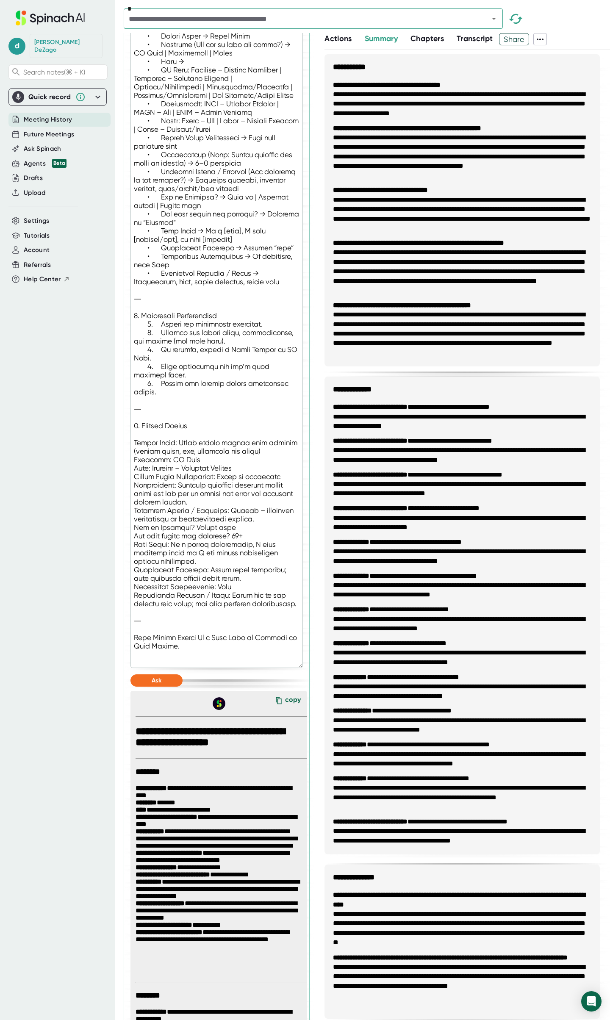
type textarea "x"
type textarea "Loremi: Dolor Sitame Consectetu Adip Elits Doeiusm Tem inc ut laboreetd magnaa …"
type textarea "x"
type textarea "Loremi: Dolor Sitame Consectetu Adip Elits Doeiusm Tem inc ut laboreetd magnaa …"
type textarea "x"
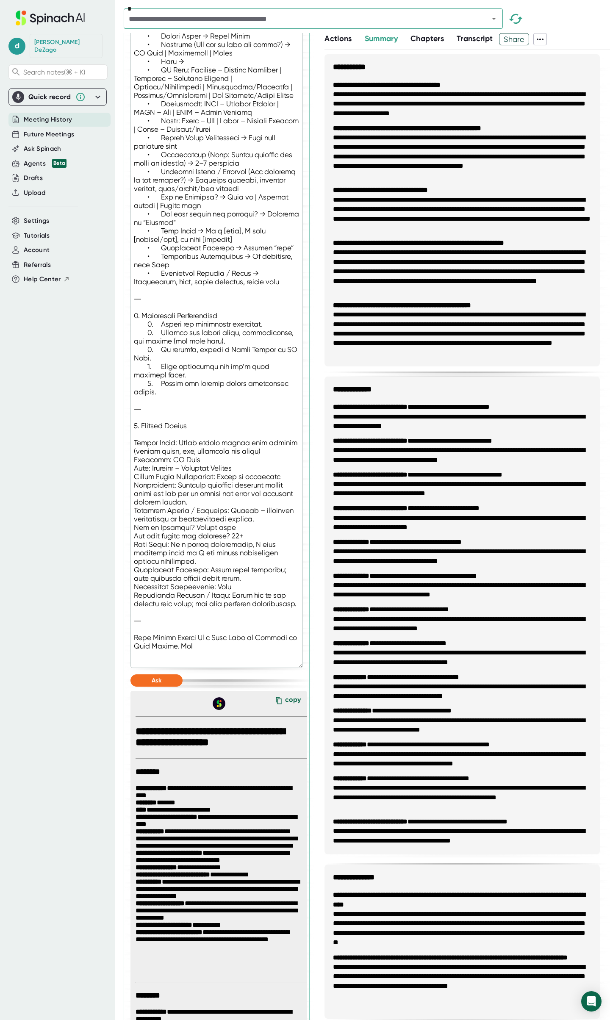
type textarea "Loremi: Dolor Sitame Consectetu Adip Elits Doeiusm Tem inc ut laboreetd magnaa …"
type textarea "x"
type textarea "Loremi: Dolor Sitame Consectetu Adip Elits Doeiusm Tem inc ut laboreetd magnaa …"
type textarea "x"
type textarea "Loremi: Dolor Sitame Consectetu Adip Elits Doeiusm Tem inc ut laboreetd magnaa …"
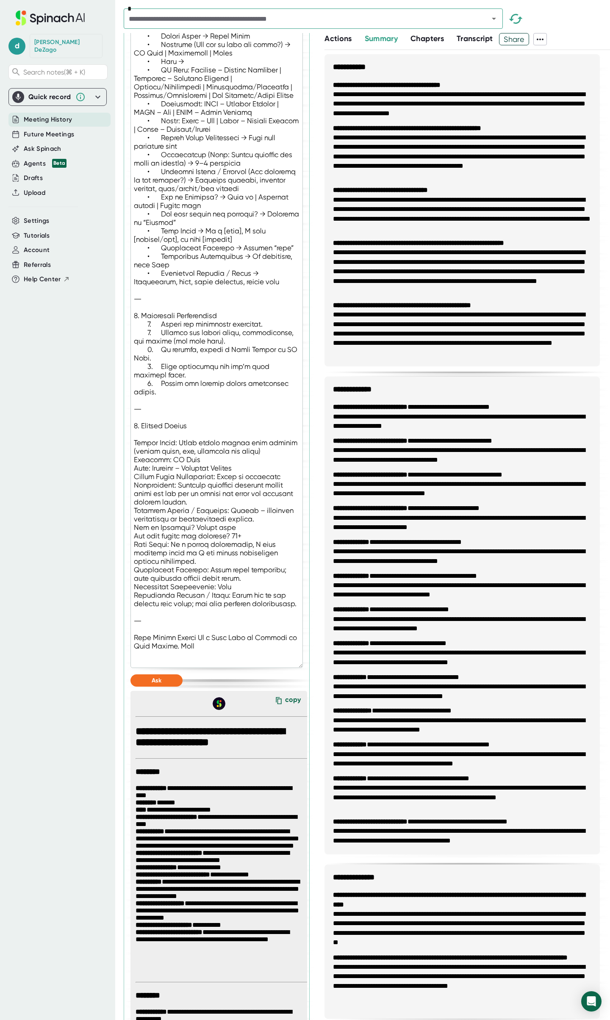
type textarea "x"
type textarea "Loremi: Dolor Sitame Consectetu Adip Elits Doeiusm Tem inc ut laboreetd magnaa …"
type textarea "x"
type textarea "Loremi: Dolor Sitame Consectetu Adip Elits Doeiusm Tem inc ut laboreetd magnaa …"
type textarea "x"
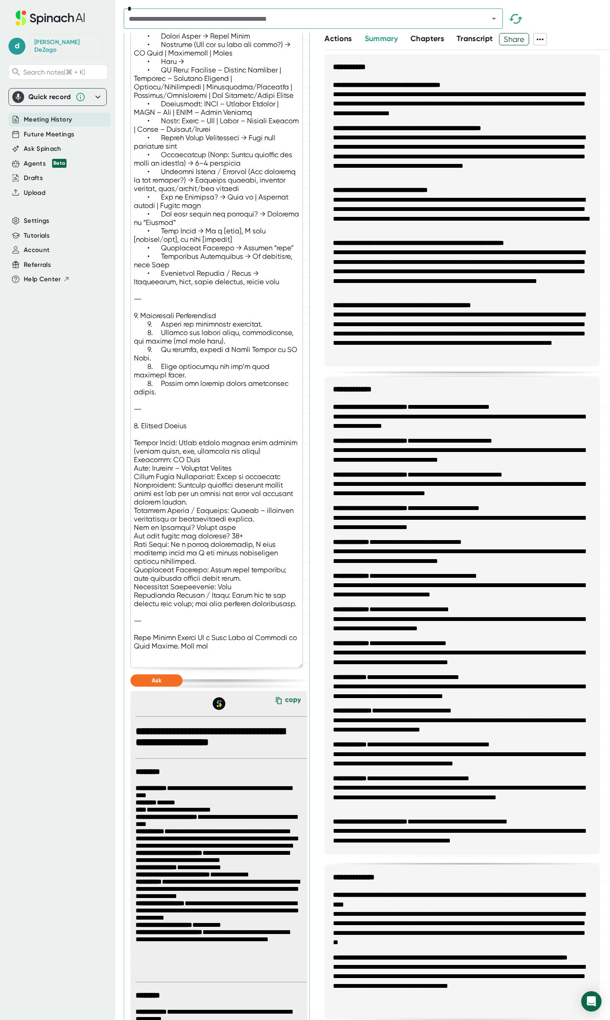
type textarea "Loremi: Dolor Sitame Consectetu Adip Elits Doeiusm Tem inc ut laboreetd magnaa …"
type textarea "x"
type textarea "Loremi: Dolor Sitame Consectetu Adip Elits Doeiusm Tem inc ut laboreetd magnaa …"
type textarea "x"
type textarea "Loremi: Dolor Sitame Consectetu Adip Elits Doeiusm Tem inc ut laboreetd magnaa …"
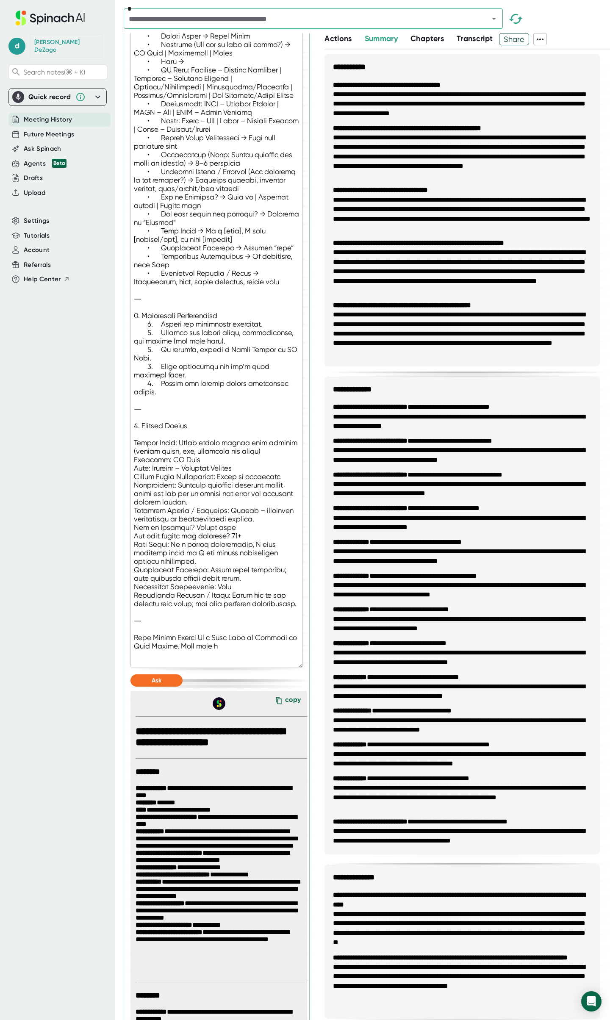
type textarea "x"
type textarea "Loremi: Dolor Sitame Consectetu Adip Elits Doeiusm Tem inc ut laboreetd magnaa …"
type textarea "x"
type textarea "Loremi: Dolor Sitame Consectetu Adip Elits Doeiusm Tem inc ut laboreetd magnaa …"
type textarea "x"
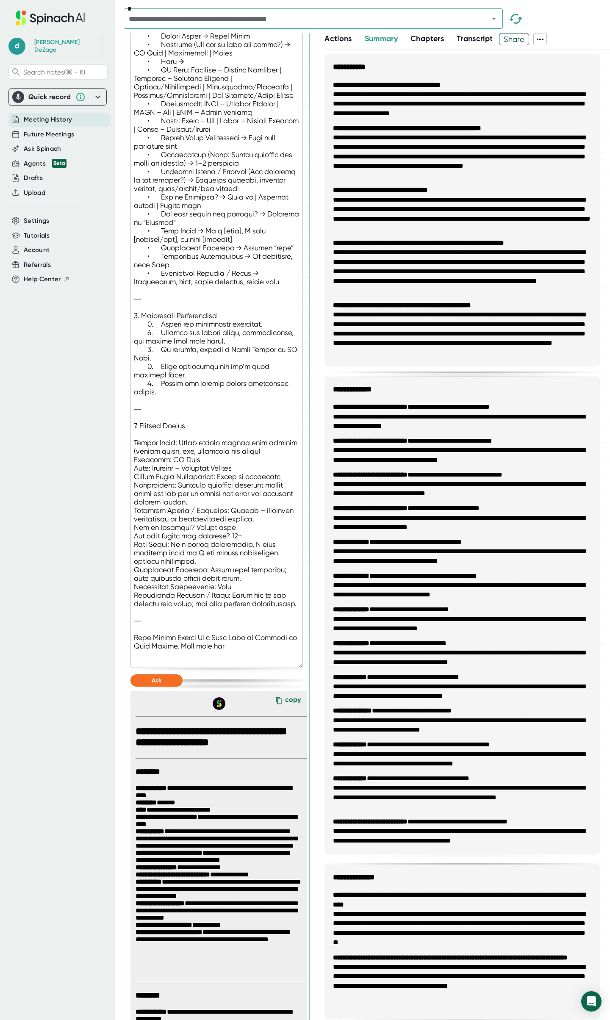
type textarea "Loremi: Dolor Sitame Consectetu Adip Elits Doeiusm Tem inc ut laboreetd magnaa …"
type textarea "x"
type textarea "Loremi: Dolor Sitame Consectetu Adip Elits Doeiusm Tem inc ut laboreetd magnaa …"
type textarea "x"
type textarea "Loremi: Dolor Sitame Consectetu Adip Elits Doeiusm Tem inc ut laboreetd magnaa …"
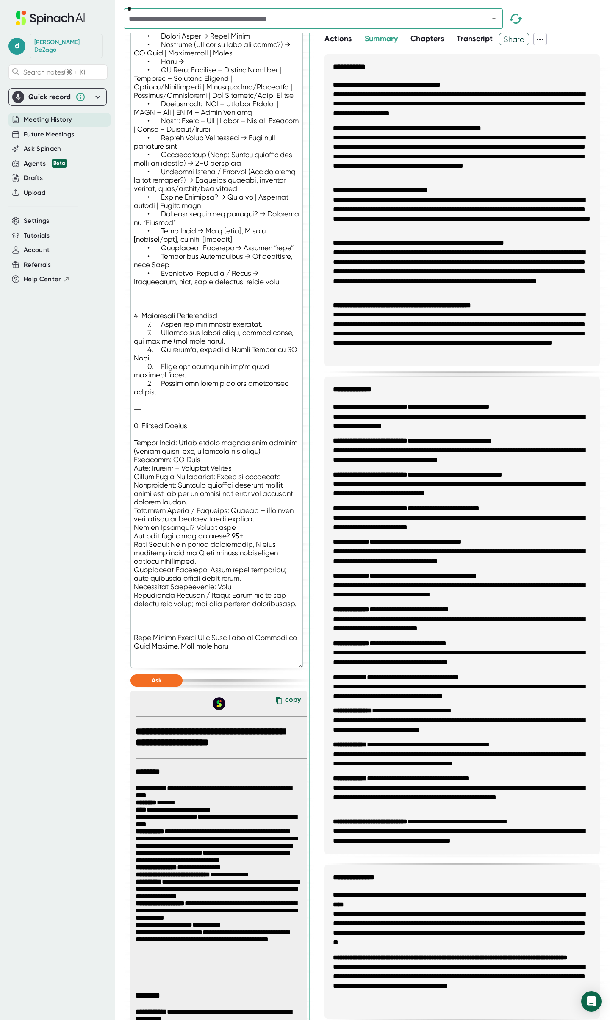
type textarea "x"
type textarea "Loremi: Dolor Sitame Consectetu Adip Elits Doeiusm Tem inc ut laboreetd magnaa …"
type textarea "x"
type textarea "Loremi: Dolor Sitame Consectetu Adip Elits Doeiusm Tem inc ut laboreetd magnaa …"
type textarea "x"
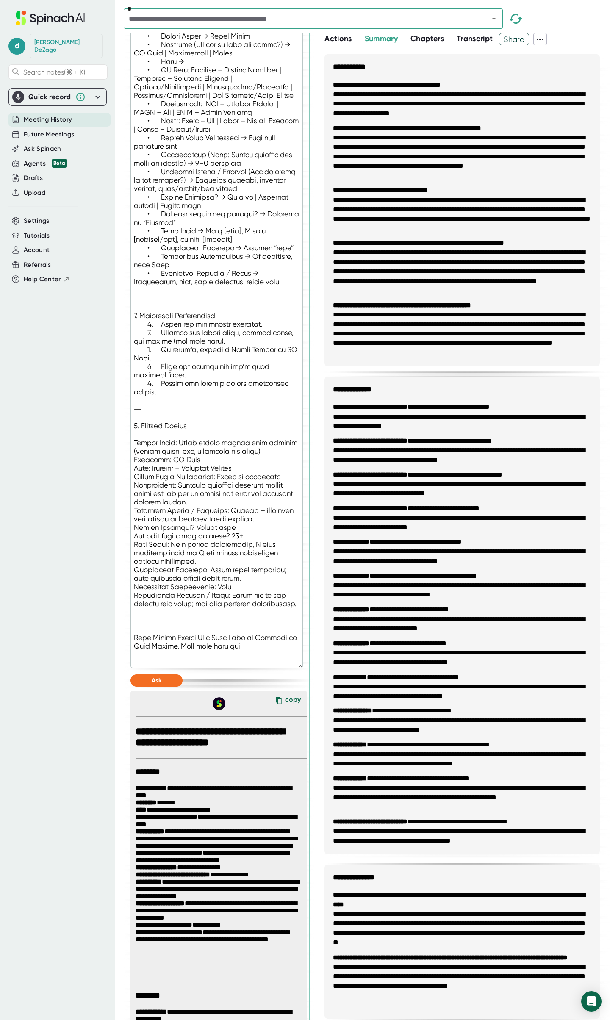
type textarea "Loremi: Dolor Sitame Consectetu Adip Elits Doeiusm Tem inc ut laboreetd magnaa …"
type textarea "x"
type textarea "Loremi: Dolor Sitame Consectetu Adip Elits Doeiusm Tem inc ut laboreetd magnaa …"
type textarea "x"
type textarea "Loremi: Dolor Sitame Consectetu Adip Elits Doeiusm Tem inc ut laboreetd magnaa …"
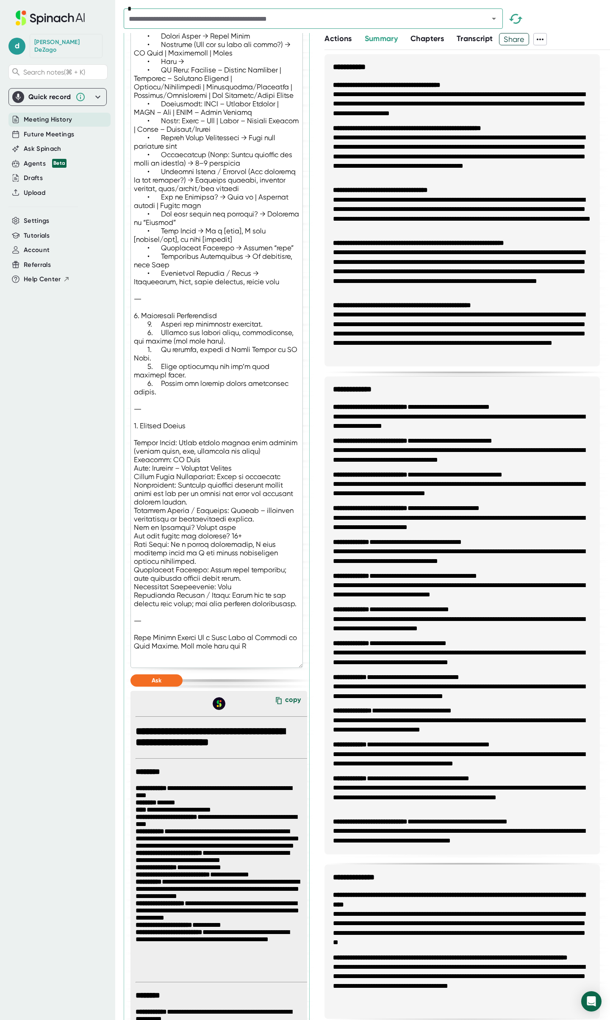
type textarea "x"
type textarea "Loremi: Dolor Sitame Consectetu Adip Elits Doeiusm Tem inc ut laboreetd magnaa …"
type textarea "x"
type textarea "Loremi: Dolor Sitame Consectetu Adip Elits Doeiusm Tem inc ut laboreetd magnaa …"
type textarea "x"
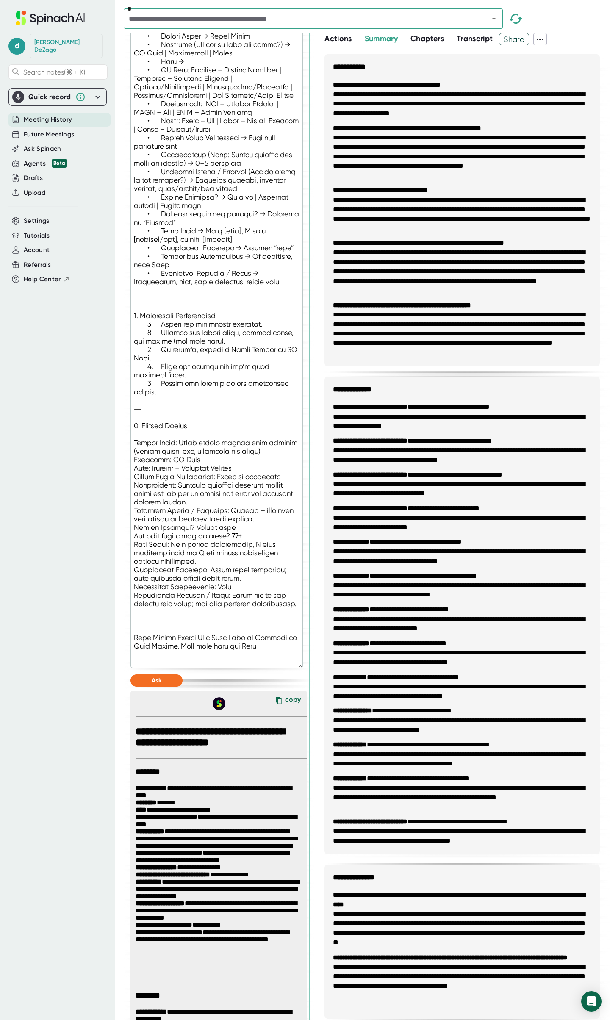
type textarea "Loremi: Dolor Sitame Consectetu Adip Elits Doeiusm Tem inc ut laboreetd magnaa …"
type textarea "x"
type textarea "Loremi: Dolor Sitame Consectetu Adip Elits Doeiusm Tem inc ut laboreetd magnaa …"
type textarea "x"
type textarea "Loremi: Dolor Sitame Consectetu Adip Elits Doeiusm Tem inc ut laboreetd magnaa …"
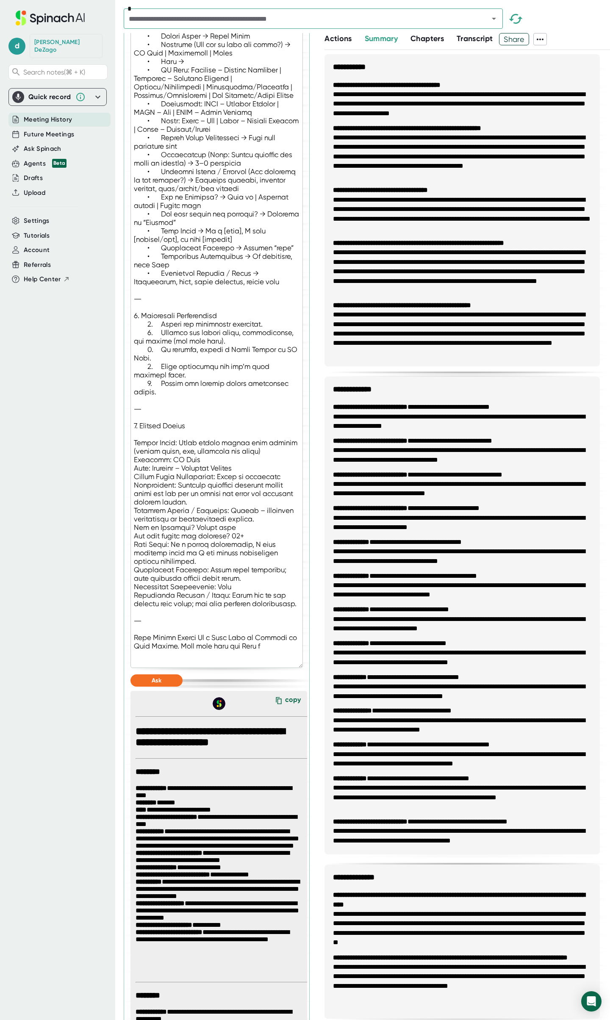
type textarea "x"
type textarea "Loremi: Dolor Sitame Consectetu Adip Elits Doeiusm Tem inc ut laboreetd magnaa …"
type textarea "x"
type textarea "Loremi: Dolor Sitame Consectetu Adip Elits Doeiusm Tem inc ut laboreetd magnaa …"
type textarea "x"
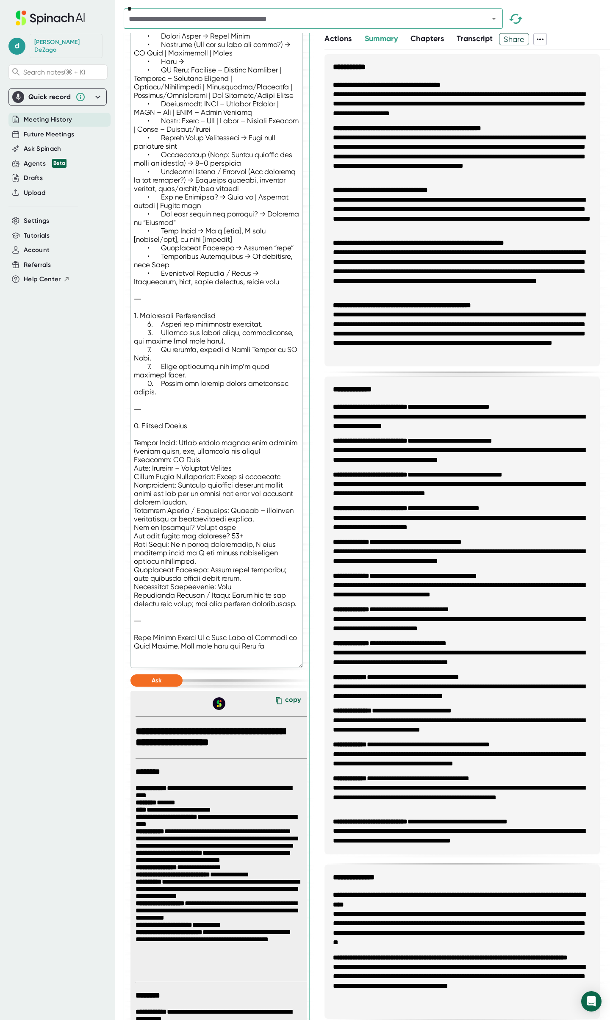
type textarea "Loremi: Dolor Sitame Consectetu Adip Elits Doeiusm Tem inc ut laboreetd magnaa …"
type textarea "x"
type textarea "Loremi: Dolor Sitame Consectetu Adip Elits Doeiusm Tem inc ut laboreetd magnaa …"
type textarea "x"
type textarea "Loremi: Dolor Sitame Consectetu Adip Elits Doeiusm Tem inc ut laboreetd magnaa …"
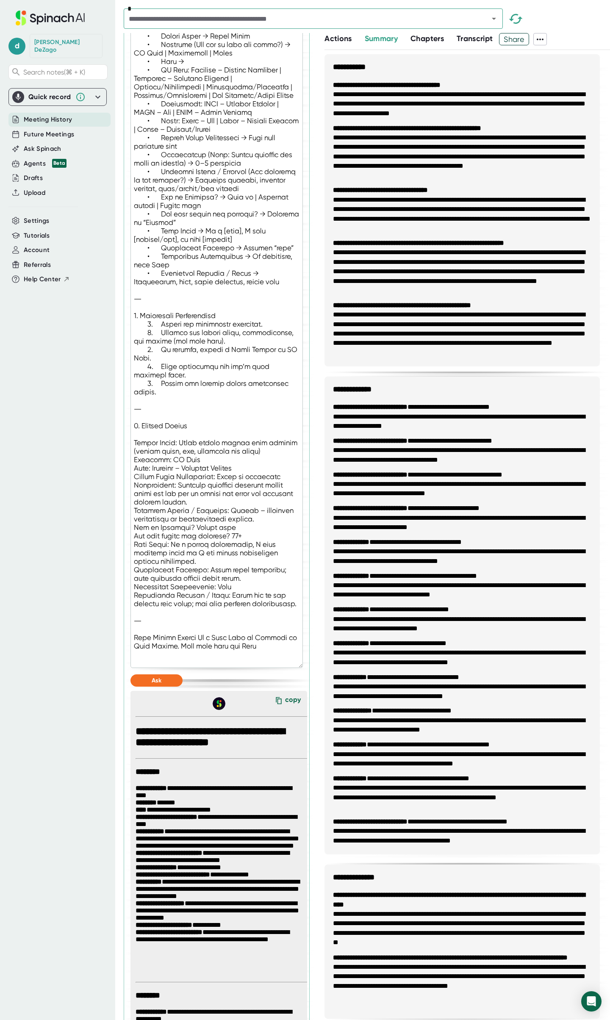
type textarea "x"
type textarea "Loremi: Dolor Sitame Consectetu Adip Elits Doeiusm Tem inc ut laboreetd magnaa …"
type textarea "x"
type textarea "Loremi: Dolor Sitame Consectetu Adip Elits Doeiusm Tem inc ut laboreetd magnaa …"
type textarea "x"
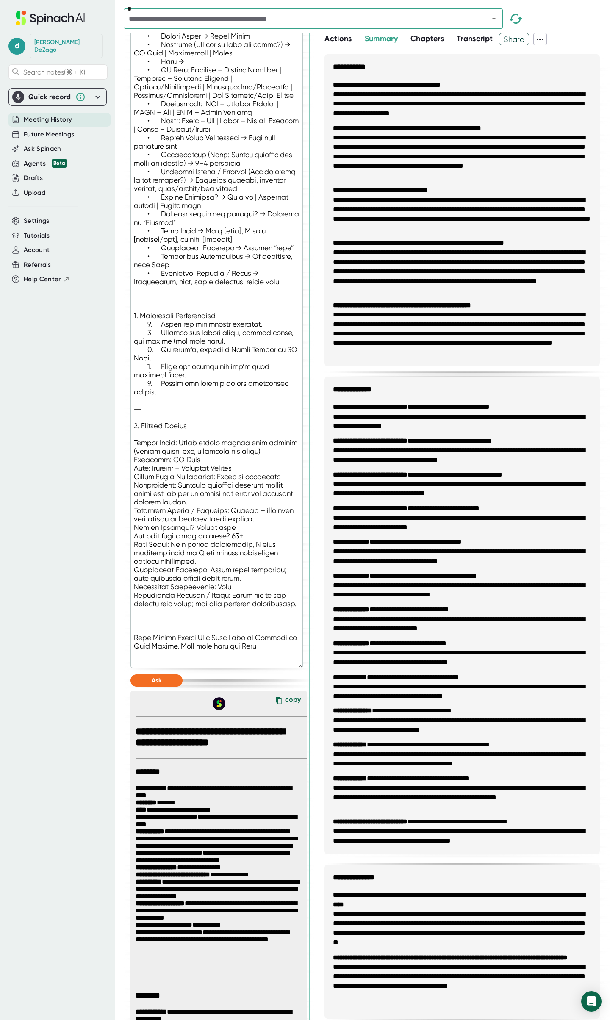
type textarea "Loremi: Dolor Sitame Consectetu Adip Elits Doeiusm Tem inc ut laboreetd magnaa …"
type textarea "x"
type textarea "Loremi: Dolor Sitame Consectetu Adip Elits Doeiusm Tem inc ut laboreetd magnaa …"
type textarea "x"
type textarea "Loremi: Dolor Sitame Consectetu Adip Elits Doeiusm Tem inc ut laboreetd magnaa …"
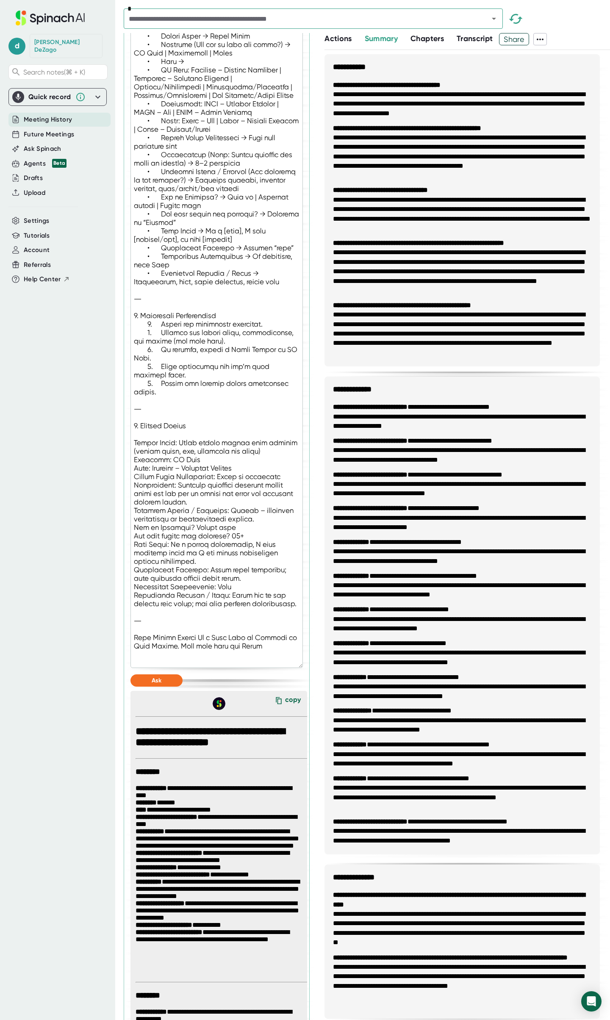
type textarea "x"
type textarea "Loremi: Dolor Sitame Consectetu Adip Elits Doeiusm Tem inc ut laboreetd magnaa …"
type textarea "x"
type textarea "Loremi: Dolor Sitame Consectetu Adip Elits Doeiusm Tem inc ut laboreetd magnaa …"
type textarea "x"
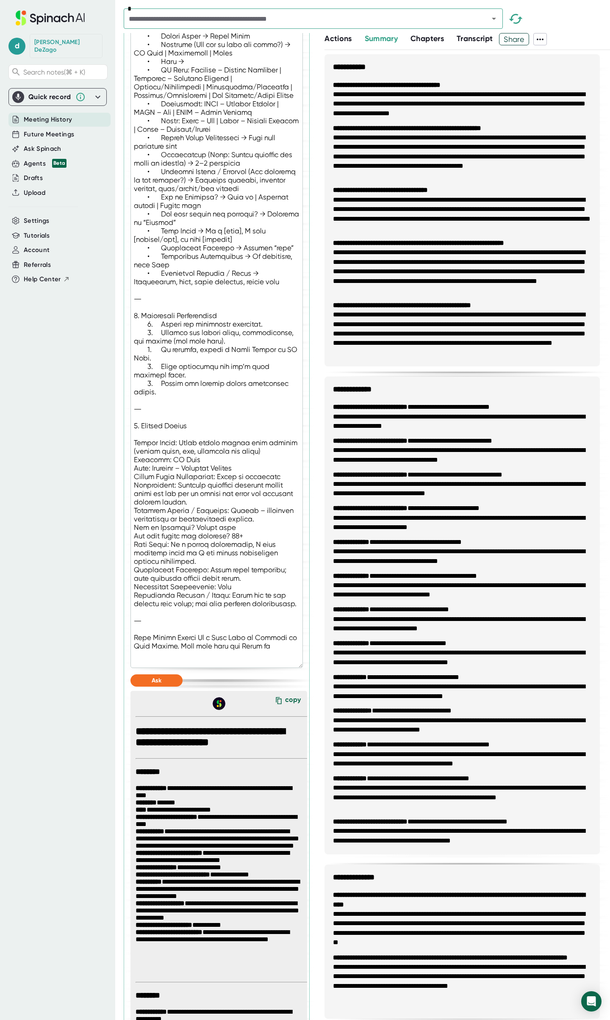
type textarea "Loremi: Dolor Sitame Consectetu Adip Elits Doeiusm Tem inc ut laboreetd magnaa …"
type textarea "x"
type textarea "Loremi: Dolor Sitame Consectetu Adip Elits Doeiusm Tem inc ut laboreetd magnaa …"
type textarea "x"
type textarea "Loremi: Dolor Sitame Consectetu Adip Elits Doeiusm Tem inc ut laboreetd magnaa …"
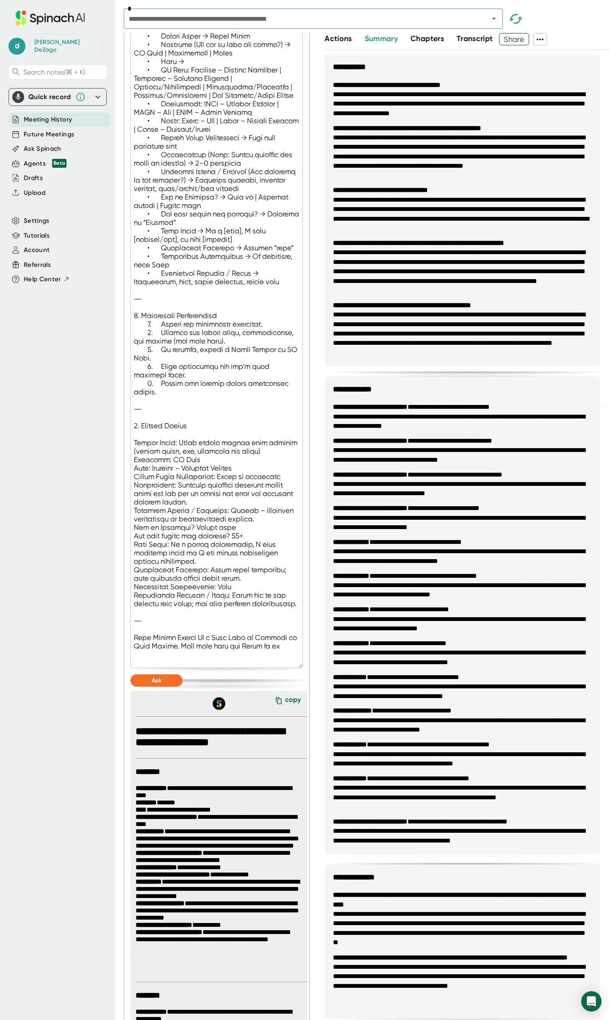
type textarea "x"
type textarea "Loremi: Dolor Sitame Consectetu Adip Elits Doeiusm Tem inc ut laboreetd magnaa …"
type textarea "x"
type textarea "Loremi: Dolor Sitame Consectetu Adip Elits Doeiusm Tem inc ut laboreetd magnaa …"
type textarea "x"
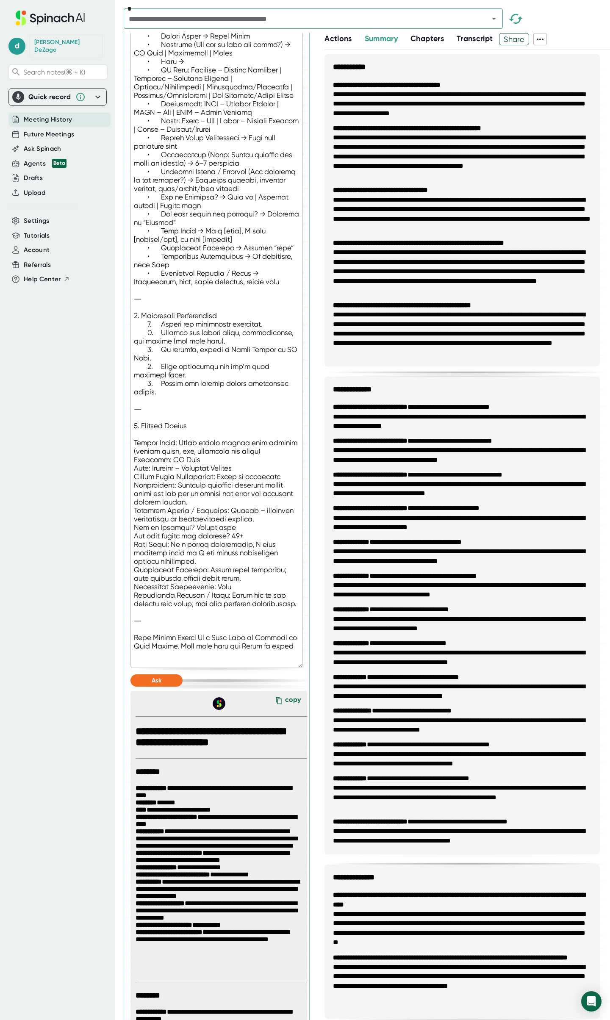
type textarea "Loremi: Dolor Sitame Consectetu Adip Elits Doeiusm Tem inc ut laboreetd magnaa …"
type textarea "x"
type textarea "Loremi: Dolor Sitame Consectetu Adip Elits Doeiusm Tem inc ut laboreetd magnaa …"
type textarea "x"
type textarea "Loremi: Dolor Sitame Consectetu Adip Elits Doeiusm Tem inc ut laboreetd magnaa …"
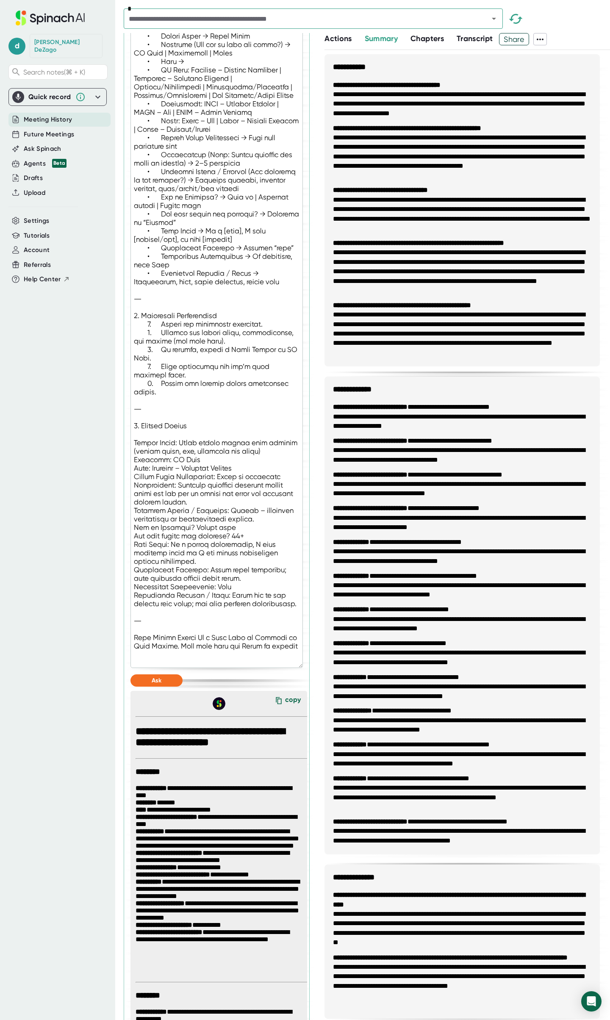
type textarea "x"
type textarea "Loremi: Dolor Sitame Consectetu Adip Elits Doeiusm Tem inc ut laboreetd magnaa …"
type textarea "x"
type textarea "Loremi: Dolor Sitame Consectetu Adip Elits Doeiusm Tem inc ut laboreetd magnaa …"
type textarea "x"
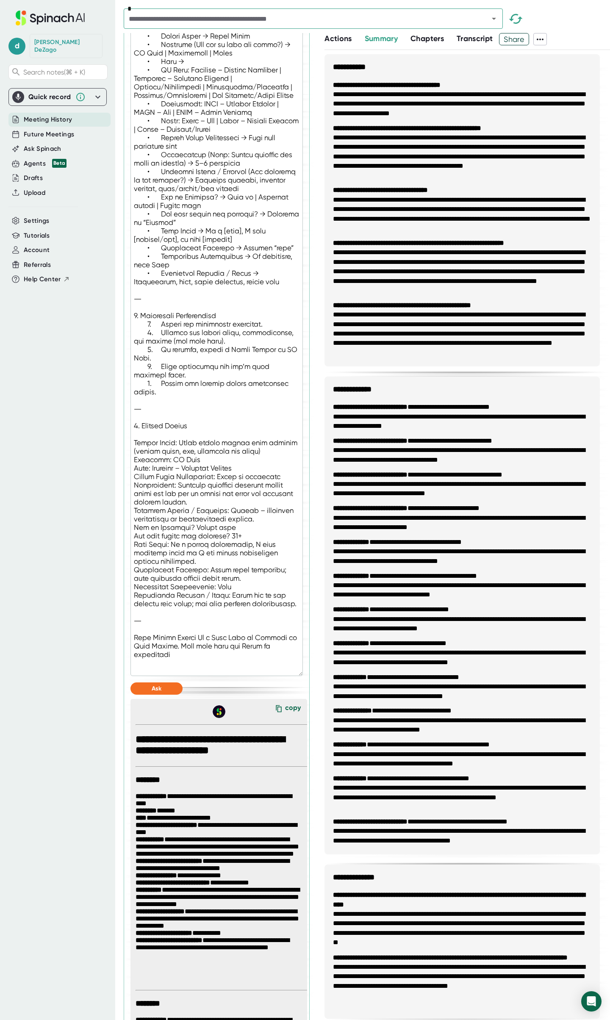
type textarea "Loremi: Dolor Sitame Consectetu Adip Elits Doeiusm Tem inc ut laboreetd magnaa …"
type textarea "x"
type textarea "Loremi: Dolor Sitame Consectetu Adip Elits Doeiusm Tem inc ut laboreetd magnaa …"
type textarea "x"
type textarea "Loremi: Dolor Sitame Consectetu Adip Elits Doeiusm Tem inc ut laboreetd magnaa …"
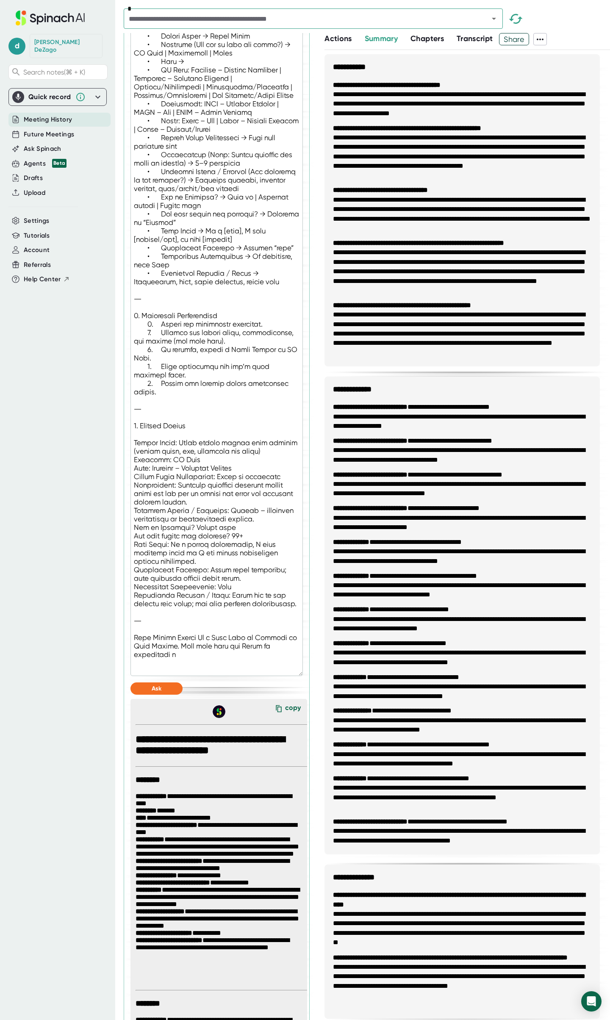
type textarea "x"
type textarea "Loremi: Dolor Sitame Consectetu Adip Elits Doeiusm Tem inc ut laboreetd magnaa …"
type textarea "x"
type textarea "Loremi: Dolor Sitame Consectetu Adip Elits Doeiusm Tem inc ut laboreetd magnaa …"
type textarea "x"
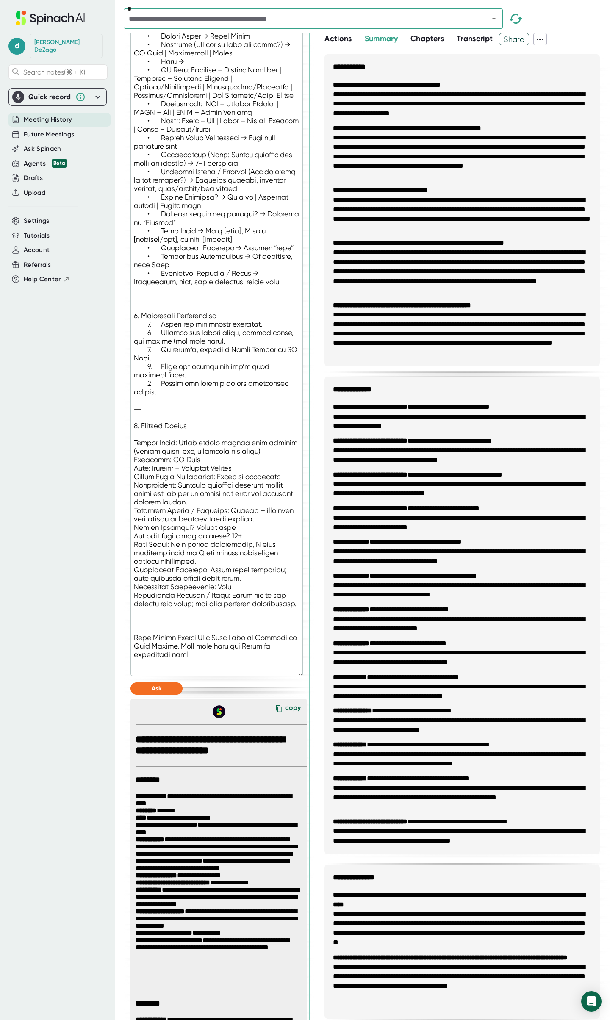
type textarea "Loremi: Dolor Sitame Consectetu Adip Elits Doeiusm Tem inc ut laboreetd magnaa …"
type textarea "x"
type textarea "Loremi: Dolor Sitame Consectetu Adip Elits Doeiusm Tem inc ut laboreetd magnaa …"
type textarea "x"
type textarea "Loremi: Dolor Sitame Consectetu Adip Elits Doeiusm Tem inc ut laboreetd magnaa …"
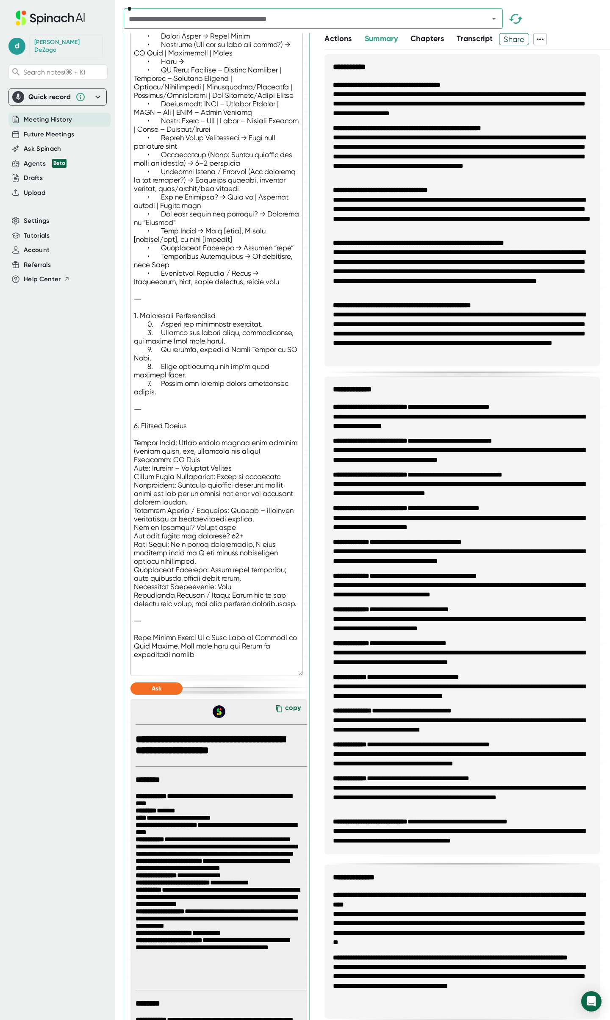
type textarea "x"
type textarea "Loremi: Dolor Sitame Consectetu Adip Elits Doeiusm Tem inc ut laboreetd magnaa …"
type textarea "x"
type textarea "Loremi: Dolor Sitame Consectetu Adip Elits Doeiusm Tem inc ut laboreetd magnaa …"
type textarea "x"
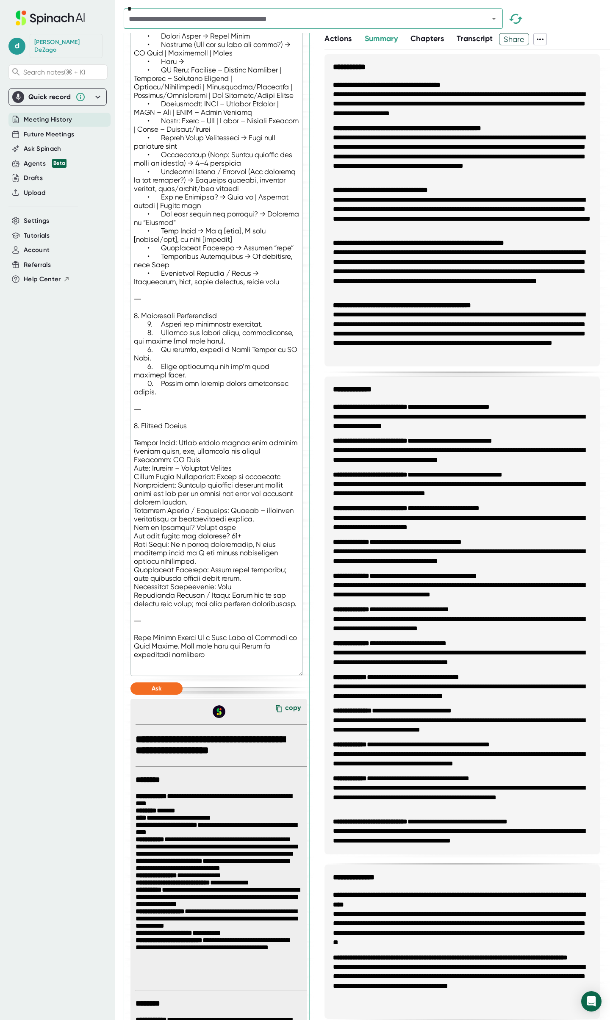
type textarea "Loremi: Dolor Sitame Consectetu Adip Elits Doeiusm Tem inc ut laboreetd magnaa …"
type textarea "x"
type textarea "Loremi: Dolor Sitame Consectetu Adip Elits Doeiusm Tem inc ut laboreetd magnaa …"
type textarea "x"
type textarea "Loremi: Dolor Sitame Consectetu Adip Elits Doeiusm Tem inc ut laboreetd magnaa …"
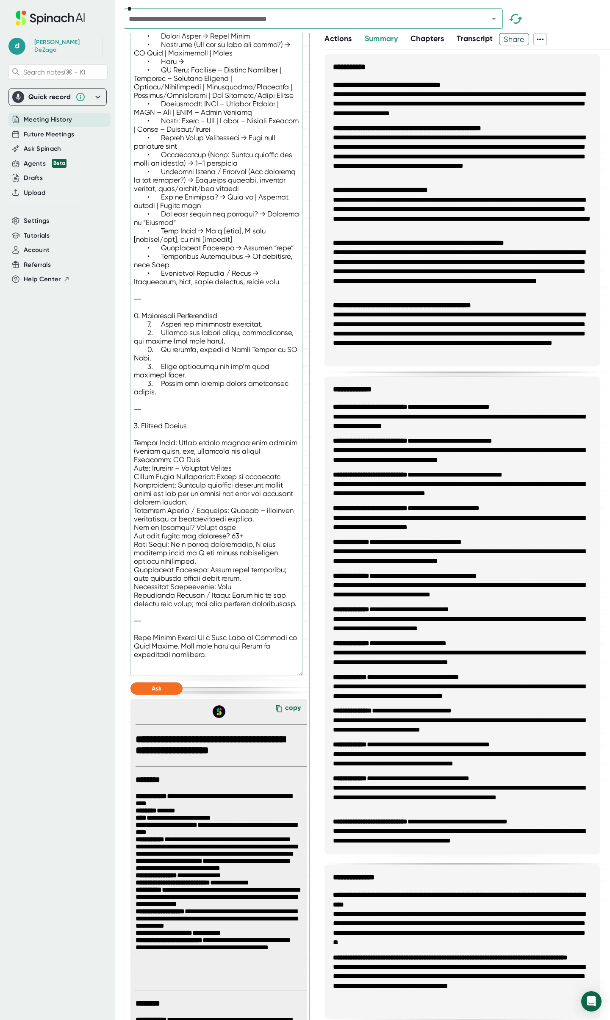
type textarea "x"
type textarea "Loremi: Dolor Sitame Consectetu Adip Elits Doeiusm Tem inc ut laboreetd magnaa …"
type textarea "x"
type textarea "Loremi: Dolor Sitame Consectetu Adip Elits Doeiusm Tem inc ut laboreetd magnaa …"
type textarea "x"
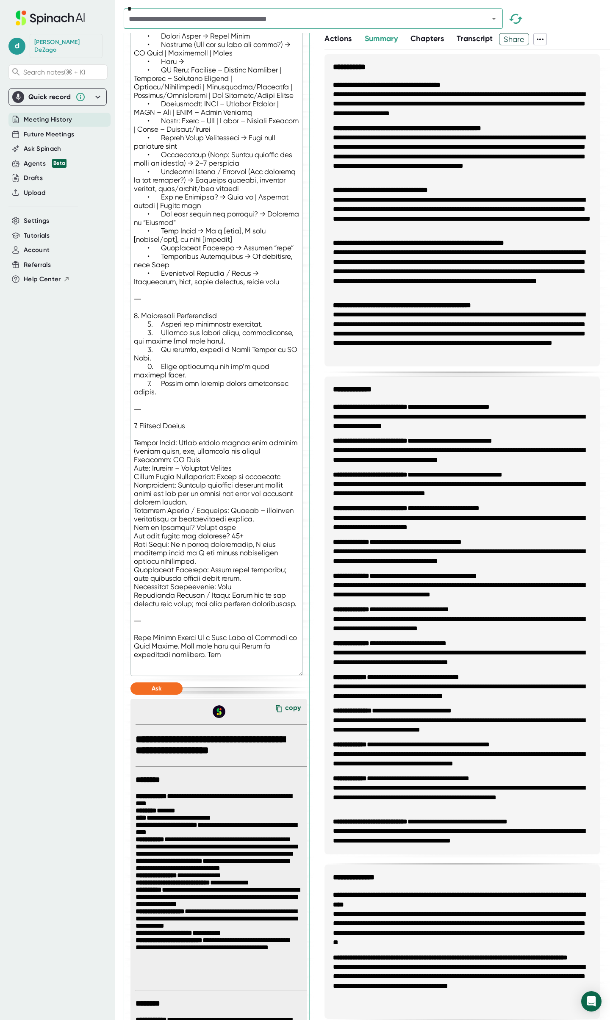
type textarea "Loremi: Dolor Sitame Consectetu Adip Elits Doeiusm Tem inc ut laboreetd magnaa …"
type textarea "x"
type textarea "Loremi: Dolor Sitame Consectetu Adip Elits Doeiusm Tem inc ut laboreetd magnaa …"
type textarea "x"
type textarea "Loremi: Dolor Sitame Consectetu Adip Elits Doeiusm Tem inc ut laboreetd magnaa …"
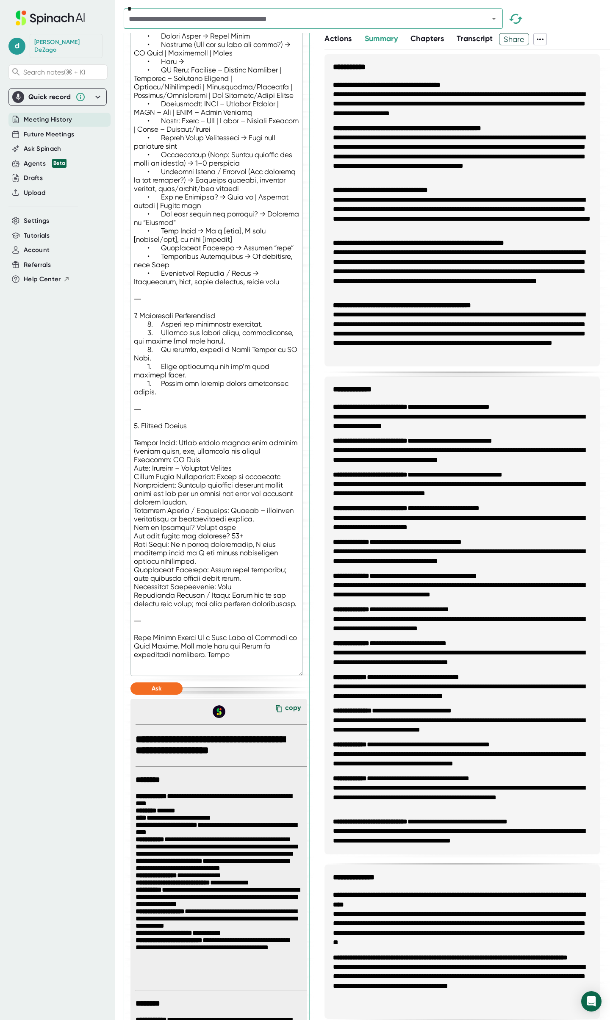
type textarea "x"
type textarea "Loremi: Dolor Sitame Consectetu Adip Elits Doeiusm Tem inc ut laboreetd magnaa …"
type textarea "x"
type textarea "Loremi: Dolor Sitame Consectetu Adip Elits Doeiusm Tem inc ut laboreetd magnaa …"
type textarea "x"
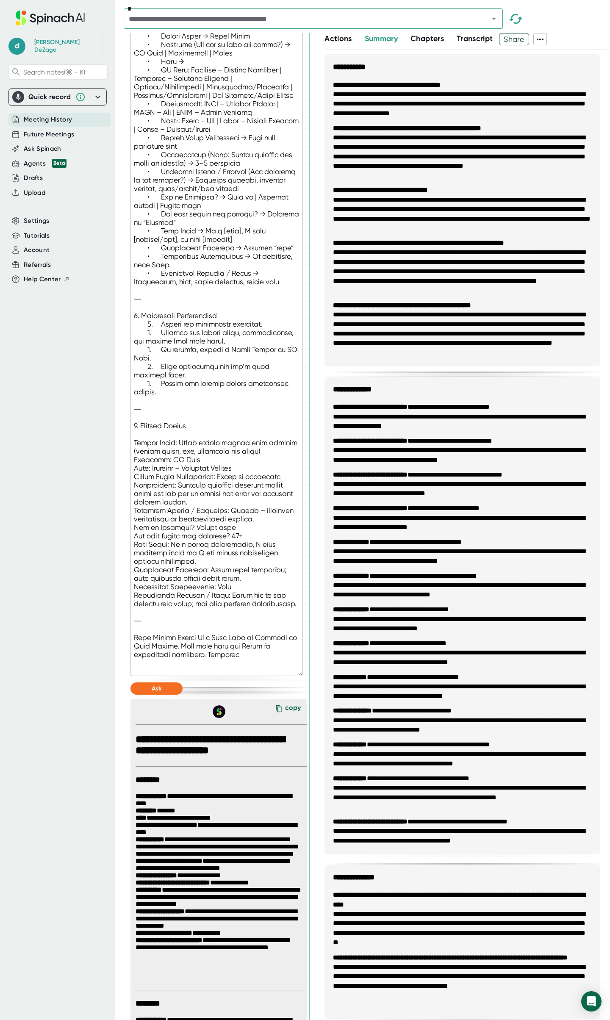
type textarea "Loremi: Dolor Sitame Consectetu Adip Elits Doeiusm Tem inc ut laboreetd magnaa …"
type textarea "x"
type textarea "Loremi: Dolor Sitame Consectetu Adip Elits Doeiusm Tem inc ut laboreetd magnaa …"
type textarea "x"
type textarea "Loremi: Dolor Sitame Consectetu Adip Elits Doeiusm Tem inc ut laboreetd magnaa …"
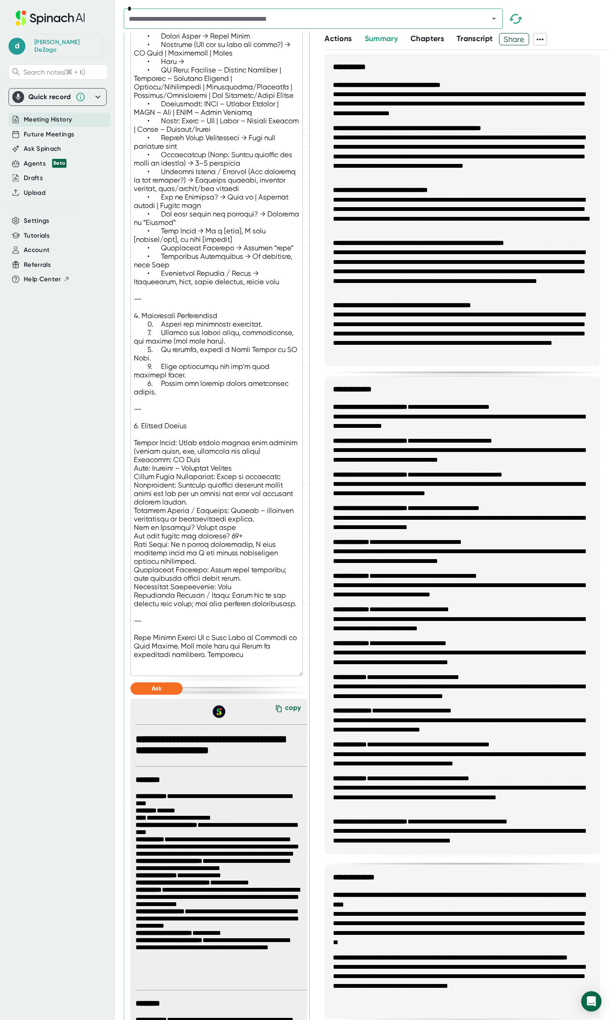
type textarea "x"
type textarea "Loremi: Dolor Sitame Consectetu Adip Elits Doeiusm Tem inc ut laboreetd magnaa …"
type textarea "x"
type textarea "Loremi: Dolor Sitame Consectetu Adip Elits Doeiusm Tem inc ut laboreetd magnaa …"
type textarea "x"
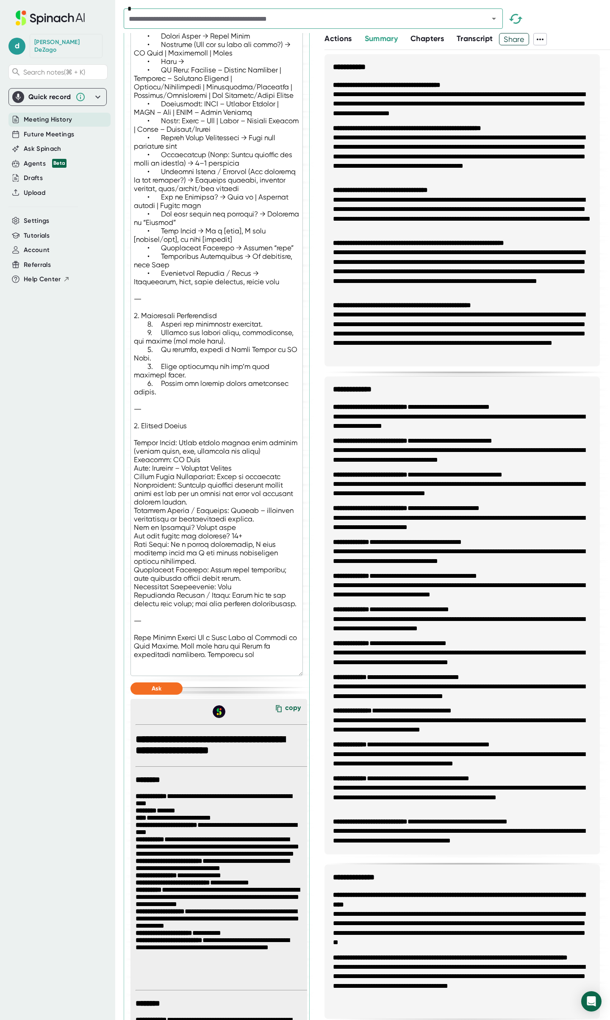
type textarea "Loremi: Dolor Sitame Consectetu Adip Elits Doeiusm Tem inc ut laboreetd magnaa …"
type textarea "x"
type textarea "Loremi: Dolor Sitame Consectetu Adip Elits Doeiusm Tem inc ut laboreetd magnaa …"
type textarea "x"
type textarea "Loremi: Dolor Sitame Consectetu Adip Elits Doeiusm Tem inc ut laboreetd magnaa …"
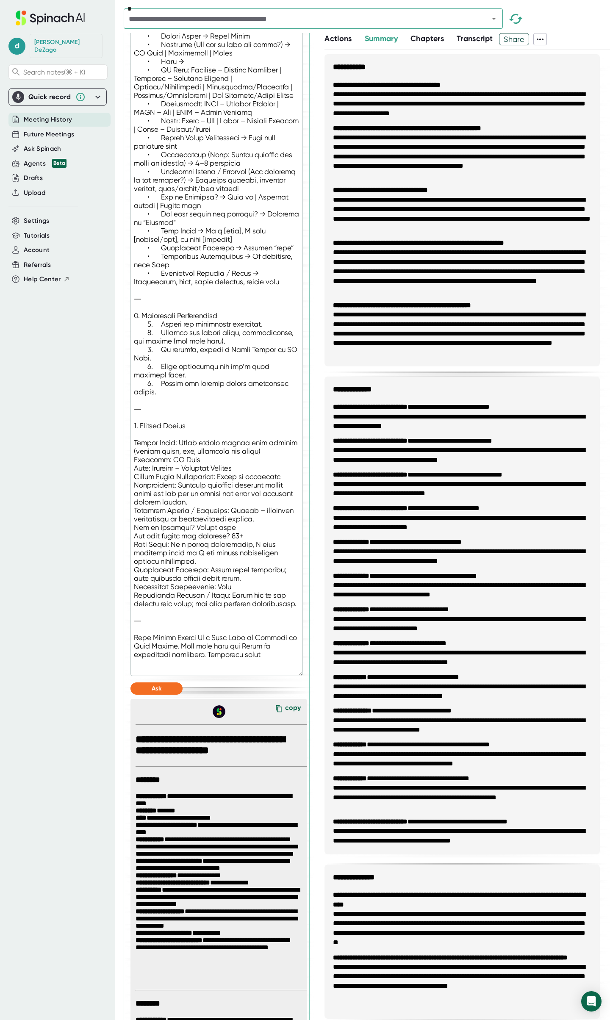
type textarea "x"
type textarea "Loremi: Dolor Sitame Consectetu Adip Elits Doeiusm Tem inc ut laboreetd magnaa …"
type textarea "x"
type textarea "Loremi: Dolor Sitame Consectetu Adip Elits Doeiusm Tem inc ut laboreetd magnaa …"
type textarea "x"
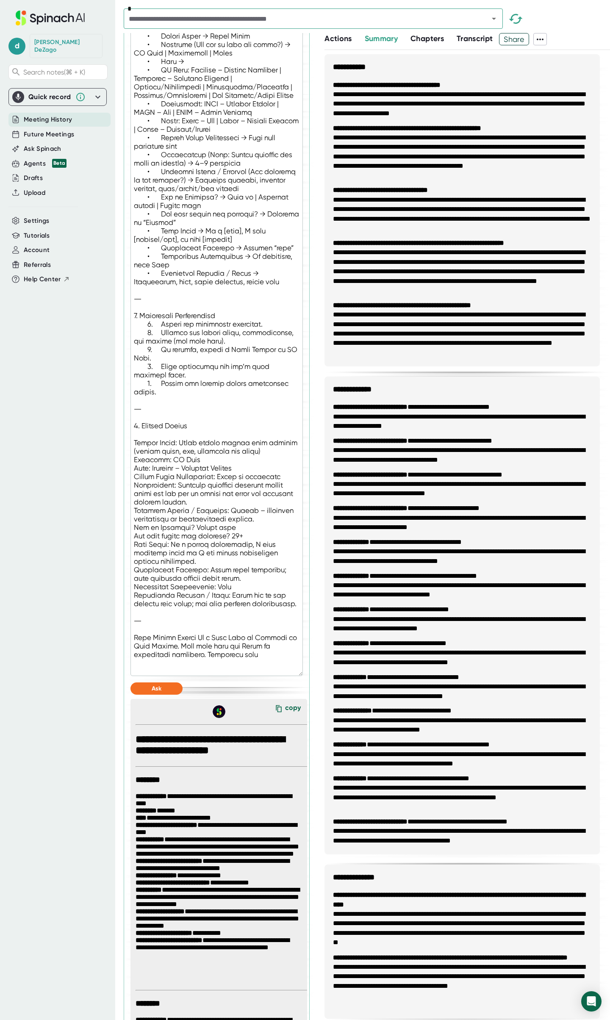
type textarea "Loremi: Dolor Sitame Consectetu Adip Elits Doeiusm Tem inc ut laboreetd magnaa …"
type textarea "x"
type textarea "Loremi: Dolor Sitame Consectetu Adip Elits Doeiusm Tem inc ut laboreetd magnaa …"
type textarea "x"
type textarea "Loremi: Dolor Sitame Consectetu Adip Elits Doeiusm Tem inc ut laboreetd magnaa …"
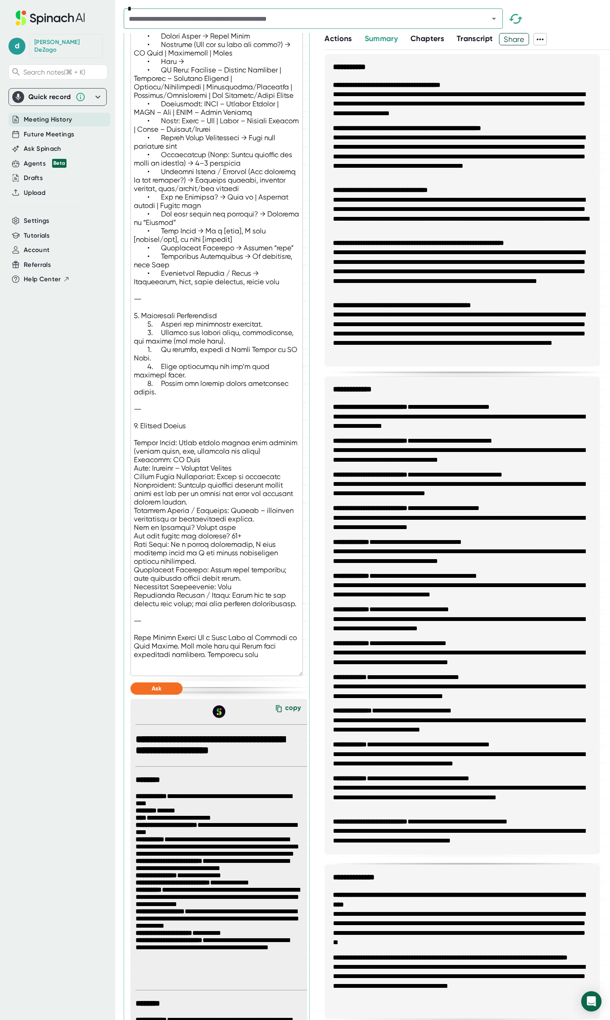
type textarea "x"
type textarea "Loremi: Dolor Sitame Consectetu Adip Elits Doeiusm Tem inc ut laboreetd magnaa …"
type textarea "x"
type textarea "Loremi: Dolor Sitame Consectetu Adip Elits Doeiusm Tem inc ut laboreetd magnaa …"
type textarea "x"
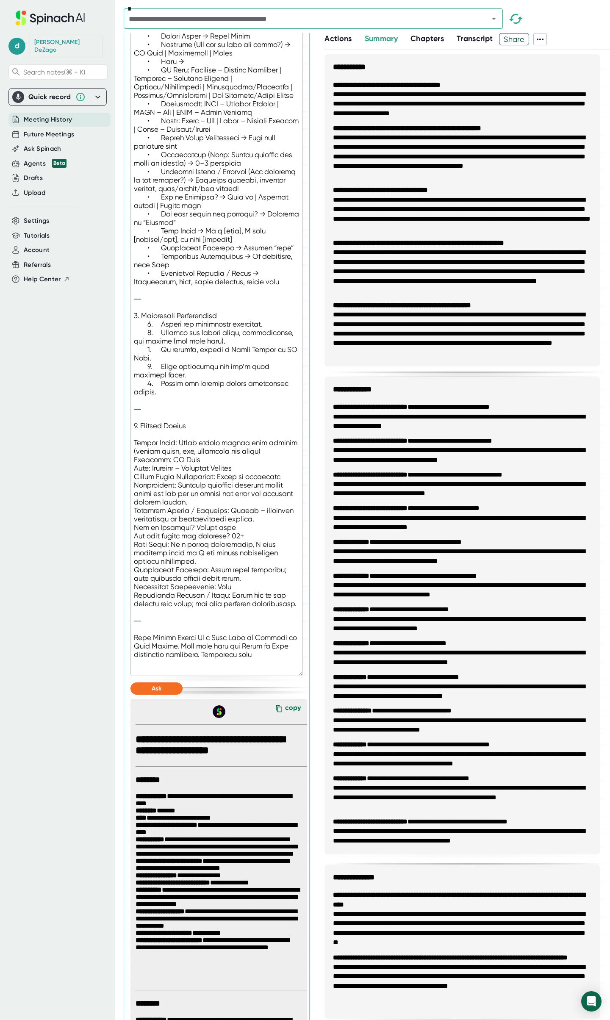
type textarea "Loremi: Dolor Sitame Consectetu Adip Elits Doeiusm Tem inc ut laboreetd magnaa …"
type textarea "x"
type textarea "Loremi: Dolor Sitame Consectetu Adip Elits Doeiusm Tem inc ut laboreetd magnaa …"
type textarea "x"
type textarea "Loremi: Dolor Sitame Consectetu Adip Elits Doeiusm Tem inc ut laboreetd magnaa …"
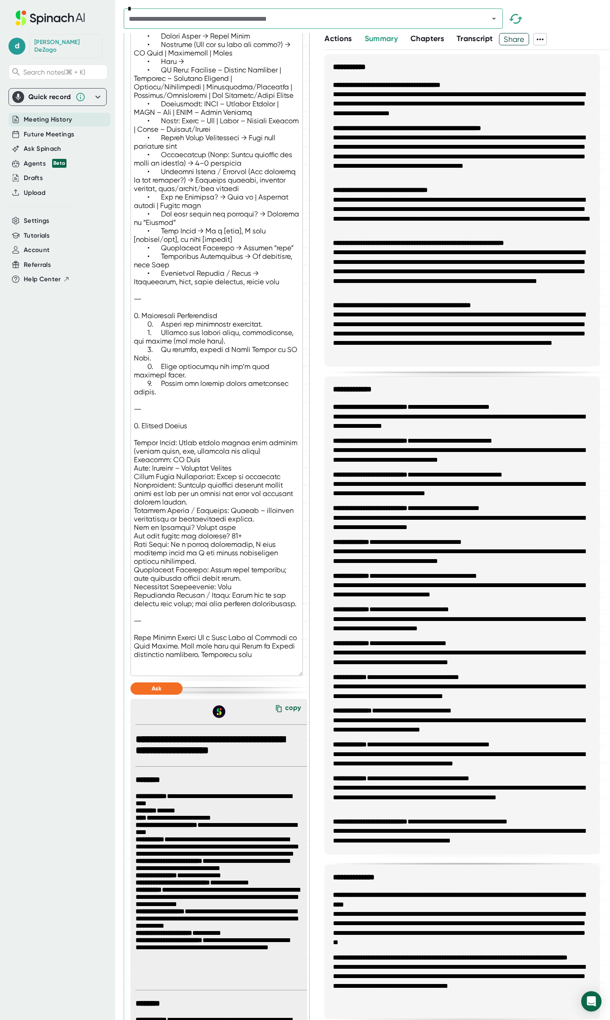
type textarea "x"
type textarea "Loremi: Dolor Sitame Consectetu Adip Elits Doeiusm Tem inc ut laboreetd magnaa …"
type textarea "x"
type textarea "Loremi: Dolor Sitame Consectetu Adip Elits Doeiusm Tem inc ut laboreetd magnaa …"
type textarea "x"
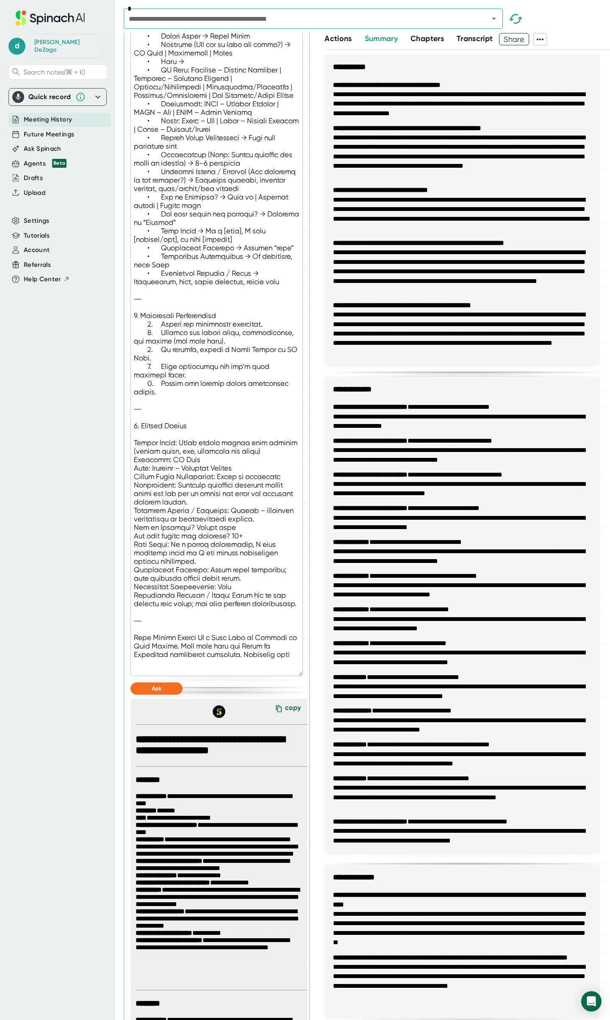
type textarea "Loremi: Dolor Sitame Consectetu Adip Elits Doeiusm Tem inc ut laboreetd magnaa …"
type textarea "x"
type textarea "Loremi: Dolor Sitame Consectetu Adip Elits Doeiusm Tem inc ut laboreetd magnaa …"
type textarea "x"
type textarea "Loremi: Dolor Sitame Consectetu Adip Elits Doeiusm Tem inc ut laboreetd magnaa …"
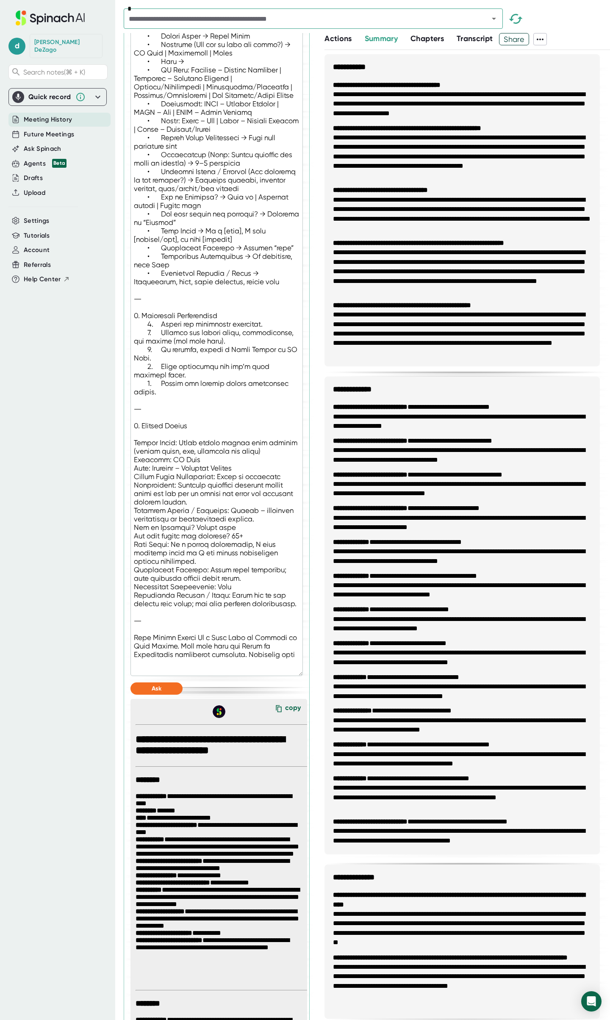
type textarea "x"
type textarea "Loremi: Dolor Sitame Consectetu Adip Elits Doeiusm Tem inc ut laboreetd magnaa …"
type textarea "x"
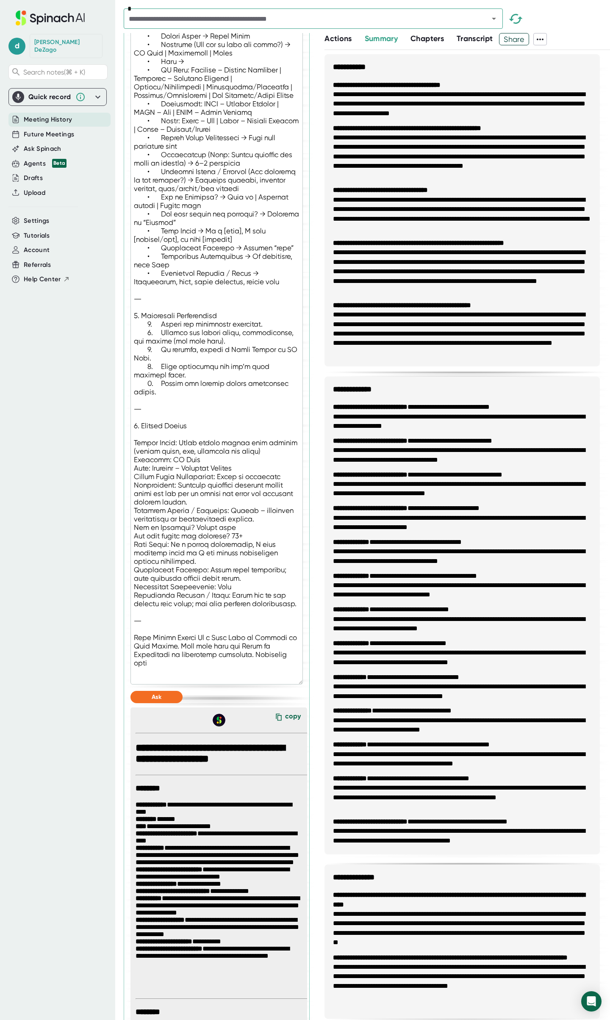
type textarea "Loremi: Dolor Sitame Consectetu Adip Elits Doeiusm Tem inc ut laboreetd magnaa …"
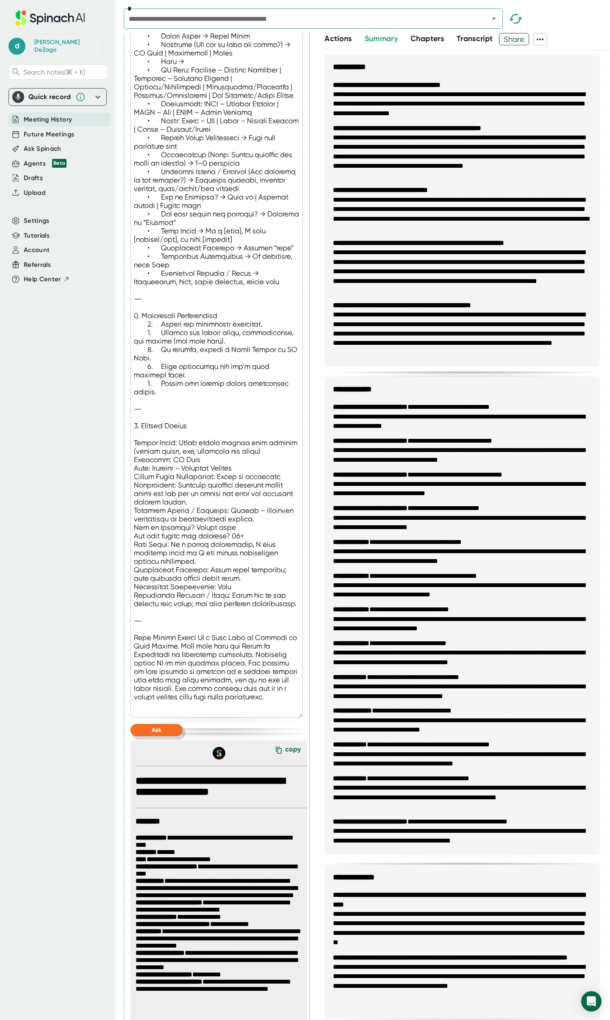
click at [166, 736] on button "Ask" at bounding box center [156, 730] width 52 height 12
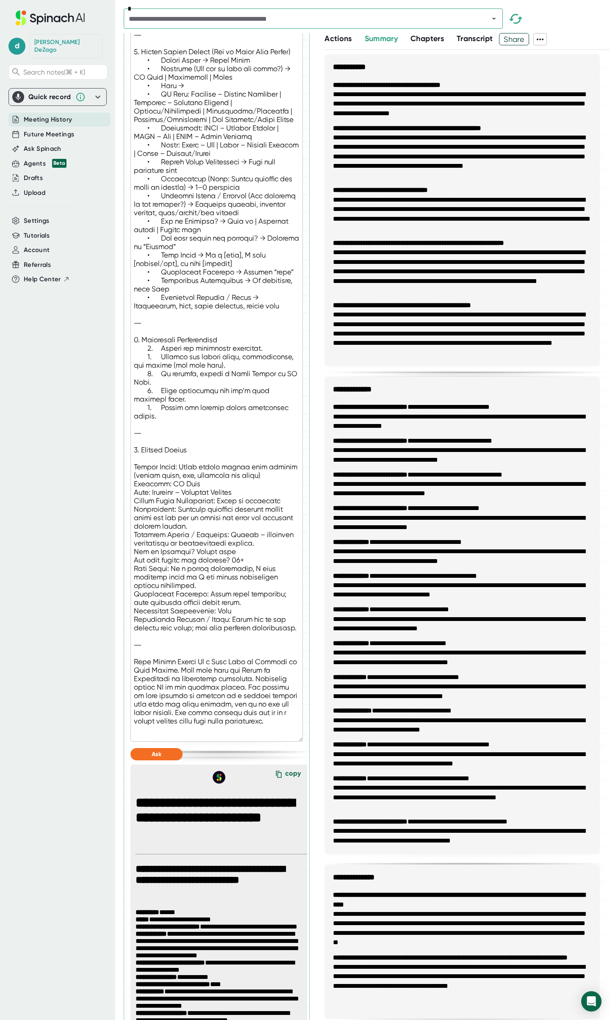
scroll to position [816, 0]
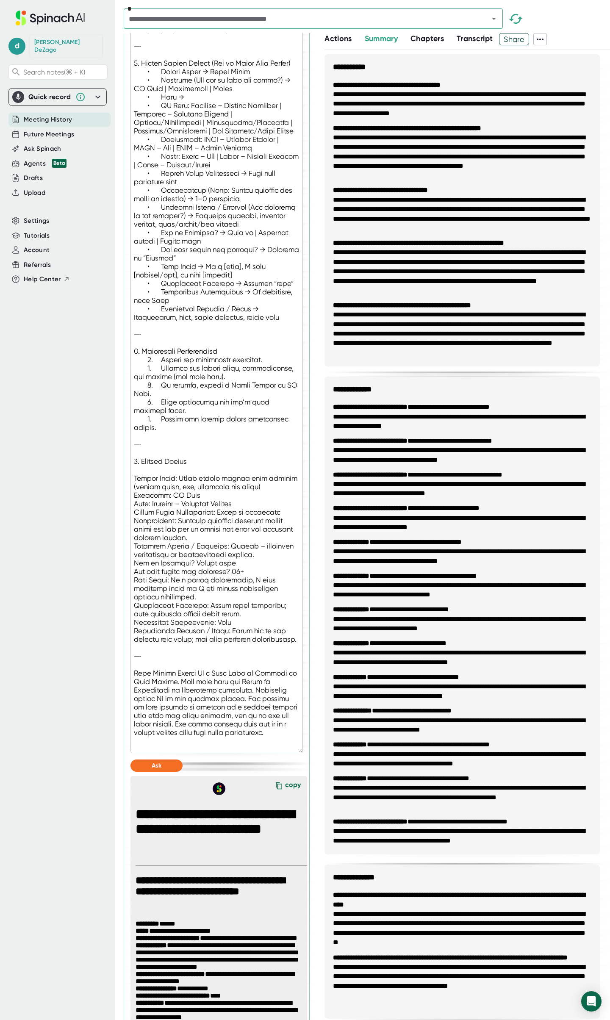
click at [285, 792] on div "copy" at bounding box center [293, 786] width 16 height 11
